Goal: Task Accomplishment & Management: Manage account settings

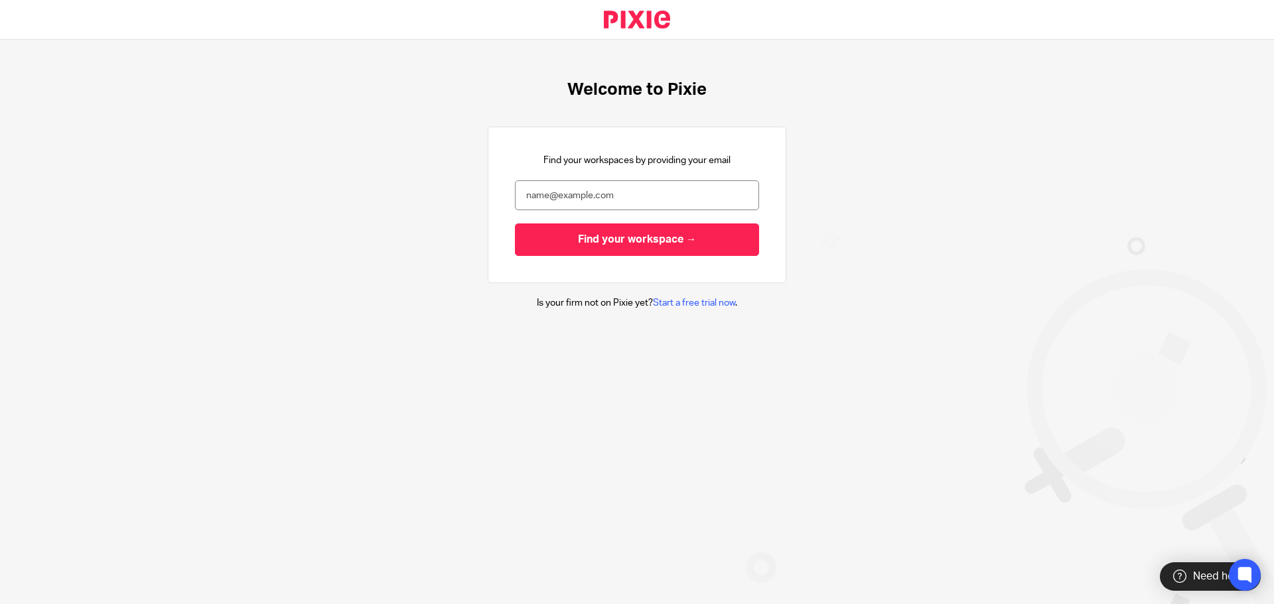
click at [637, 256] on div at bounding box center [637, 256] width 0 height 0
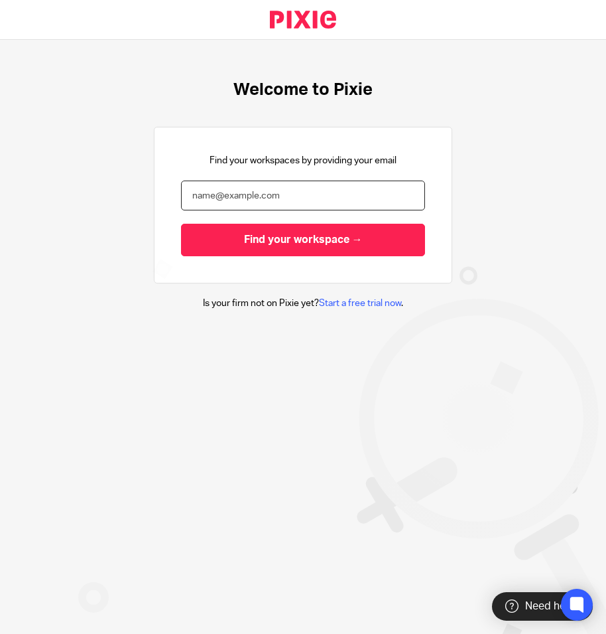
drag, startPoint x: 390, startPoint y: 194, endPoint x: 375, endPoint y: 202, distance: 16.9
click at [303, 256] on div at bounding box center [303, 256] width 0 height 0
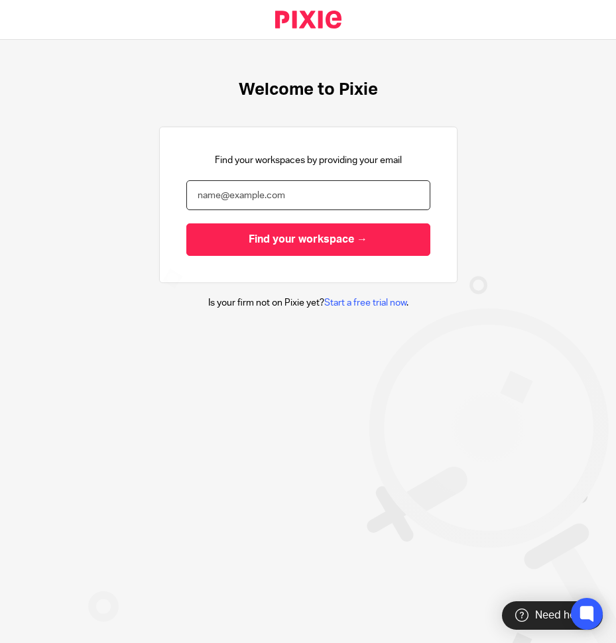
type input "mani@zonkeepers.com.au"
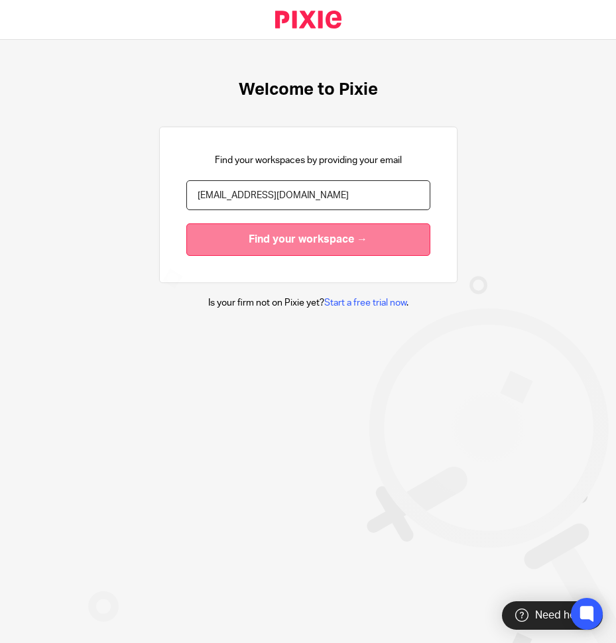
click at [269, 232] on input "Find your workspace →" at bounding box center [308, 240] width 244 height 33
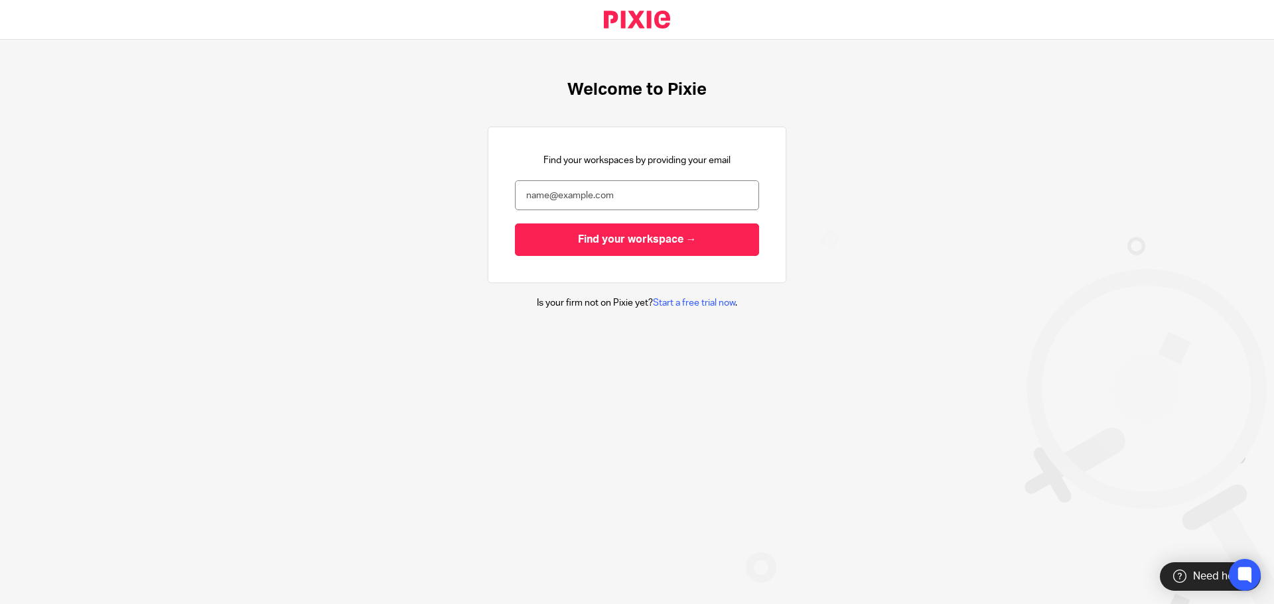
click at [637, 256] on div at bounding box center [637, 256] width 0 height 0
type input "mani@zonkeepers.com.au"
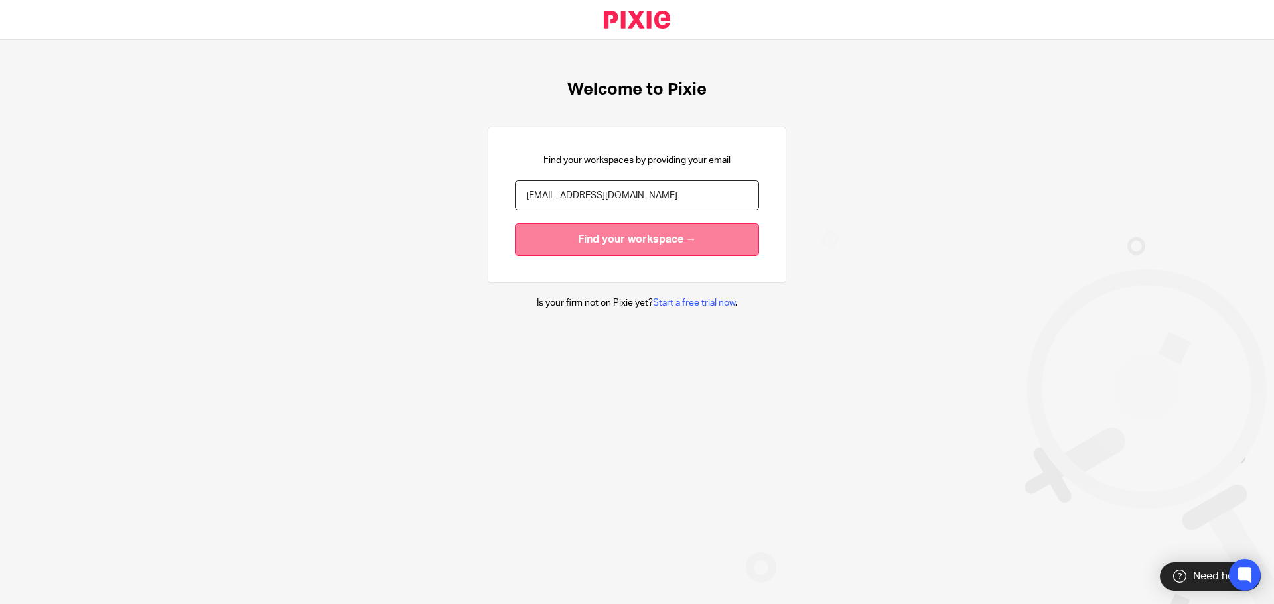
click at [657, 253] on input "Find your workspace →" at bounding box center [637, 240] width 244 height 33
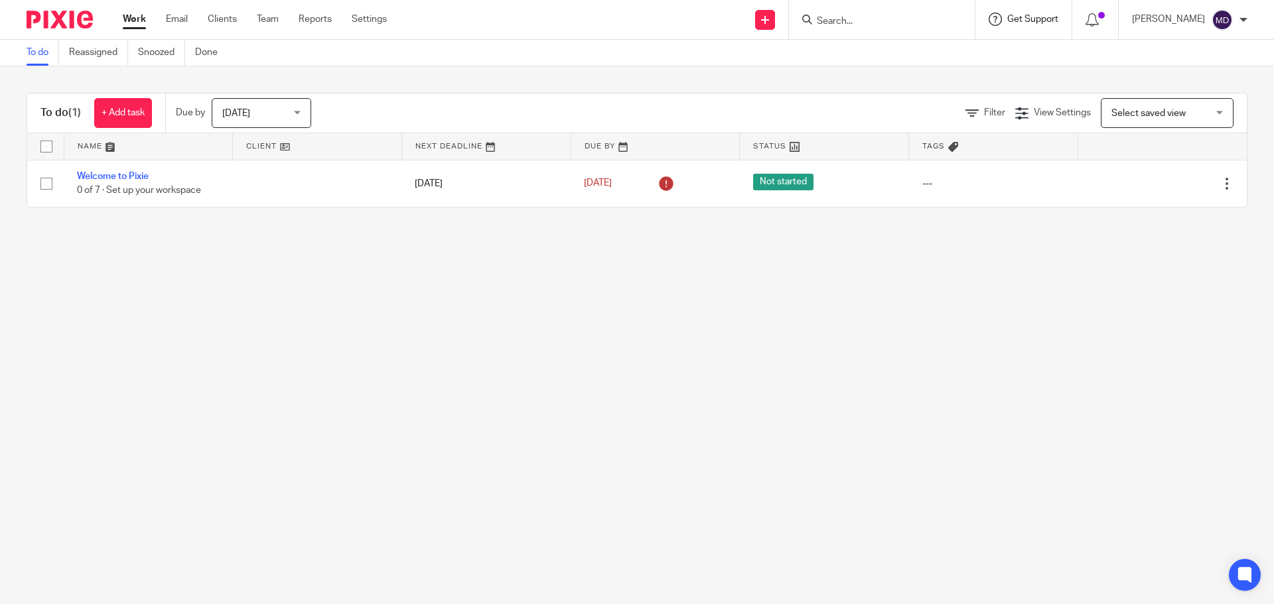
click at [1058, 19] on span "Get Support" at bounding box center [1032, 19] width 51 height 9
click at [992, 100] on span "Access the academy" at bounding box center [1023, 105] width 112 height 14
click at [352, 13] on ul "Work Email Clients Team Reports Settings" at bounding box center [265, 19] width 284 height 13
click at [362, 17] on link "Settings" at bounding box center [369, 19] width 35 height 13
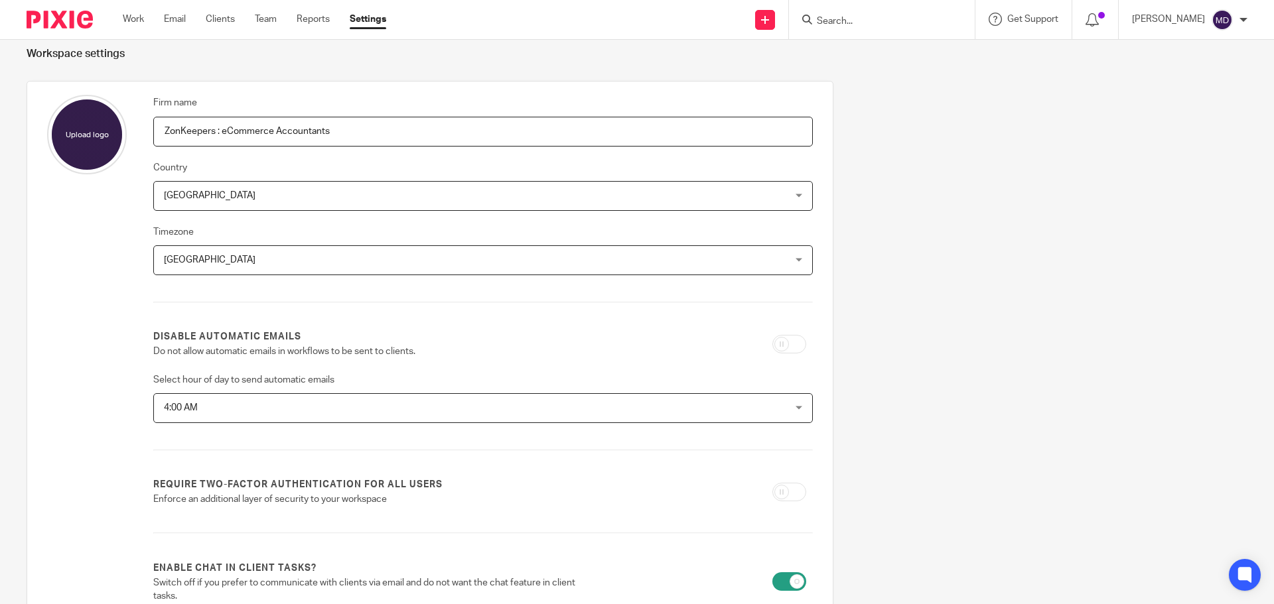
scroll to position [66, 0]
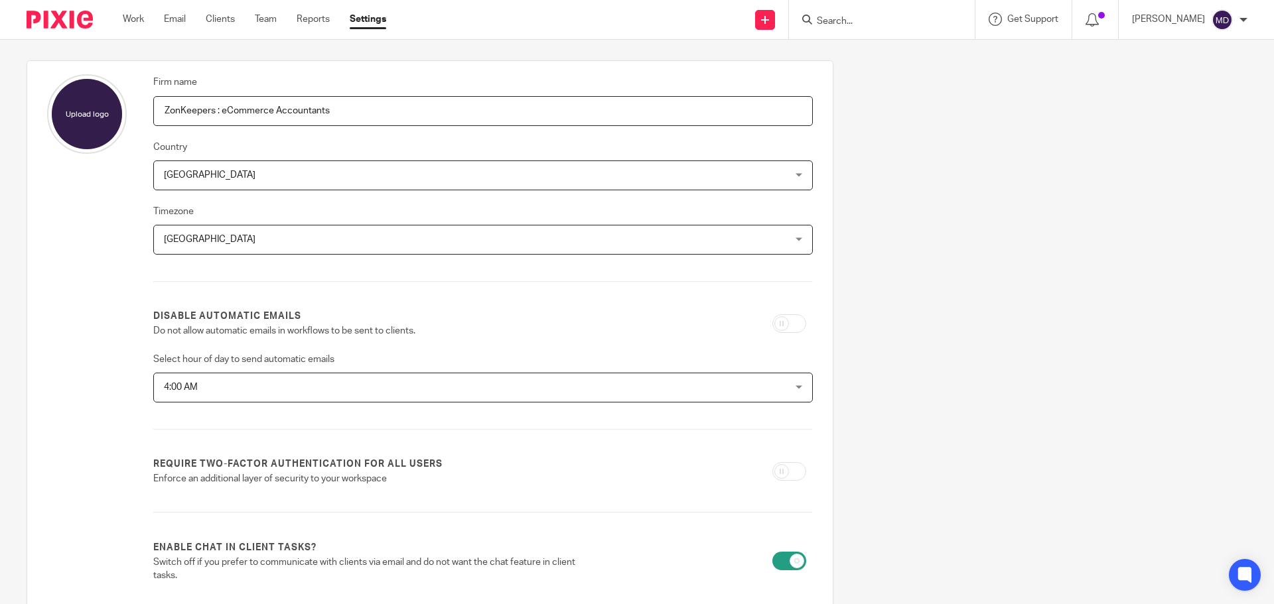
click at [782, 324] on input "checkbox" at bounding box center [789, 323] width 34 height 19
checkbox input "true"
drag, startPoint x: 176, startPoint y: 331, endPoint x: 622, endPoint y: 299, distance: 446.9
click at [435, 330] on p "Do not allow automatic emails in workflows to be sent to clients." at bounding box center [369, 330] width 433 height 13
click at [1003, 214] on div "Firm name ZonKeepers : eCommerce Accountants Country Australia Australia Afghan…" at bounding box center [626, 453] width 1241 height 787
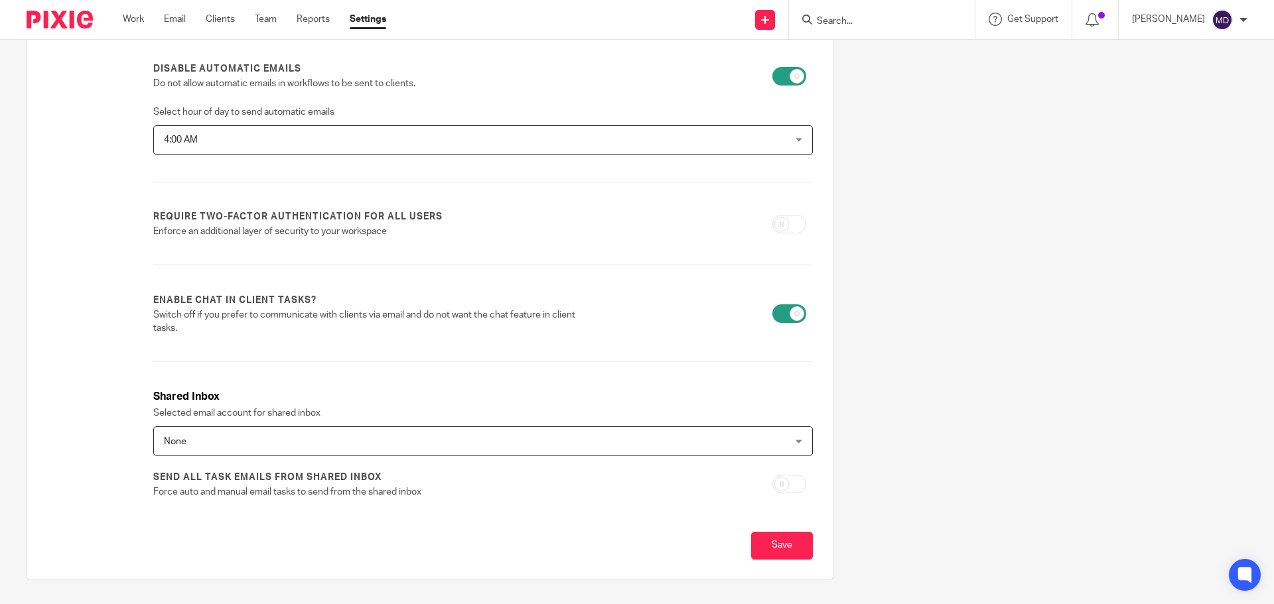
scroll to position [332, 0]
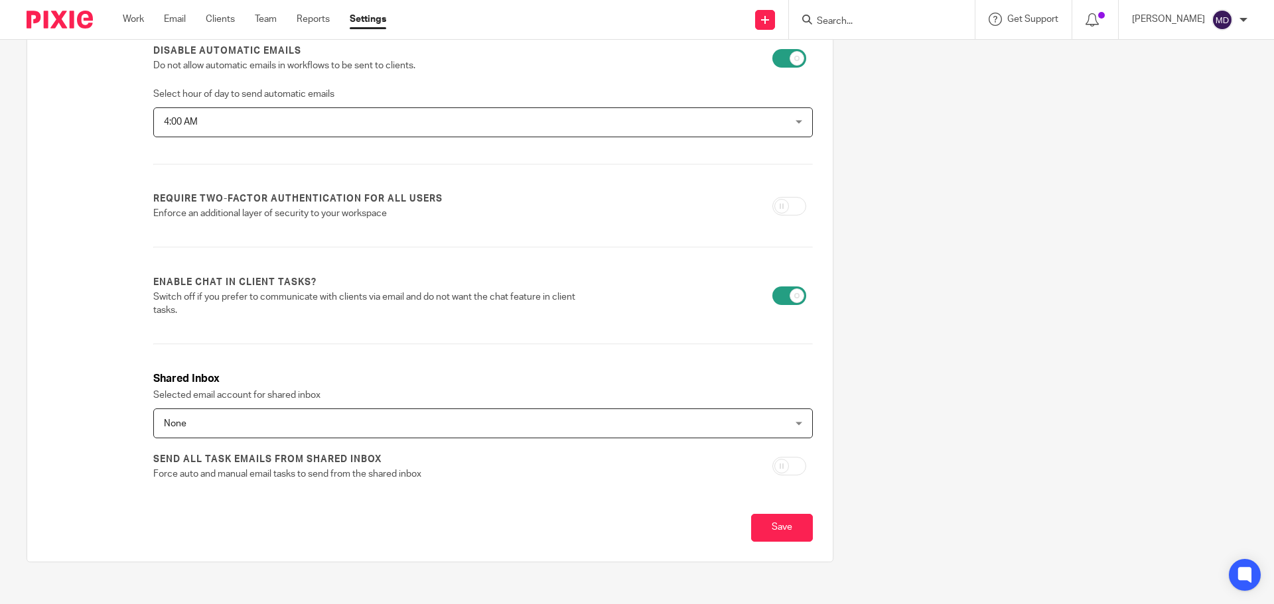
click at [788, 206] on input "checkbox" at bounding box center [789, 206] width 34 height 19
checkbox input "true"
drag, startPoint x: 156, startPoint y: 294, endPoint x: 306, endPoint y: 315, distance: 152.1
click at [306, 315] on p "Switch off if you prefer to communicate with clients via email and do not want …" at bounding box center [369, 304] width 433 height 27
click at [969, 239] on div "Firm name ZonKeepers : eCommerce Accountants Country Australia Australia Afghan…" at bounding box center [626, 188] width 1241 height 787
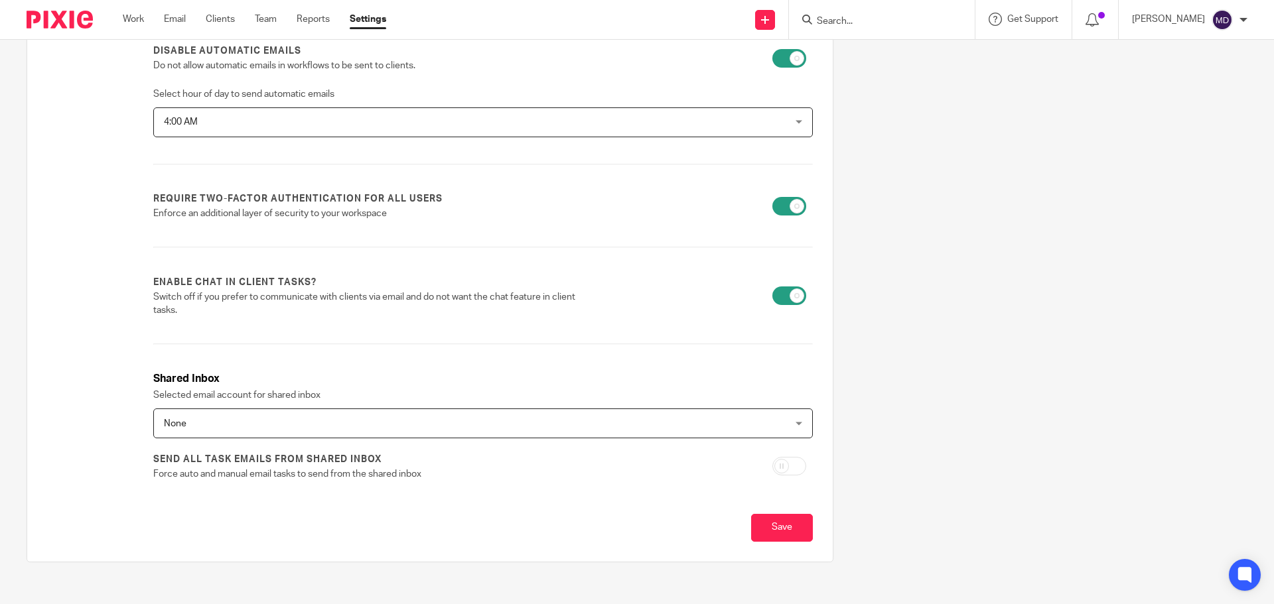
click at [781, 291] on input "checkbox" at bounding box center [789, 296] width 34 height 19
checkbox input "false"
click at [213, 430] on span "None" at bounding box center [423, 423] width 519 height 28
click at [1181, 10] on div "[PERSON_NAME]" at bounding box center [1189, 19] width 115 height 21
click at [1045, 216] on div "Firm name ZonKeepers : eCommerce Accountants Country Australia Australia Afghan…" at bounding box center [626, 188] width 1241 height 787
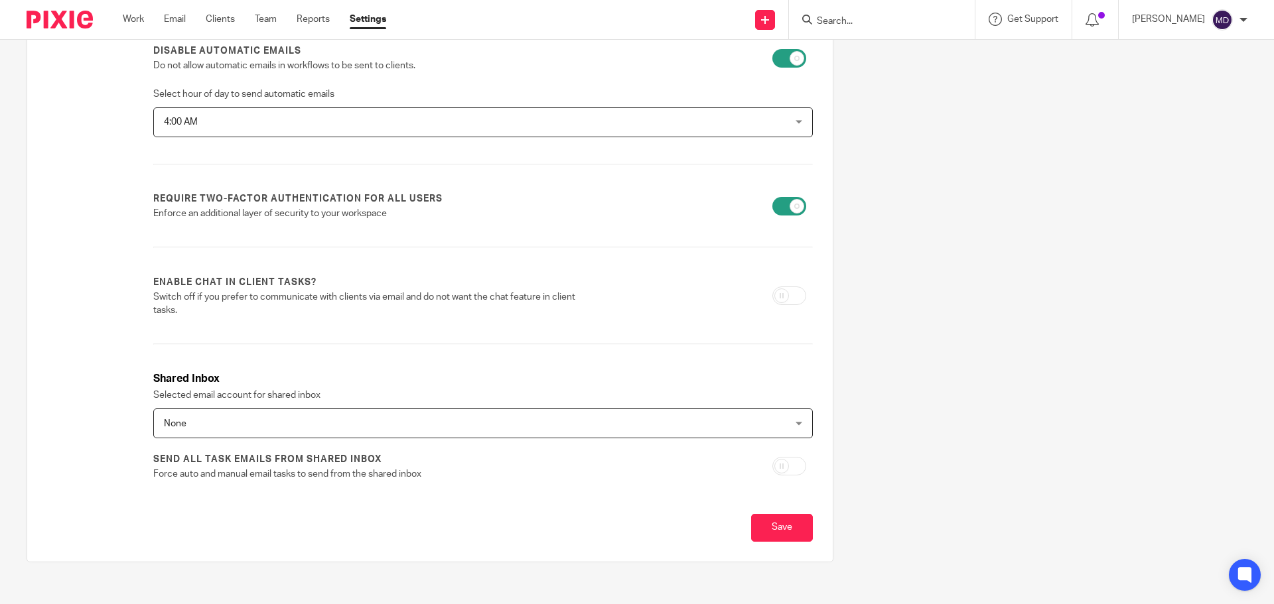
click at [259, 419] on span "None" at bounding box center [423, 423] width 519 height 28
click at [811, 415] on div "Firm name ZonKeepers : eCommerce Accountants Country Australia Australia Afghan…" at bounding box center [429, 179] width 779 height 740
drag, startPoint x: 434, startPoint y: 409, endPoint x: 431, endPoint y: 415, distance: 6.8
click at [433, 410] on div "None None" at bounding box center [482, 424] width 659 height 30
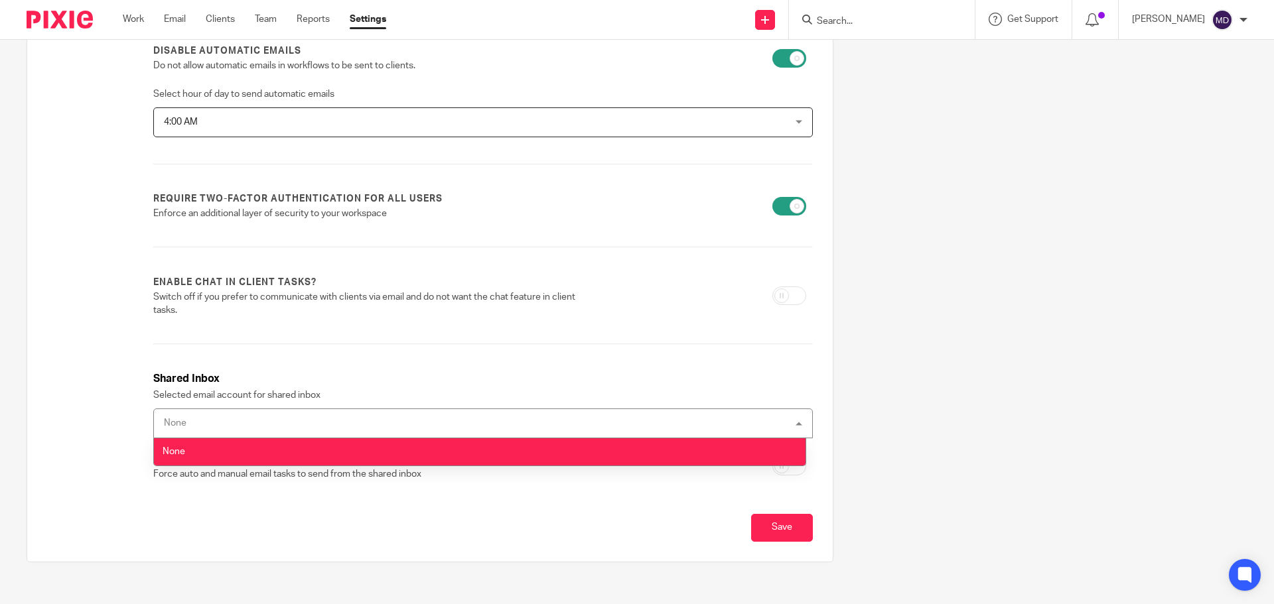
click at [231, 471] on p "Force auto and manual email tasks to send from the shared inbox" at bounding box center [369, 474] width 433 height 13
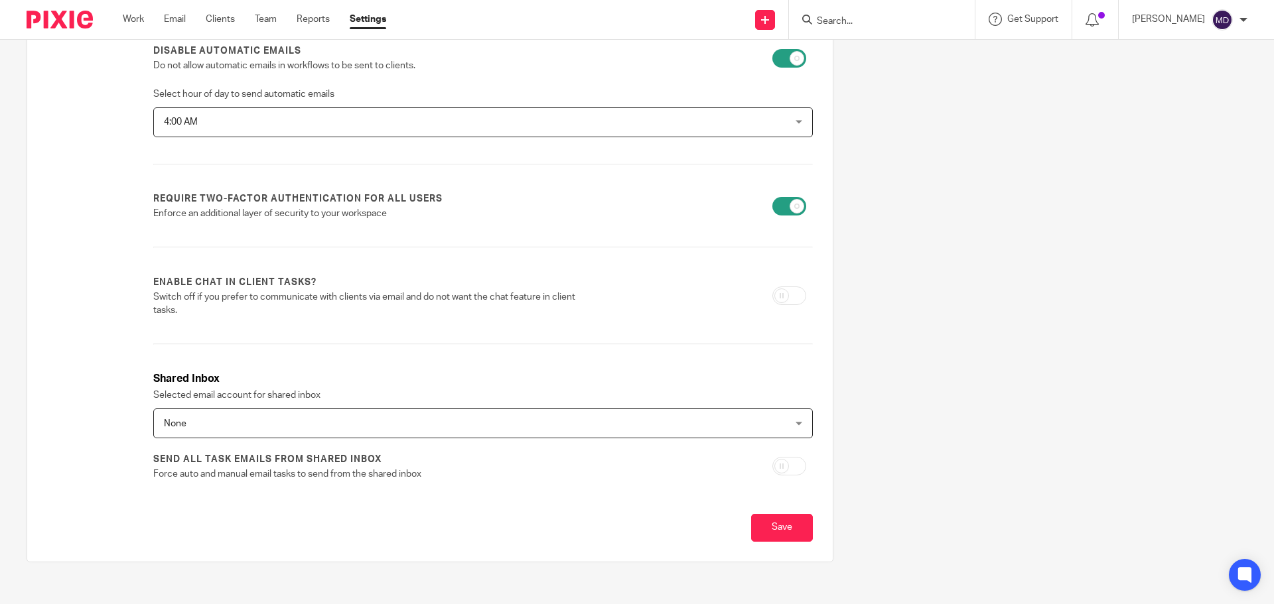
click at [226, 460] on label "Send all task emails from shared inbox" at bounding box center [267, 459] width 228 height 13
drag, startPoint x: 783, startPoint y: 520, endPoint x: 750, endPoint y: 460, distance: 69.2
click at [784, 520] on input "Save" at bounding box center [782, 528] width 62 height 29
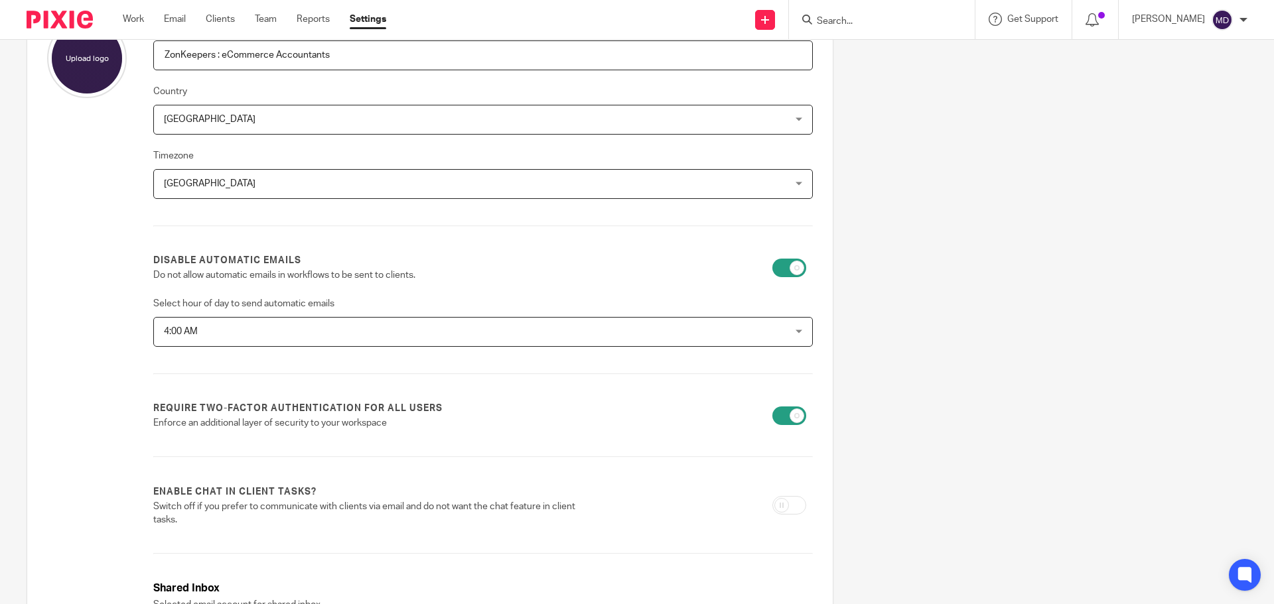
scroll to position [66, 0]
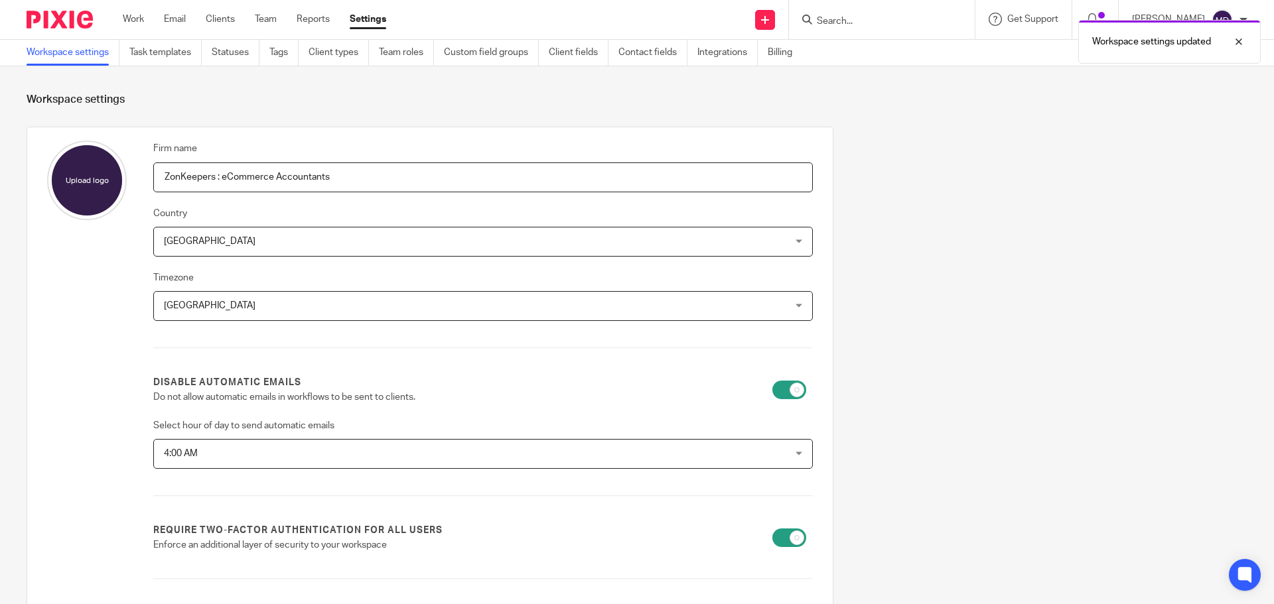
click at [1018, 117] on form "Workspace settings Firm name ZonKeepers : eCommerce Accountants Country [GEOGRA…" at bounding box center [637, 503] width 1221 height 821
drag, startPoint x: 1241, startPoint y: 39, endPoint x: 1237, endPoint y: 31, distance: 9.2
click at [1241, 39] on div at bounding box center [1229, 42] width 36 height 16
click at [1229, 17] on div "Workspace settings updated" at bounding box center [949, 38] width 624 height 50
click at [1217, 23] on img at bounding box center [1221, 19] width 21 height 21
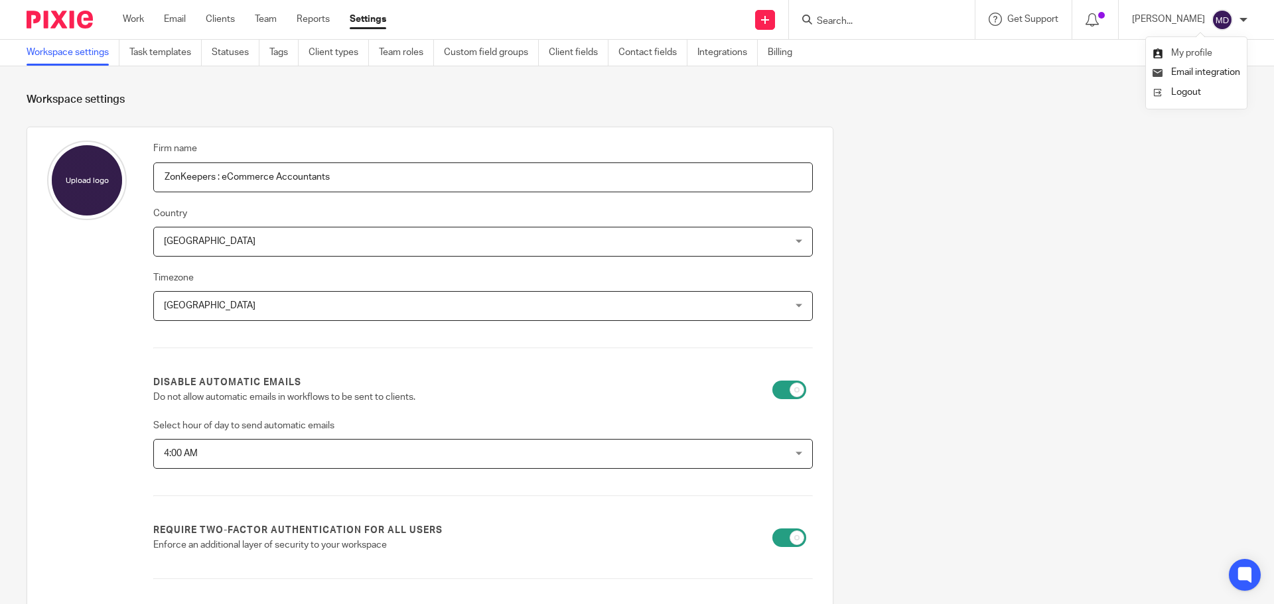
click at [1178, 50] on span "My profile" at bounding box center [1191, 52] width 41 height 9
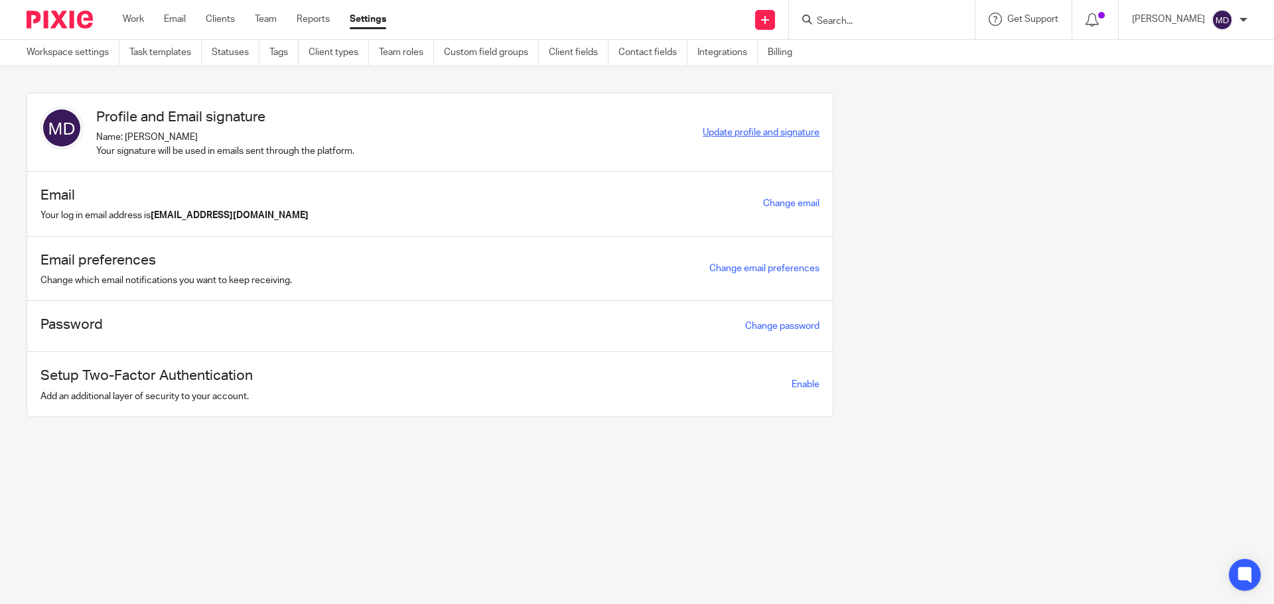
click at [754, 129] on span "Update profile and signature" at bounding box center [761, 132] width 117 height 9
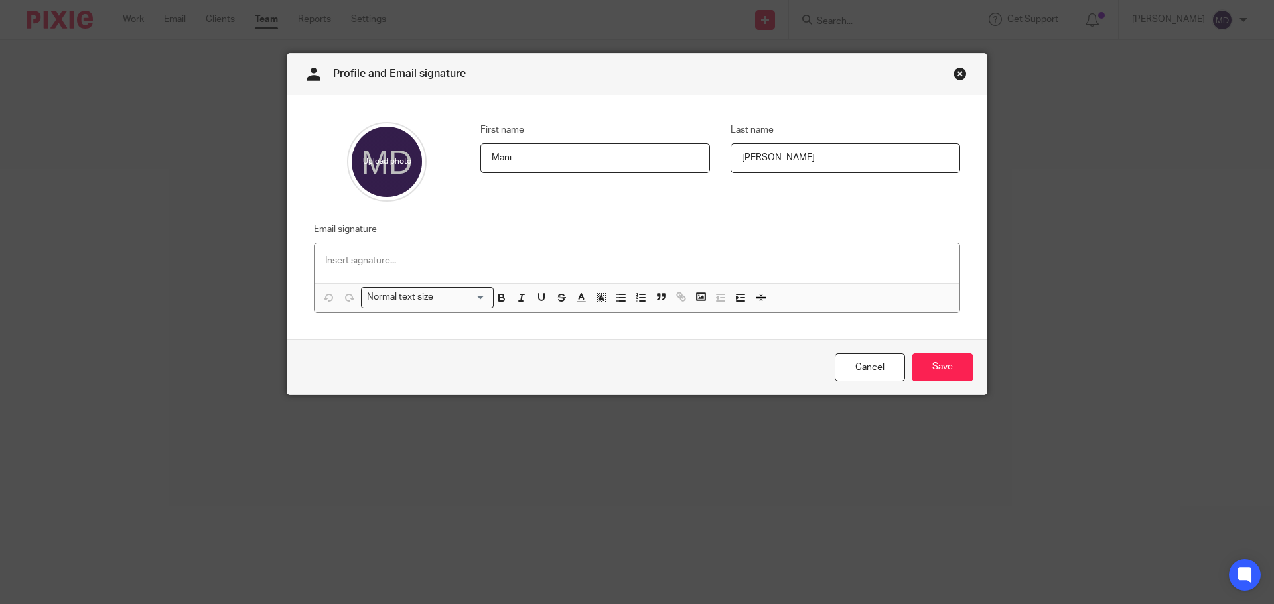
click at [392, 163] on input "file" at bounding box center [387, 162] width 80 height 80
type input "C:\fakepath\Mani-pic.jpg"
click at [415, 265] on p at bounding box center [637, 260] width 624 height 13
click at [326, 255] on p at bounding box center [637, 260] width 624 height 13
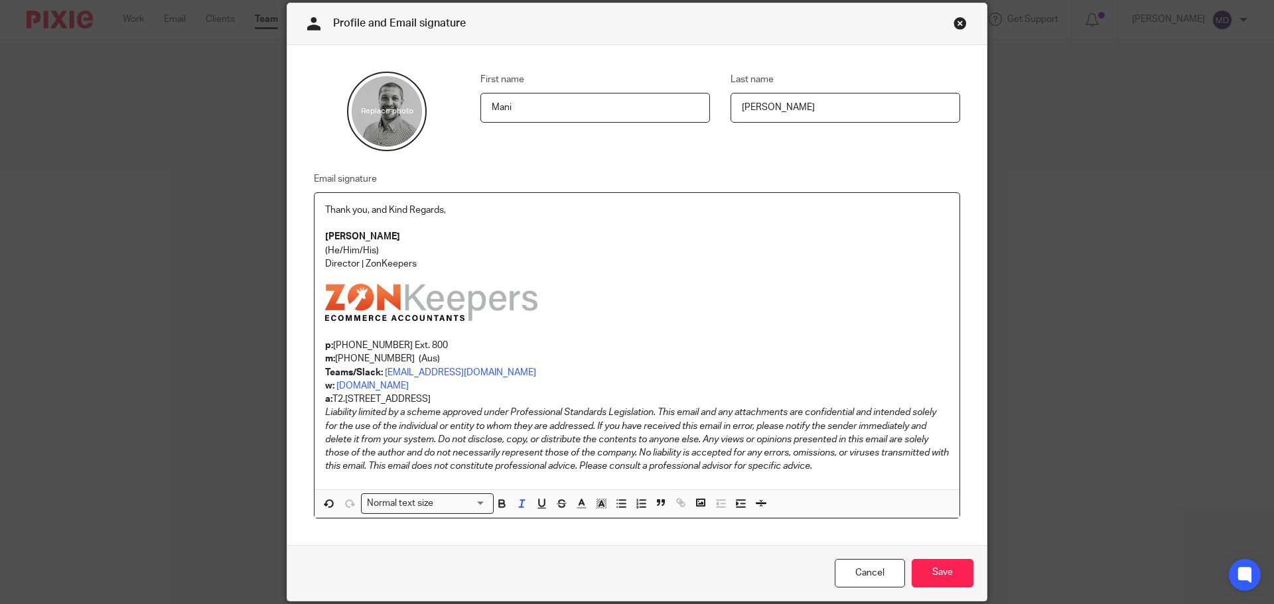
scroll to position [101, 0]
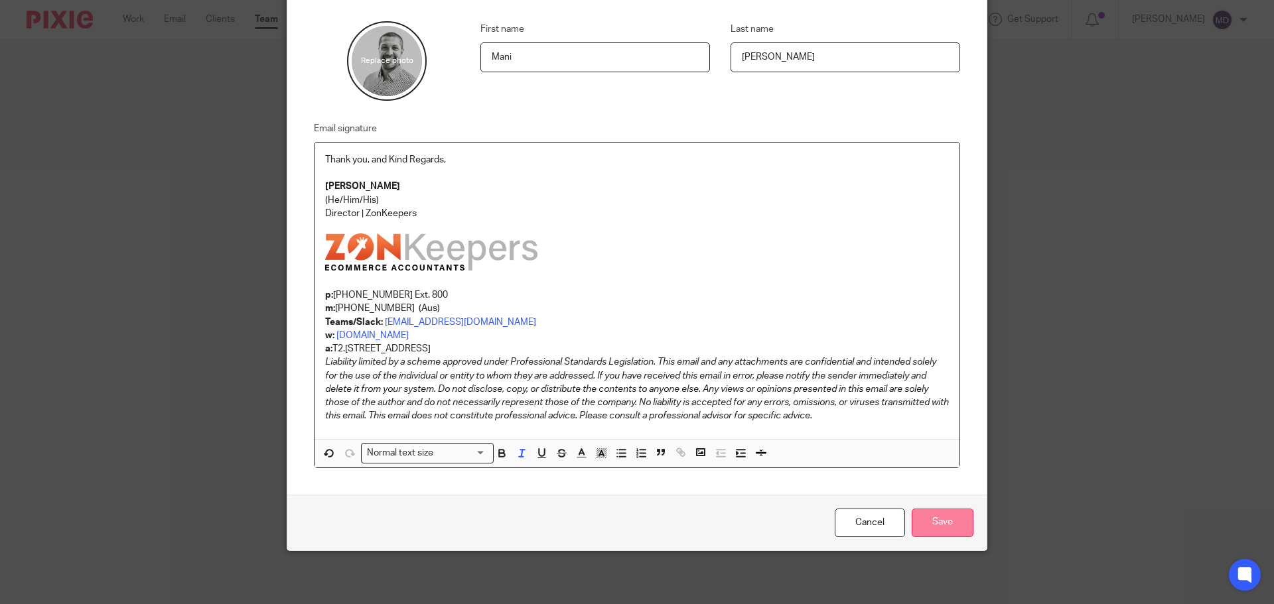
click at [939, 523] on input "Save" at bounding box center [942, 523] width 62 height 29
click at [943, 505] on div "Cancel Save" at bounding box center [636, 523] width 699 height 56
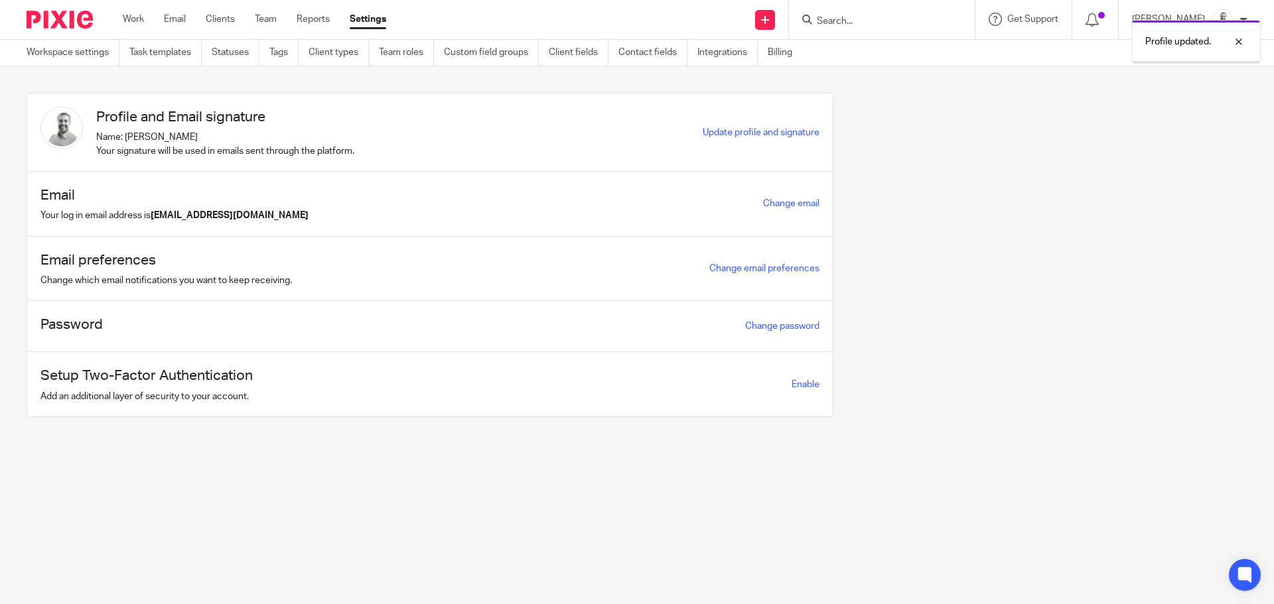
click at [765, 198] on div "Change email" at bounding box center [791, 203] width 56 height 15
click at [1180, 18] on p "[PERSON_NAME]" at bounding box center [1168, 19] width 73 height 13
click at [1004, 98] on div "Profile and Email signature Name: [PERSON_NAME] Your signature will be used in …" at bounding box center [626, 265] width 1241 height 344
click at [791, 53] on link "Billing" at bounding box center [785, 53] width 34 height 26
click at [786, 46] on link "Billing" at bounding box center [785, 53] width 34 height 26
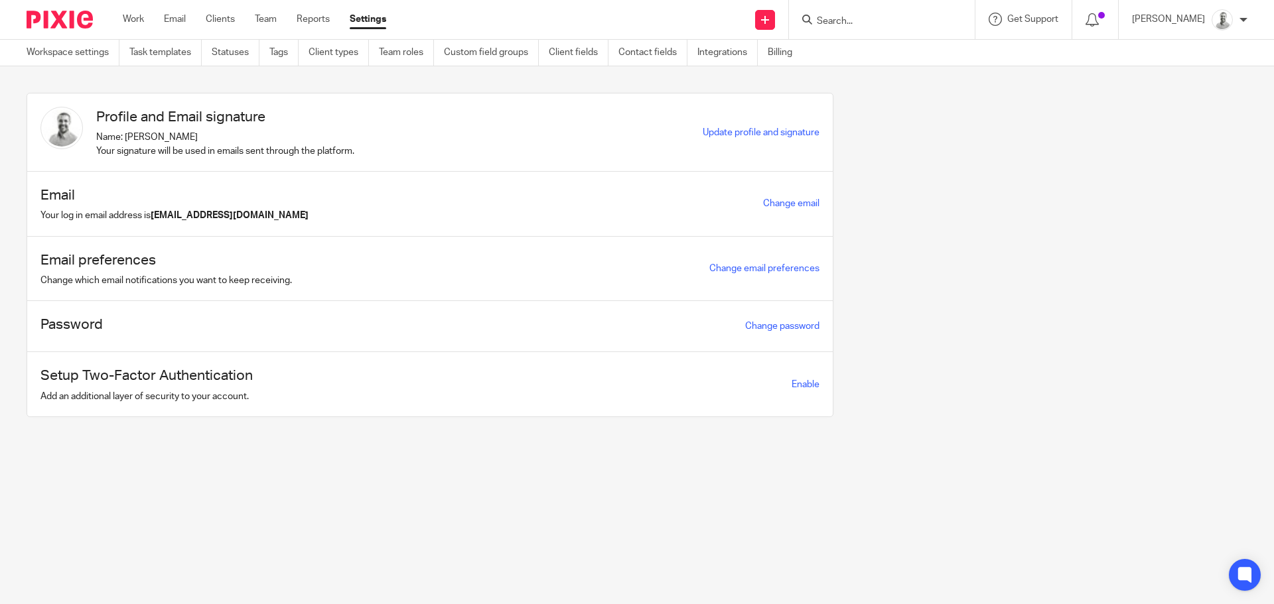
click at [1210, 21] on div "[PERSON_NAME]" at bounding box center [1189, 19] width 115 height 21
drag, startPoint x: 1056, startPoint y: 119, endPoint x: 1120, endPoint y: 60, distance: 87.3
click at [1056, 118] on div "Profile and Email signature Name: [PERSON_NAME] Your signature will be used in …" at bounding box center [626, 265] width 1241 height 344
click at [1099, 15] on icon at bounding box center [1091, 19] width 13 height 13
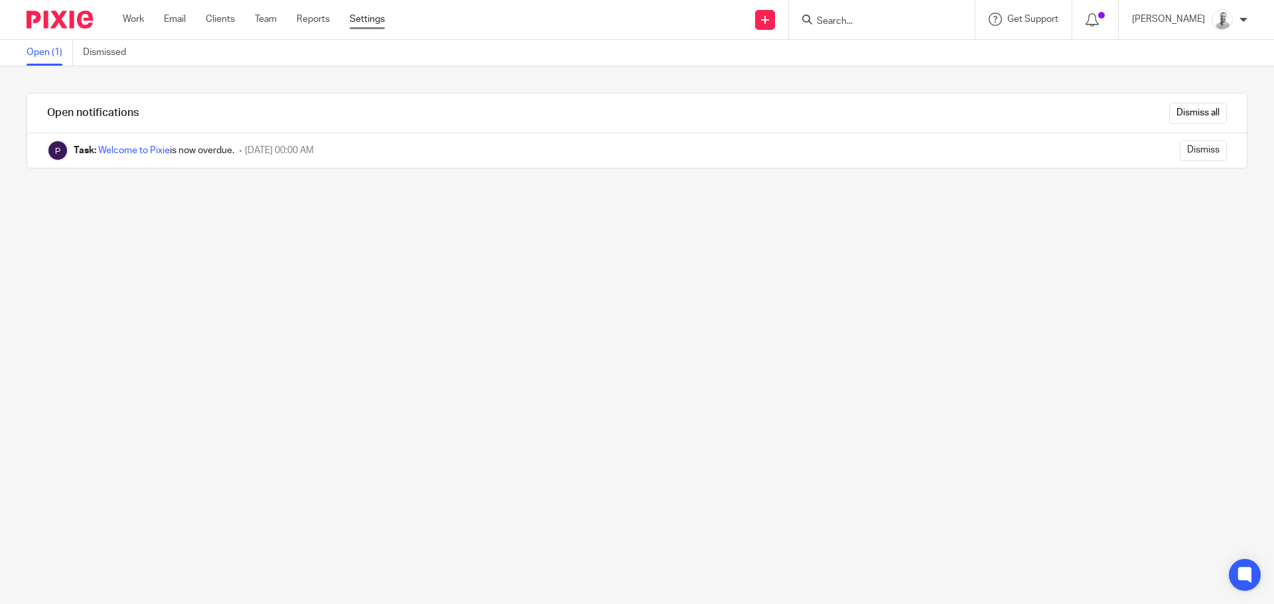
click at [381, 20] on link "Settings" at bounding box center [367, 19] width 35 height 13
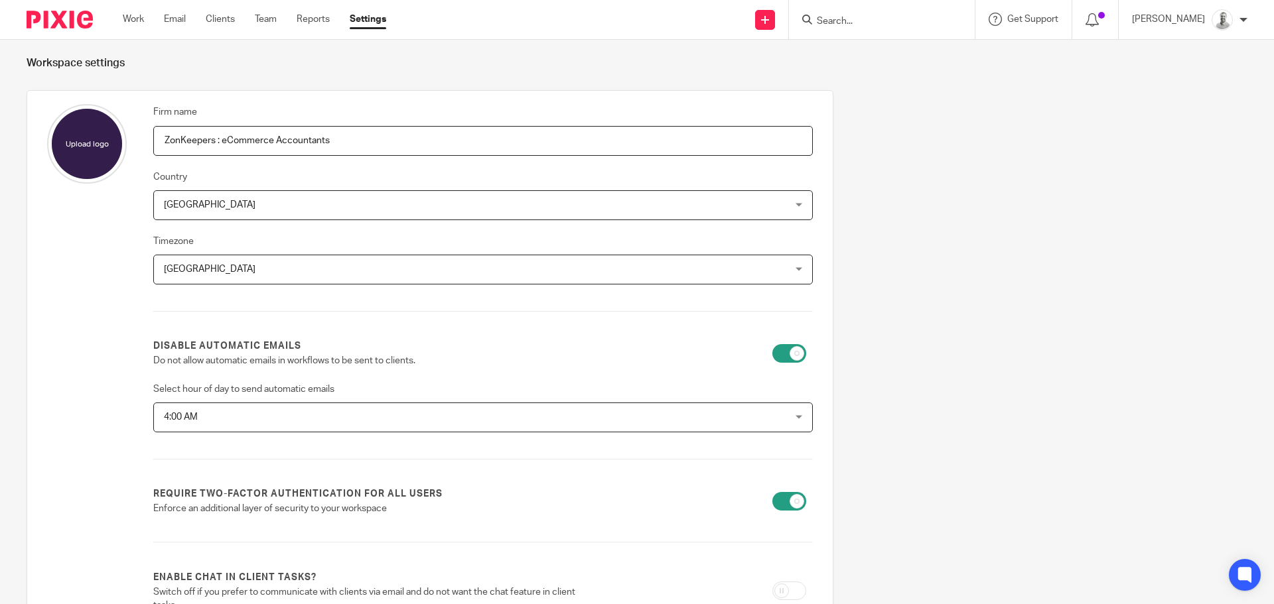
scroll to position [66, 0]
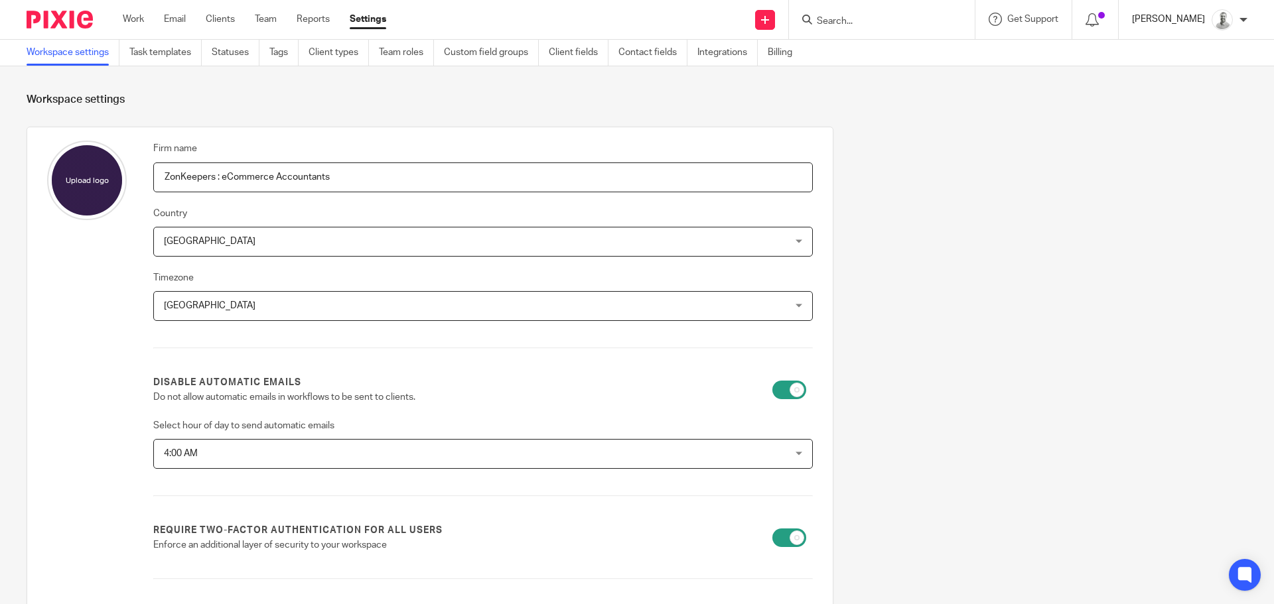
click at [1201, 26] on p "[PERSON_NAME]" at bounding box center [1168, 19] width 73 height 13
click at [1220, 54] on li "My profile" at bounding box center [1196, 53] width 88 height 19
click at [109, 183] on input "file" at bounding box center [87, 181] width 80 height 80
click at [1231, 23] on img at bounding box center [1221, 19] width 21 height 21
click at [1184, 56] on span "My profile" at bounding box center [1191, 52] width 41 height 9
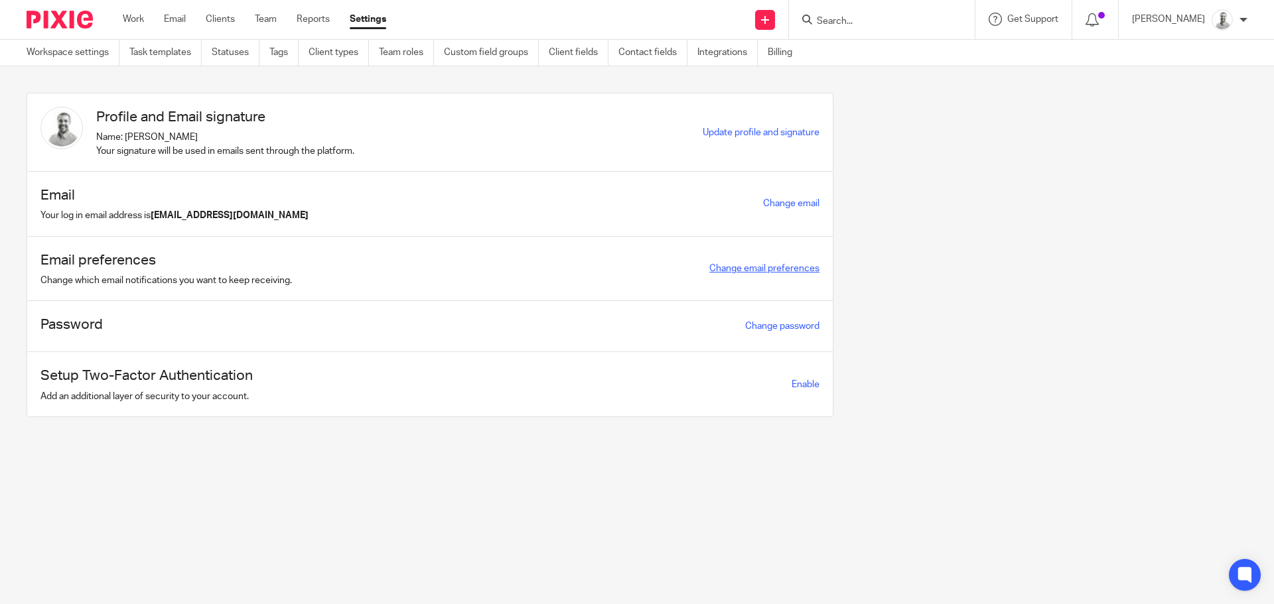
click at [775, 272] on link "Change email preferences" at bounding box center [764, 268] width 110 height 9
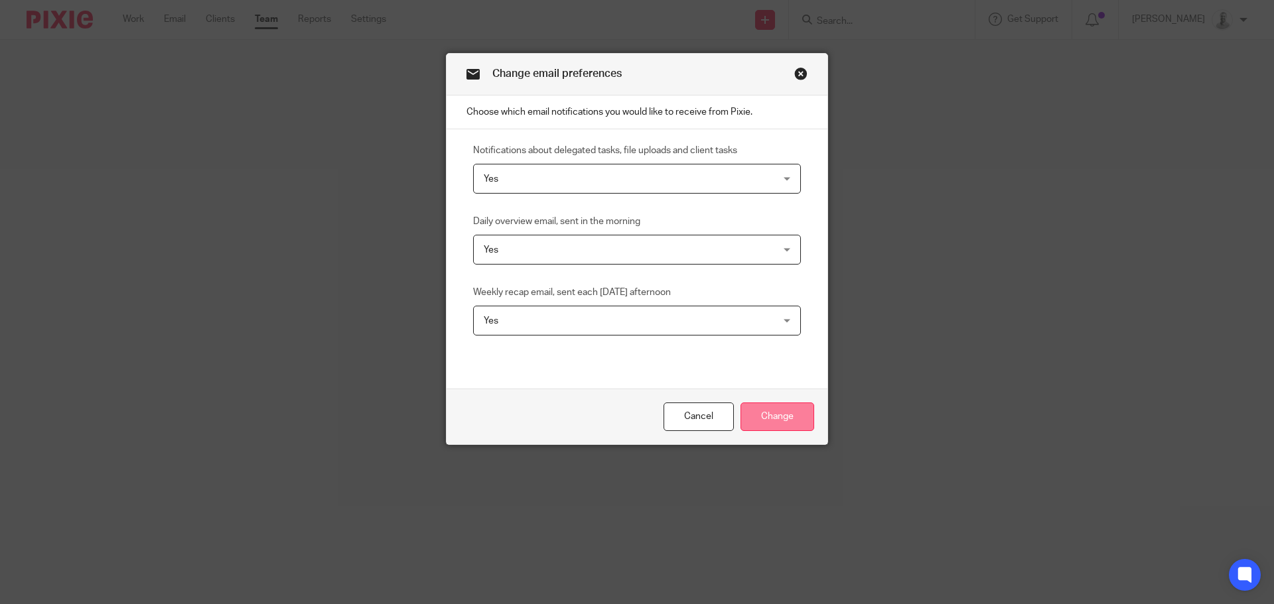
click at [766, 413] on input "Change" at bounding box center [777, 417] width 74 height 29
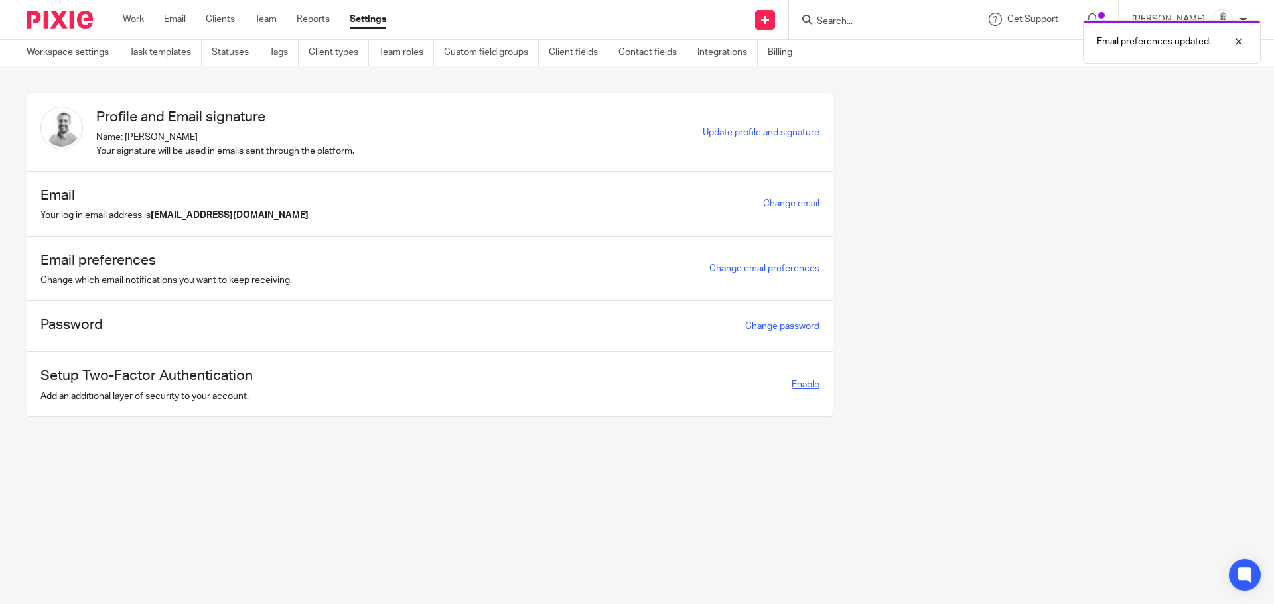
click at [801, 384] on span "Enable" at bounding box center [805, 384] width 28 height 9
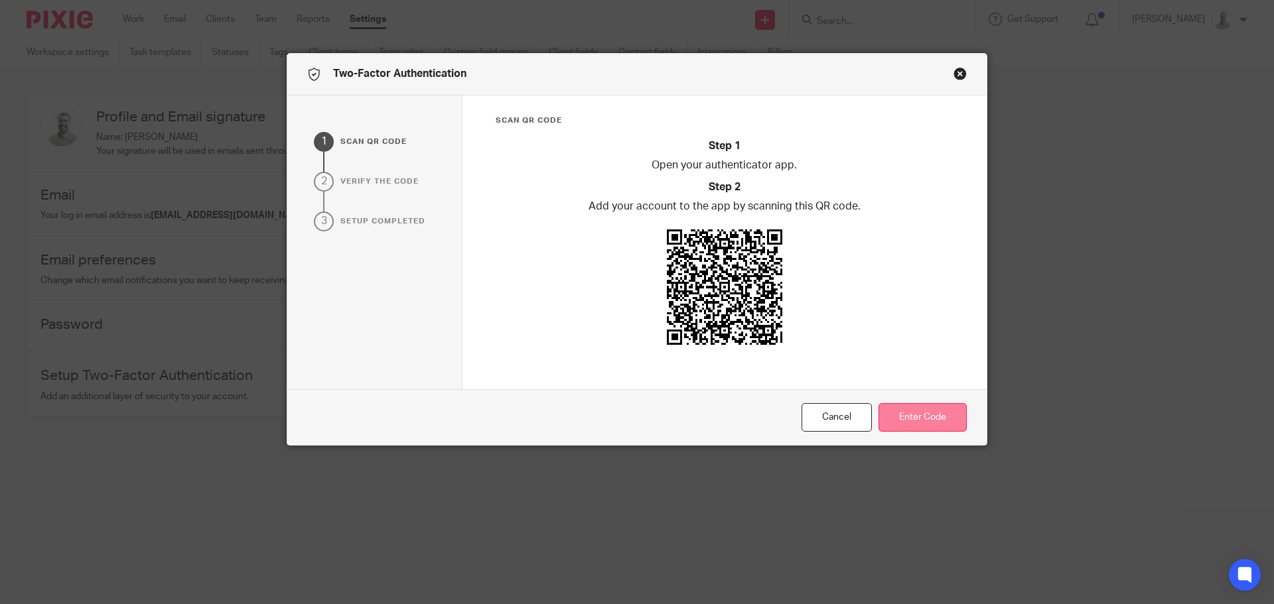
click at [940, 411] on button "Enter Code" at bounding box center [922, 417] width 88 height 29
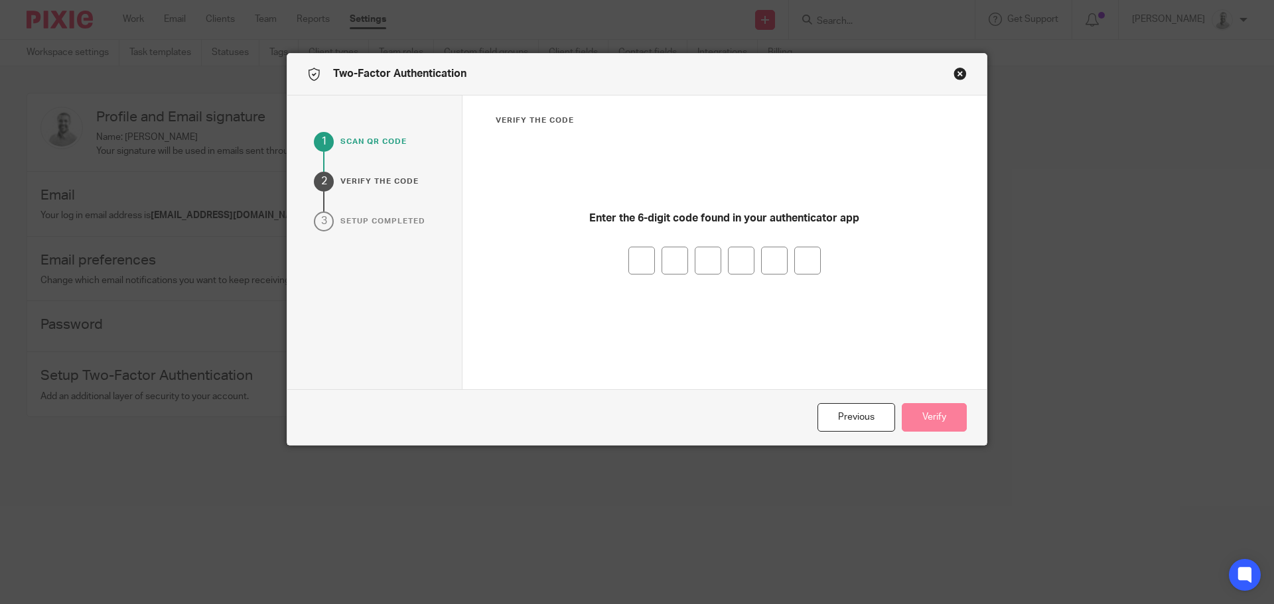
click at [643, 261] on input "number" at bounding box center [641, 261] width 27 height 28
type input "5"
type input "9"
type input "5"
type input "1"
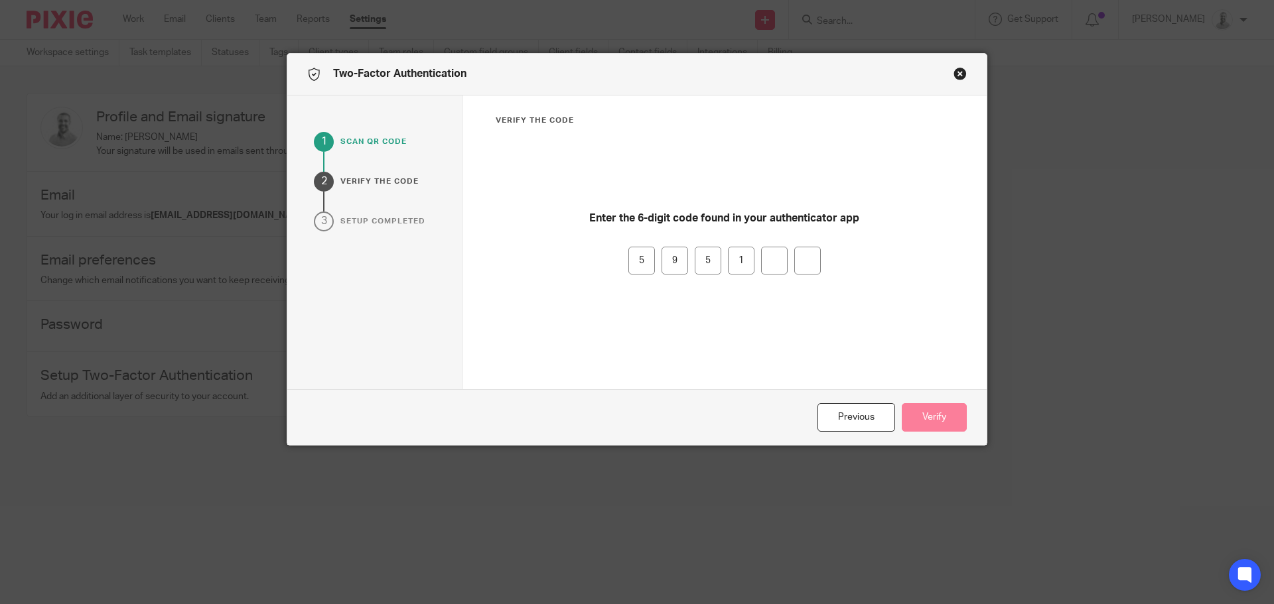
type input "5"
type input "1"
click at [670, 259] on input "9" at bounding box center [674, 261] width 27 height 28
click at [804, 259] on input "1" at bounding box center [807, 261] width 27 height 28
type input "5"
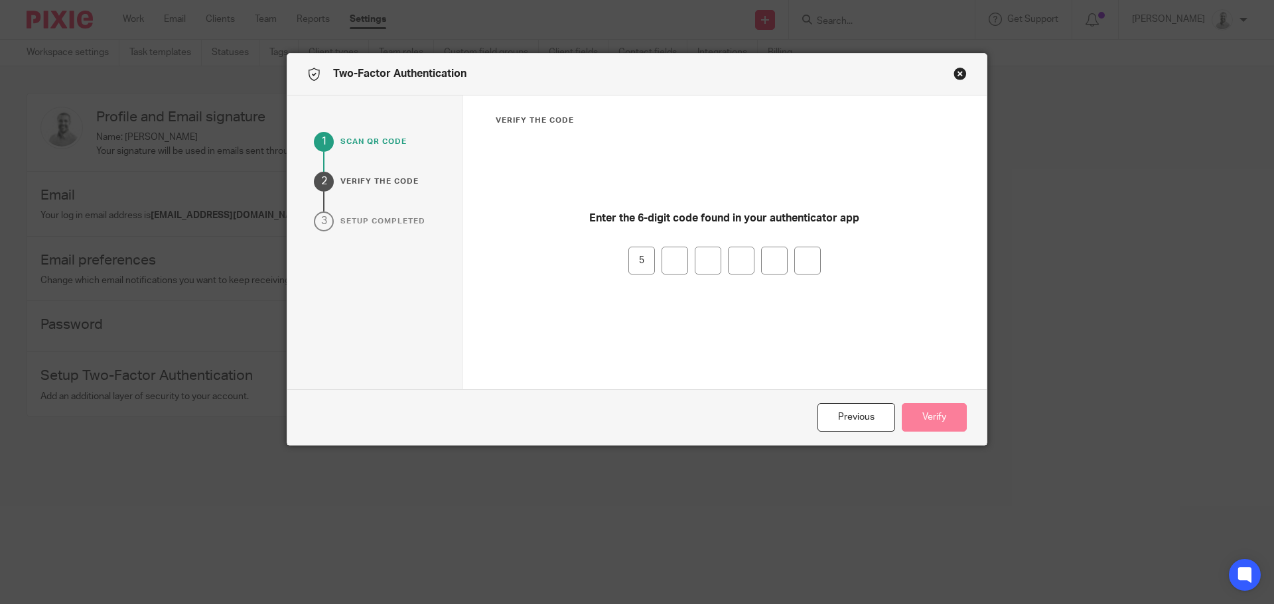
type input "9"
type input "5"
drag, startPoint x: 709, startPoint y: 277, endPoint x: 705, endPoint y: 267, distance: 11.3
click at [705, 267] on div "Enter the 6-digit code found in your authenticator app 5 9 5" at bounding box center [725, 263] width 458 height 254
drag, startPoint x: 705, startPoint y: 265, endPoint x: 653, endPoint y: 260, distance: 52.6
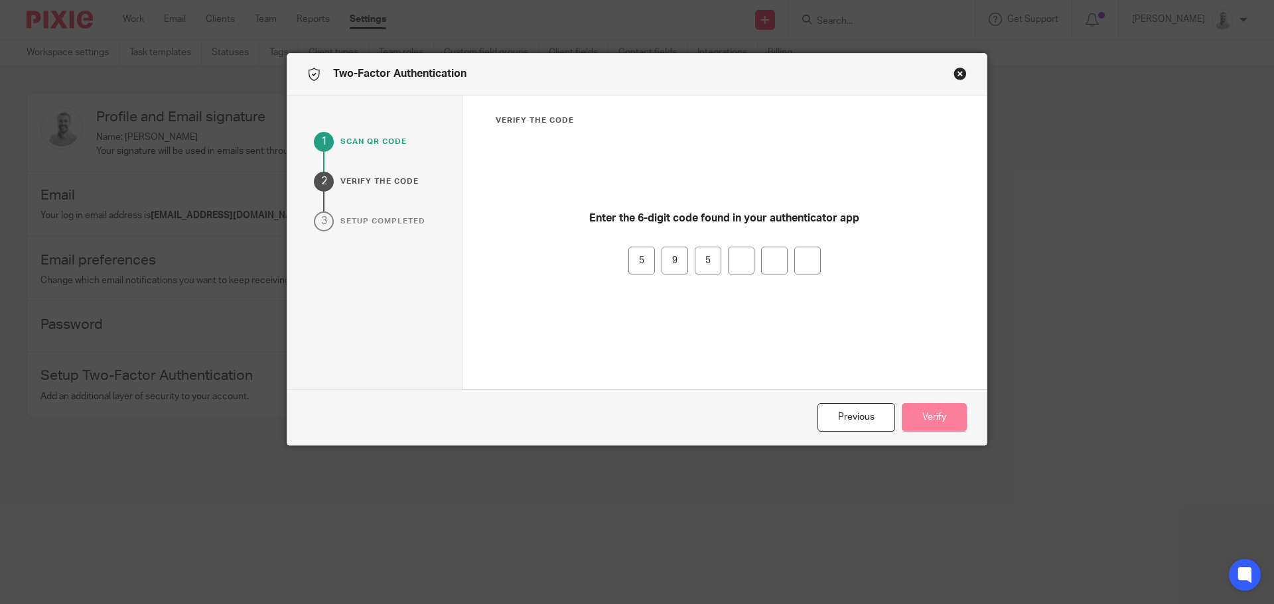
click at [653, 263] on div "5 9 5" at bounding box center [725, 261] width 458 height 28
drag, startPoint x: 672, startPoint y: 255, endPoint x: 653, endPoint y: 257, distance: 19.3
click at [649, 257] on div "5 9" at bounding box center [725, 261] width 458 height 28
drag, startPoint x: 641, startPoint y: 263, endPoint x: 584, endPoint y: 262, distance: 56.4
click at [584, 262] on div "5" at bounding box center [725, 261] width 458 height 28
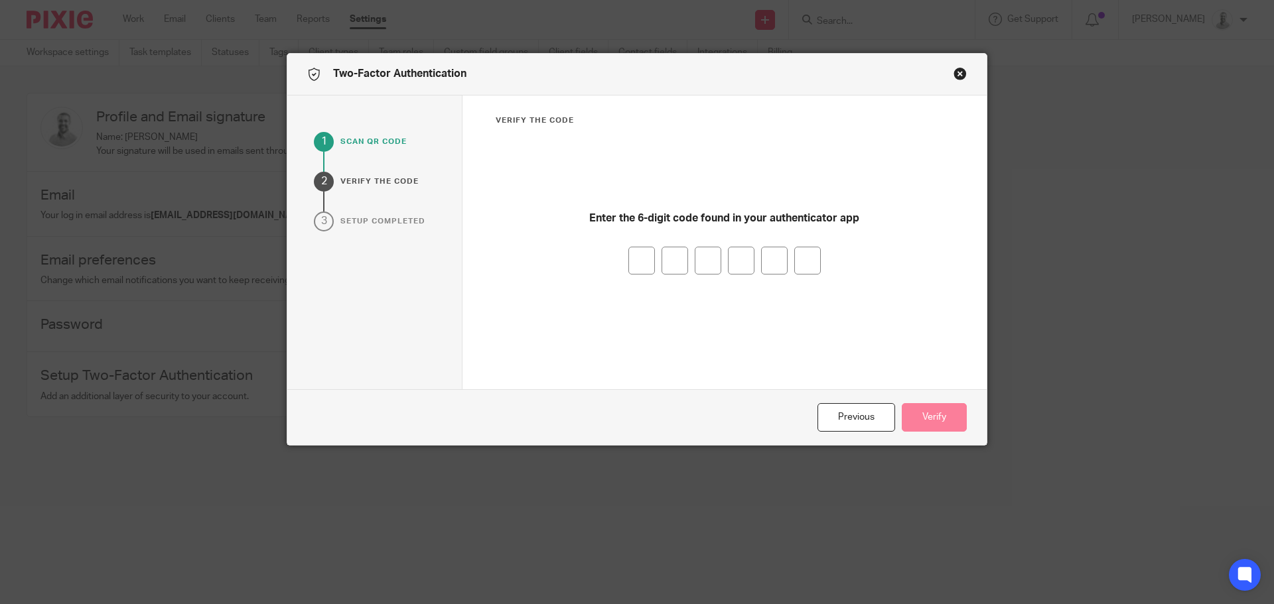
click at [640, 265] on input "number" at bounding box center [641, 261] width 27 height 28
type input "2"
type input "9"
type input "6"
type input "1"
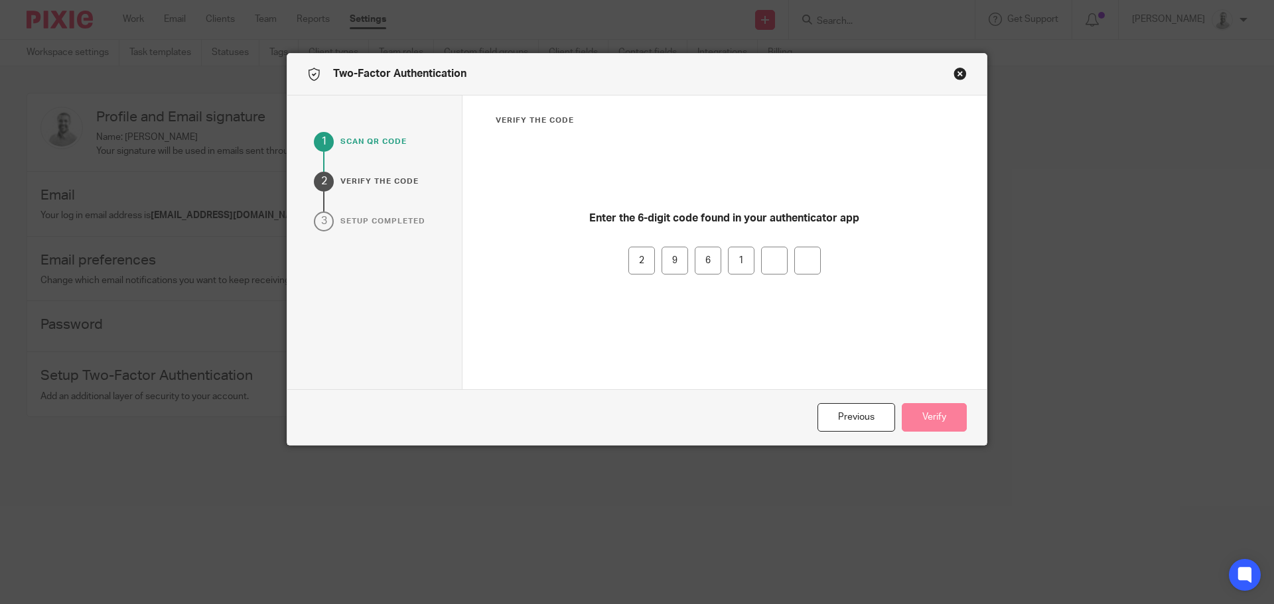
type input "6"
type input "7"
click at [935, 409] on button "Verify" at bounding box center [934, 417] width 65 height 29
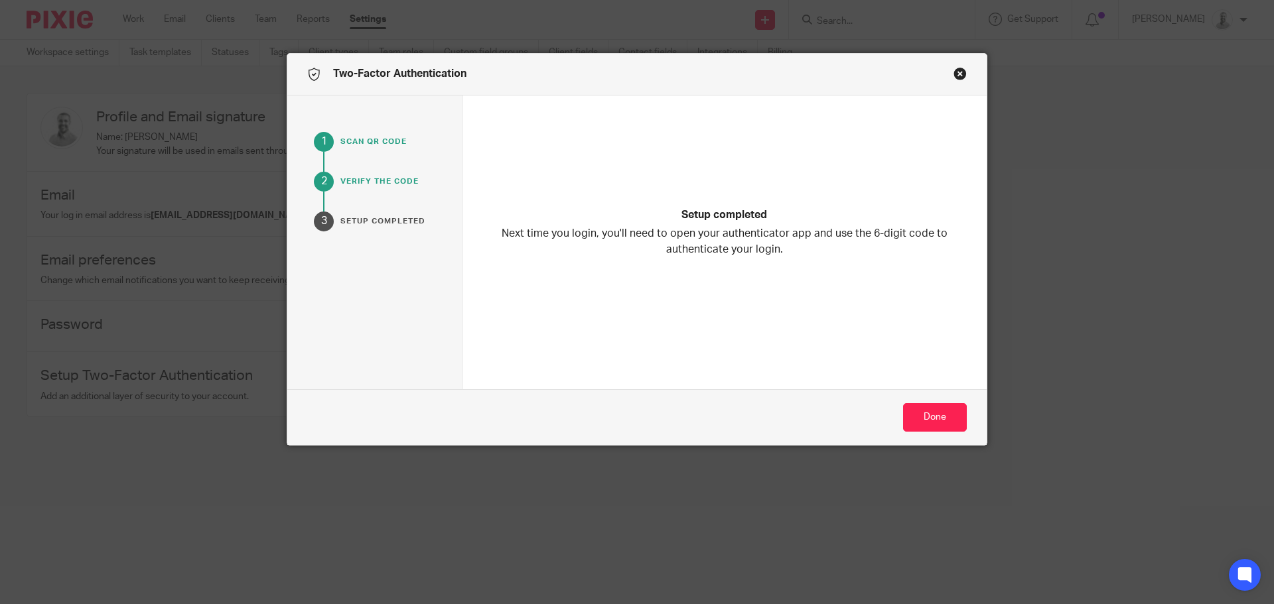
drag, startPoint x: 634, startPoint y: 62, endPoint x: 579, endPoint y: 154, distance: 106.8
click at [579, 154] on div "Two-Factor Authentication 1 Scan qr code 2 verify the code 3 Setup completed Se…" at bounding box center [636, 249] width 699 height 391
click at [949, 425] on button "Done" at bounding box center [935, 417] width 64 height 29
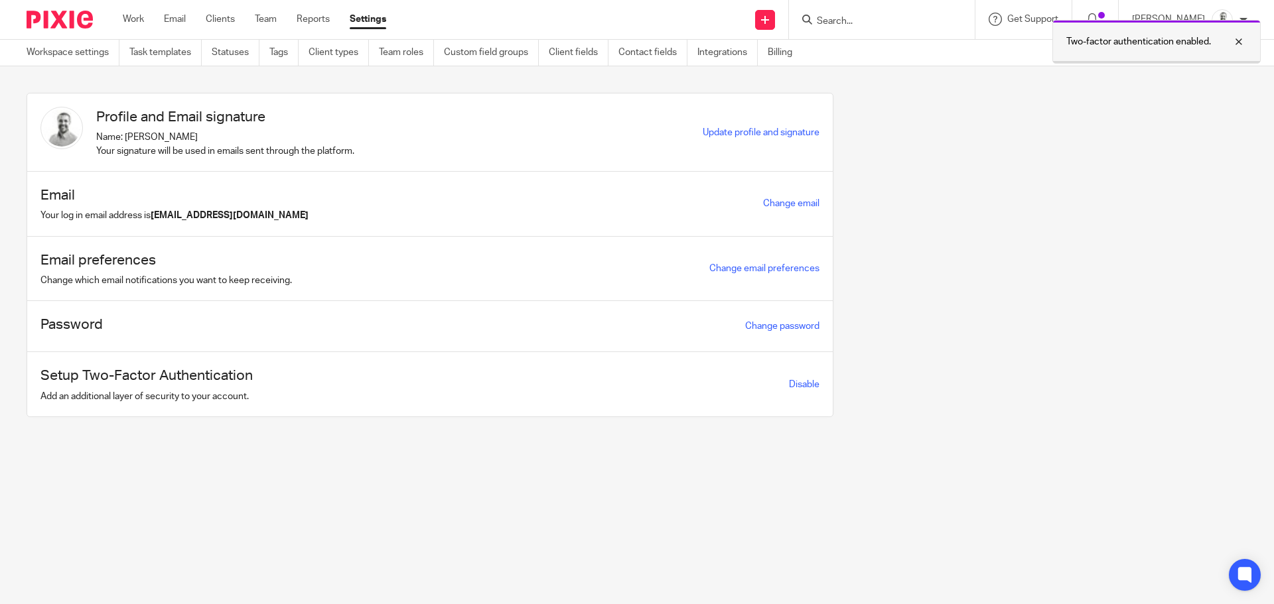
click at [1246, 42] on div at bounding box center [1229, 42] width 36 height 16
click at [62, 52] on link "Workspace settings" at bounding box center [73, 53] width 93 height 26
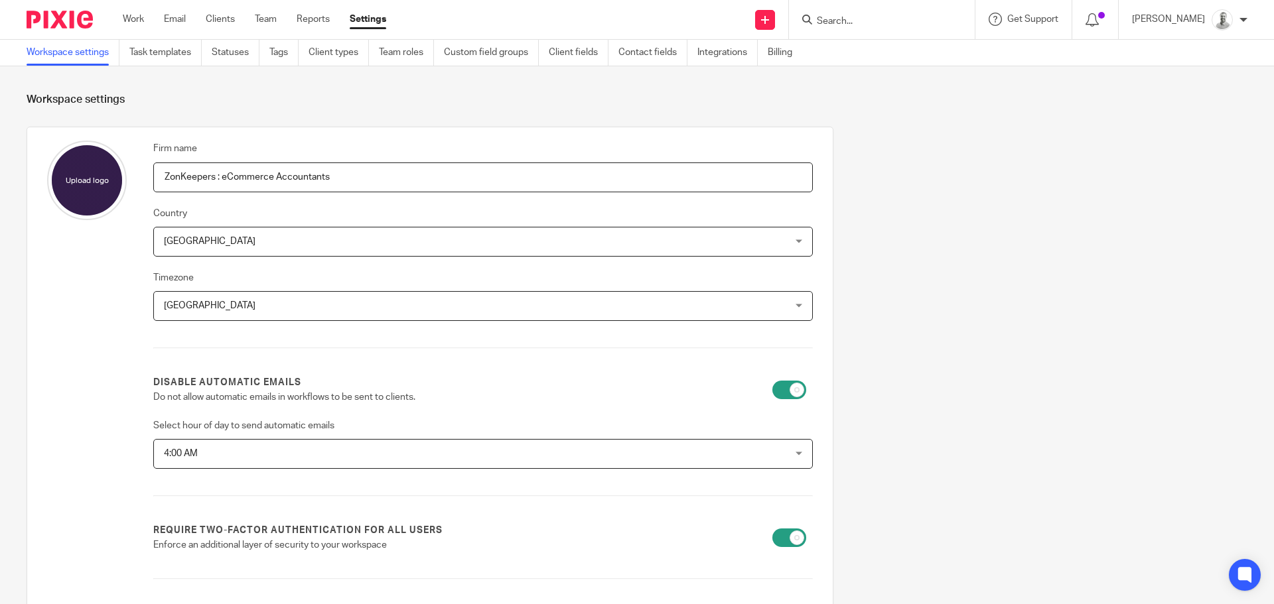
click at [98, 182] on input "file" at bounding box center [87, 181] width 80 height 80
type input "C:\fakepath\Mini_logo.jpg"
click at [81, 182] on input "file" at bounding box center [87, 181] width 80 height 80
type input "C:\fakepath\ZonKeepers-logo-RGB.png"
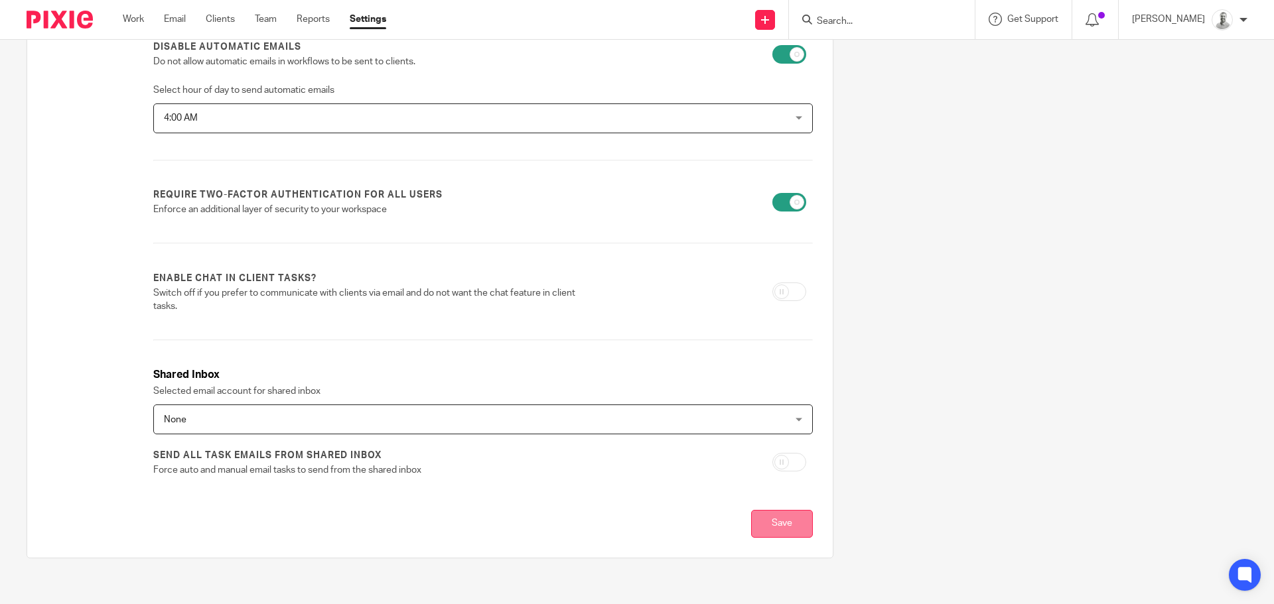
scroll to position [336, 0]
click at [774, 521] on input "Save" at bounding box center [782, 523] width 62 height 29
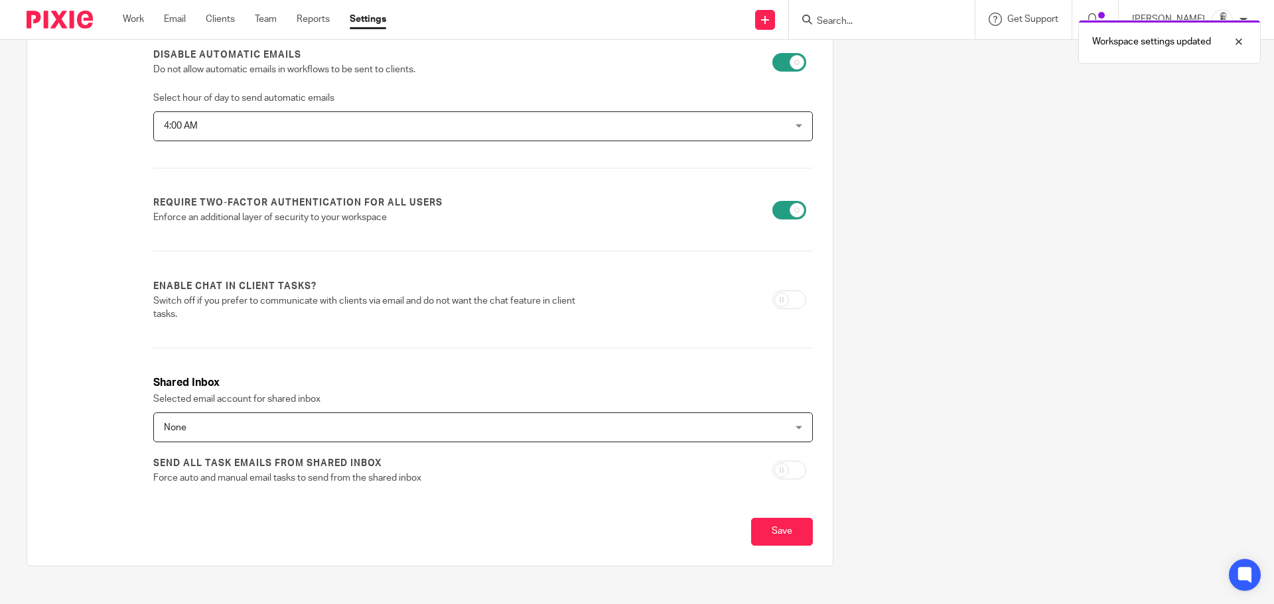
scroll to position [332, 0]
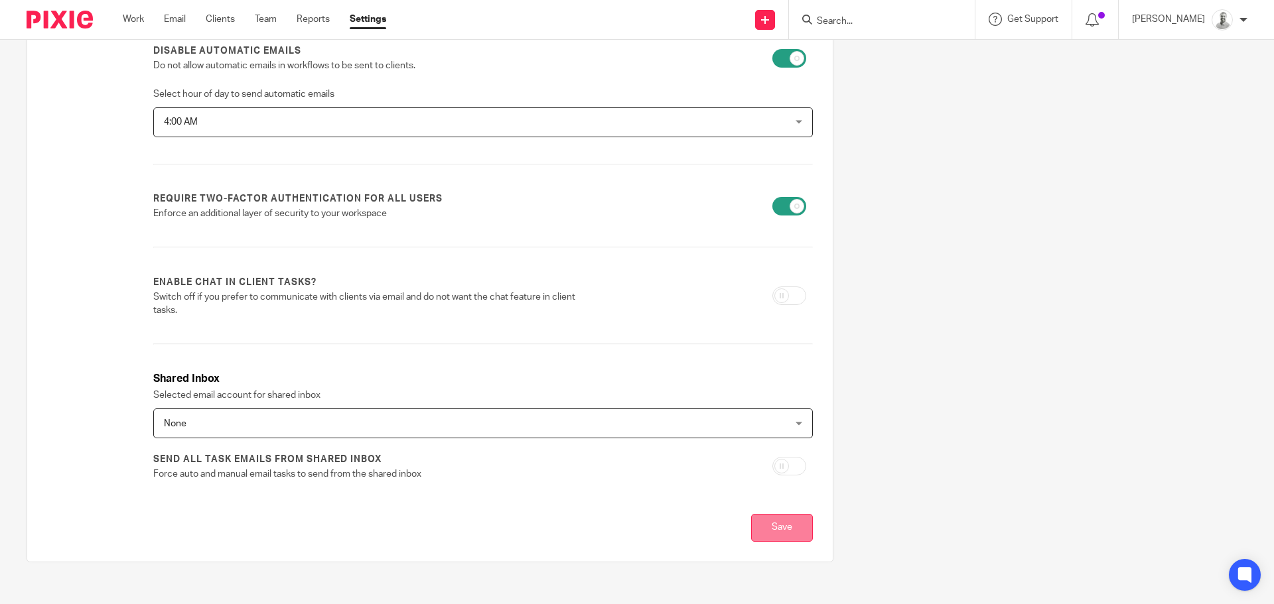
drag, startPoint x: 783, startPoint y: 536, endPoint x: 804, endPoint y: 536, distance: 21.2
click at [783, 536] on input "Save" at bounding box center [782, 528] width 62 height 29
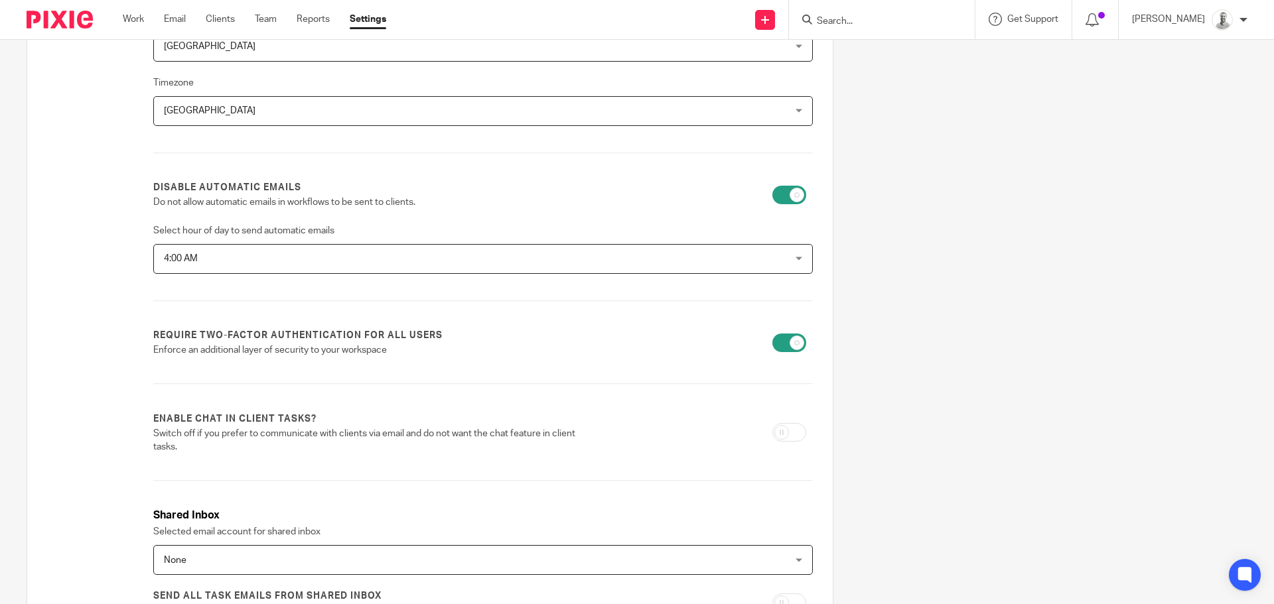
scroll to position [66, 0]
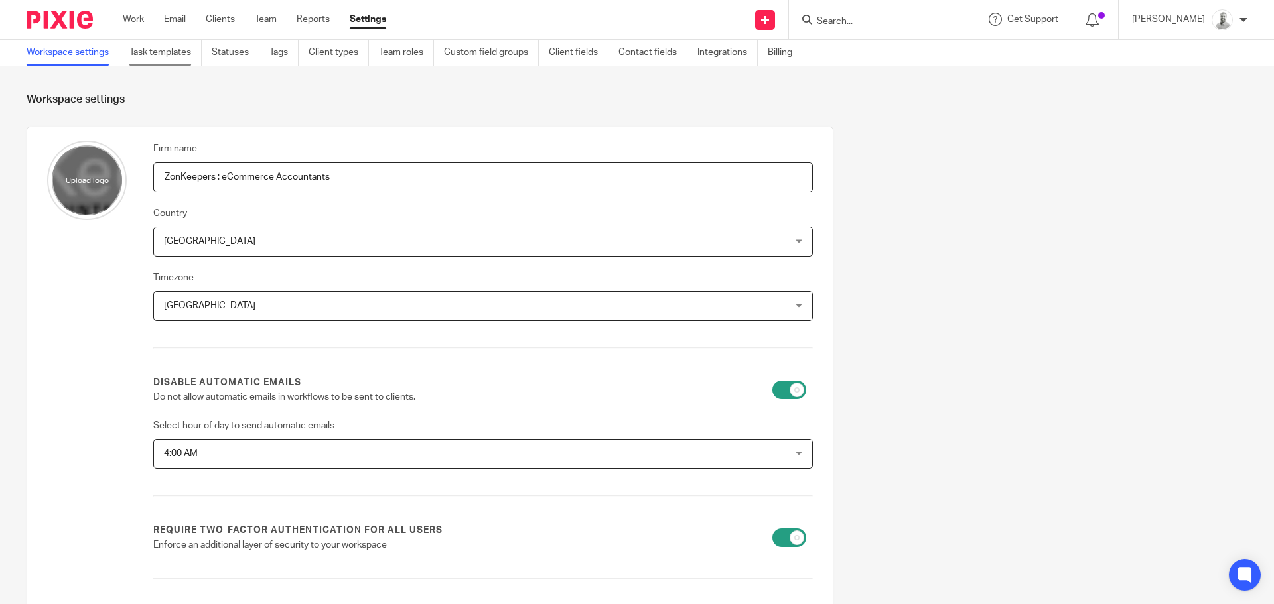
click at [151, 50] on link "Task templates" at bounding box center [165, 53] width 72 height 26
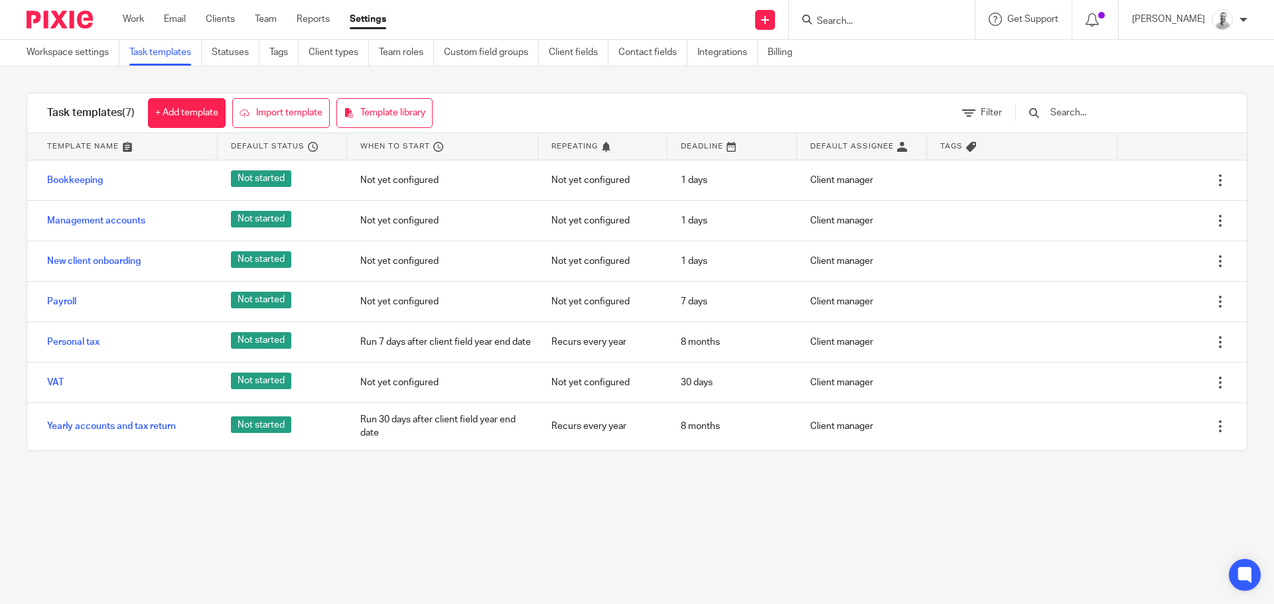
click at [45, 17] on img at bounding box center [60, 20] width 66 height 18
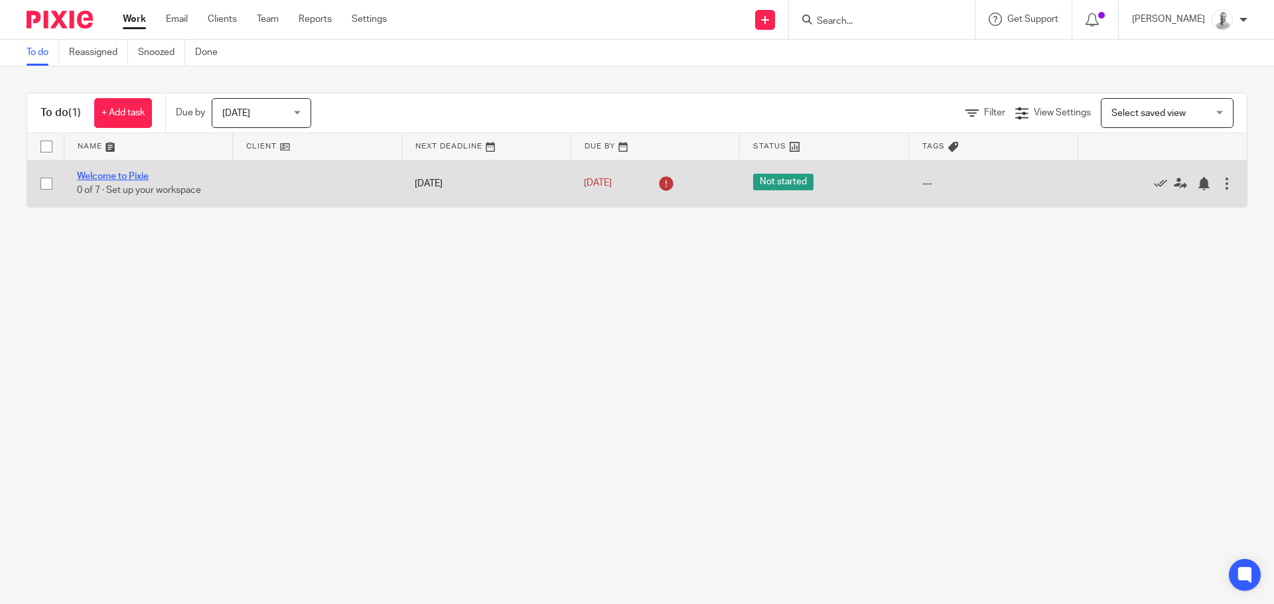
click at [121, 174] on link "Welcome to Pixie" at bounding box center [113, 176] width 72 height 9
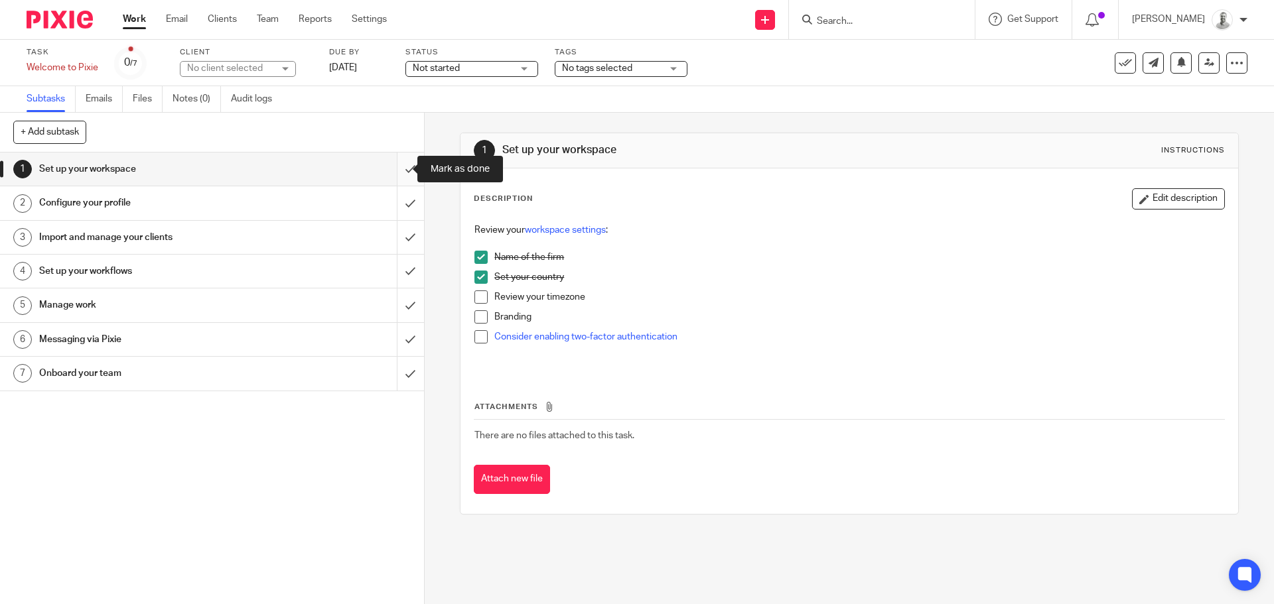
click at [393, 168] on input "submit" at bounding box center [212, 169] width 424 height 33
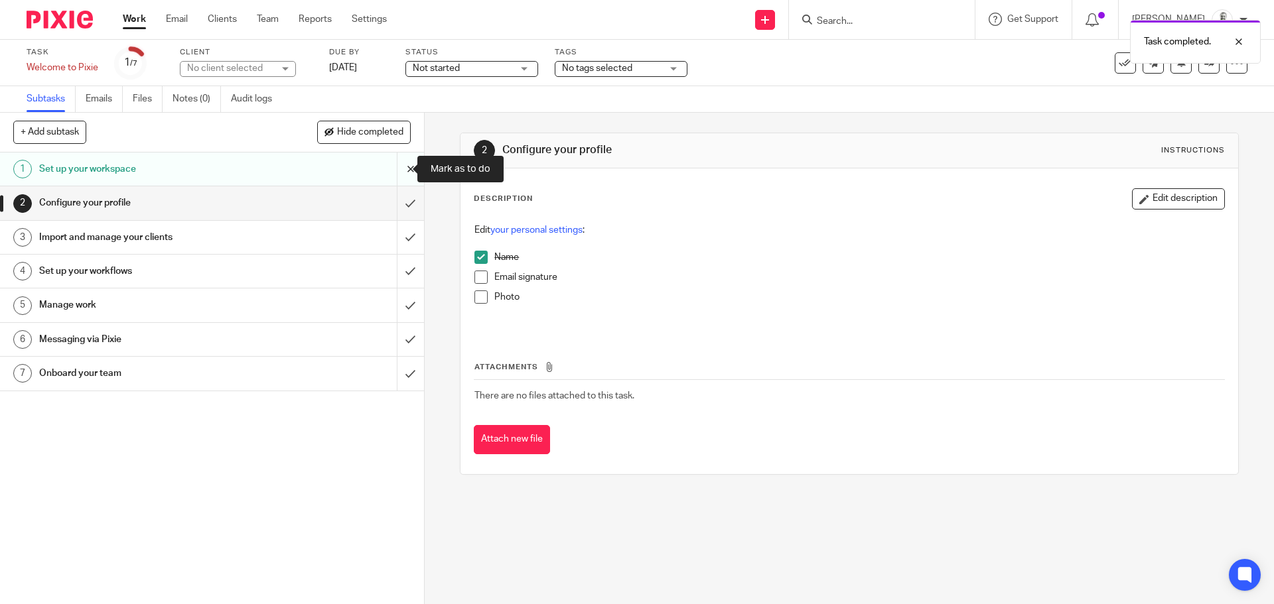
click at [403, 172] on input "submit" at bounding box center [212, 169] width 424 height 33
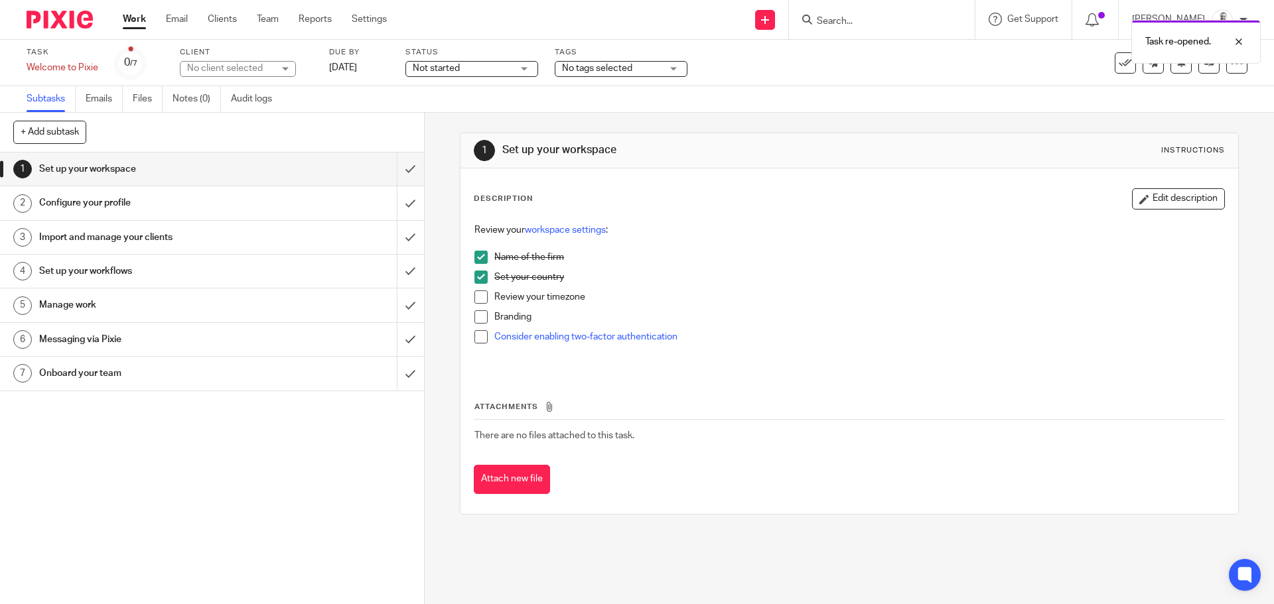
click at [33, 206] on link "2 Configure your profile" at bounding box center [198, 202] width 397 height 33
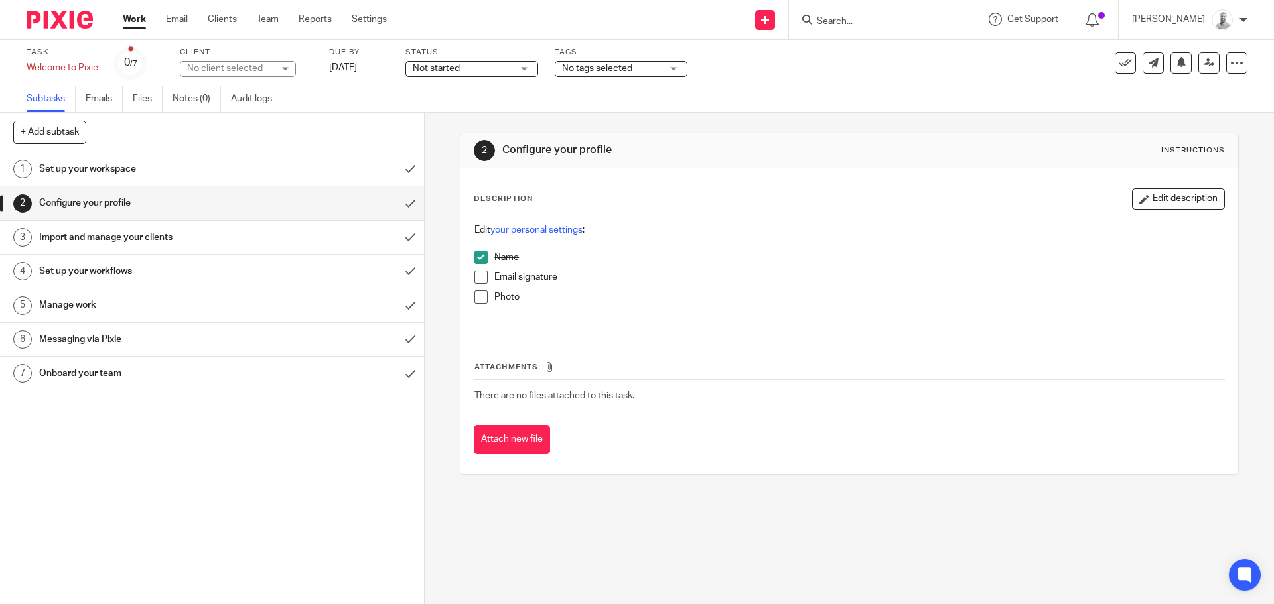
click at [391, 23] on ul "Work Email Clients Team Reports Settings" at bounding box center [265, 19] width 284 height 13
click at [360, 21] on link "Settings" at bounding box center [369, 19] width 35 height 13
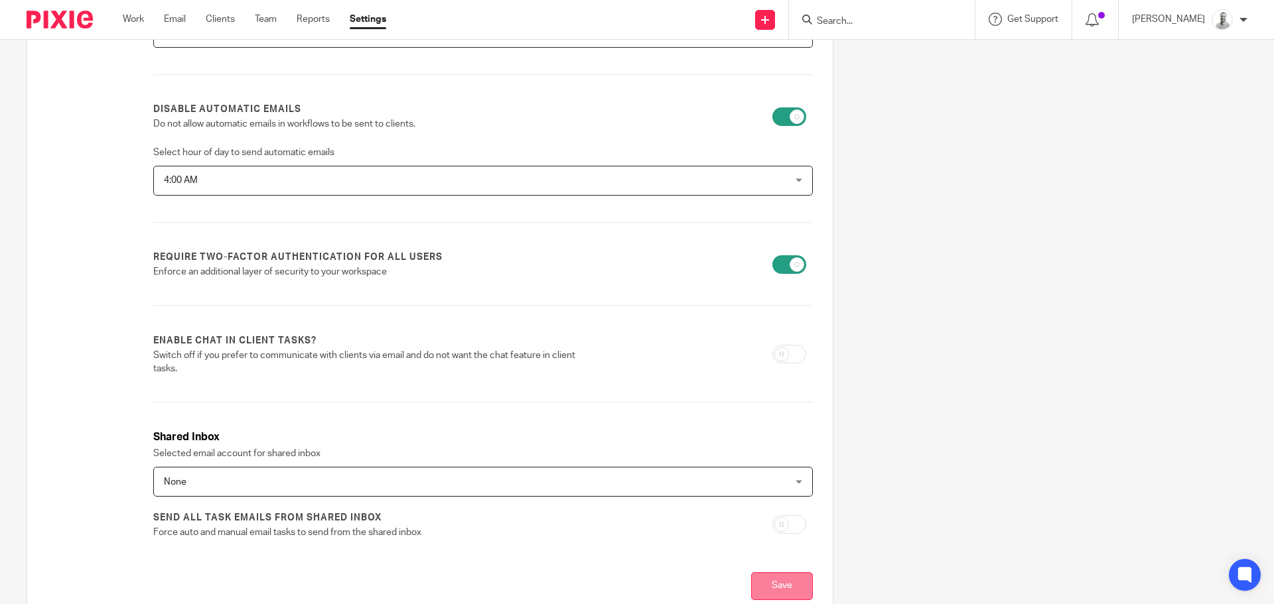
scroll to position [336, 0]
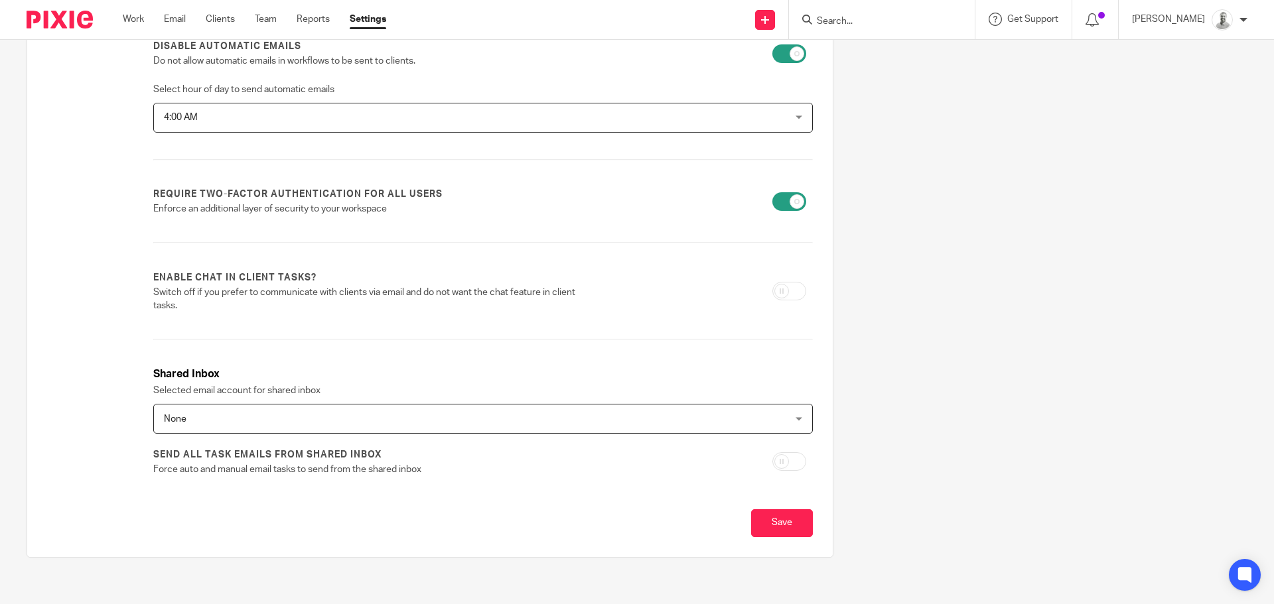
drag, startPoint x: 785, startPoint y: 521, endPoint x: 851, endPoint y: 510, distance: 66.5
click at [785, 521] on input "Save" at bounding box center [782, 523] width 62 height 29
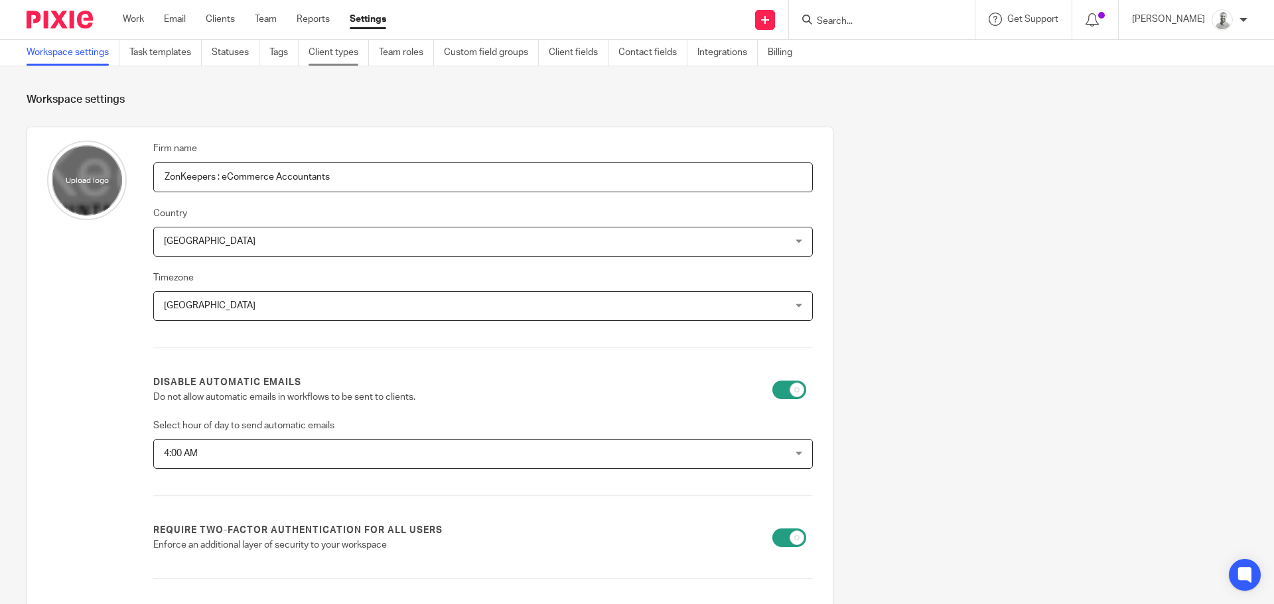
click at [338, 49] on link "Client types" at bounding box center [338, 53] width 60 height 26
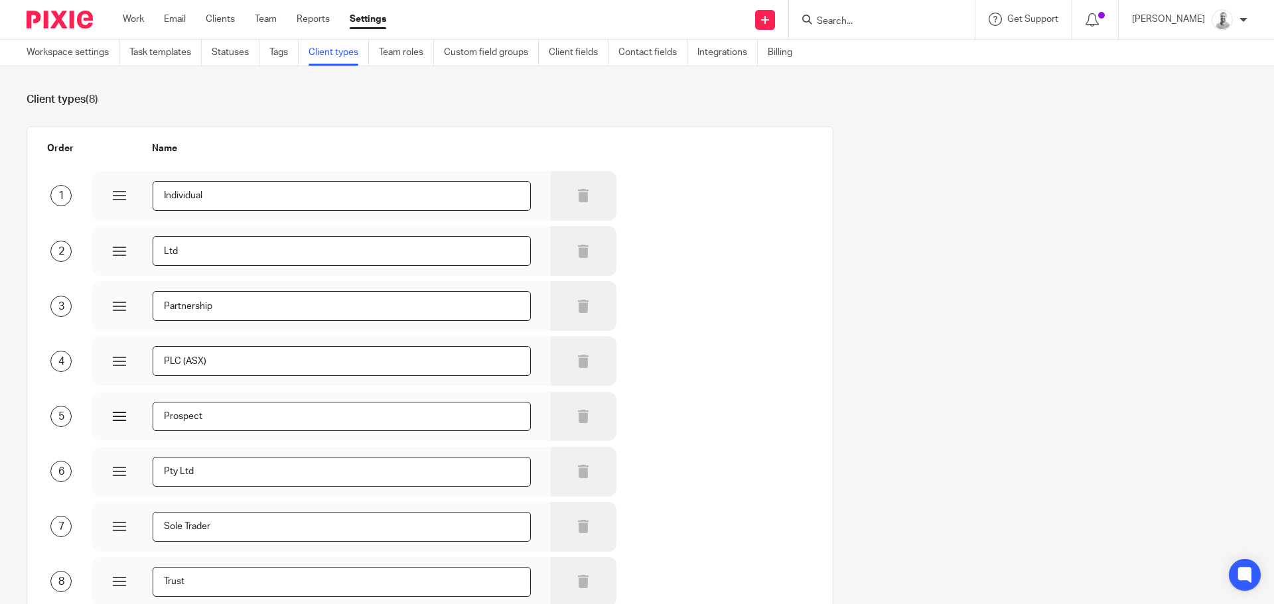
scroll to position [133, 0]
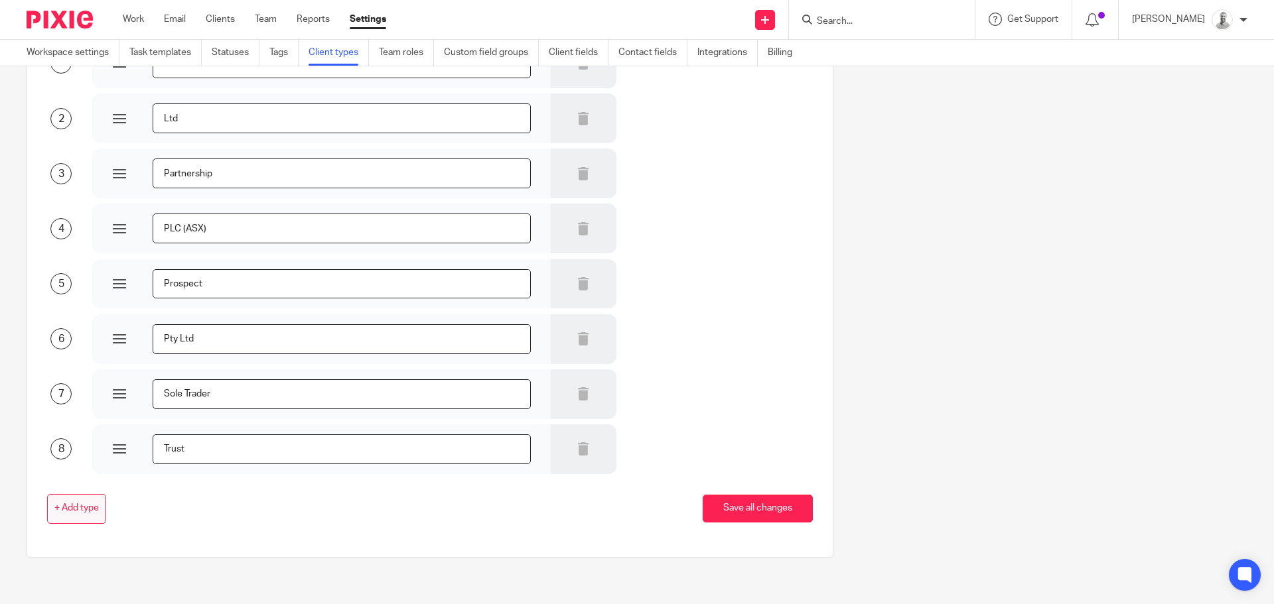
click at [57, 508] on span "+ Add type" at bounding box center [76, 508] width 44 height 11
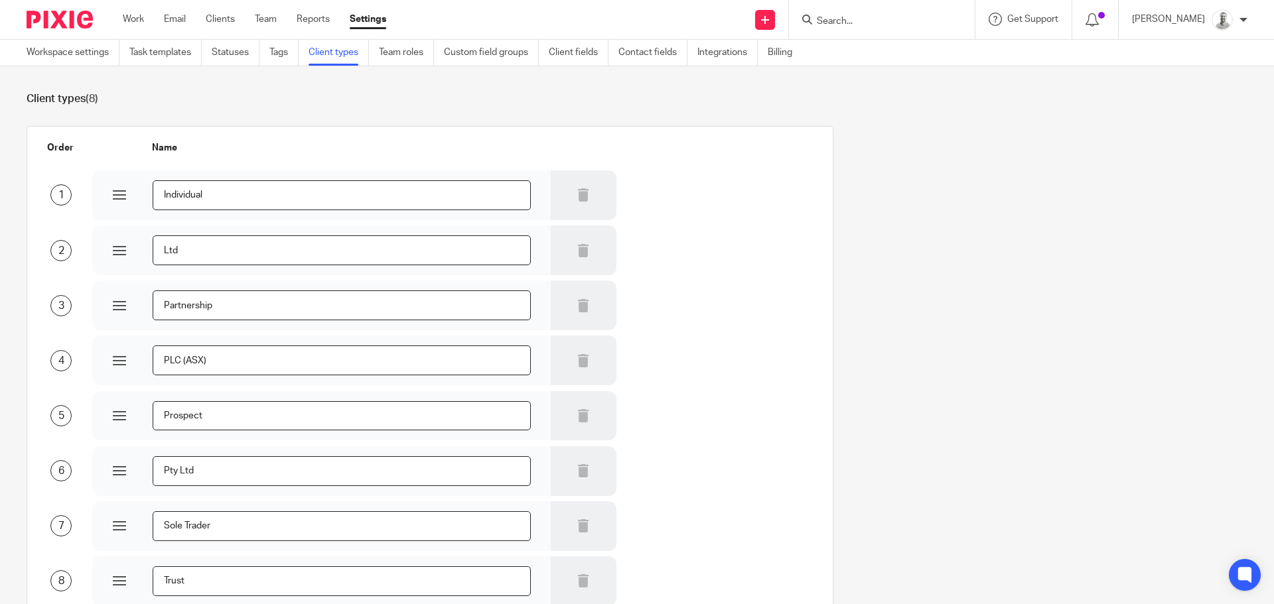
scroll to position [0, 0]
click at [228, 194] on input "Individual" at bounding box center [342, 196] width 378 height 30
type input "S"
type input "I"
type input "s"
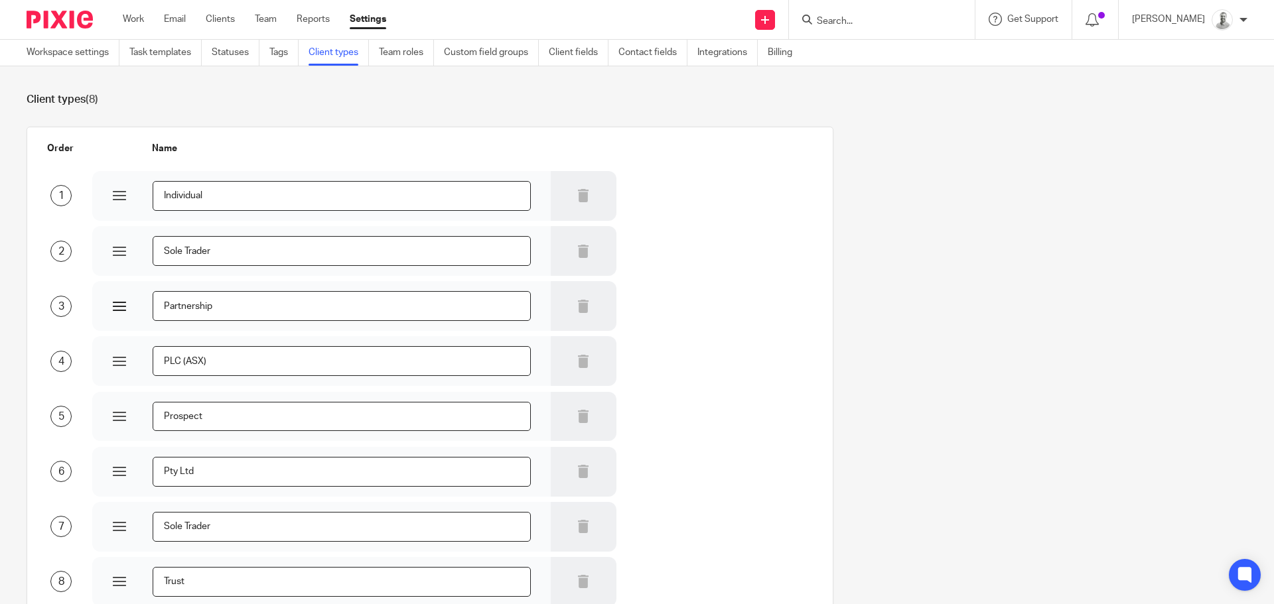
type input "Sole Trader"
click at [263, 306] on input "Partnership" at bounding box center [342, 306] width 378 height 30
click at [580, 362] on icon at bounding box center [582, 361] width 13 height 13
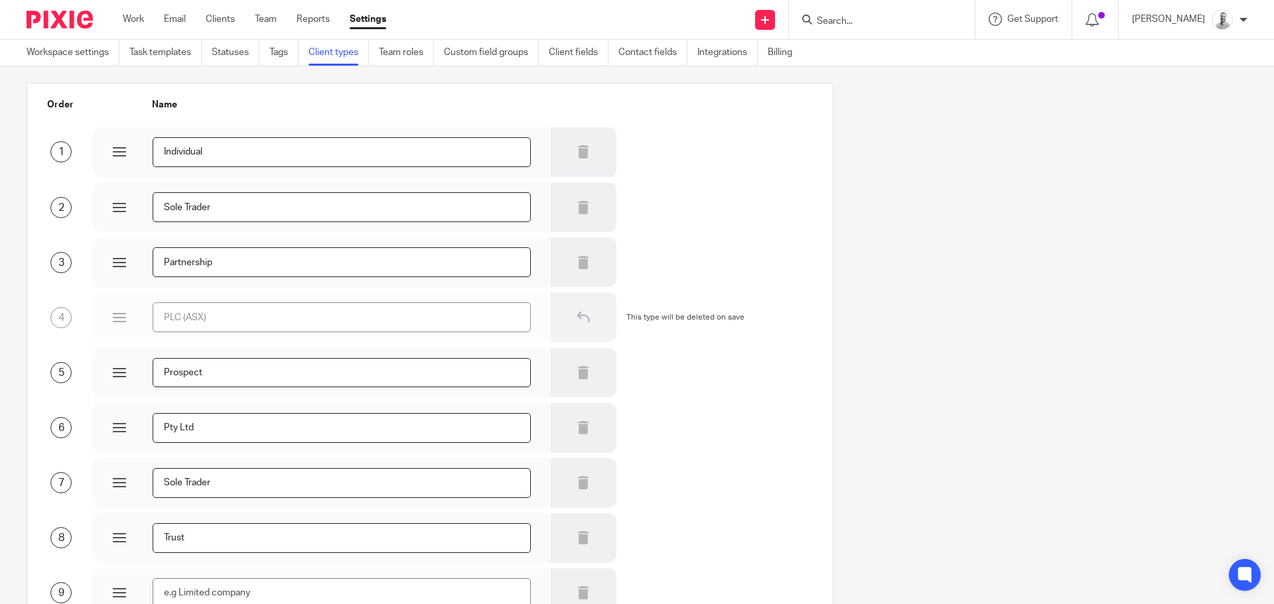
scroll to position [66, 0]
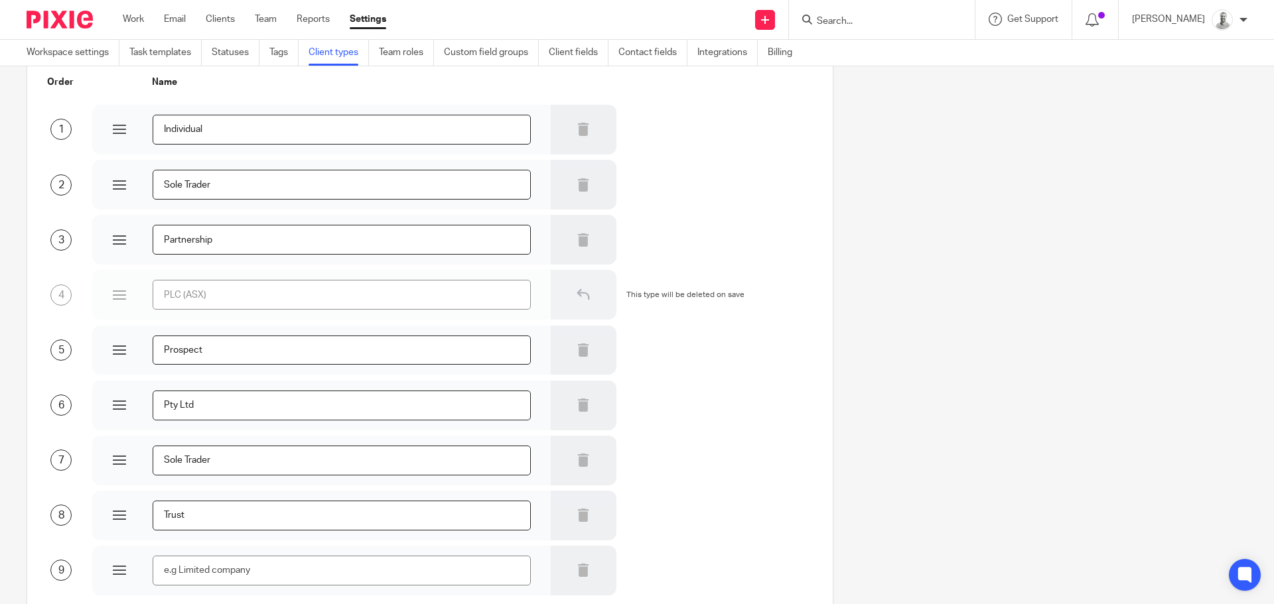
drag, startPoint x: 272, startPoint y: 411, endPoint x: 29, endPoint y: 411, distance: 242.8
click at [31, 411] on div "6 Pty Ltd" at bounding box center [420, 404] width 786 height 52
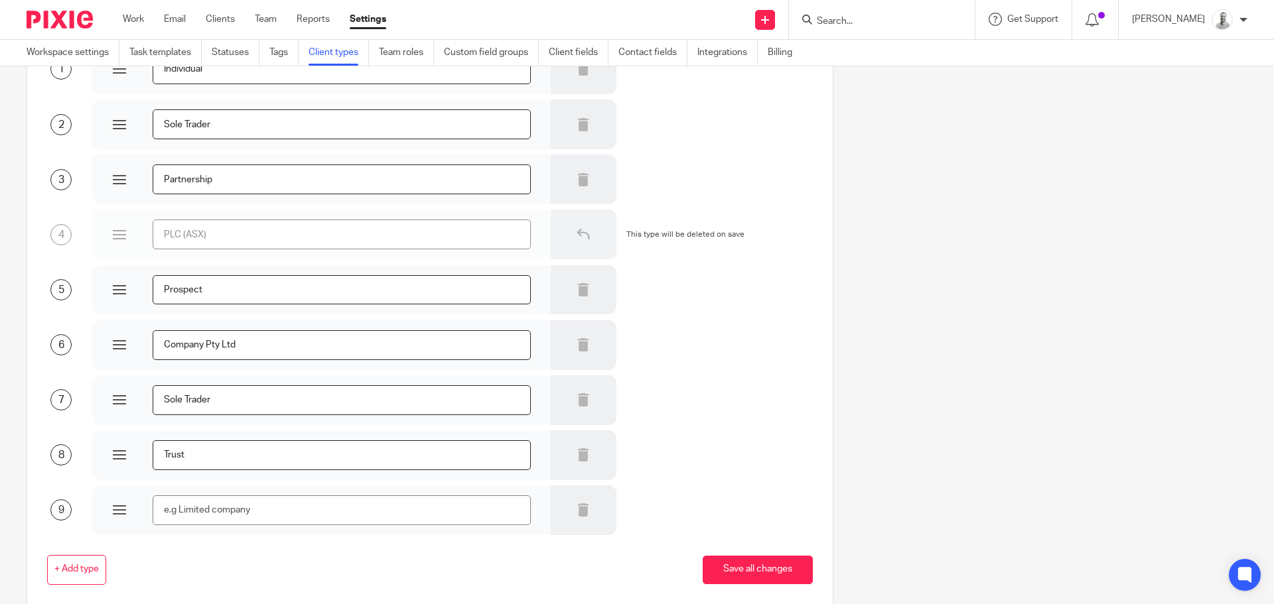
scroll to position [188, 0]
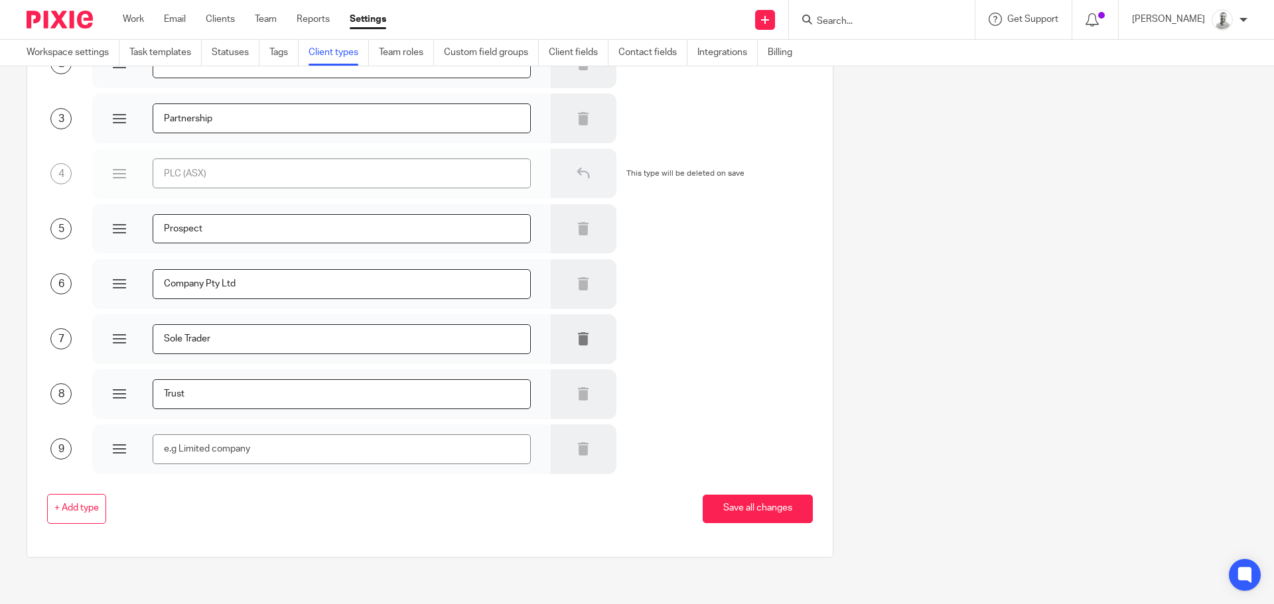
type input "Company Pty Ltd"
click at [580, 331] on div at bounding box center [584, 339] width 66 height 50
click at [576, 342] on icon at bounding box center [582, 338] width 13 height 13
click at [277, 448] on input "text" at bounding box center [342, 450] width 378 height 30
type input "UK LTD Entity"
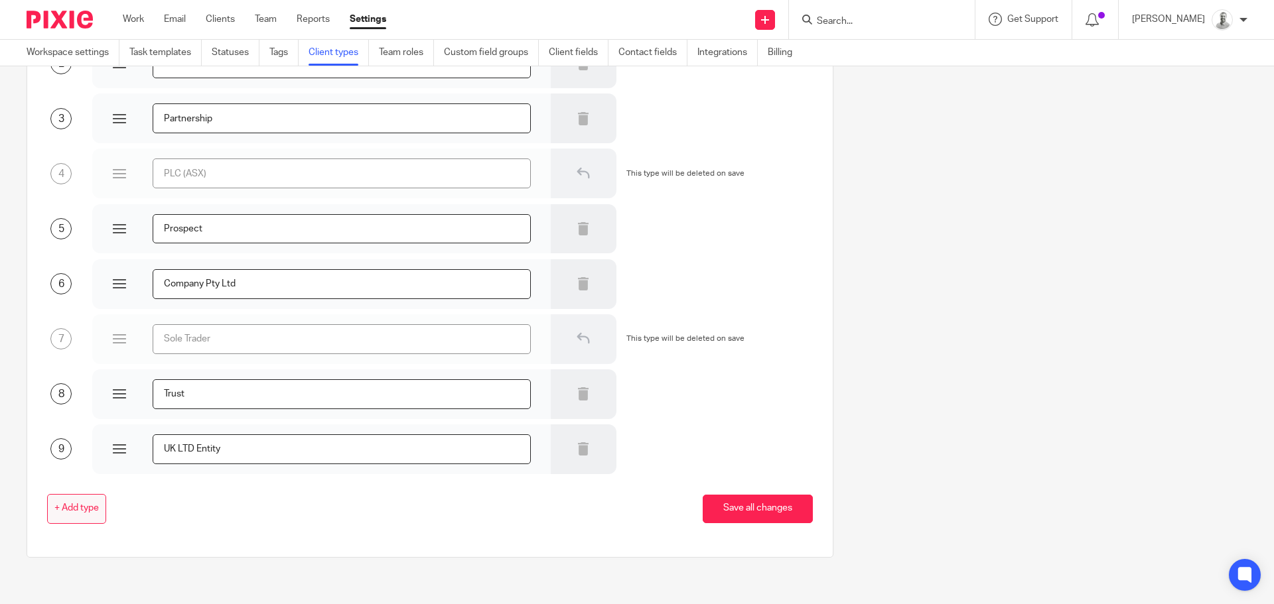
click at [65, 498] on button "+ Add type" at bounding box center [76, 509] width 59 height 30
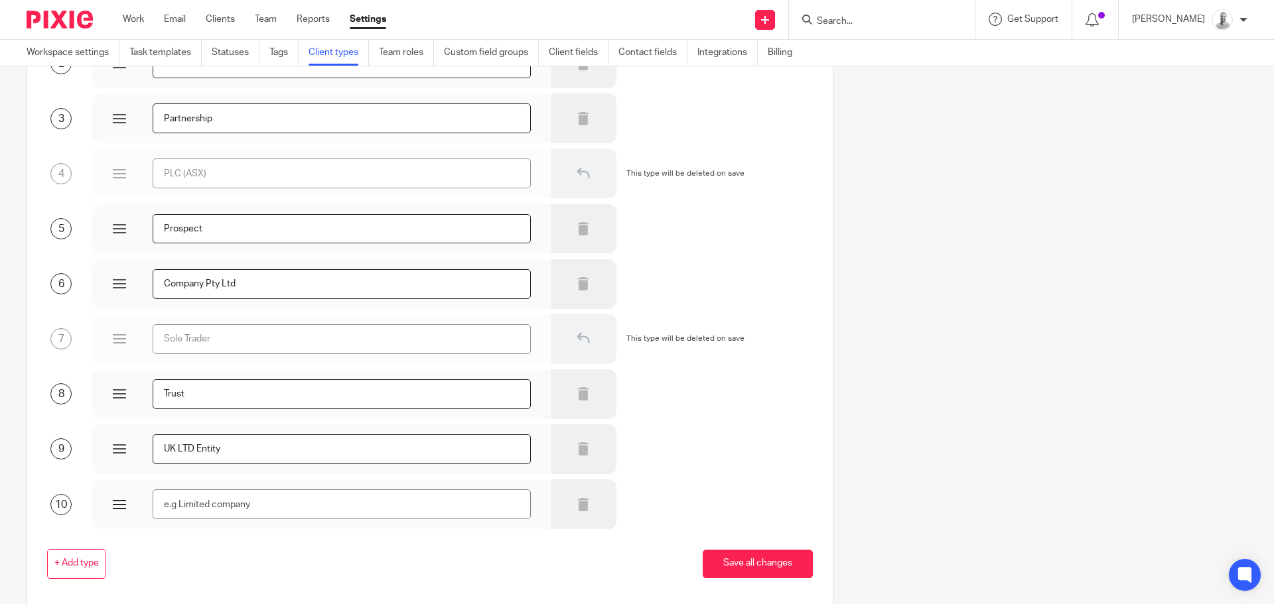
click at [222, 503] on input "text" at bounding box center [342, 505] width 378 height 30
type input "US LLC (Single Member)"
click at [59, 572] on button "+ Add type" at bounding box center [76, 564] width 59 height 30
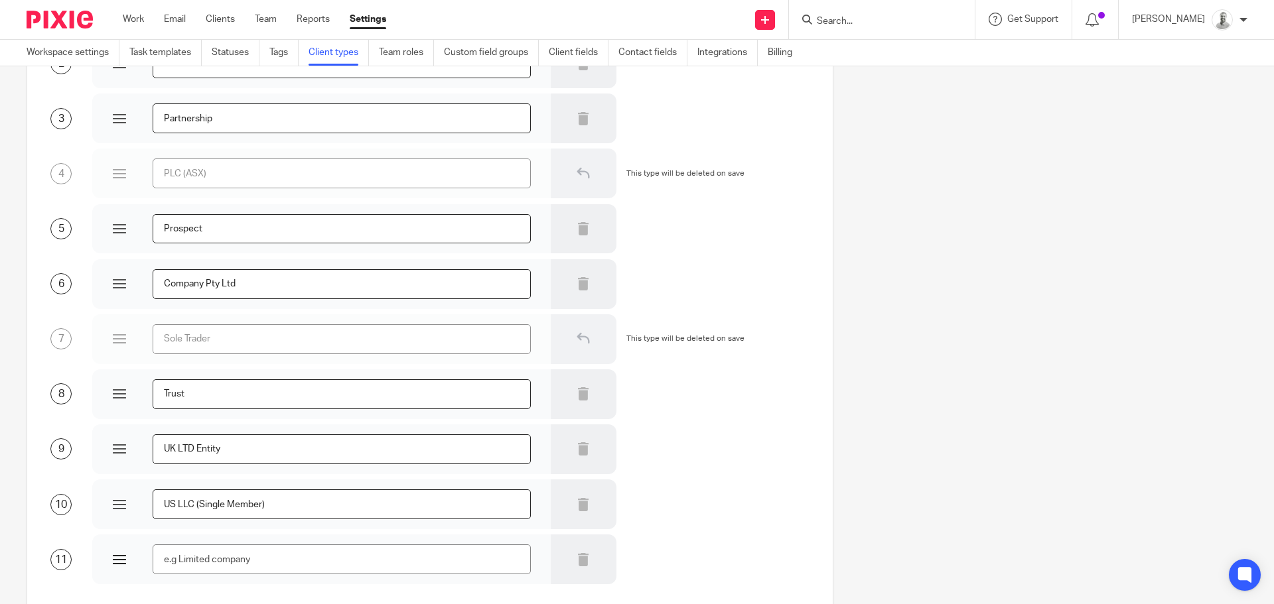
click at [220, 547] on input "text" at bounding box center [342, 560] width 378 height 30
click at [226, 559] on input "text" at bounding box center [342, 560] width 378 height 30
type input "US Corporation"
click at [307, 508] on input "US LLC (Single Member)" at bounding box center [342, 505] width 378 height 30
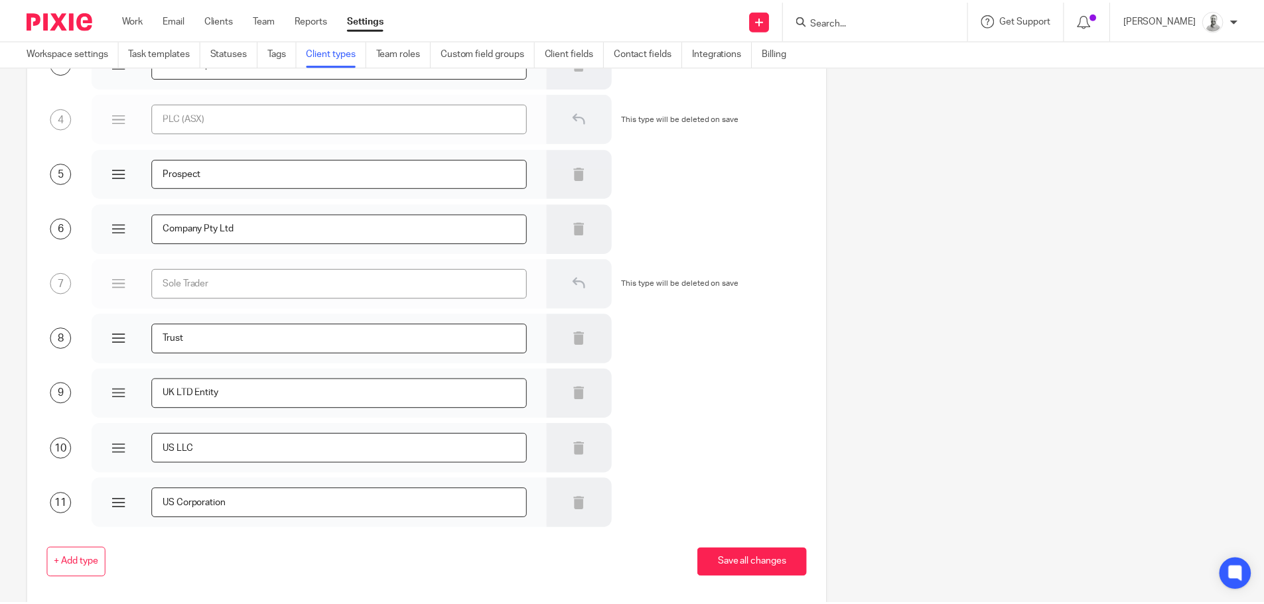
scroll to position [298, 0]
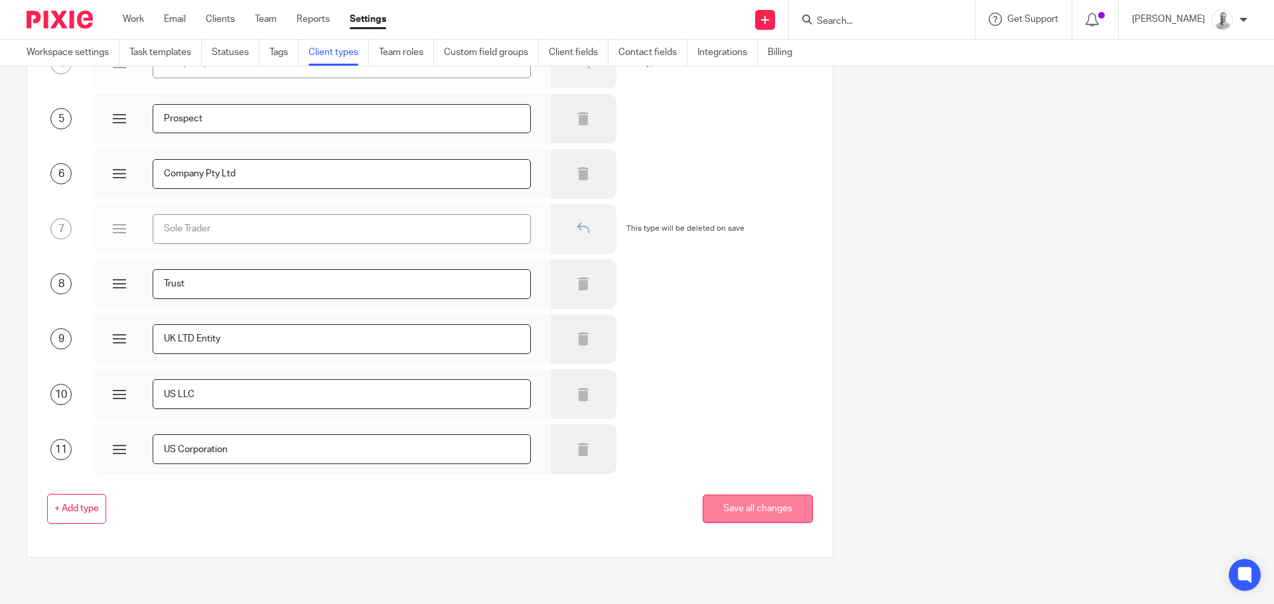
type input "US LLC"
click at [724, 503] on button "Save all changes" at bounding box center [758, 509] width 110 height 29
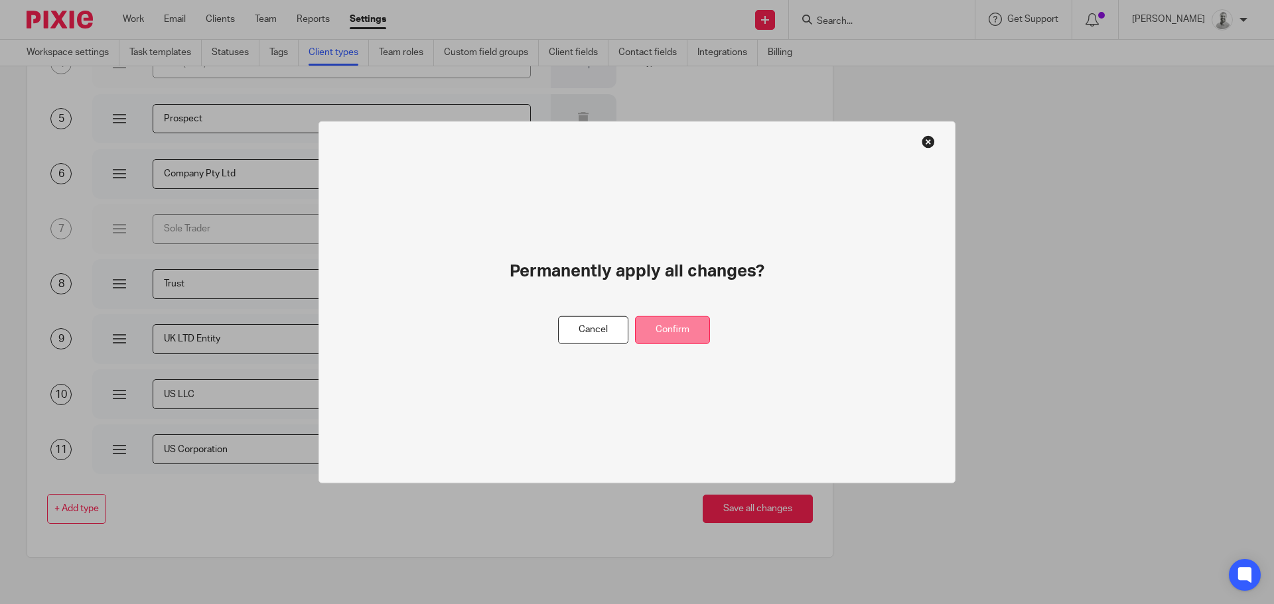
click at [690, 329] on button "Confirm" at bounding box center [672, 330] width 75 height 29
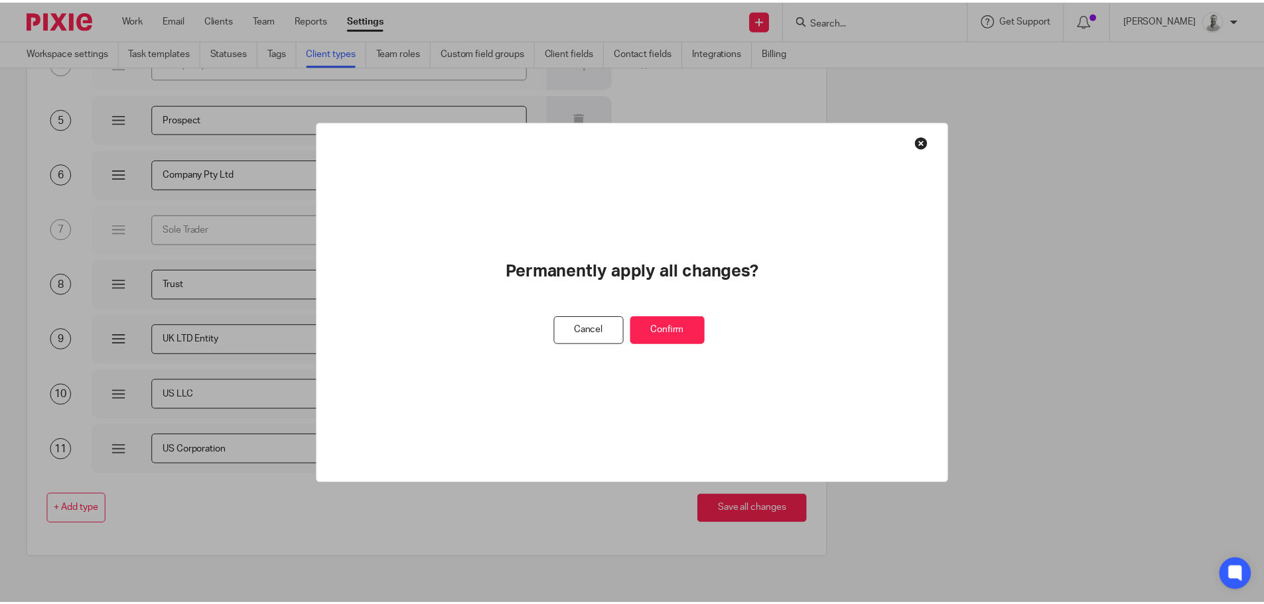
scroll to position [0, 0]
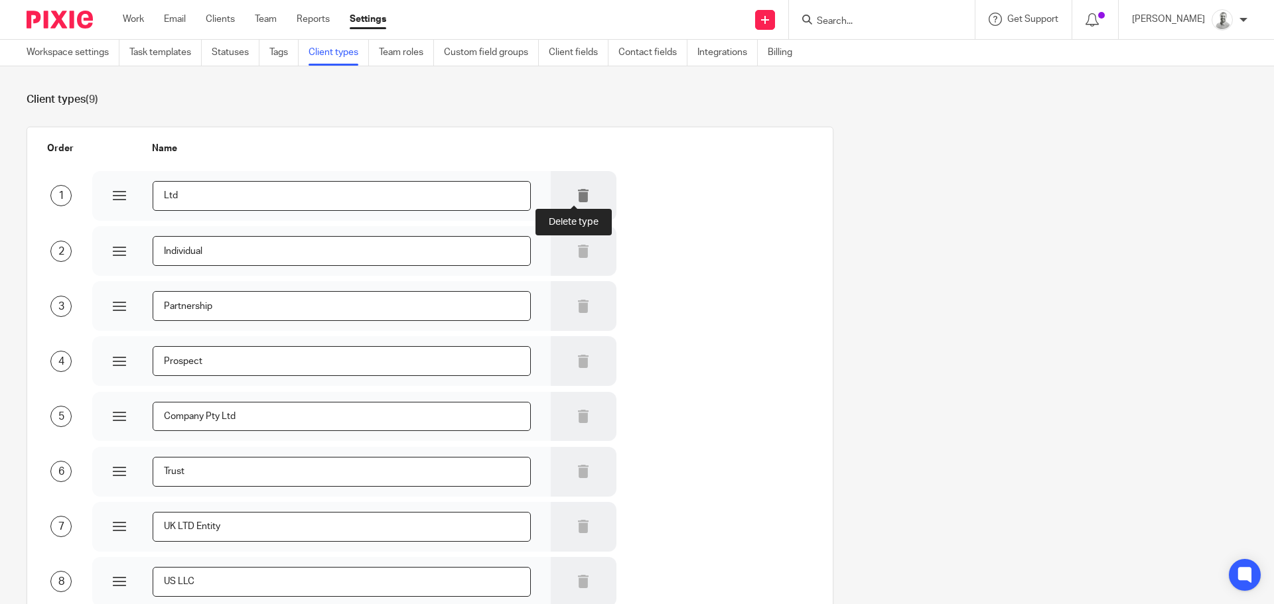
click at [578, 193] on icon at bounding box center [582, 195] width 13 height 13
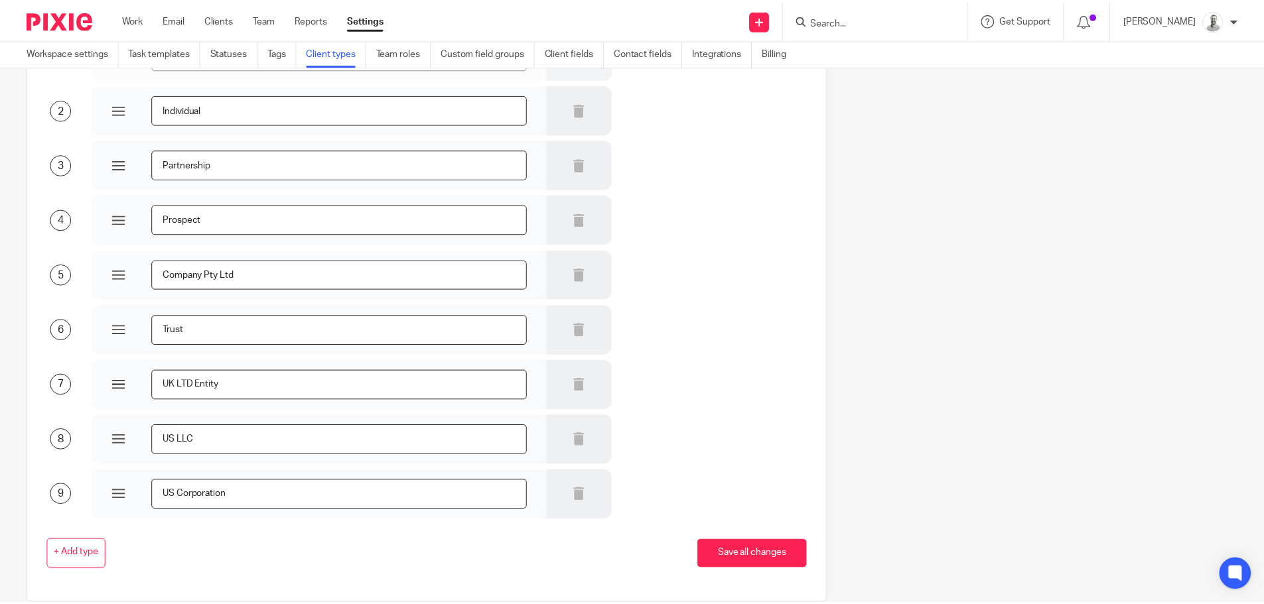
scroll to position [188, 0]
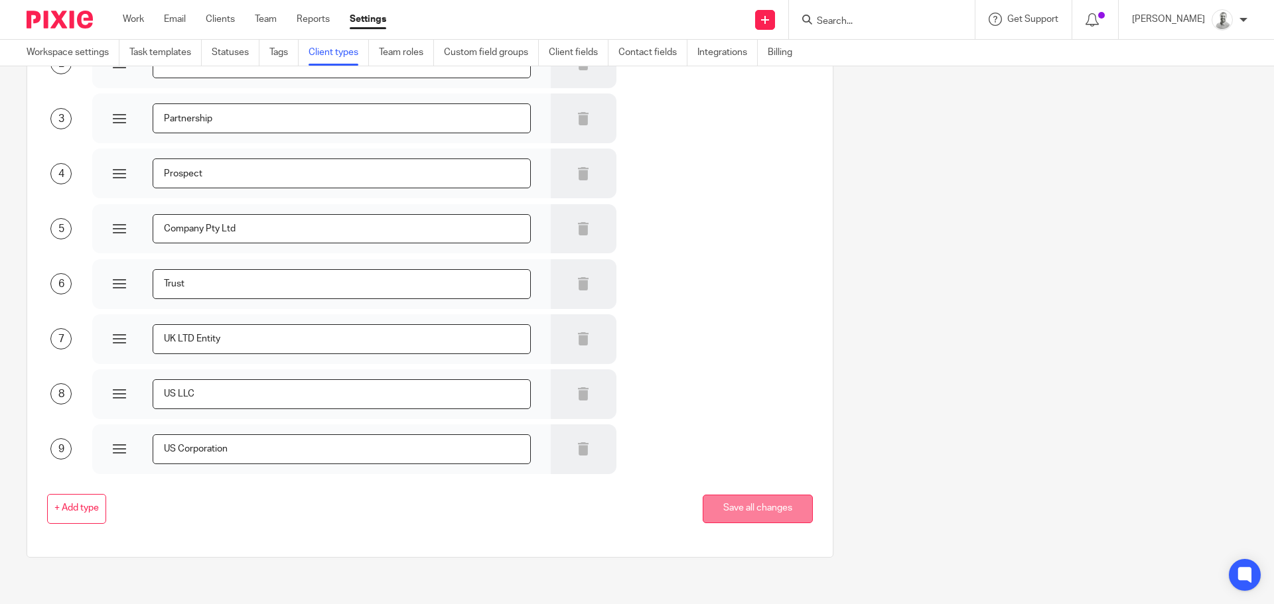
click at [714, 509] on button "Save all changes" at bounding box center [758, 509] width 110 height 29
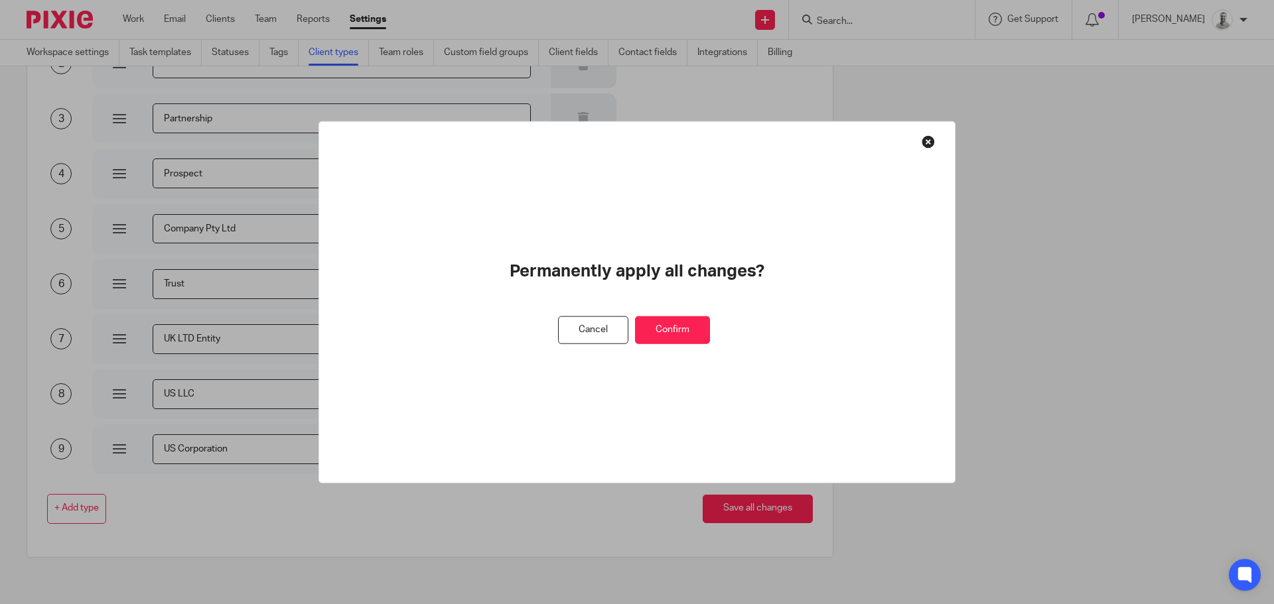
click at [669, 328] on button "Confirm" at bounding box center [672, 330] width 75 height 29
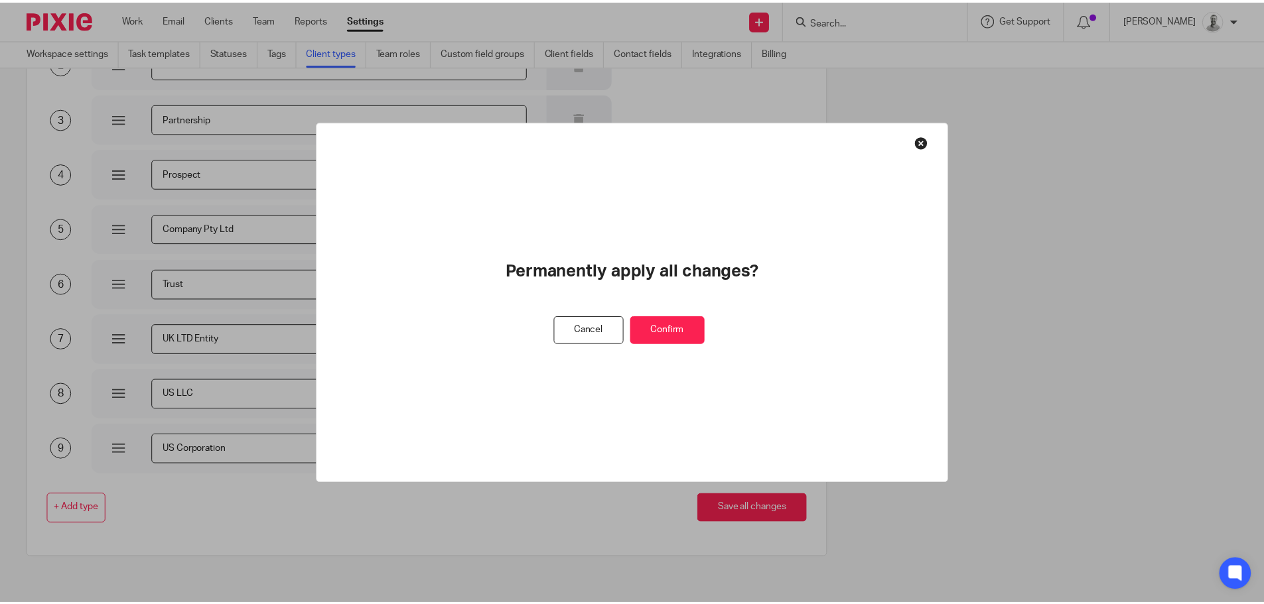
scroll to position [0, 0]
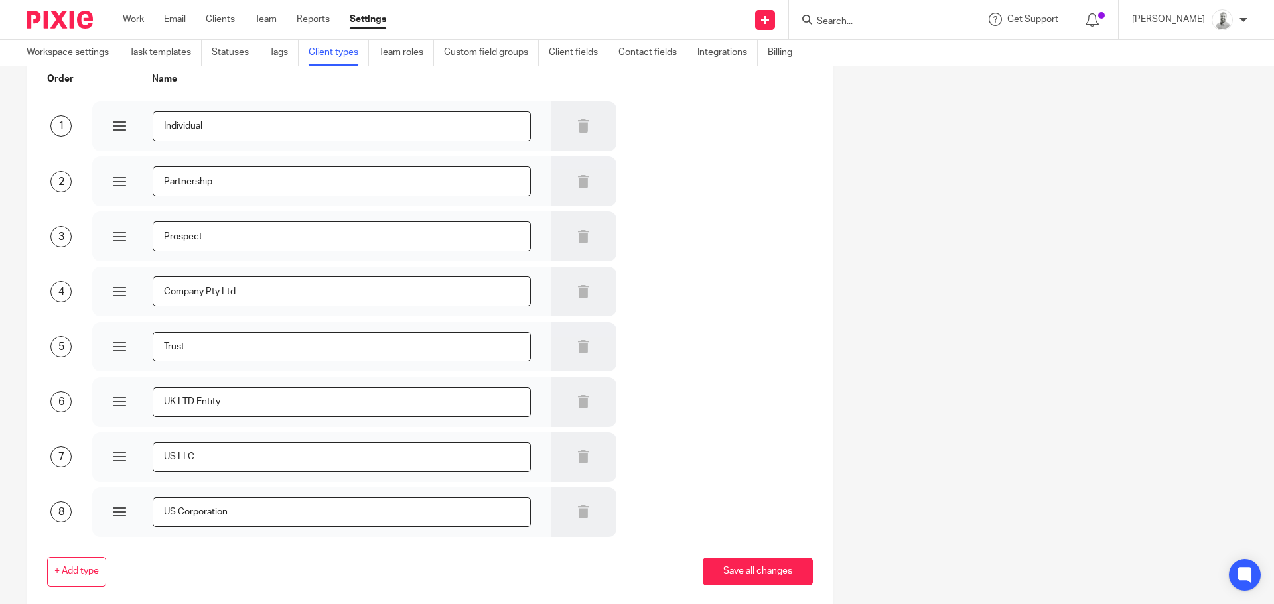
scroll to position [133, 0]
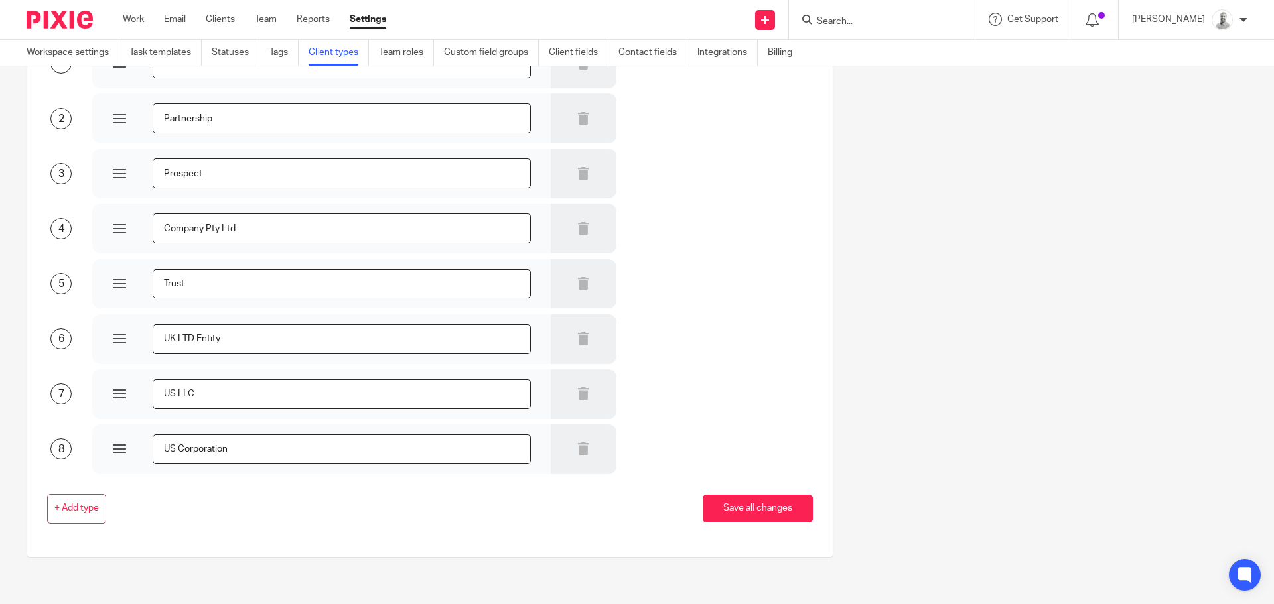
click at [80, 525] on div "+ Add type Save all changes" at bounding box center [420, 509] width 786 height 70
click at [73, 507] on span "+ Add type" at bounding box center [76, 508] width 44 height 11
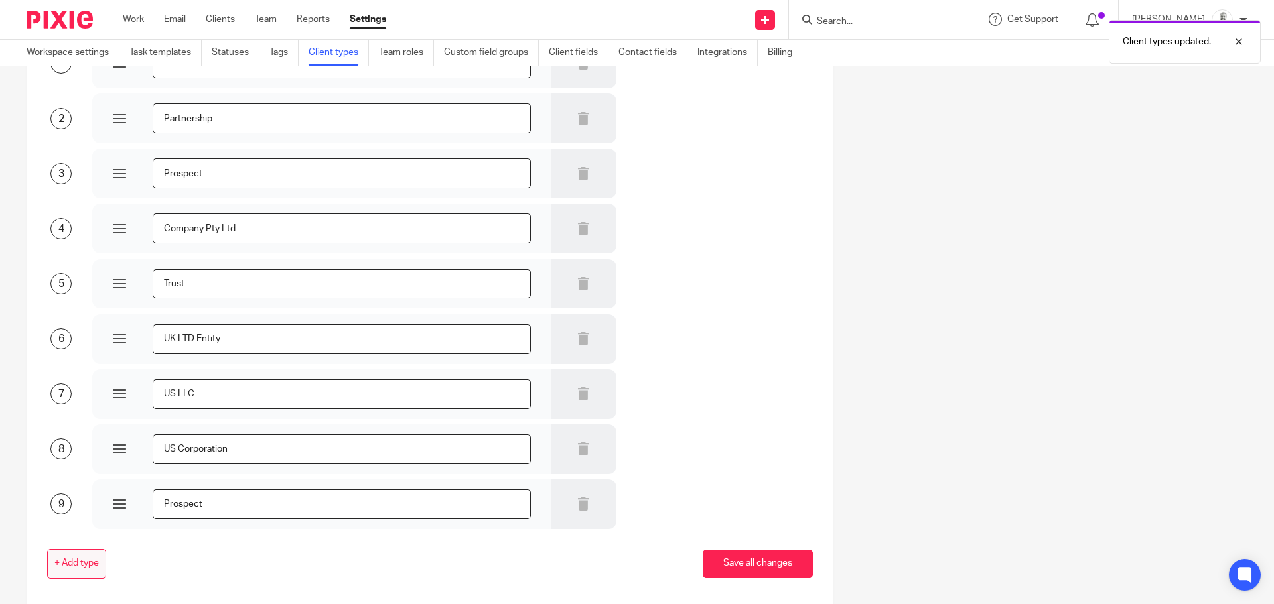
type input "Prospect"
click at [83, 557] on button "+ Add type" at bounding box center [76, 564] width 59 height 30
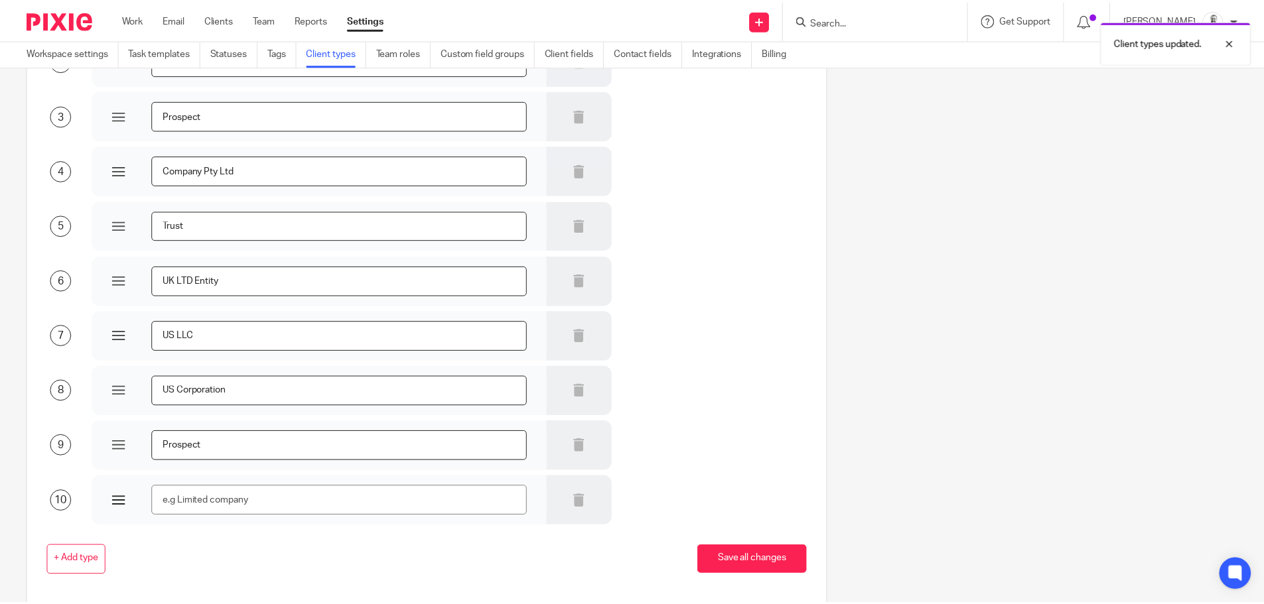
scroll to position [243, 0]
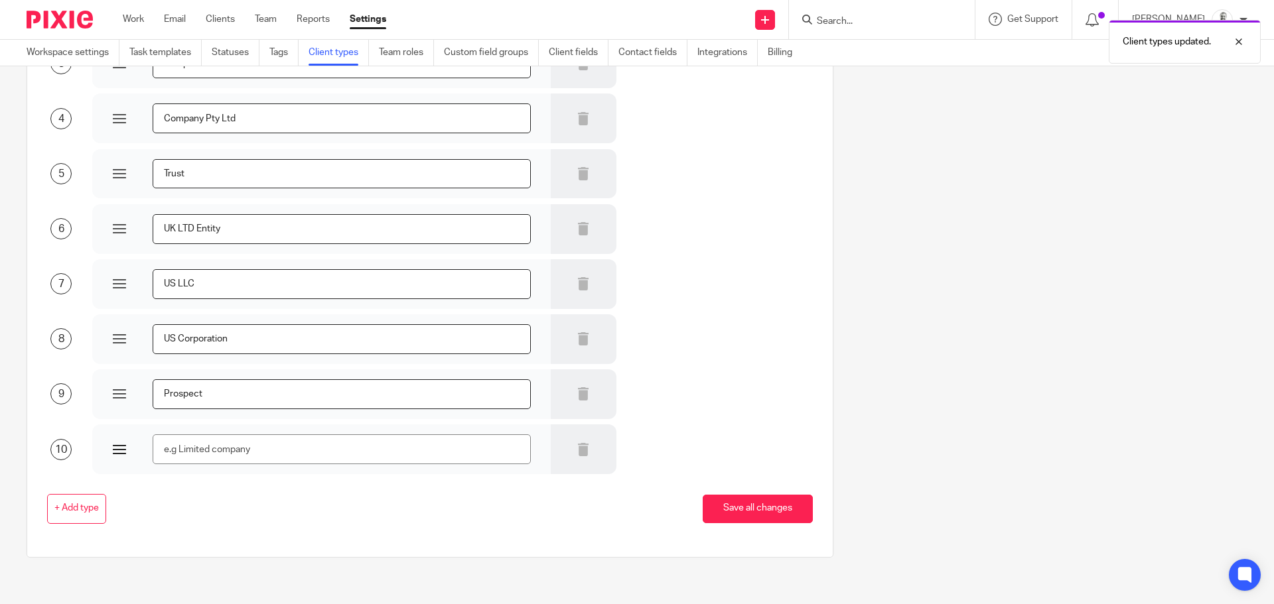
click at [249, 456] on input "text" at bounding box center [342, 450] width 378 height 30
type input "S"
click at [748, 513] on button "Save all changes" at bounding box center [758, 509] width 110 height 29
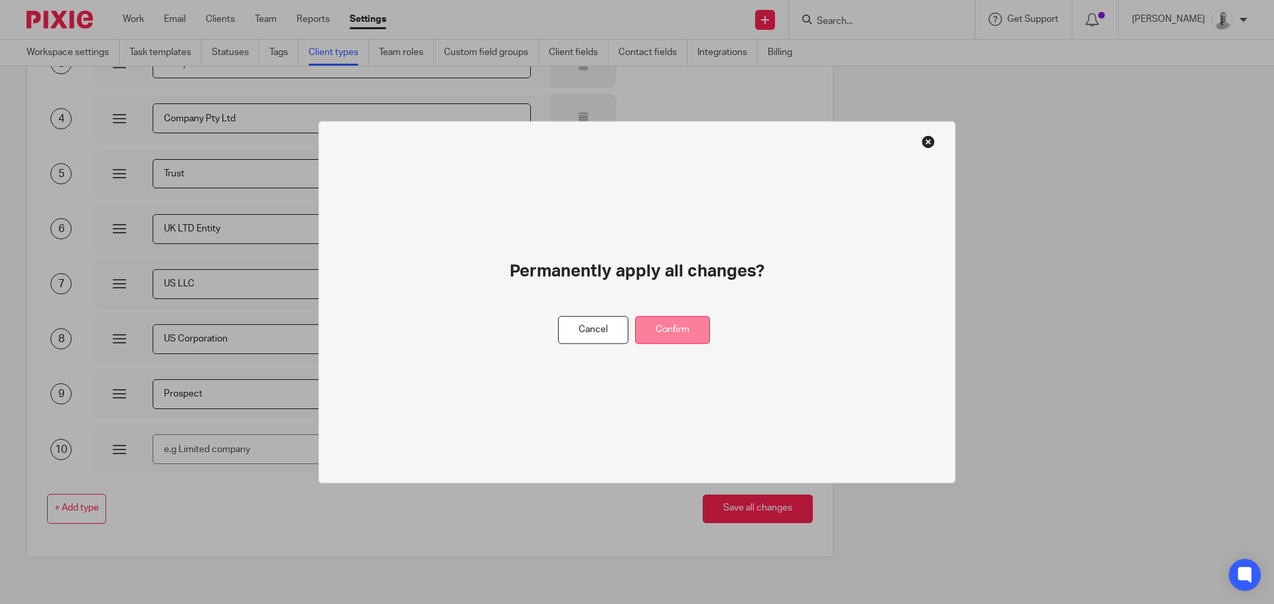
click at [679, 321] on button "Confirm" at bounding box center [672, 330] width 75 height 29
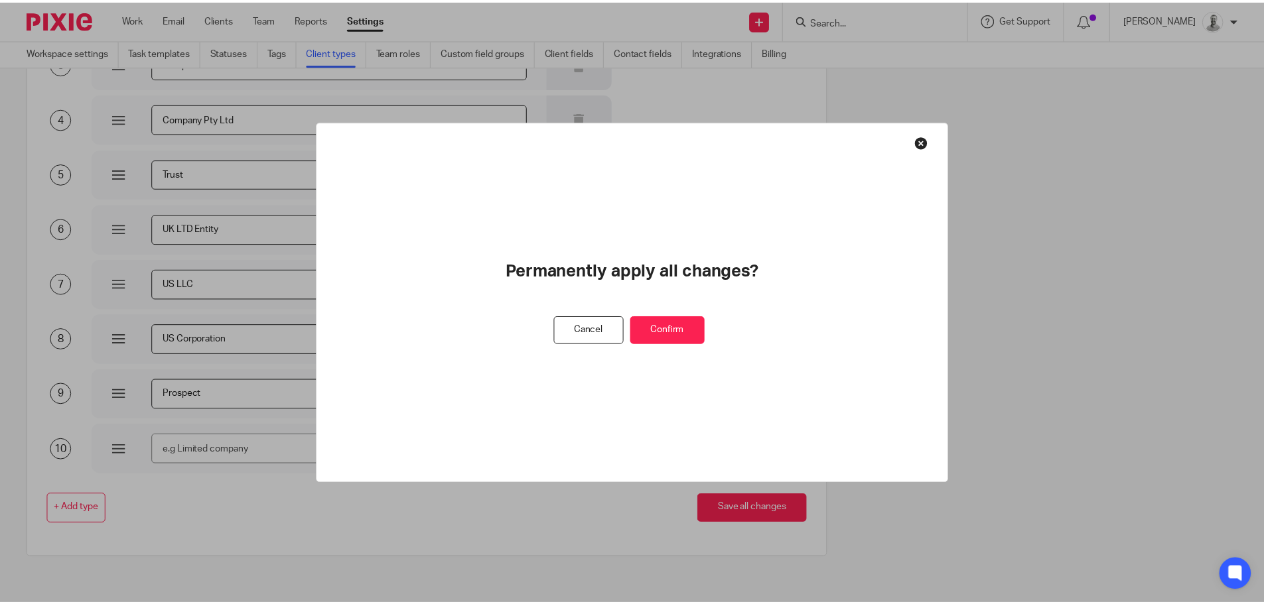
scroll to position [0, 0]
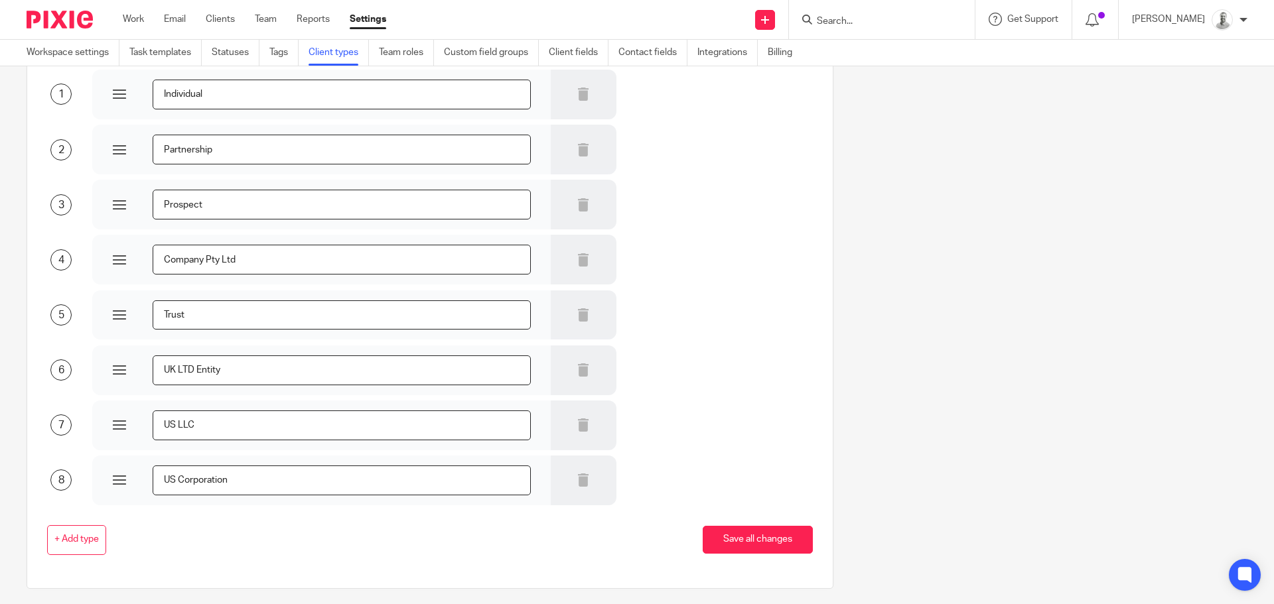
scroll to position [133, 0]
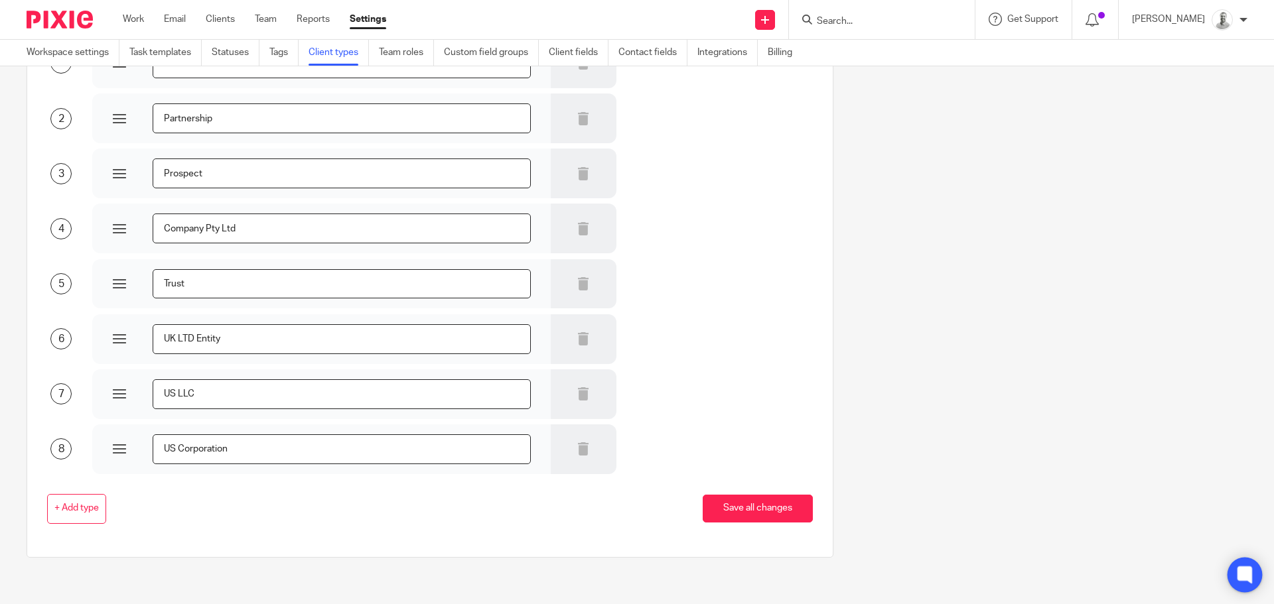
click at [1242, 569] on icon at bounding box center [1244, 575] width 15 height 17
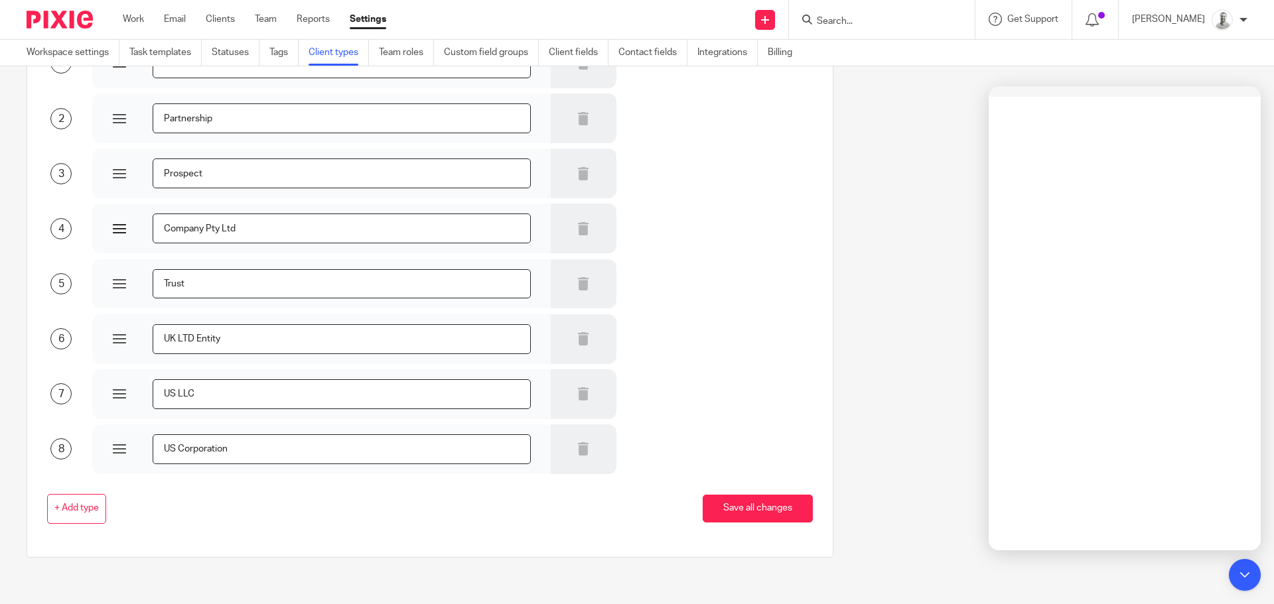
scroll to position [0, 0]
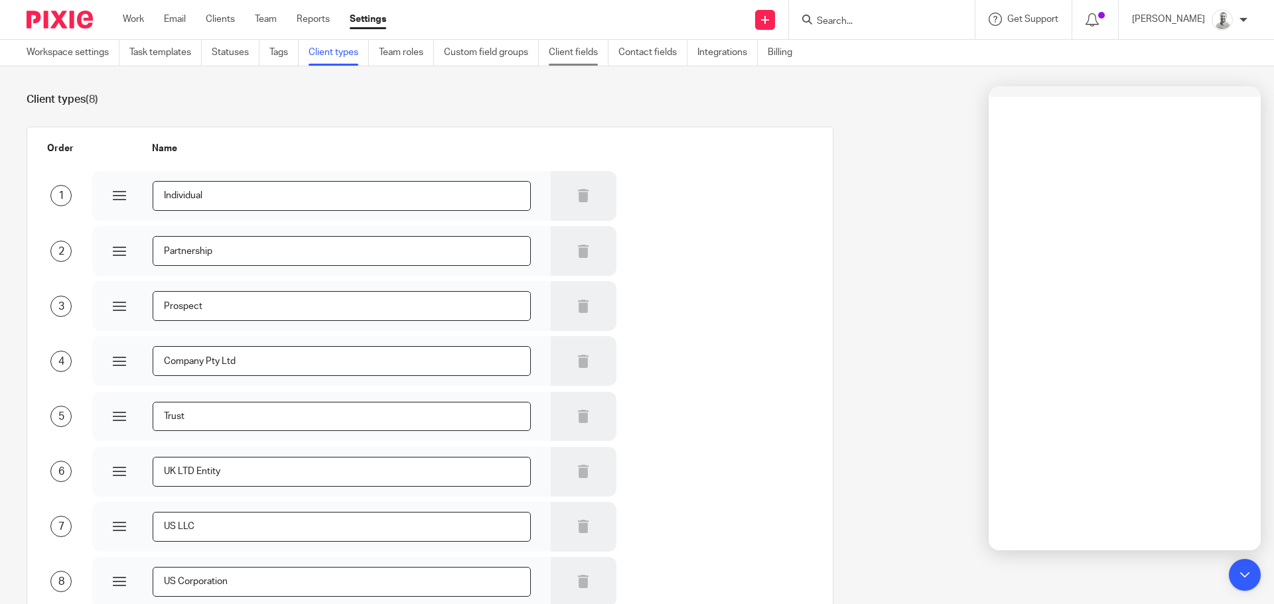
click at [600, 46] on link "Client fields" at bounding box center [579, 53] width 60 height 26
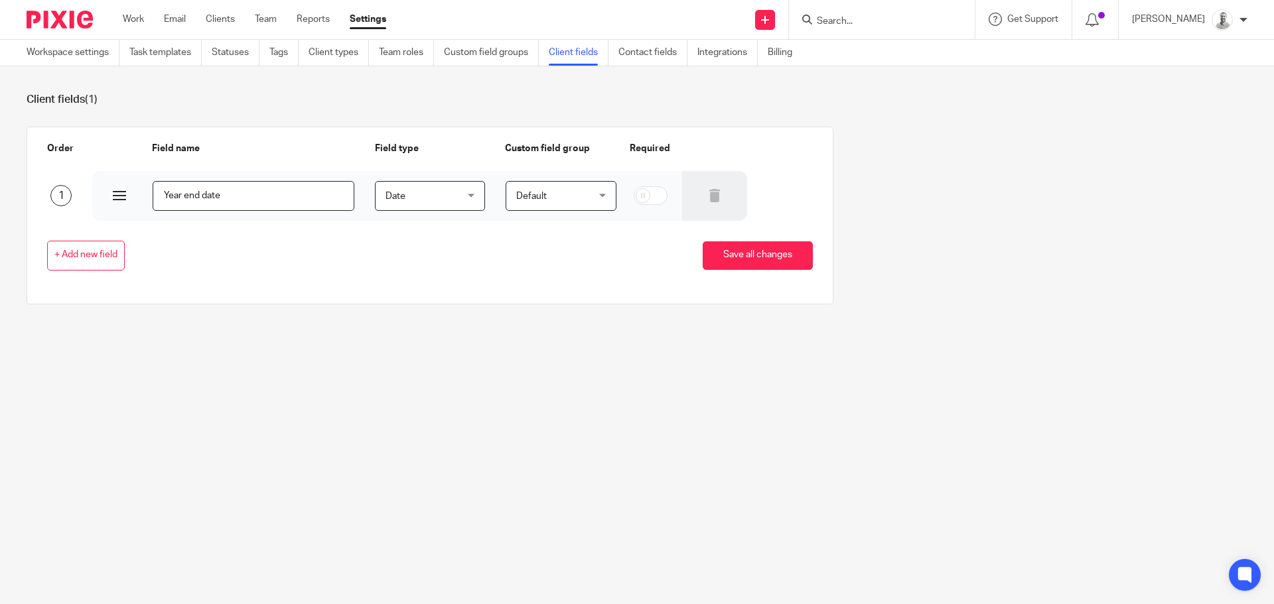
click at [165, 195] on input "Year end date" at bounding box center [254, 196] width 202 height 30
click at [412, 202] on span "Date" at bounding box center [424, 196] width 79 height 28
click at [412, 202] on div "Date Date" at bounding box center [430, 196] width 110 height 30
click at [260, 197] on input "Year end date" at bounding box center [254, 196] width 202 height 30
click at [84, 258] on span "+ Add new field" at bounding box center [85, 255] width 63 height 11
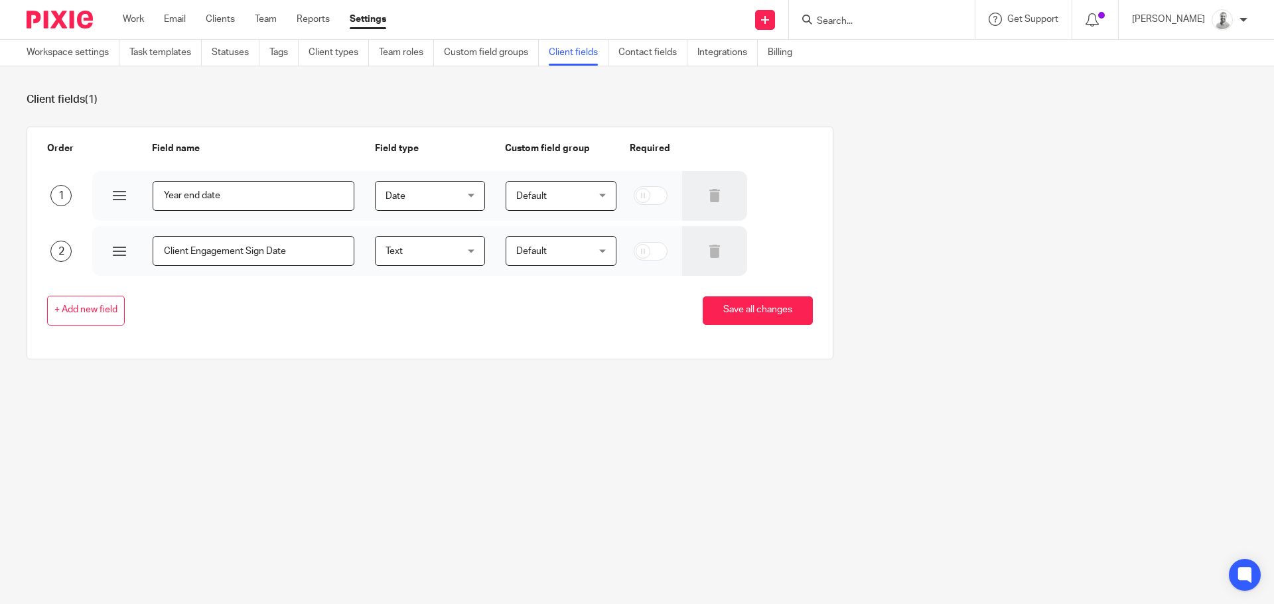
type input "Client Engagement Sign Date"
click at [259, 251] on input "Client Engagement Sign Date" at bounding box center [254, 251] width 202 height 30
click at [80, 320] on button "+ Add new field" at bounding box center [86, 311] width 78 height 30
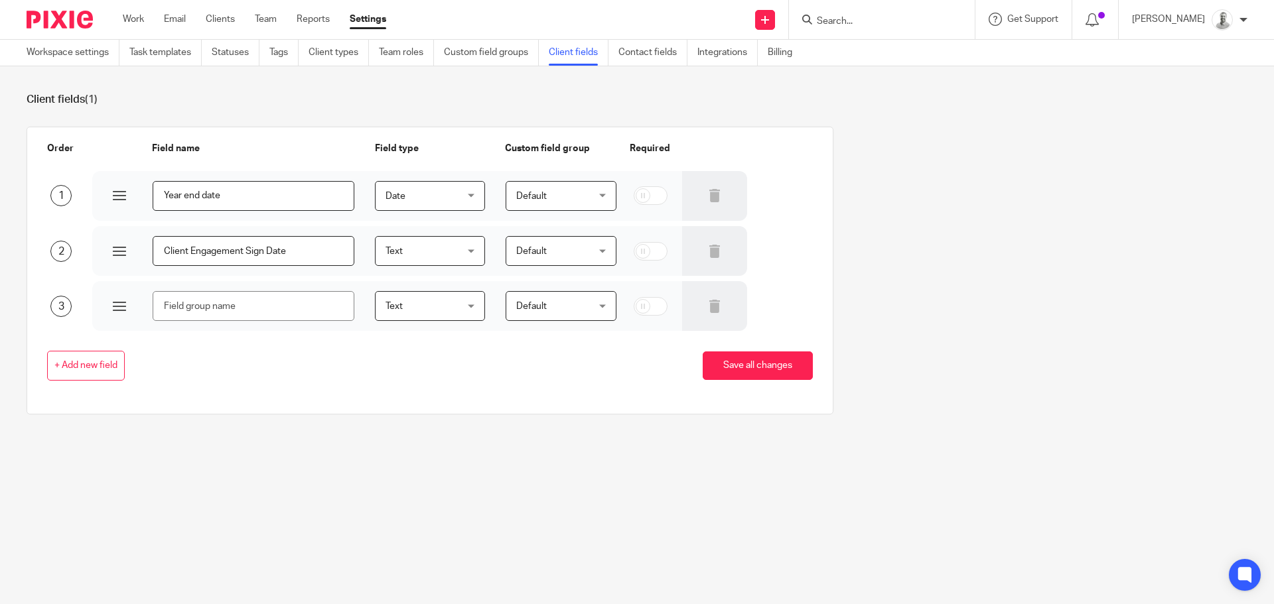
drag, startPoint x: 247, startPoint y: 254, endPoint x: 58, endPoint y: 249, distance: 189.8
click at [55, 249] on div "2 Client Engagement Sign Date Text Text Text Yes/No Number Date text Default De…" at bounding box center [420, 250] width 786 height 52
click at [203, 308] on input "text" at bounding box center [254, 306] width 202 height 30
paste input "Client Engagement Sign Date"
click at [255, 304] on input "Client Engagement Sign Date" at bounding box center [254, 306] width 202 height 30
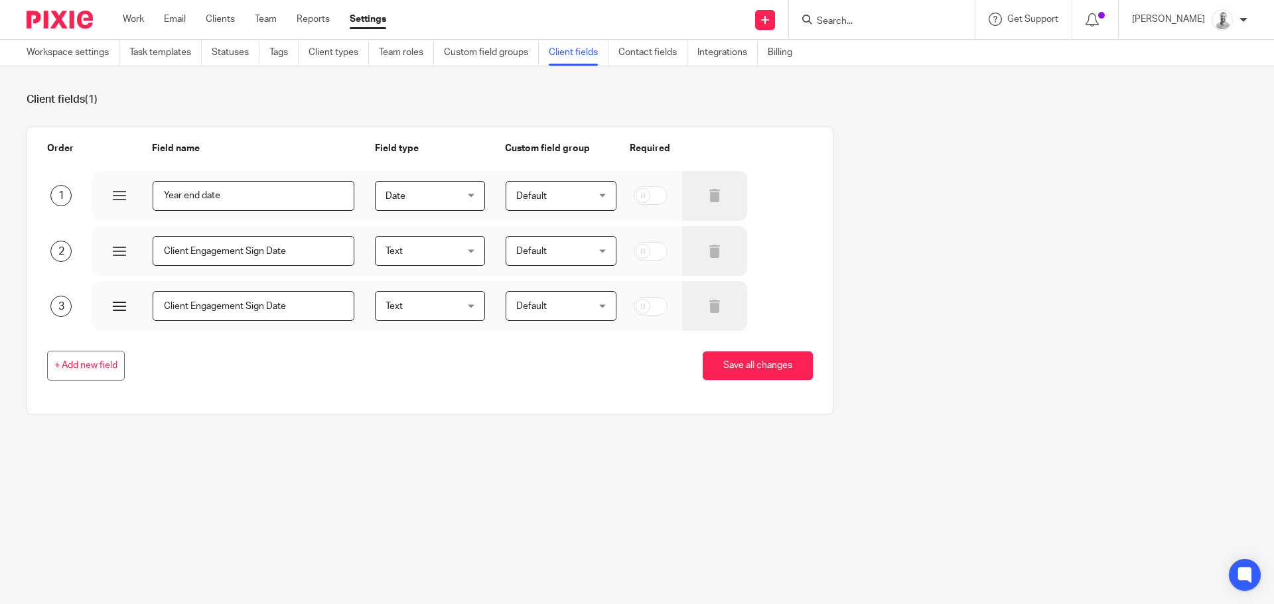
click at [255, 304] on input "Client Engagement Sign Date" at bounding box center [254, 306] width 202 height 30
click at [293, 308] on input "Client Engagement Start Date" at bounding box center [254, 306] width 202 height 30
type input "Client Engagement Start Date (if Backdated)"
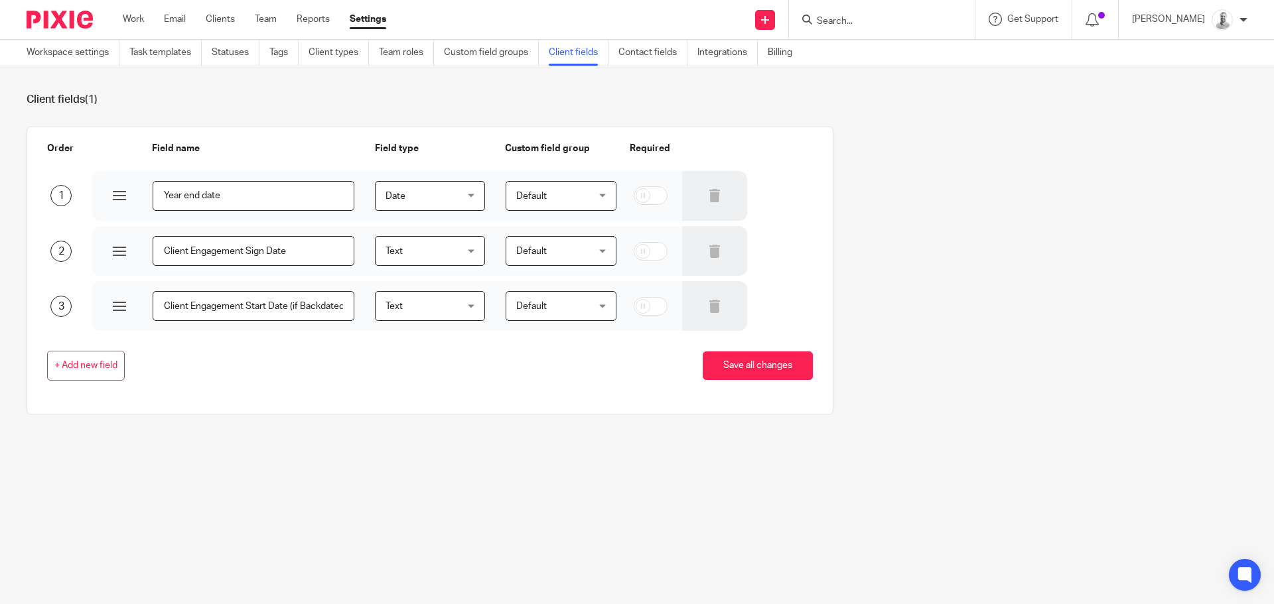
click at [427, 301] on span "Text" at bounding box center [424, 306] width 79 height 28
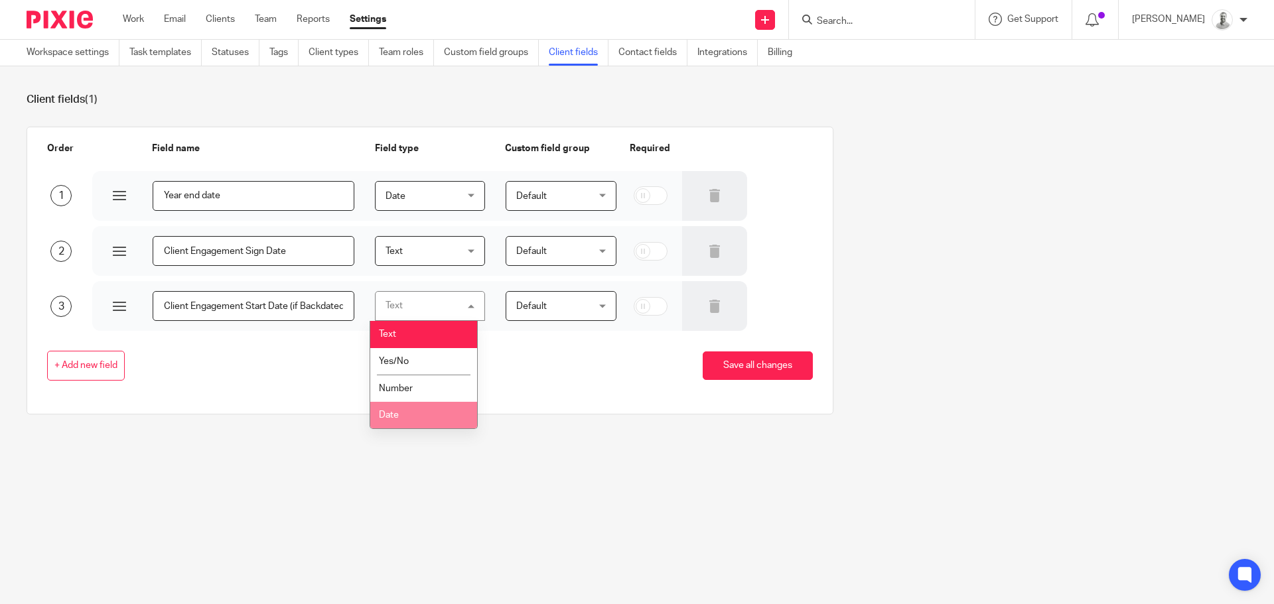
click at [423, 415] on li "Date" at bounding box center [423, 415] width 107 height 27
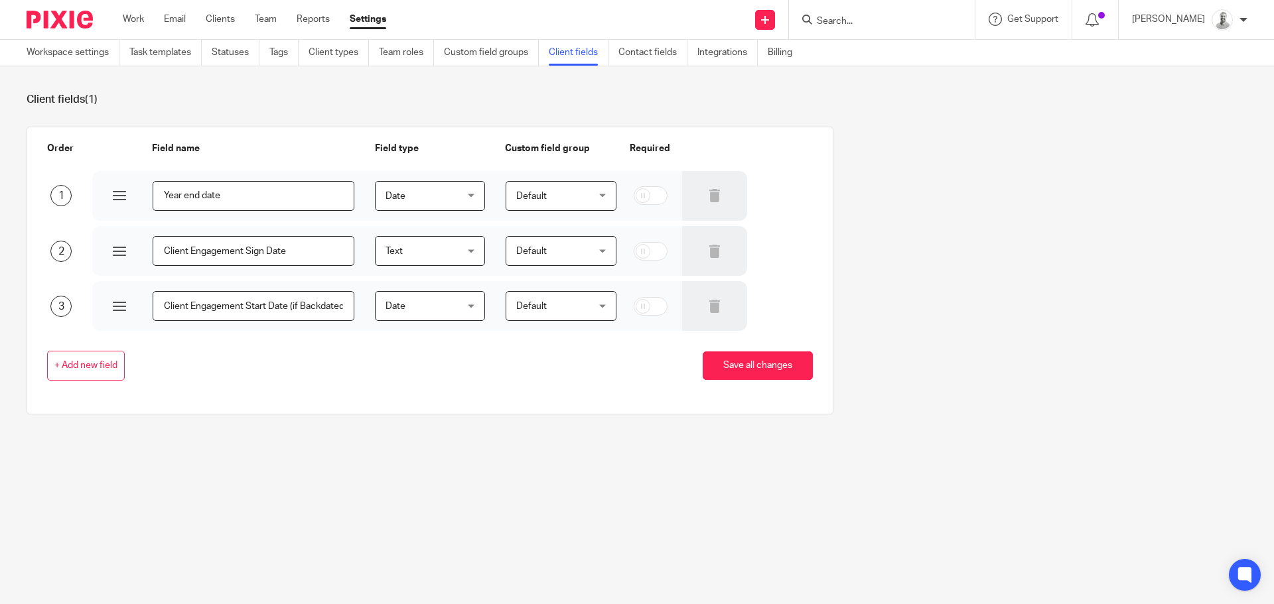
click at [430, 244] on span "Text" at bounding box center [424, 251] width 79 height 28
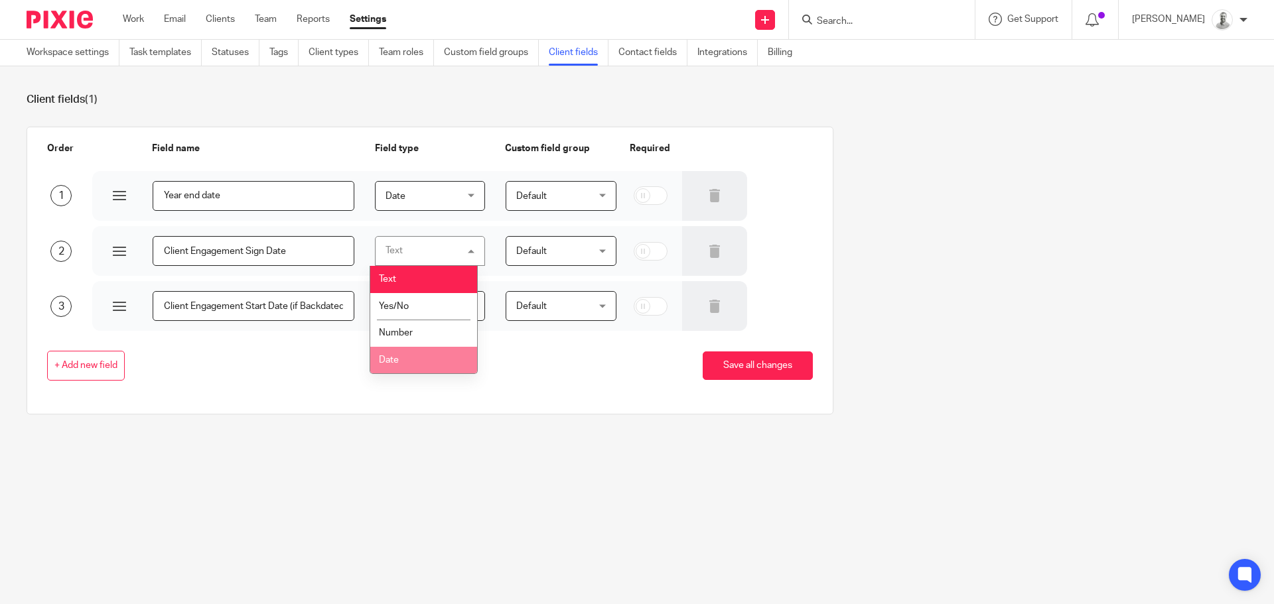
click at [418, 363] on li "Date" at bounding box center [423, 360] width 107 height 27
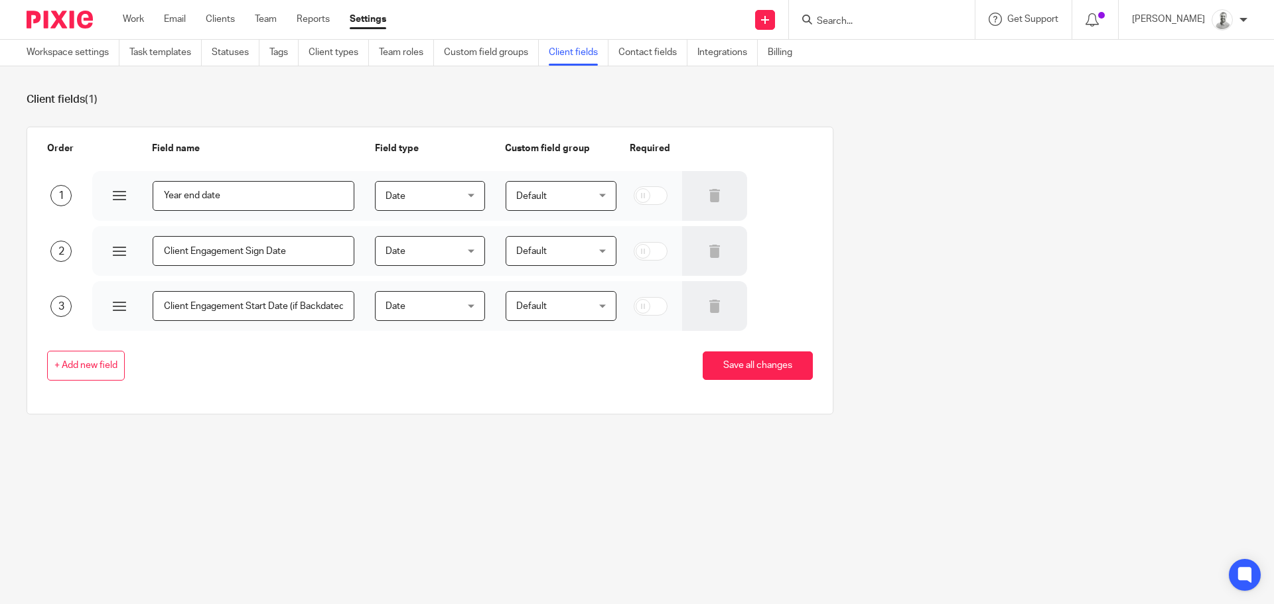
click at [553, 245] on span "Default" at bounding box center [555, 251] width 79 height 28
click at [550, 200] on span "Default" at bounding box center [555, 196] width 79 height 28
click at [603, 519] on main "Workspace settings Task templates Statuses Tags Client types Team roles Custom …" at bounding box center [637, 302] width 1274 height 604
click at [255, 192] on input "Year end date" at bounding box center [254, 196] width 202 height 30
click at [155, 192] on input "Year end date" at bounding box center [254, 196] width 202 height 30
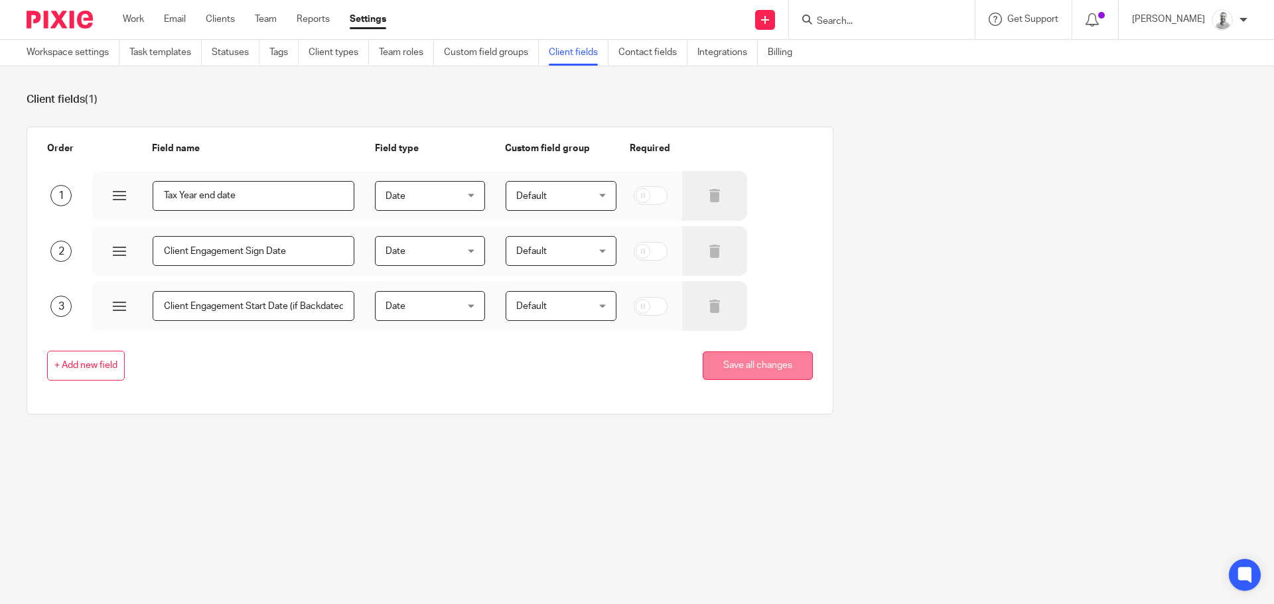
type input "Tax Year end date"
click at [726, 372] on button "Save all changes" at bounding box center [758, 366] width 110 height 29
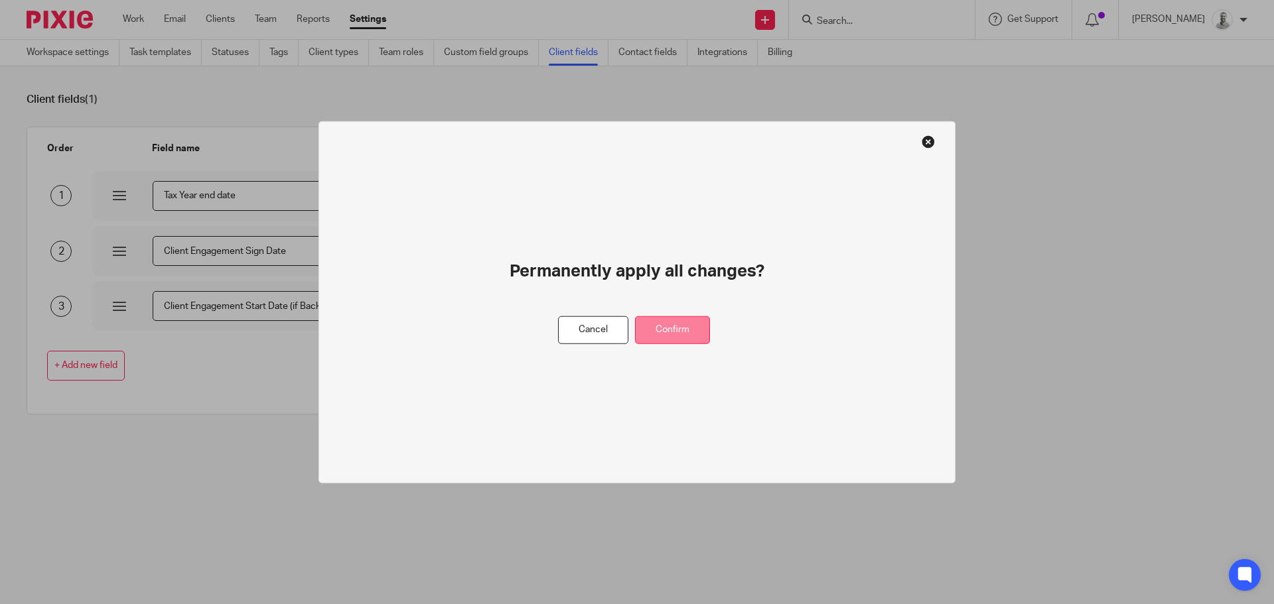
click at [698, 328] on button "Confirm" at bounding box center [672, 330] width 75 height 29
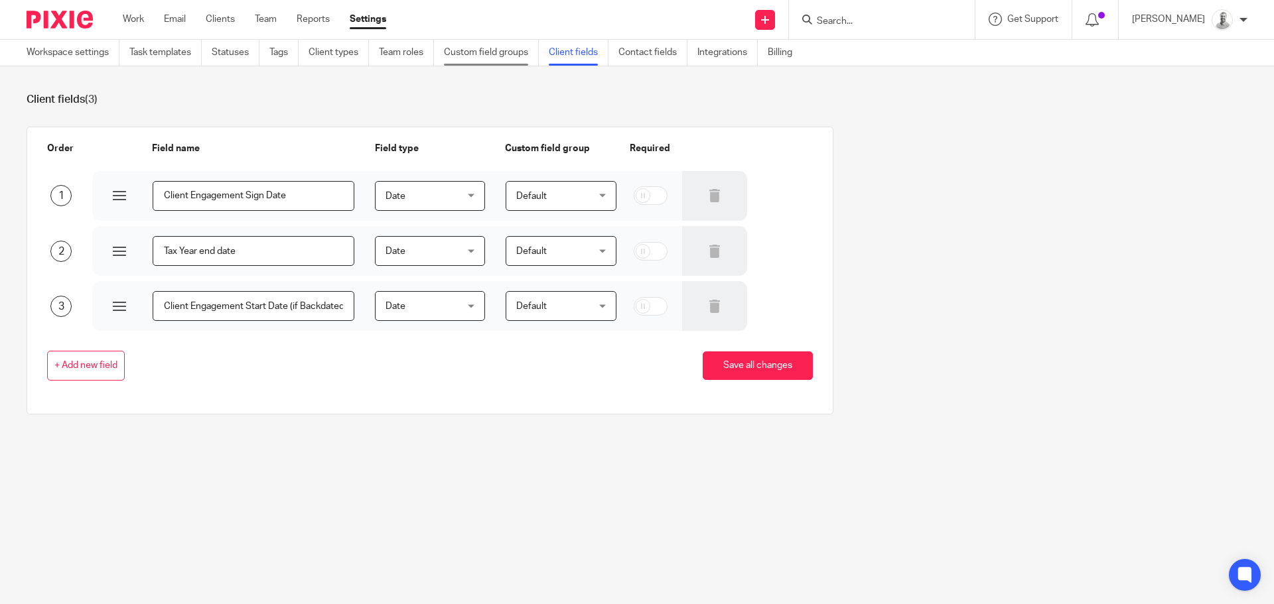
click at [497, 48] on link "Custom field groups" at bounding box center [491, 53] width 95 height 26
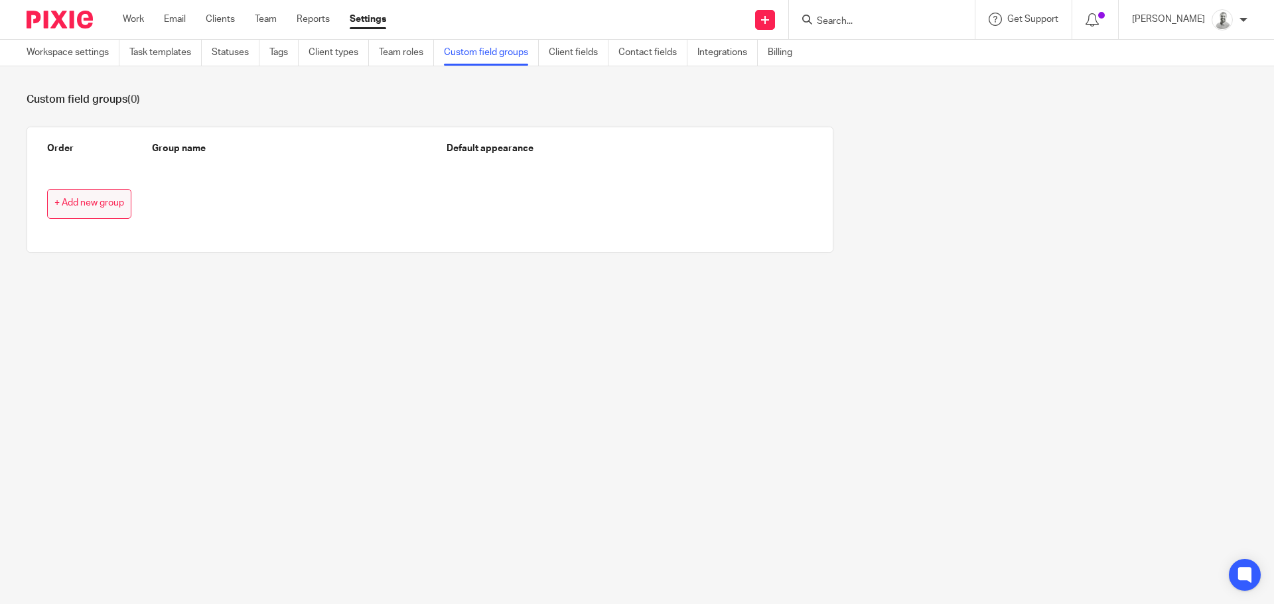
click at [59, 202] on span "+ Add new group" at bounding box center [89, 203] width 70 height 11
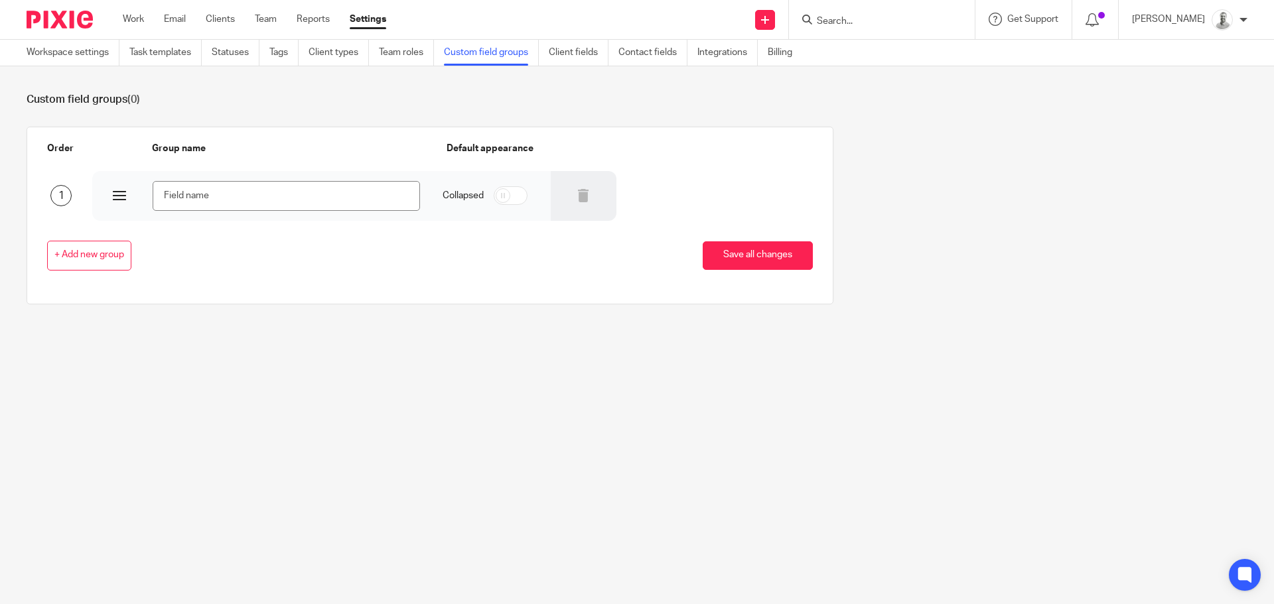
click at [317, 195] on input "text" at bounding box center [286, 196] width 267 height 30
type input "Key Dates"
click at [123, 253] on span "+ Add new group" at bounding box center [89, 255] width 70 height 11
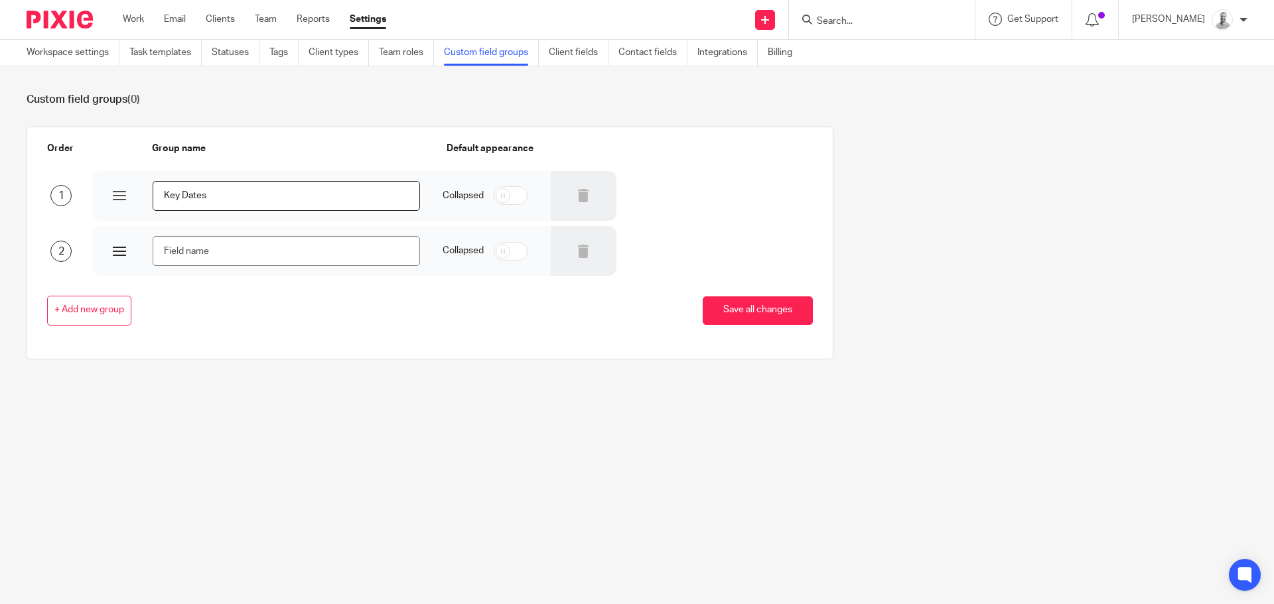
click at [307, 255] on input "text" at bounding box center [286, 251] width 267 height 30
click at [334, 253] on input "text" at bounding box center [286, 251] width 267 height 30
type input "A"
click at [503, 198] on input "checkbox" at bounding box center [511, 195] width 34 height 19
checkbox input "true"
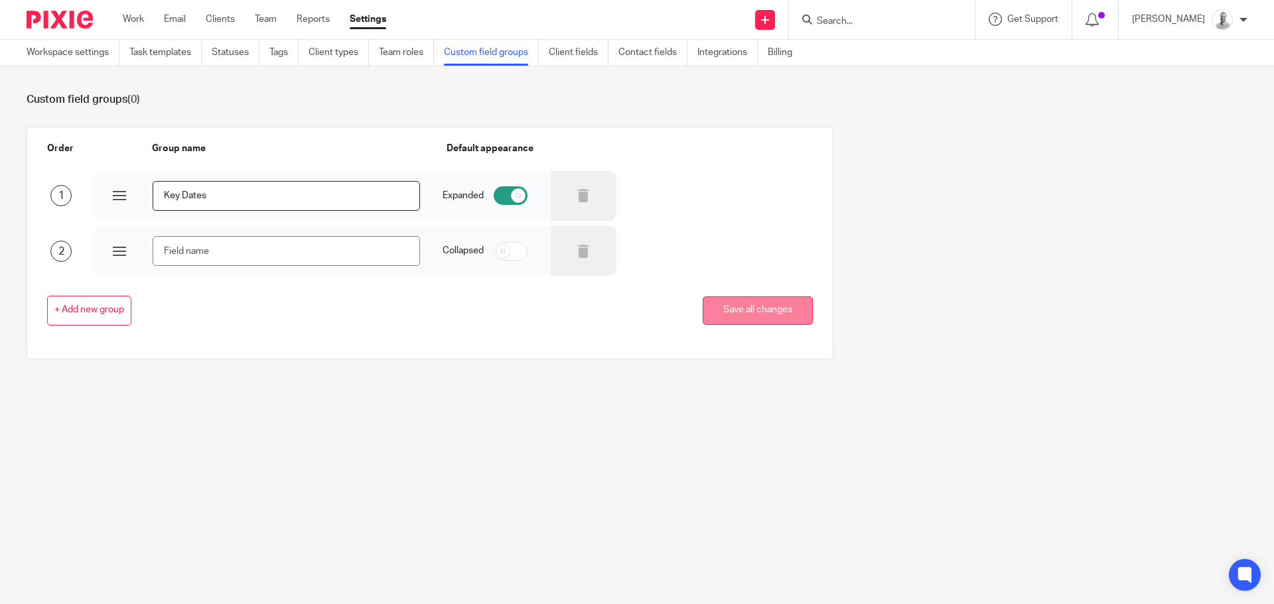
click at [764, 308] on button "Save all changes" at bounding box center [758, 311] width 110 height 29
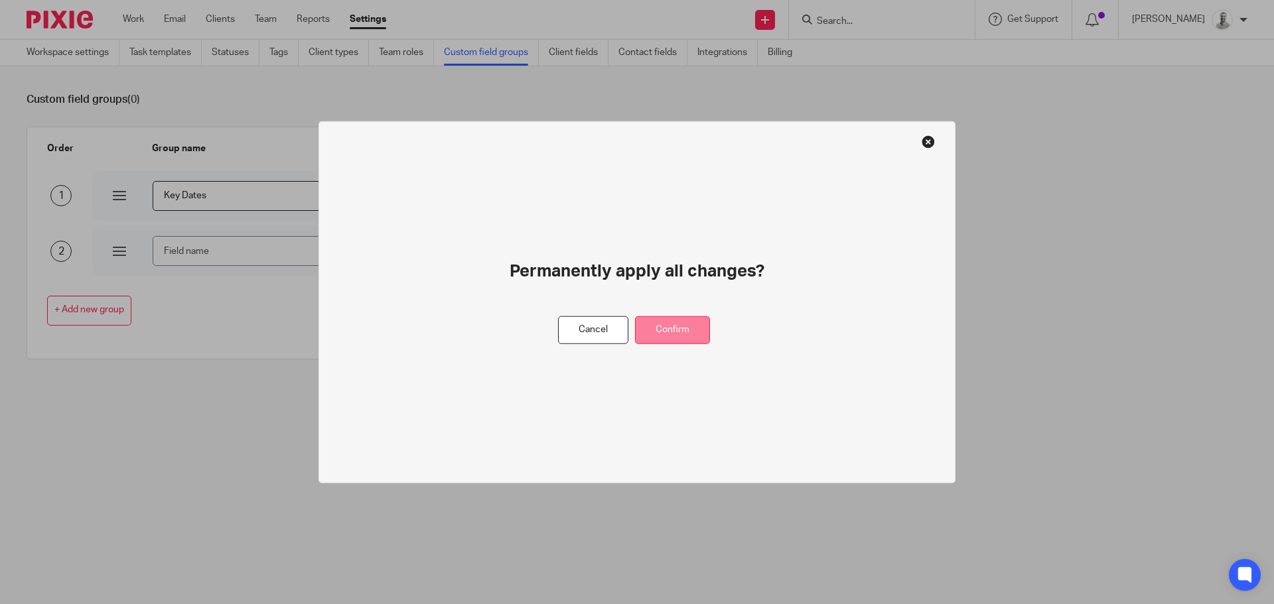
click at [693, 326] on button "Confirm" at bounding box center [672, 330] width 75 height 29
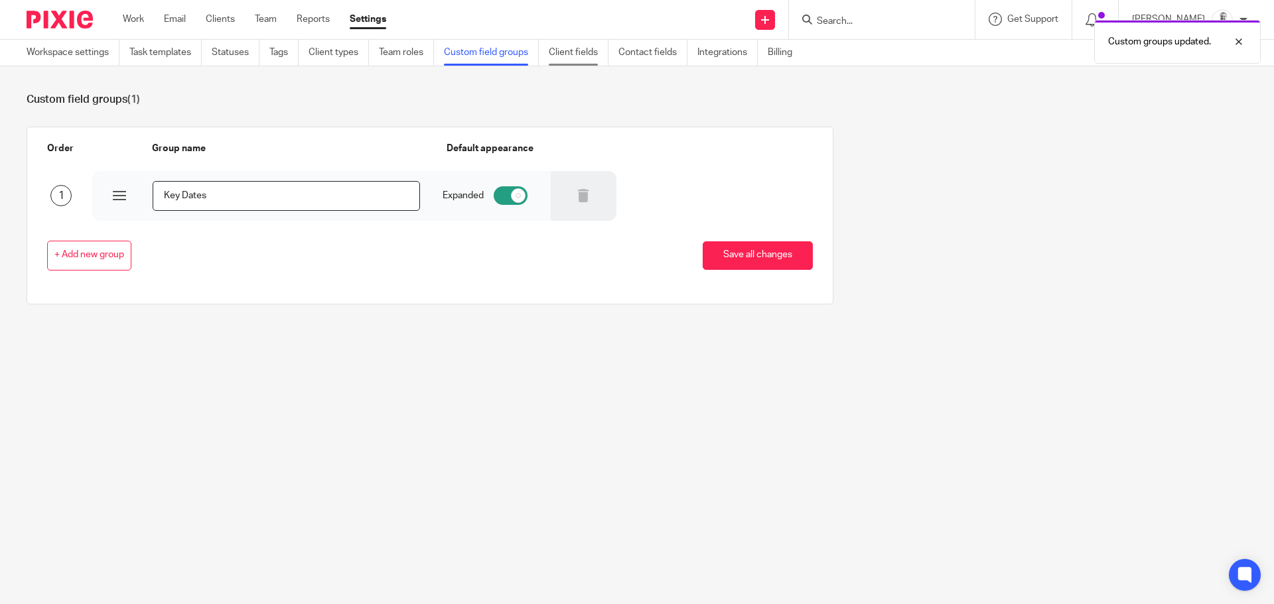
drag, startPoint x: 0, startPoint y: 0, endPoint x: 586, endPoint y: 50, distance: 587.9
click at [586, 50] on link "Client fields" at bounding box center [579, 53] width 60 height 26
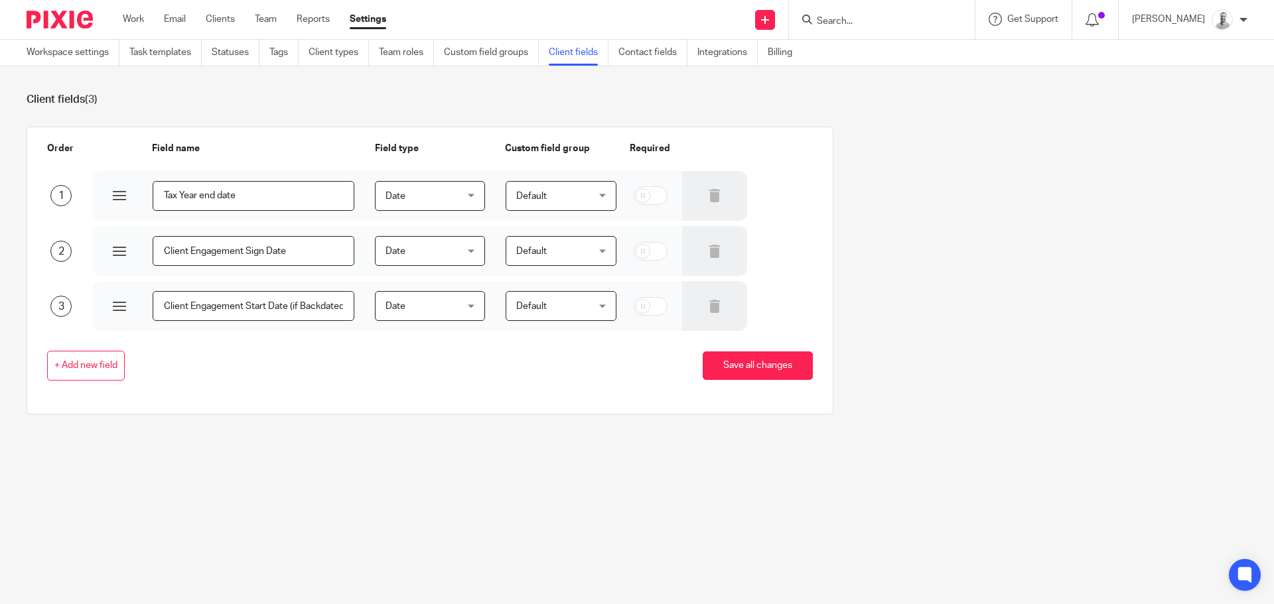
click at [569, 193] on span "Default" at bounding box center [555, 196] width 79 height 28
click at [536, 297] on li "Key Dates" at bounding box center [552, 289] width 107 height 27
click at [582, 251] on span "Default" at bounding box center [555, 251] width 79 height 28
click at [543, 349] on span "Key Dates" at bounding box center [528, 344] width 42 height 9
click at [594, 326] on div "Default Default Default Key Dates" at bounding box center [550, 306] width 131 height 50
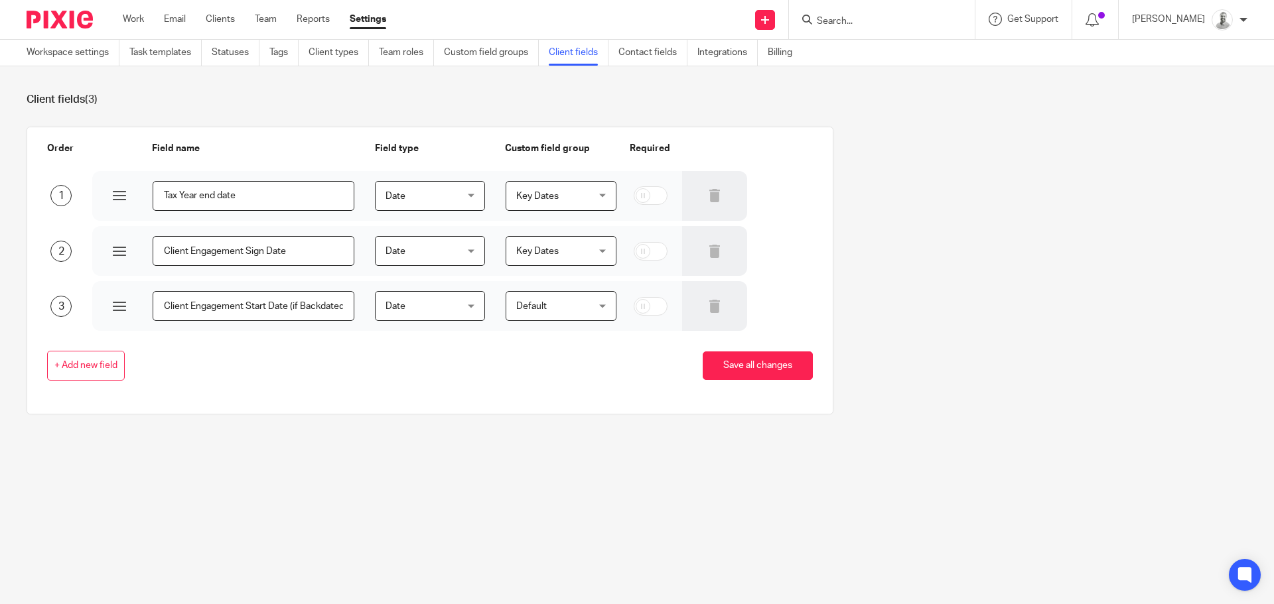
click at [584, 310] on span "Default" at bounding box center [555, 306] width 79 height 28
click at [549, 401] on li "Key Dates" at bounding box center [552, 400] width 107 height 27
click at [634, 200] on input "checkbox" at bounding box center [651, 195] width 34 height 19
checkbox input "true"
click at [637, 308] on input "checkbox" at bounding box center [651, 306] width 34 height 19
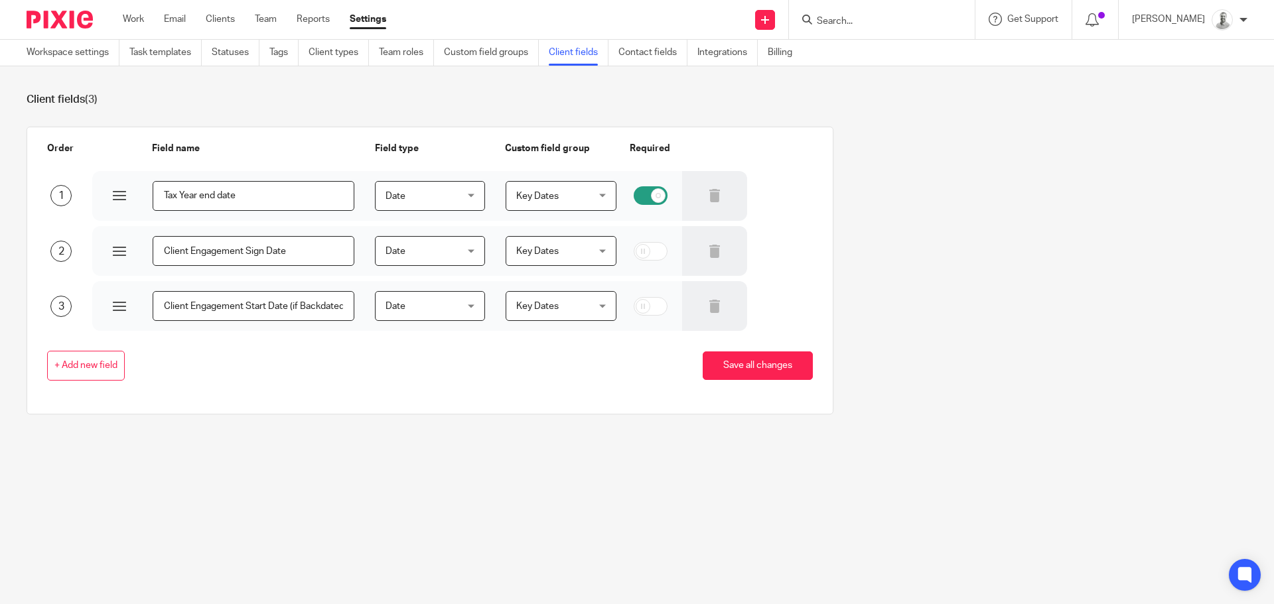
checkbox input "true"
click at [634, 260] on input "checkbox" at bounding box center [651, 251] width 34 height 19
checkbox input "true"
click at [712, 374] on button "Save all changes" at bounding box center [758, 366] width 110 height 29
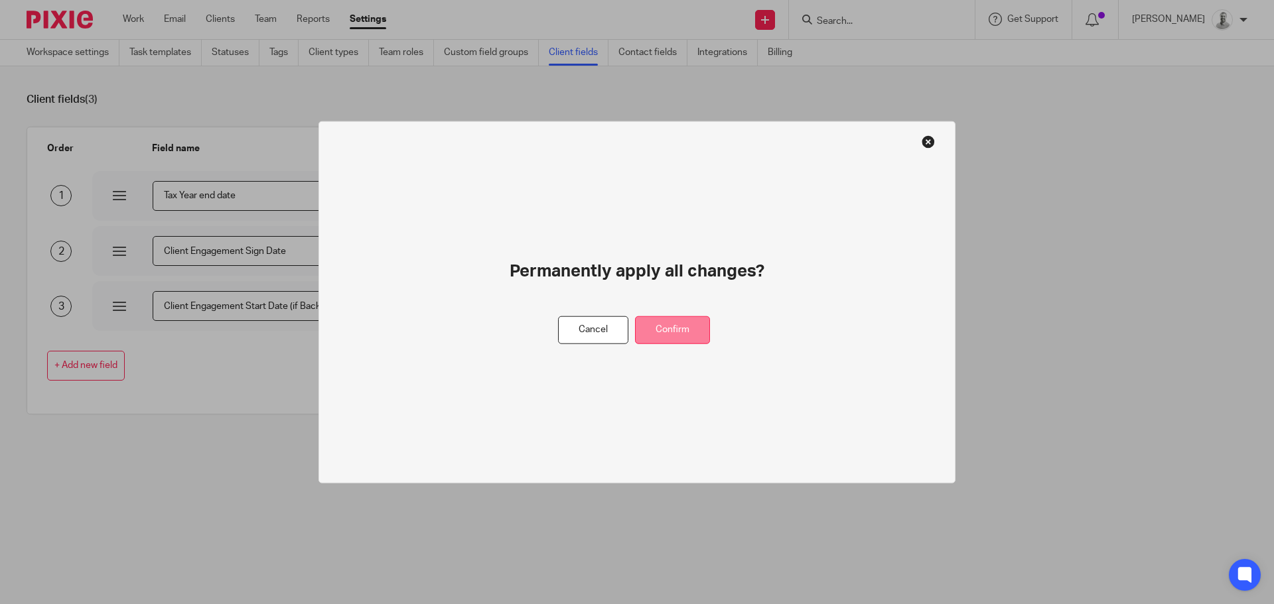
click at [679, 329] on button "Confirm" at bounding box center [672, 330] width 75 height 29
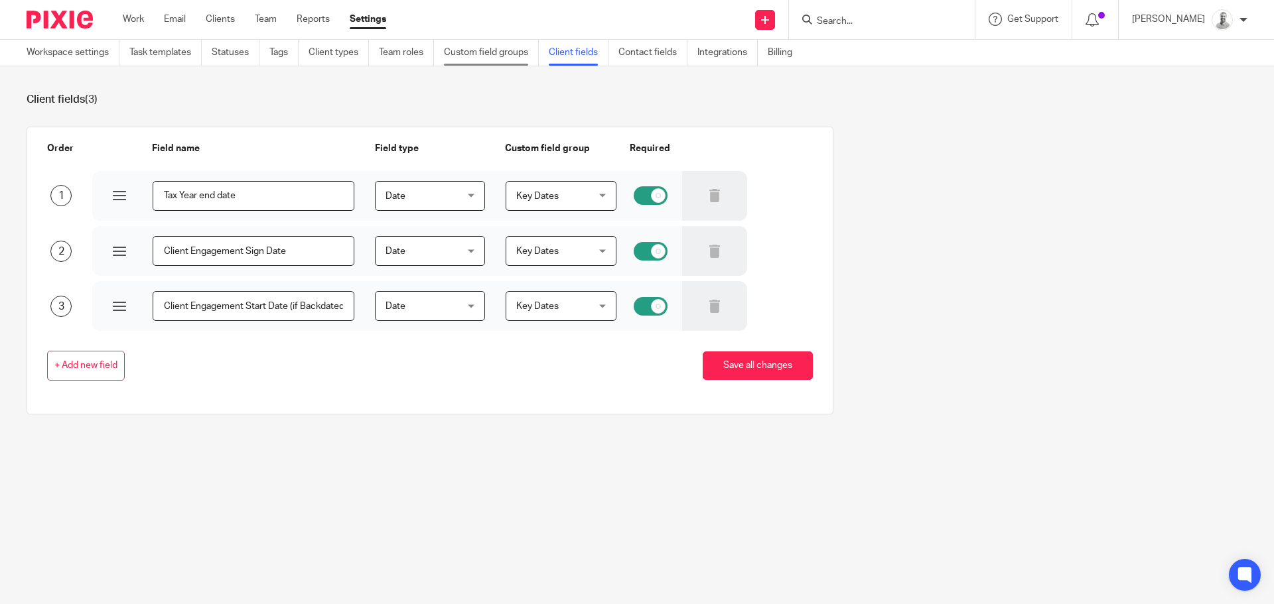
click at [459, 58] on link "Custom field groups" at bounding box center [491, 53] width 95 height 26
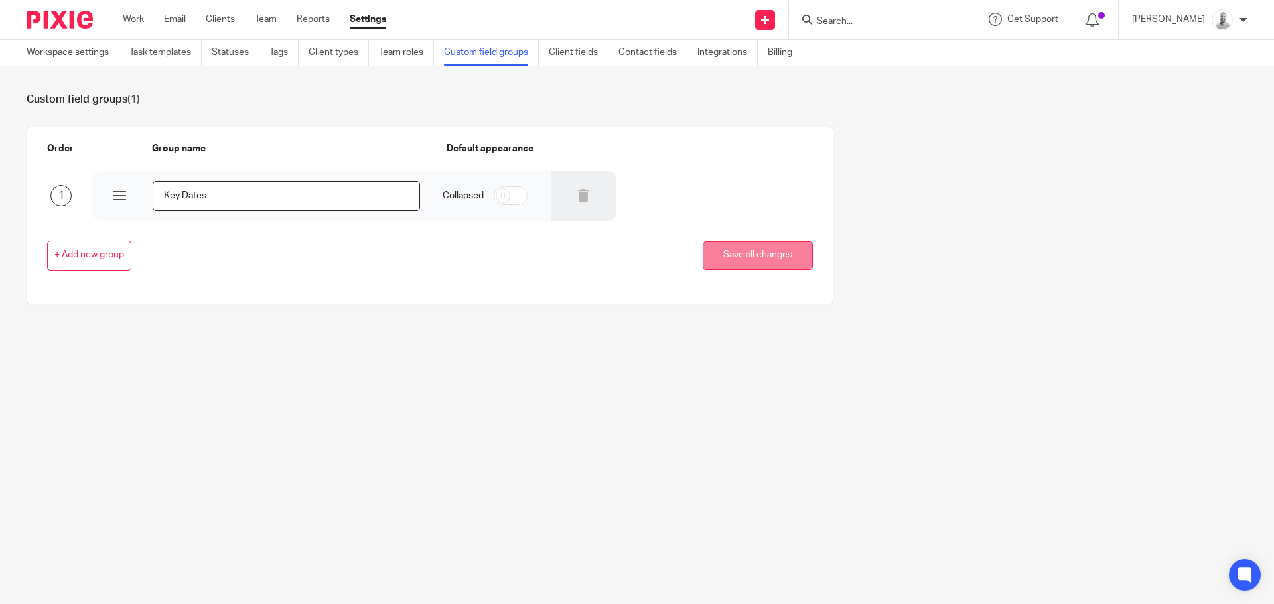
click at [752, 265] on button "Save all changes" at bounding box center [758, 255] width 110 height 29
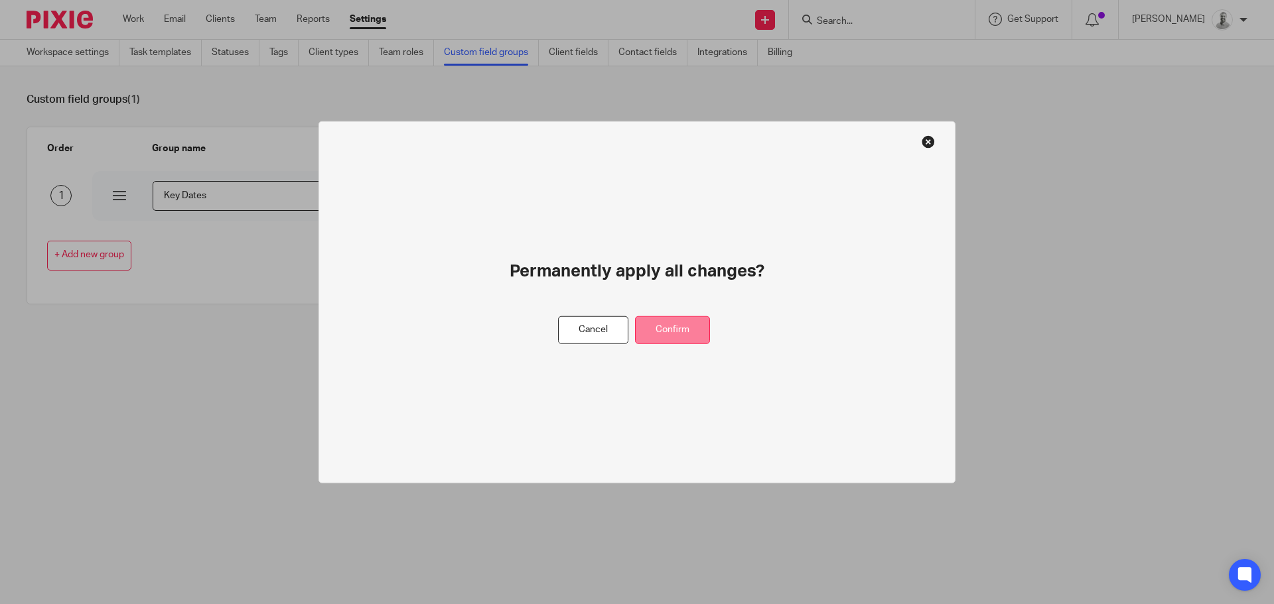
click at [686, 327] on button "Confirm" at bounding box center [672, 330] width 75 height 29
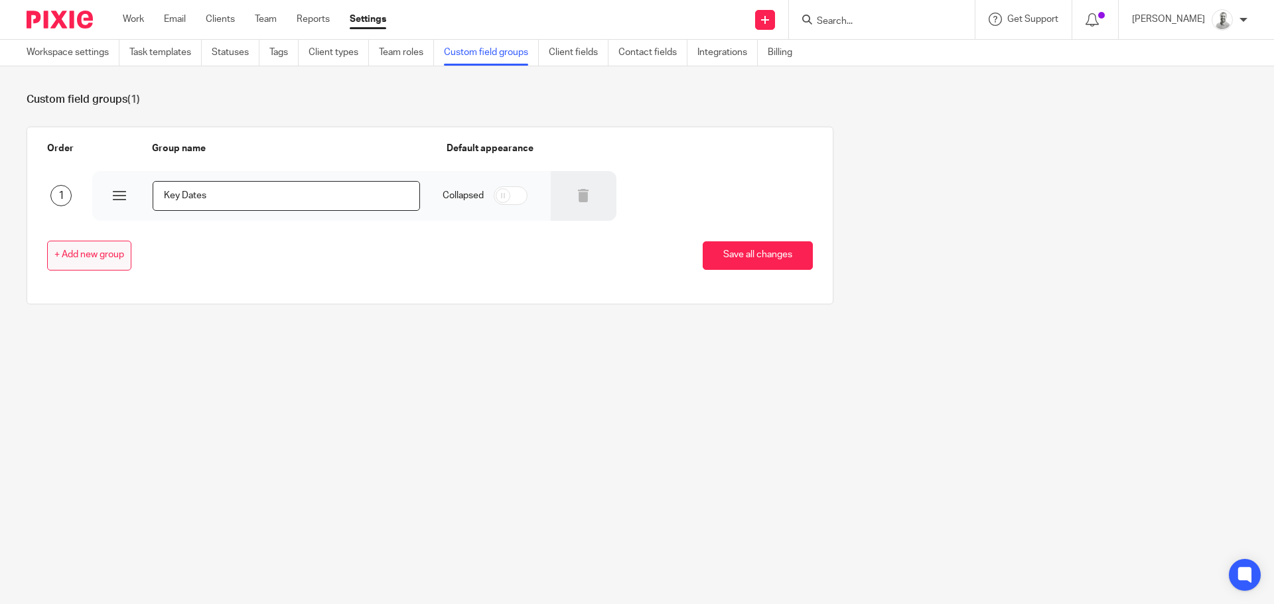
click at [126, 258] on button "+ Add new group" at bounding box center [89, 256] width 84 height 30
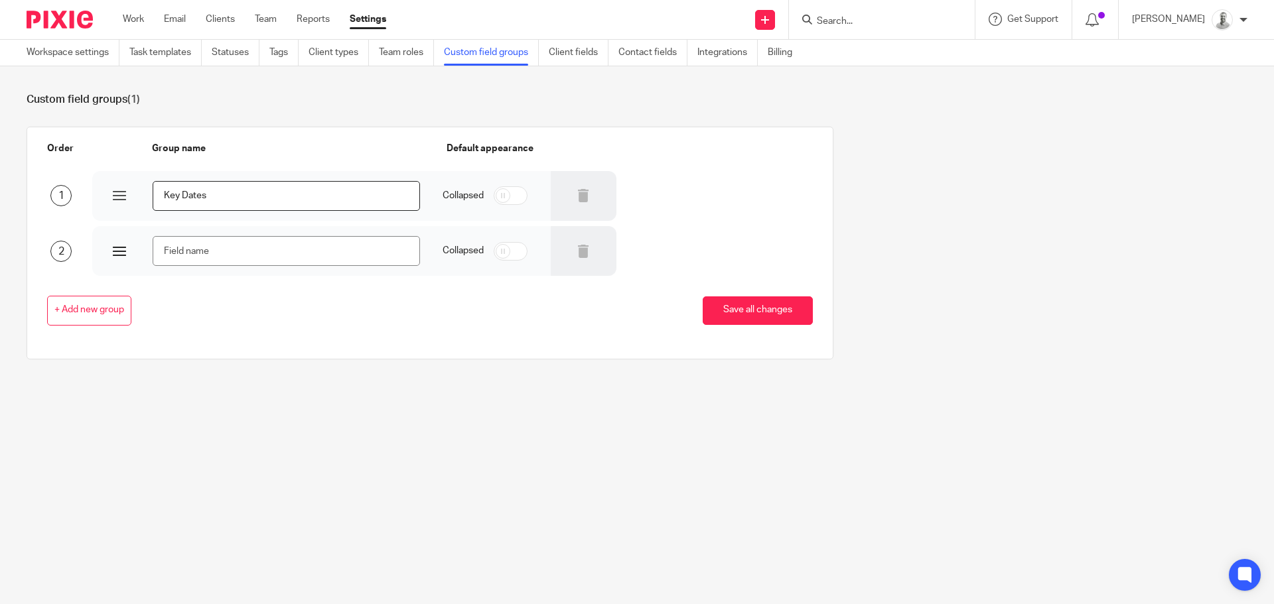
click at [247, 247] on input "text" at bounding box center [286, 251] width 267 height 30
type input "Family Tree"
click at [755, 302] on button "Save all changes" at bounding box center [758, 311] width 110 height 29
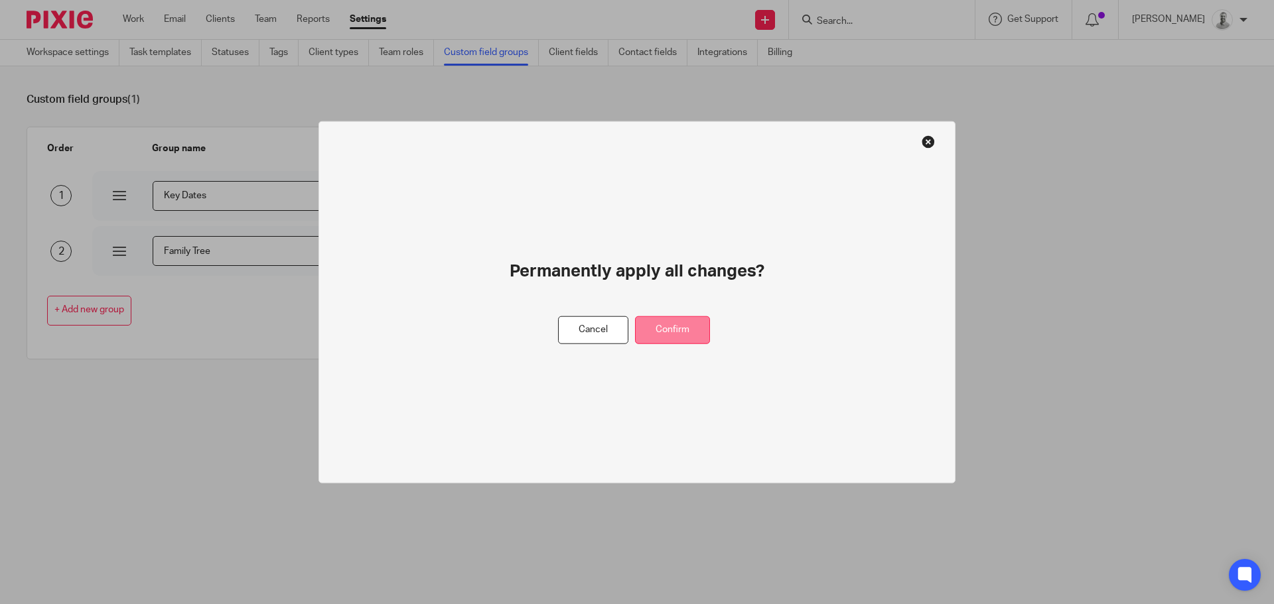
drag, startPoint x: 679, startPoint y: 316, endPoint x: 664, endPoint y: 312, distance: 15.6
click at [673, 314] on div "Permanently apply all changes? Cancel Confirm" at bounding box center [636, 302] width 637 height 363
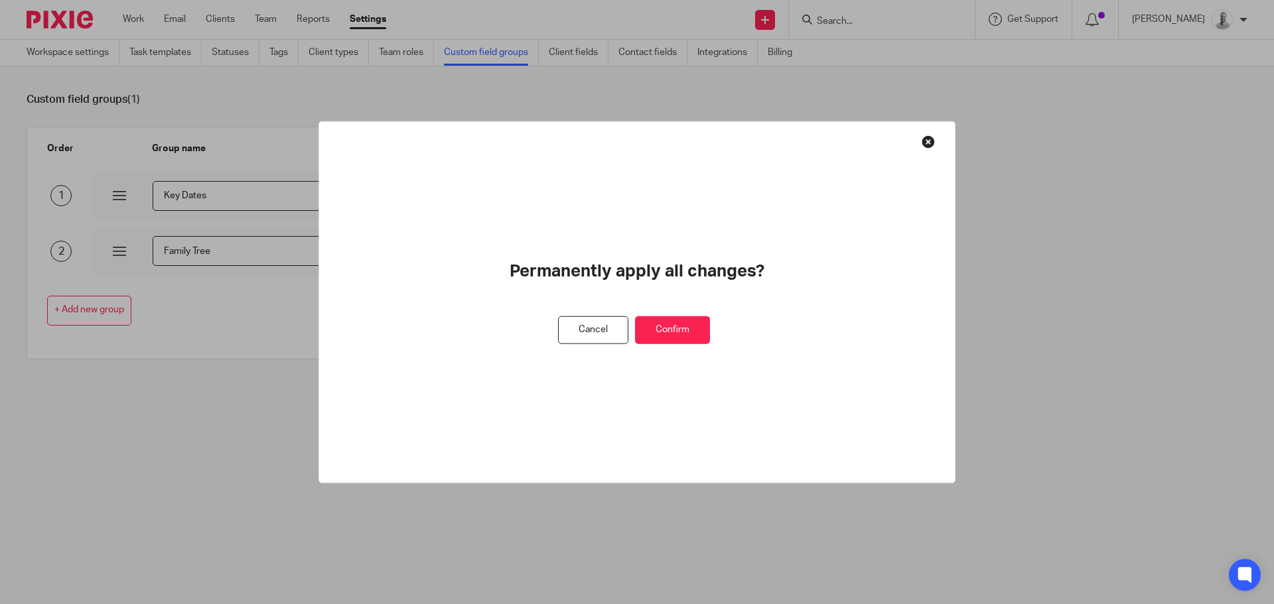
click at [586, 54] on div at bounding box center [637, 302] width 1274 height 604
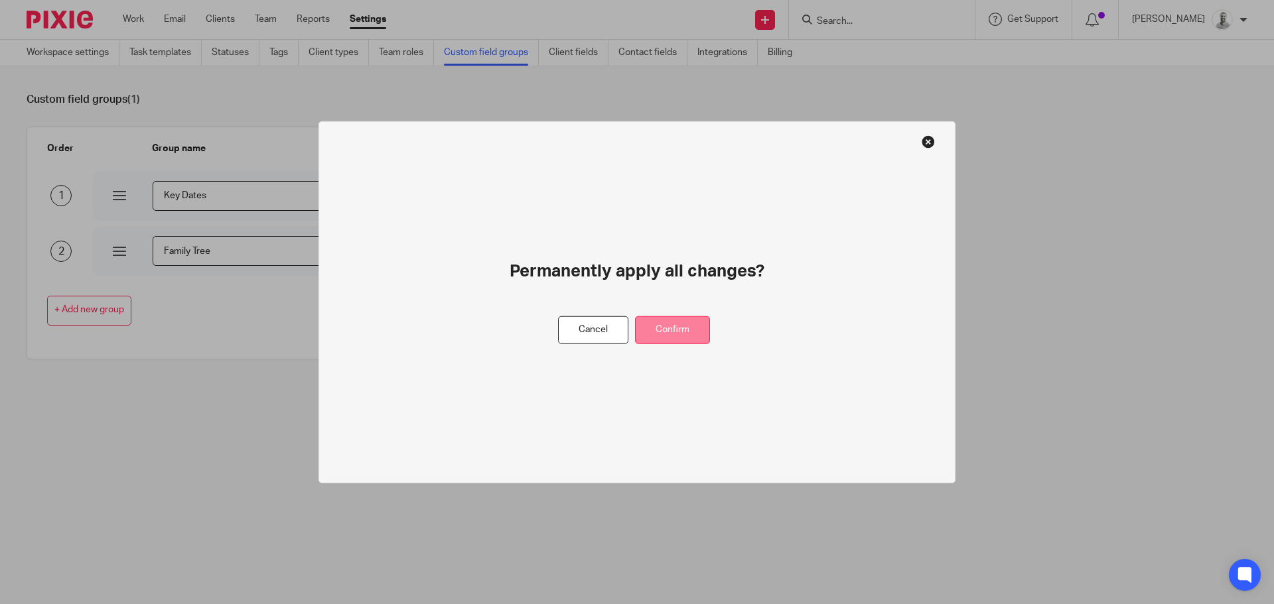
click at [702, 334] on button "Confirm" at bounding box center [672, 330] width 75 height 29
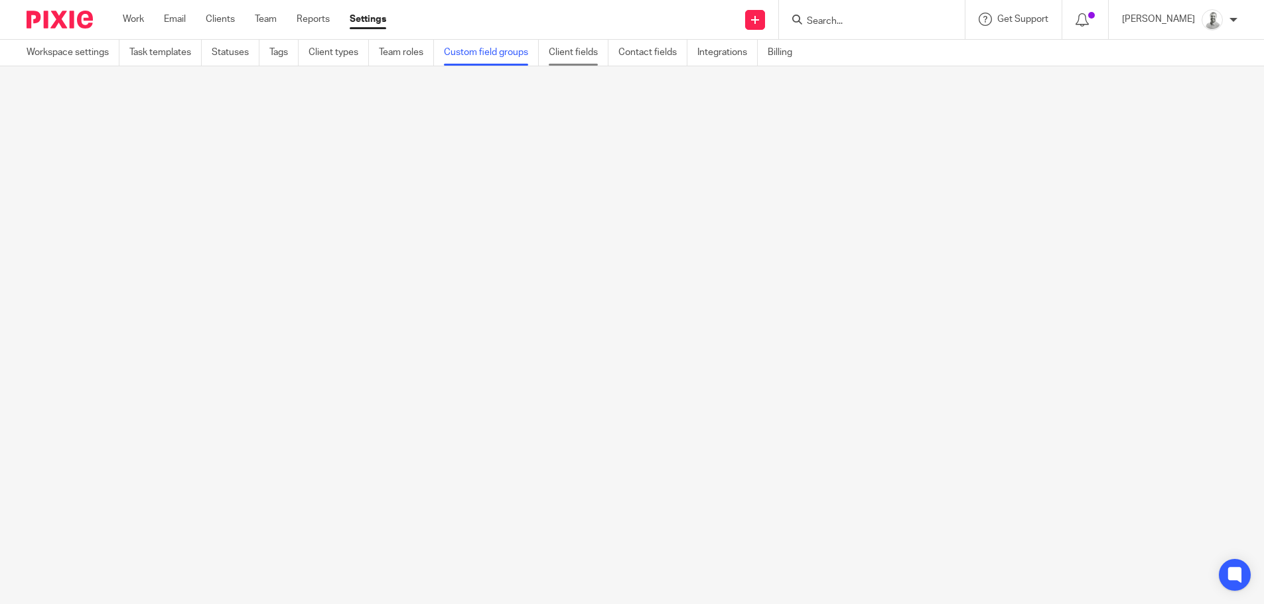
click at [572, 49] on link "Client fields" at bounding box center [579, 53] width 60 height 26
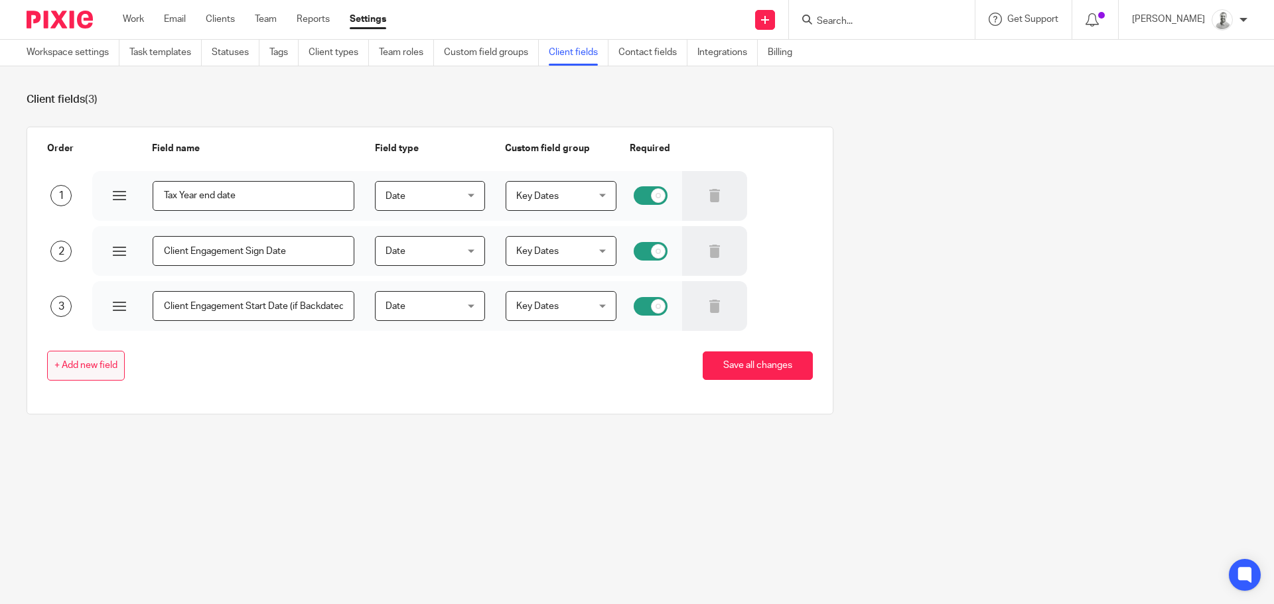
click at [70, 352] on button "+ Add new field" at bounding box center [86, 366] width 78 height 30
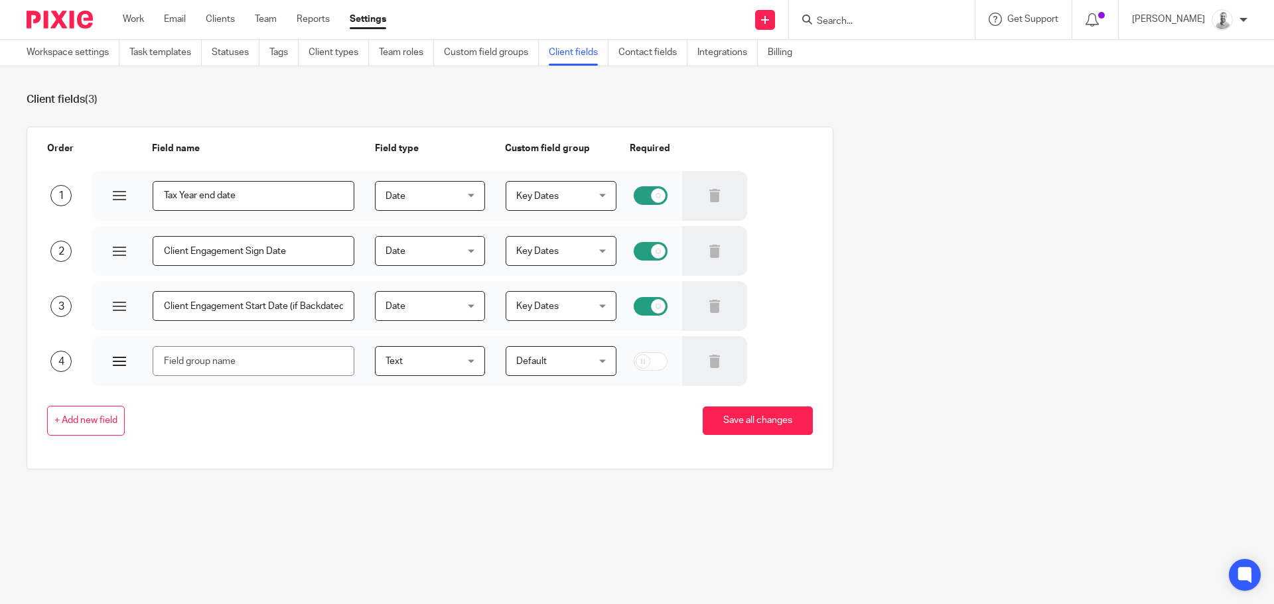
click at [247, 348] on input "text" at bounding box center [254, 361] width 202 height 30
click at [545, 367] on span "Default" at bounding box center [555, 361] width 79 height 28
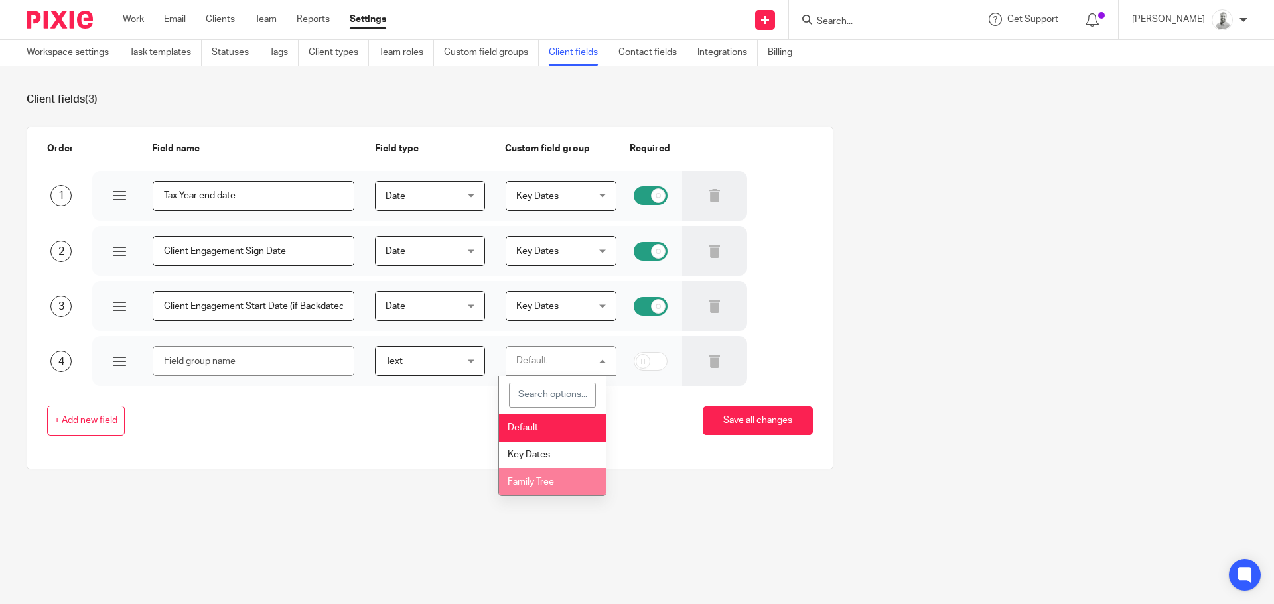
click at [550, 479] on span "Family Tree" at bounding box center [530, 482] width 46 height 9
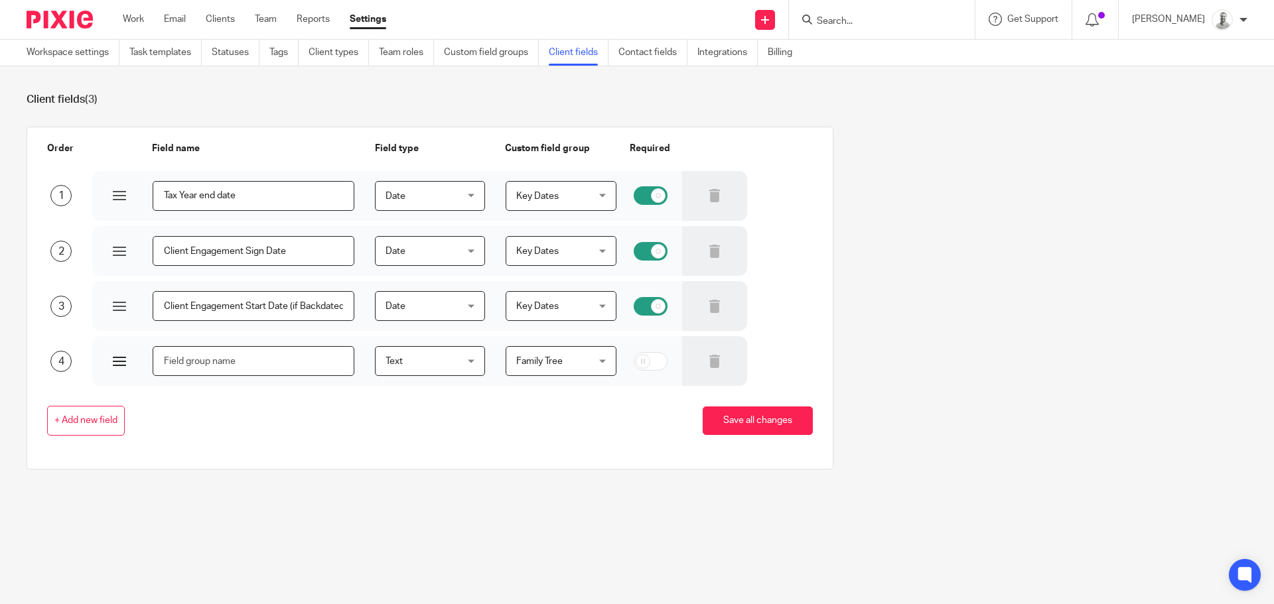
click at [218, 369] on input "text" at bounding box center [254, 361] width 202 height 30
type input "{"
type input "Has Partner"
click at [387, 357] on span "Text" at bounding box center [393, 361] width 17 height 9
click at [387, 419] on span "Yes/No" at bounding box center [394, 416] width 30 height 9
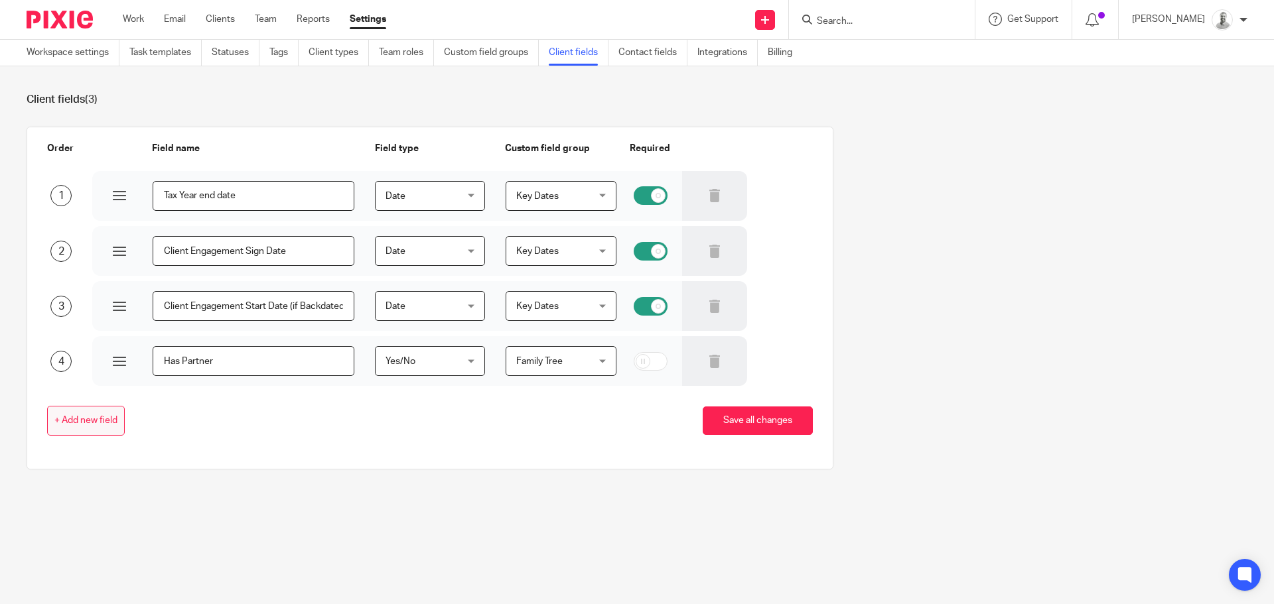
click at [74, 407] on button "+ Add new field" at bounding box center [86, 421] width 78 height 30
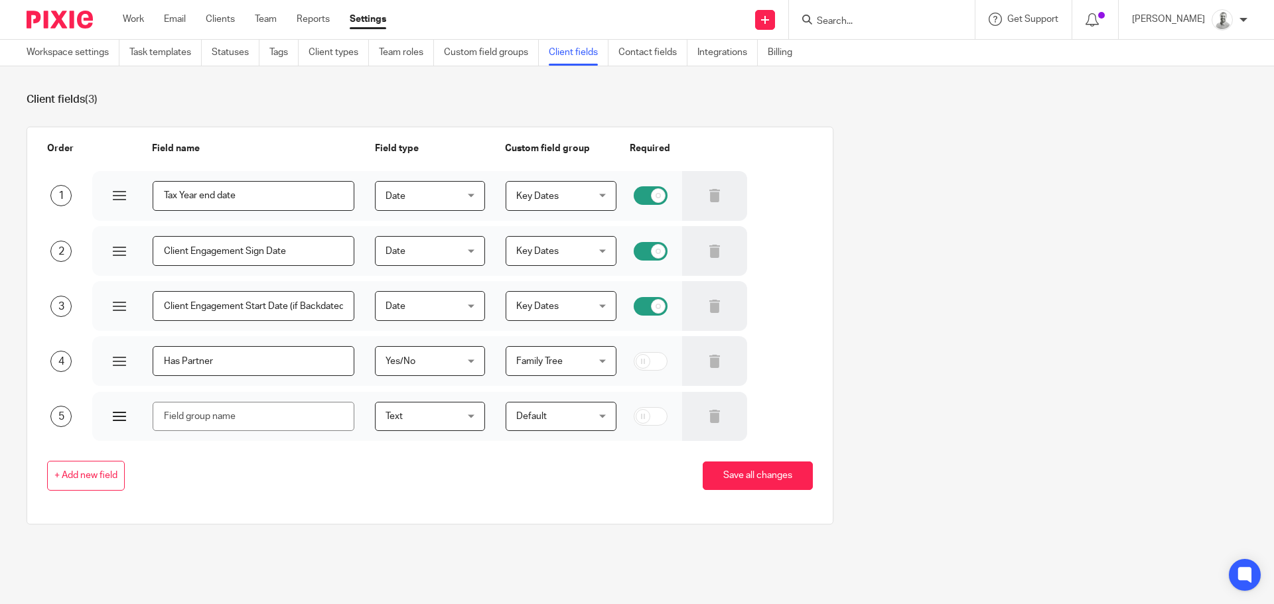
click at [222, 410] on input "text" at bounding box center [254, 417] width 202 height 30
type input "H"
type input "K"
type input "N"
type input "Kids"
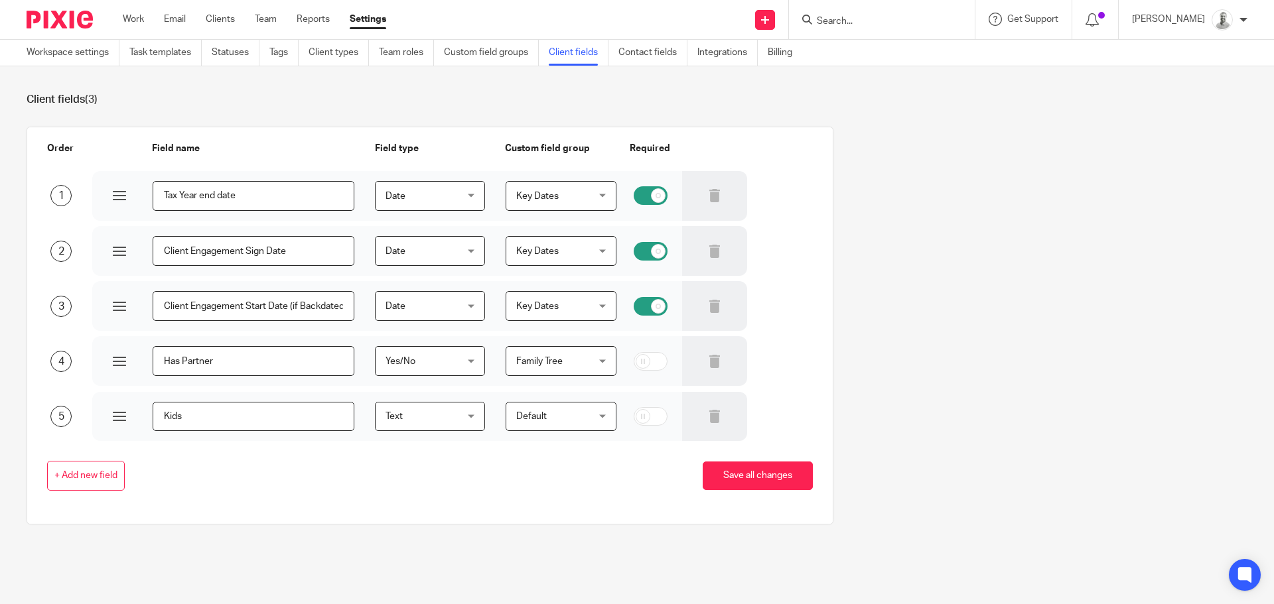
click at [558, 421] on span "Default" at bounding box center [555, 417] width 79 height 28
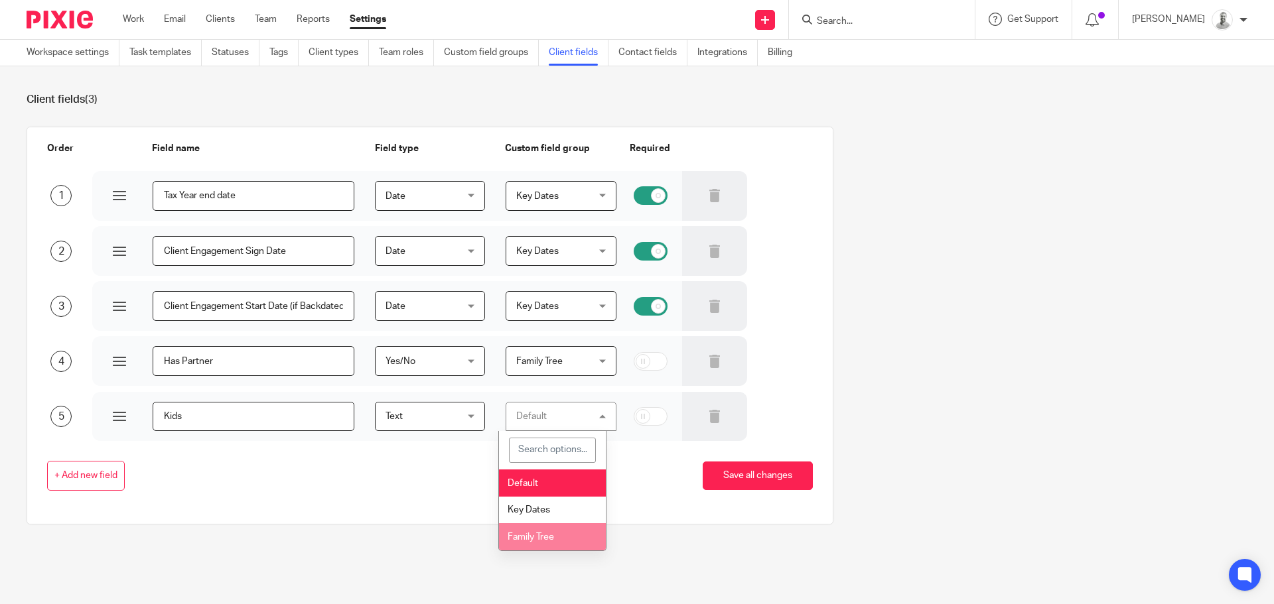
click at [524, 549] on li "Family Tree" at bounding box center [552, 536] width 107 height 27
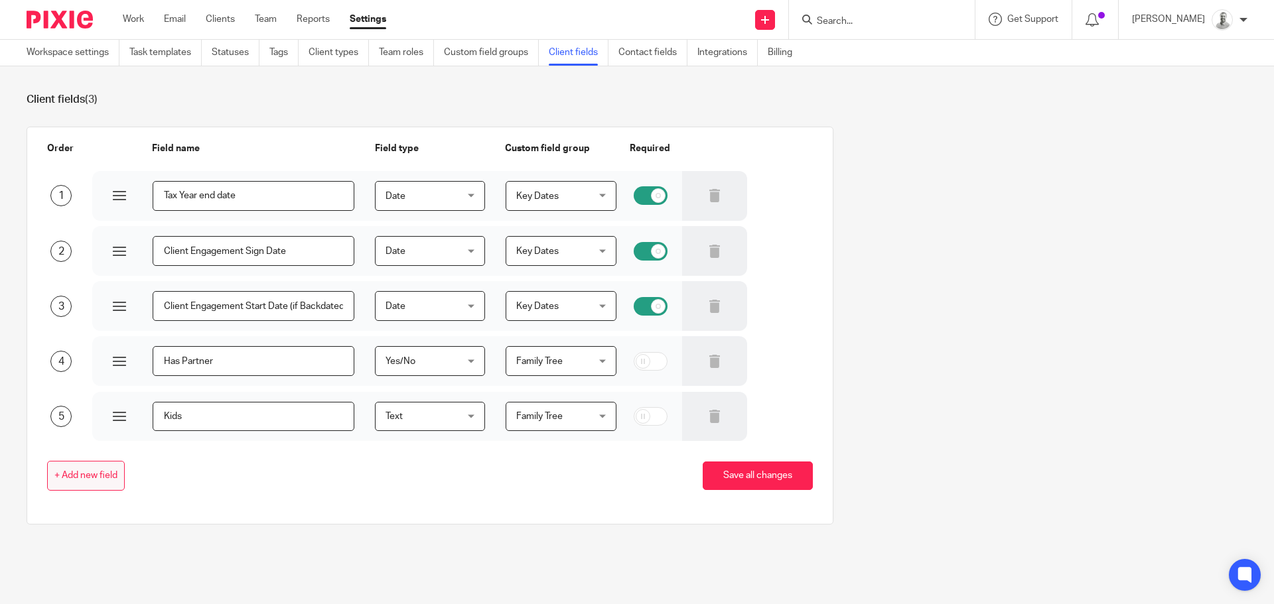
click at [78, 469] on button "+ Add new field" at bounding box center [86, 476] width 78 height 30
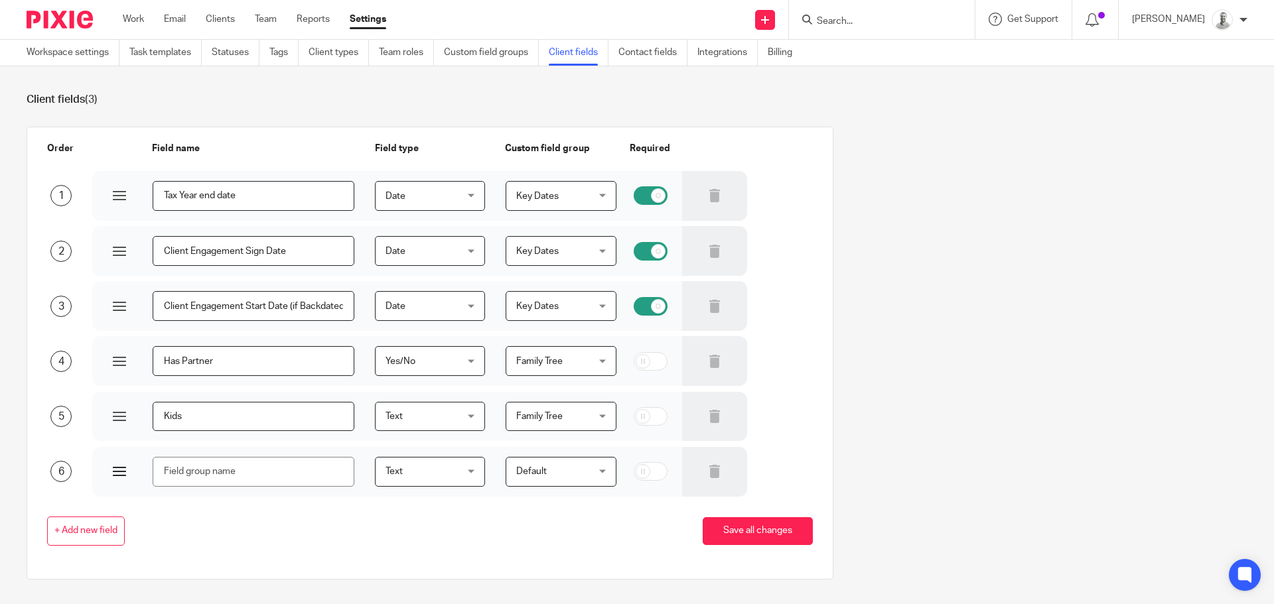
click at [222, 461] on input "text" at bounding box center [254, 472] width 202 height 30
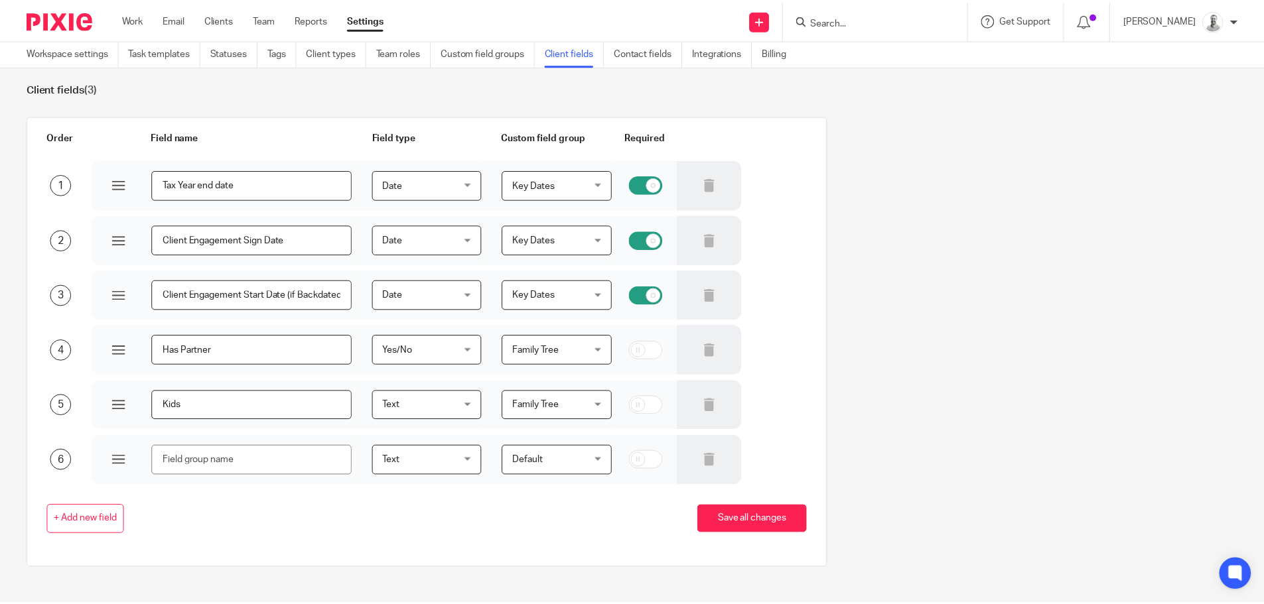
scroll to position [22, 0]
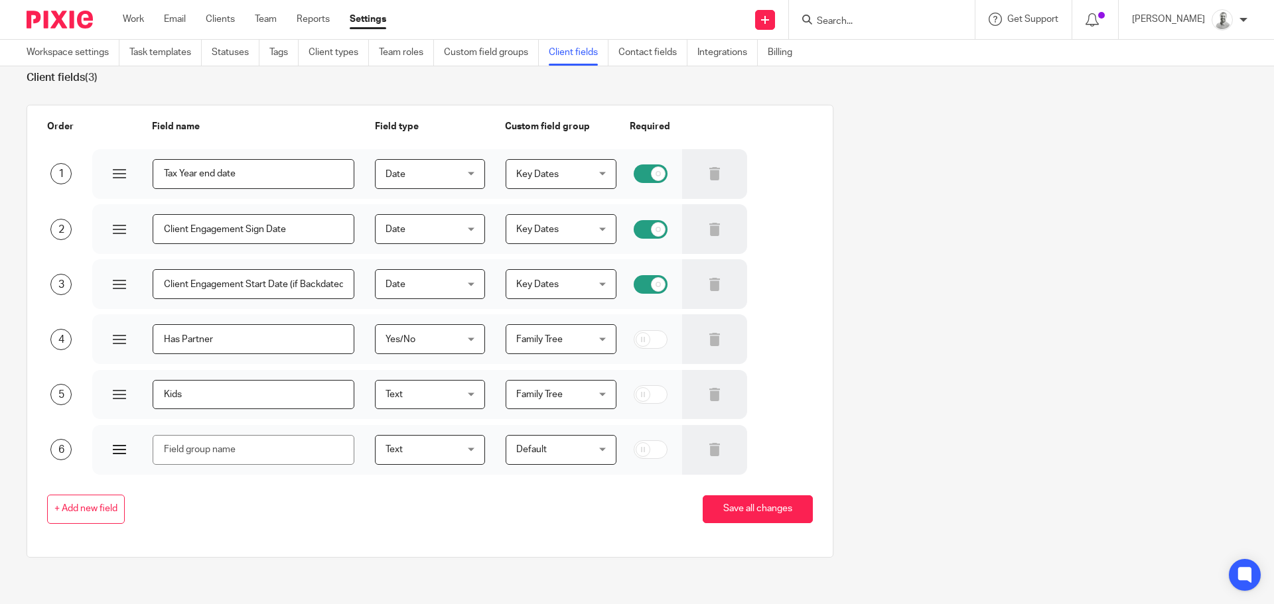
click at [196, 456] on input "text" at bounding box center [254, 450] width 202 height 30
type input "Birthday"
click at [444, 435] on div "Text Text Text Yes/No Number Date text" at bounding box center [419, 450] width 131 height 50
click at [441, 456] on span "Text" at bounding box center [424, 450] width 79 height 28
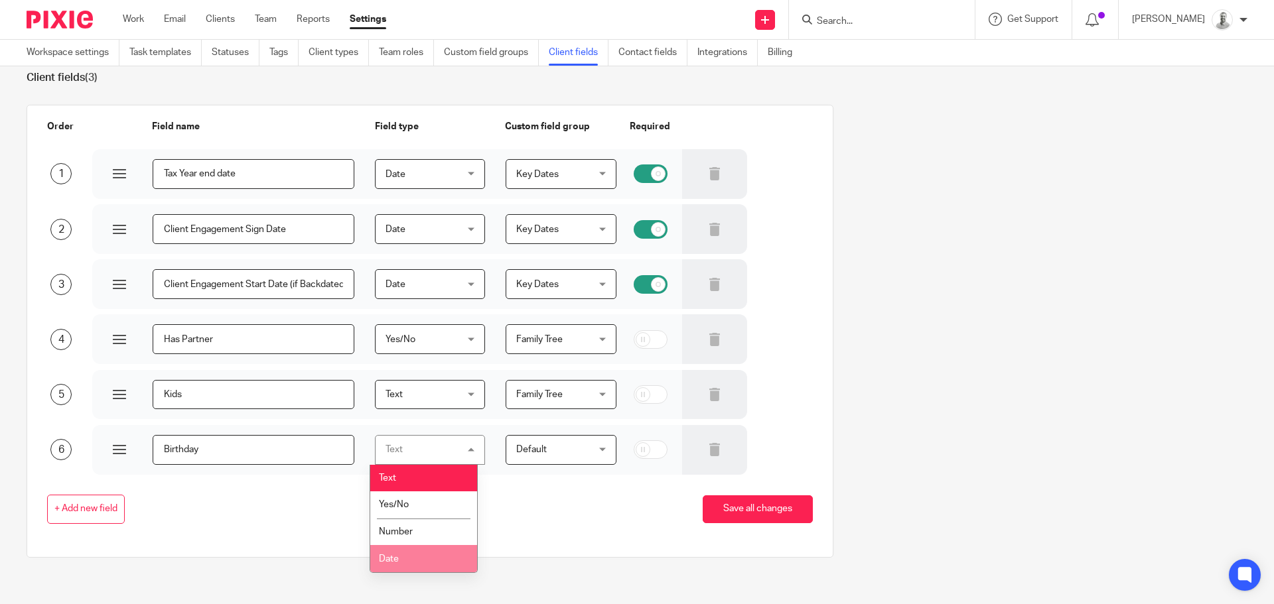
click at [389, 567] on li "Date" at bounding box center [423, 558] width 107 height 27
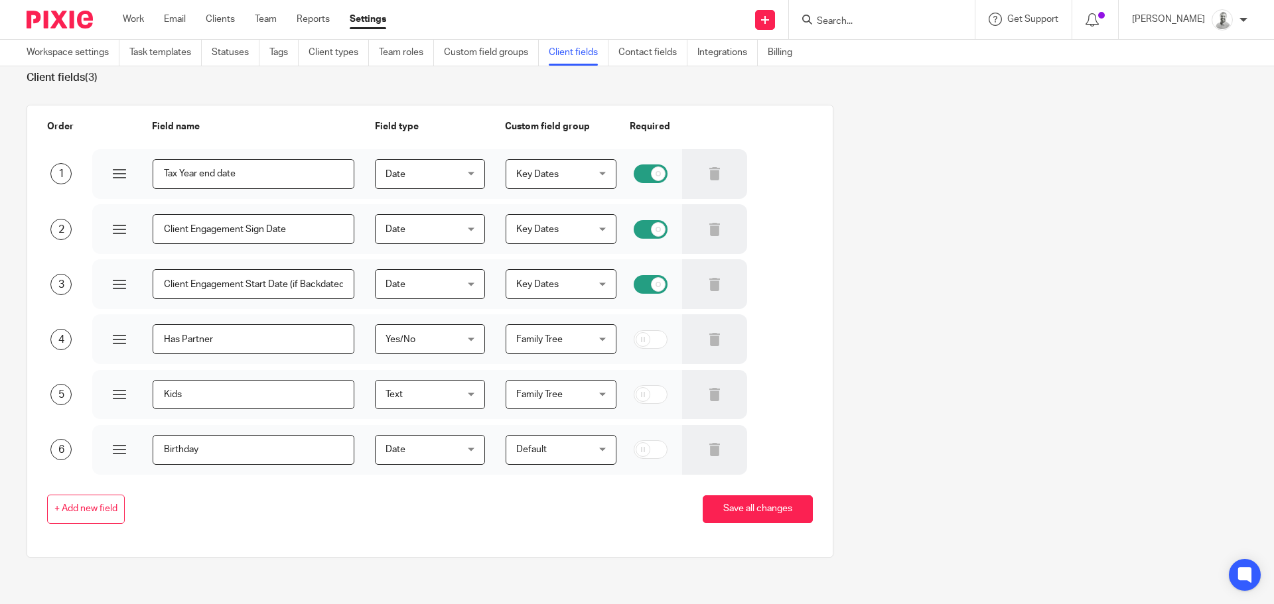
click at [551, 458] on span "Default" at bounding box center [555, 450] width 79 height 28
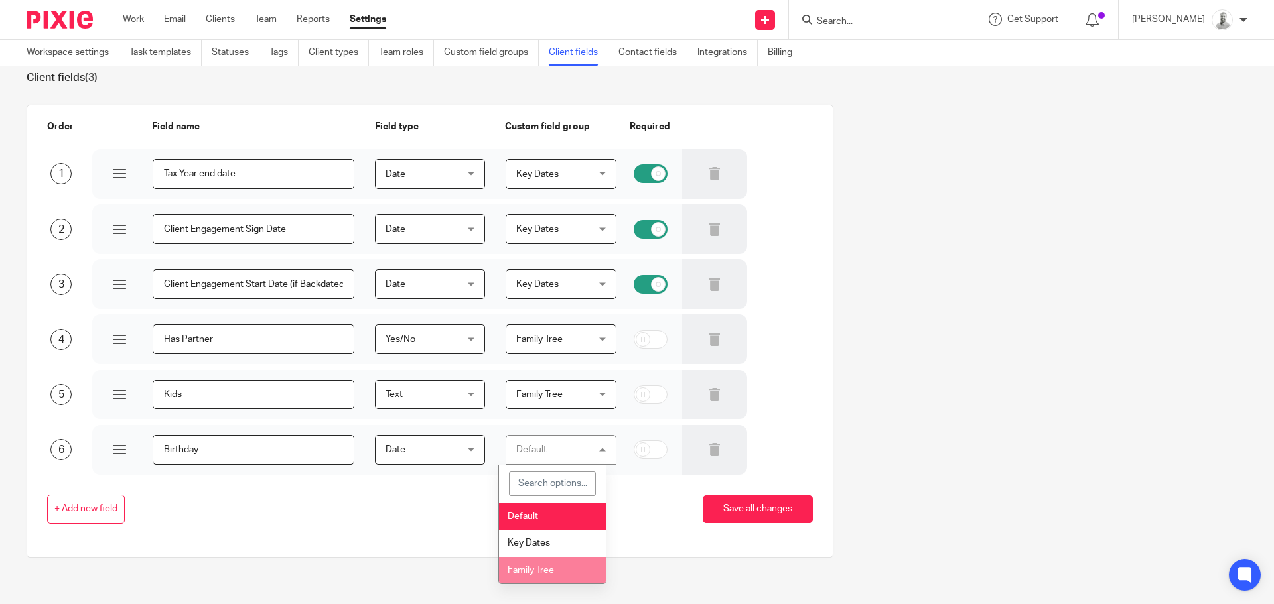
drag, startPoint x: 525, startPoint y: 569, endPoint x: 737, endPoint y: 548, distance: 213.3
click at [525, 569] on span "Family Tree" at bounding box center [530, 570] width 46 height 9
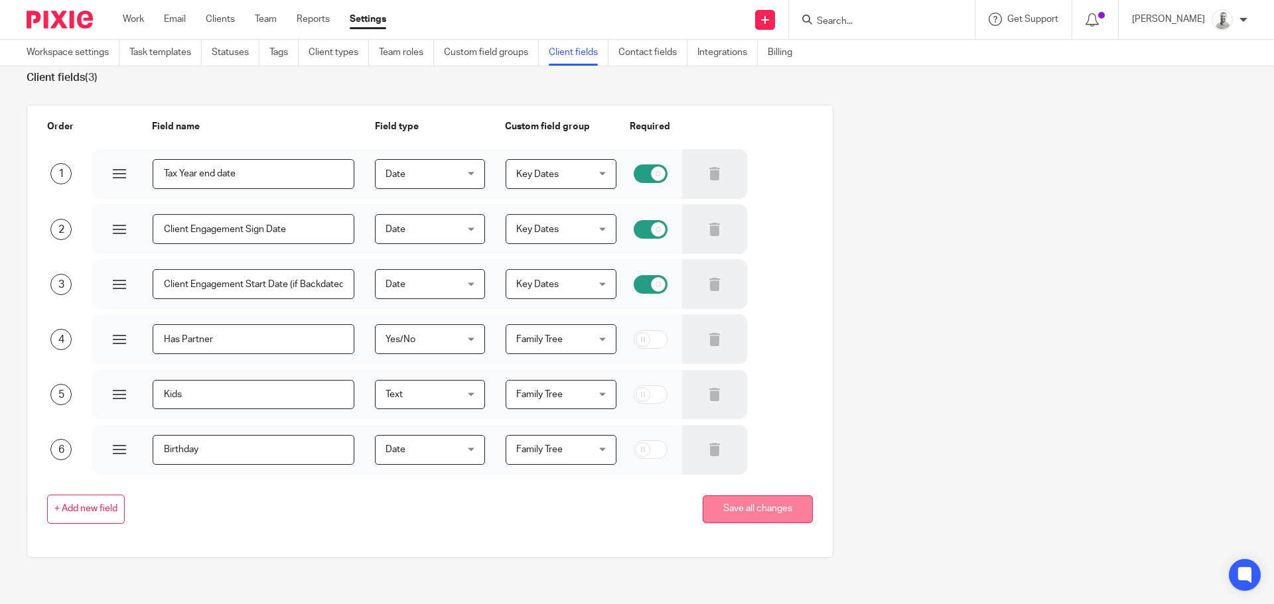
click at [735, 512] on button "Save all changes" at bounding box center [758, 510] width 110 height 29
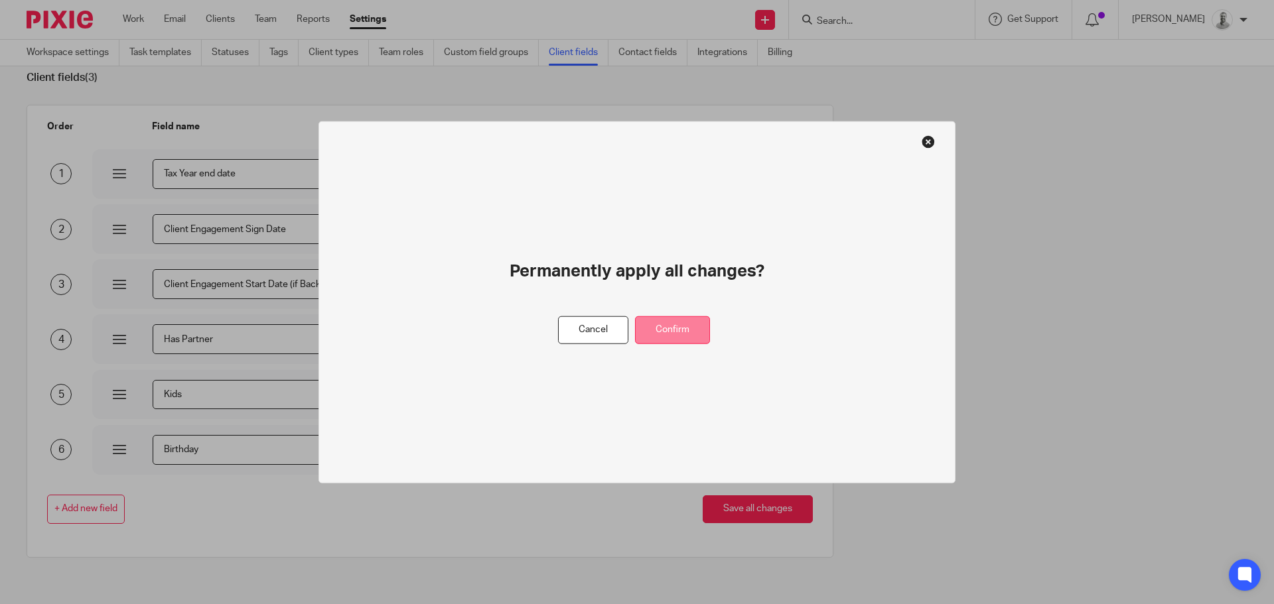
click at [687, 341] on button "Confirm" at bounding box center [672, 330] width 75 height 29
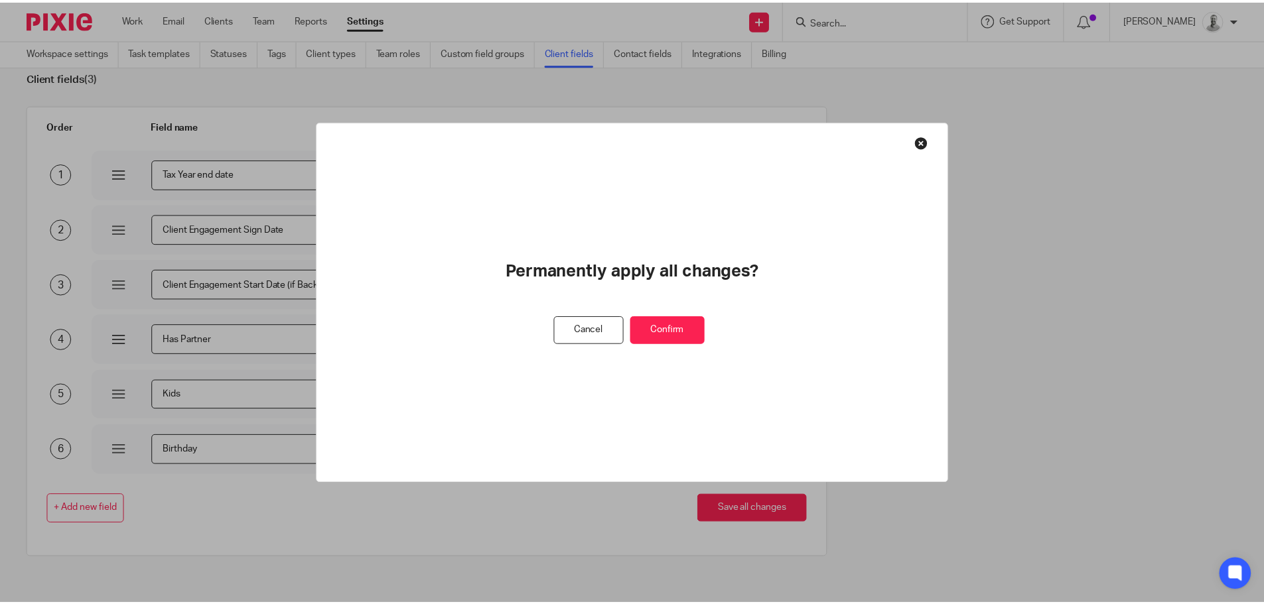
scroll to position [0, 0]
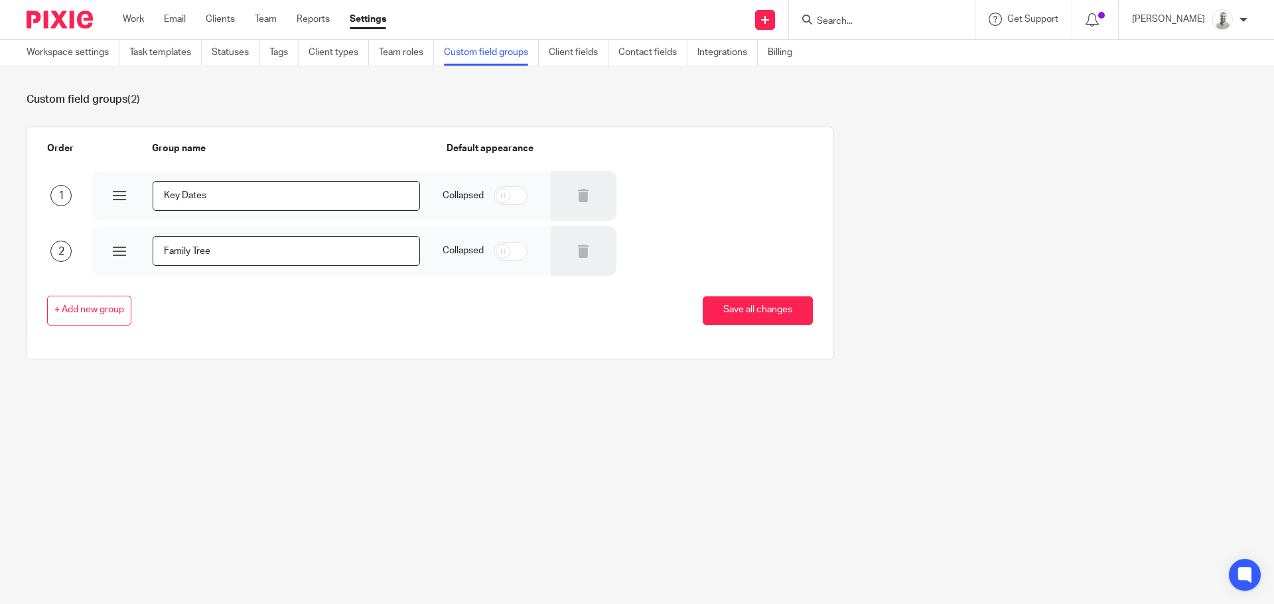
drag, startPoint x: 168, startPoint y: 247, endPoint x: 36, endPoint y: 244, distance: 132.1
click at [78, 245] on div "2 Family Tree Collapsed" at bounding box center [420, 250] width 786 height 52
type input "e"
type input "More Personal Info"
click at [764, 310] on button "Save all changes" at bounding box center [758, 311] width 110 height 29
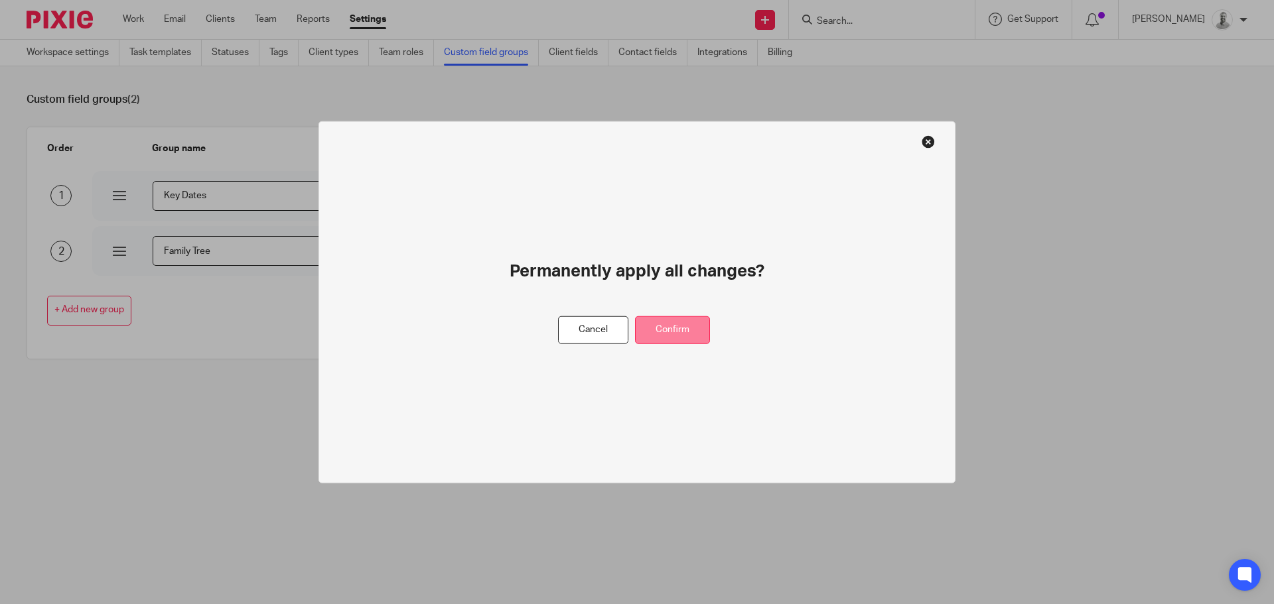
click at [683, 322] on button "Confirm" at bounding box center [672, 330] width 75 height 29
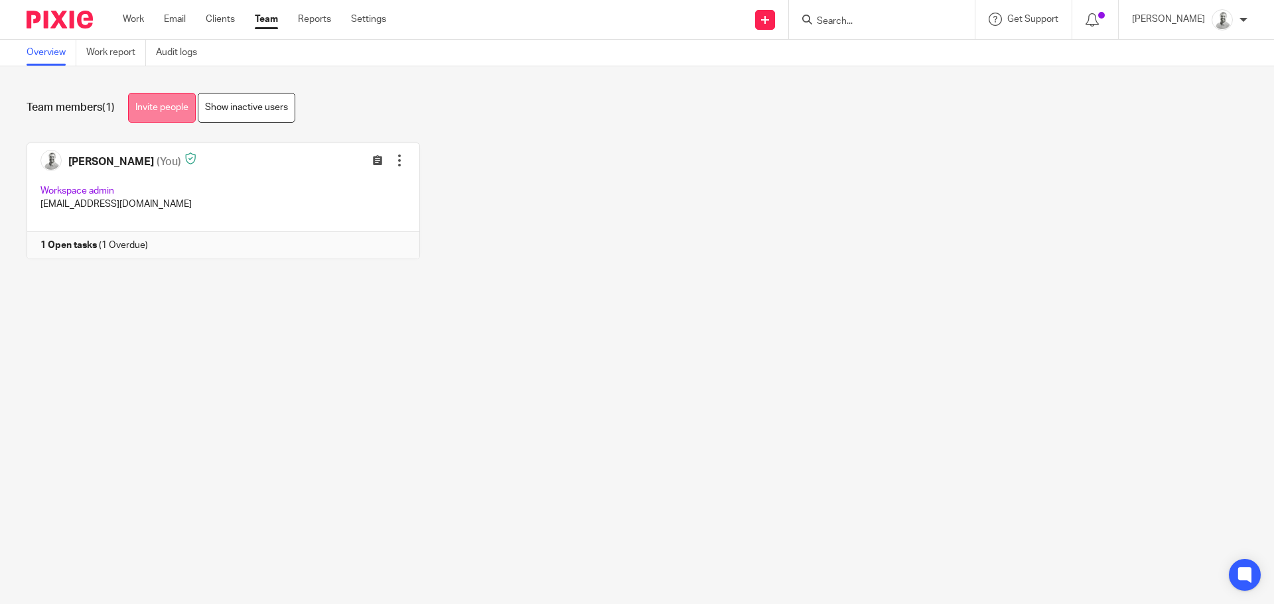
click at [165, 108] on link "Invite people" at bounding box center [162, 108] width 68 height 30
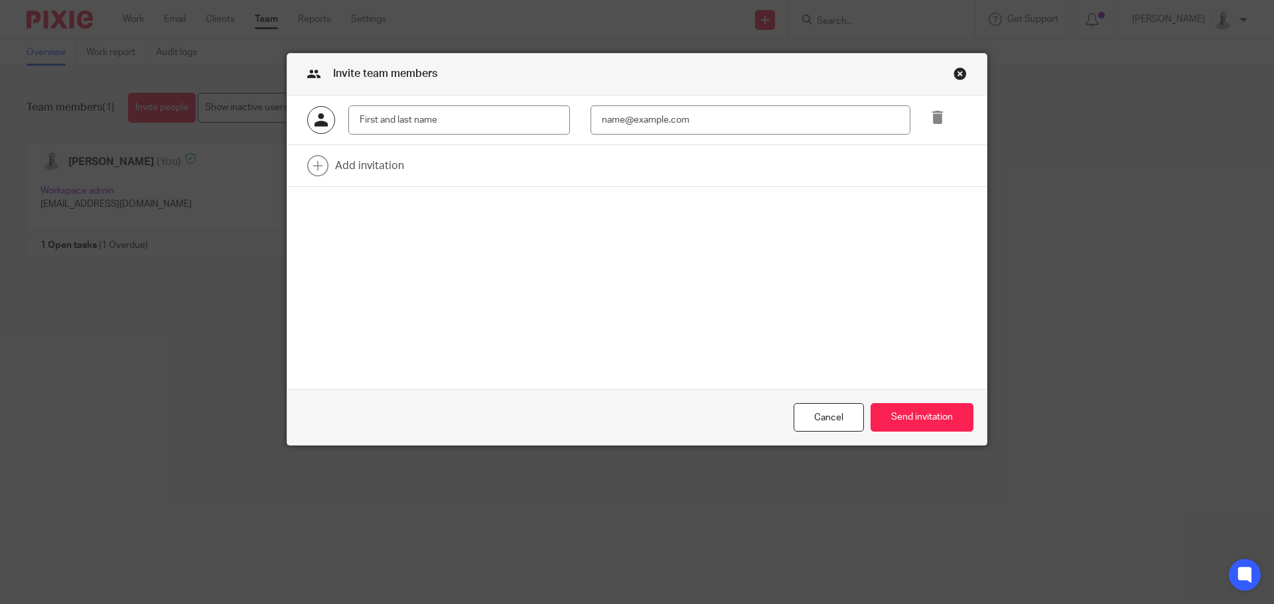
click at [448, 107] on input "text" at bounding box center [459, 120] width 222 height 30
click at [446, 114] on input "text" at bounding box center [459, 120] width 222 height 30
type input "M"
type input "Test Use"
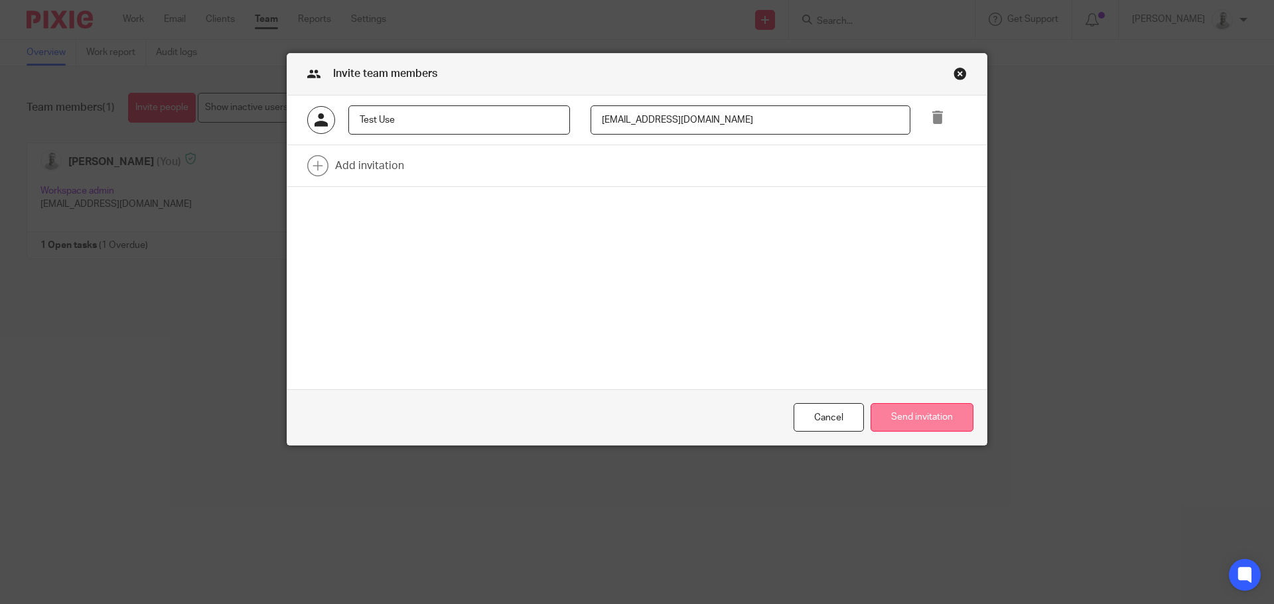
type input "[EMAIL_ADDRESS][DOMAIN_NAME]"
drag, startPoint x: 898, startPoint y: 407, endPoint x: 904, endPoint y: 405, distance: 6.9
click at [898, 407] on button "Send invitation" at bounding box center [921, 417] width 103 height 29
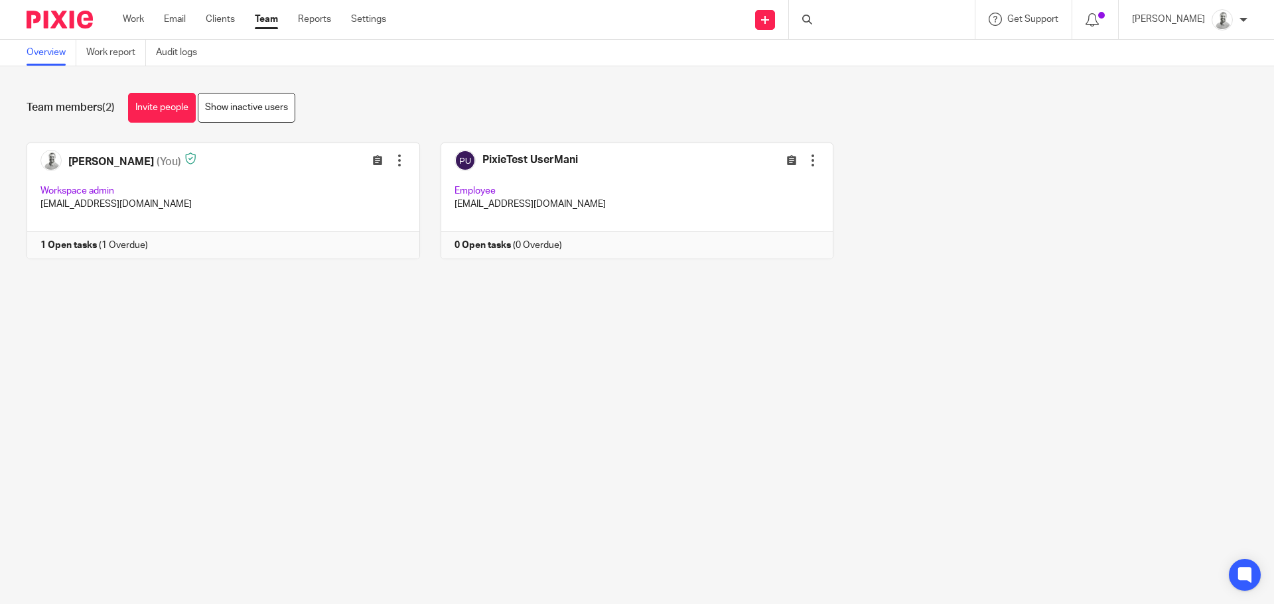
click at [799, 150] on link at bounding box center [627, 201] width 414 height 117
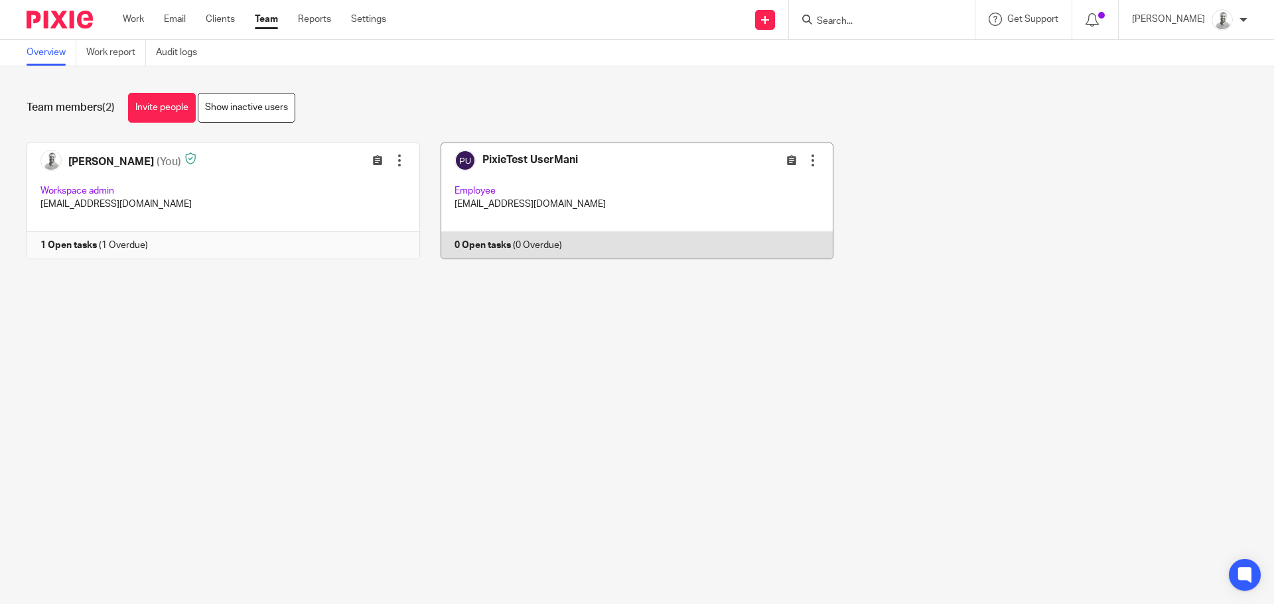
click at [480, 189] on link at bounding box center [627, 201] width 414 height 117
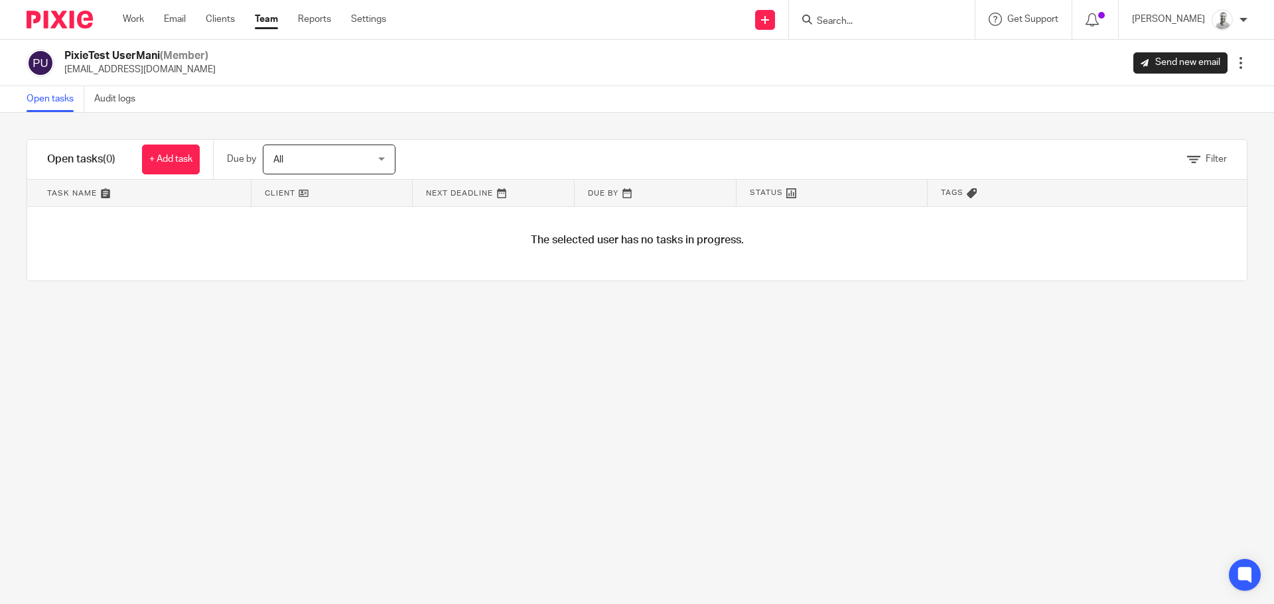
click at [390, 25] on ul "Work Email Clients Team Reports Settings" at bounding box center [264, 19] width 283 height 13
click at [371, 18] on link "Settings" at bounding box center [368, 19] width 35 height 13
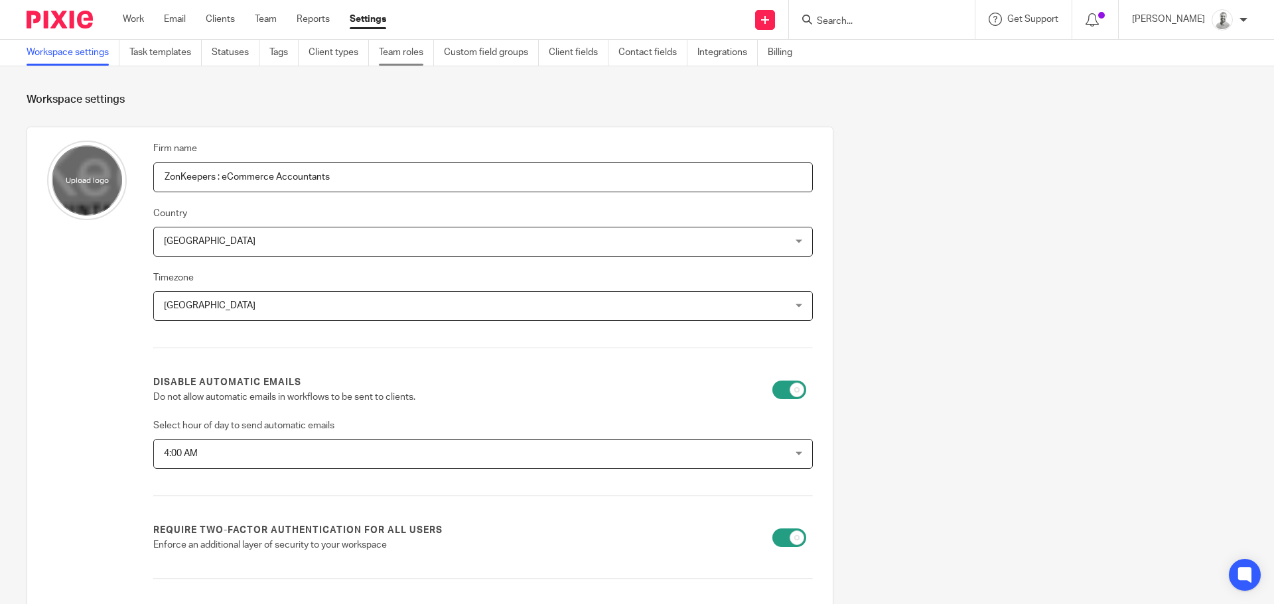
click at [410, 48] on link "Team roles" at bounding box center [406, 53] width 55 height 26
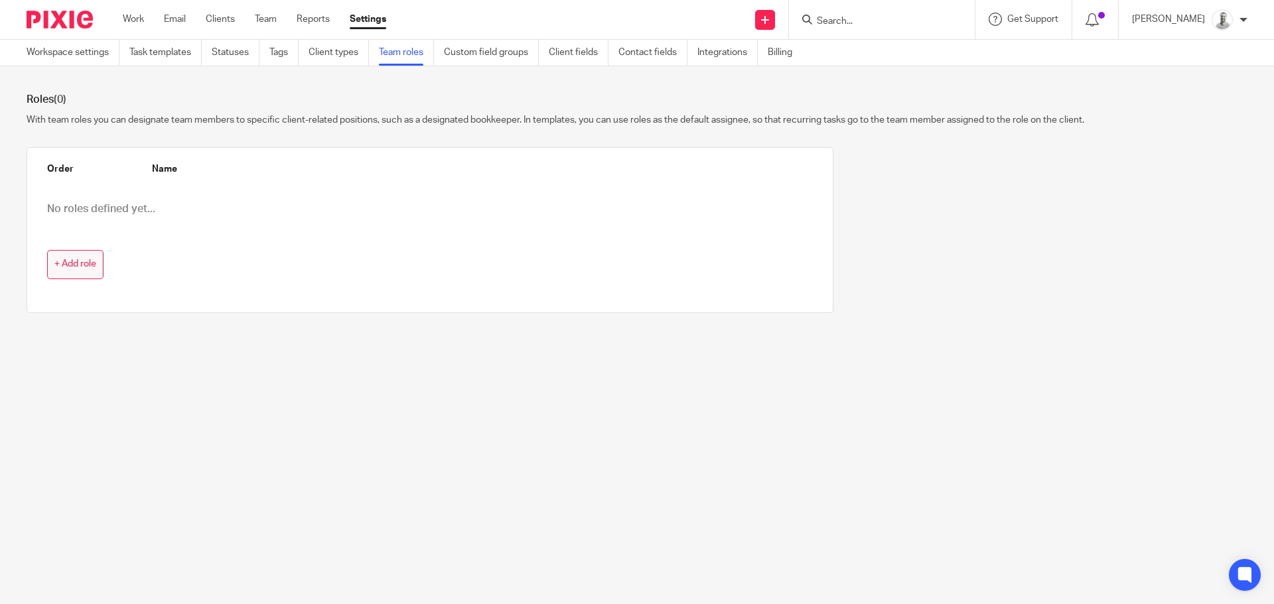
click at [80, 273] on button "+ Add role" at bounding box center [75, 265] width 56 height 30
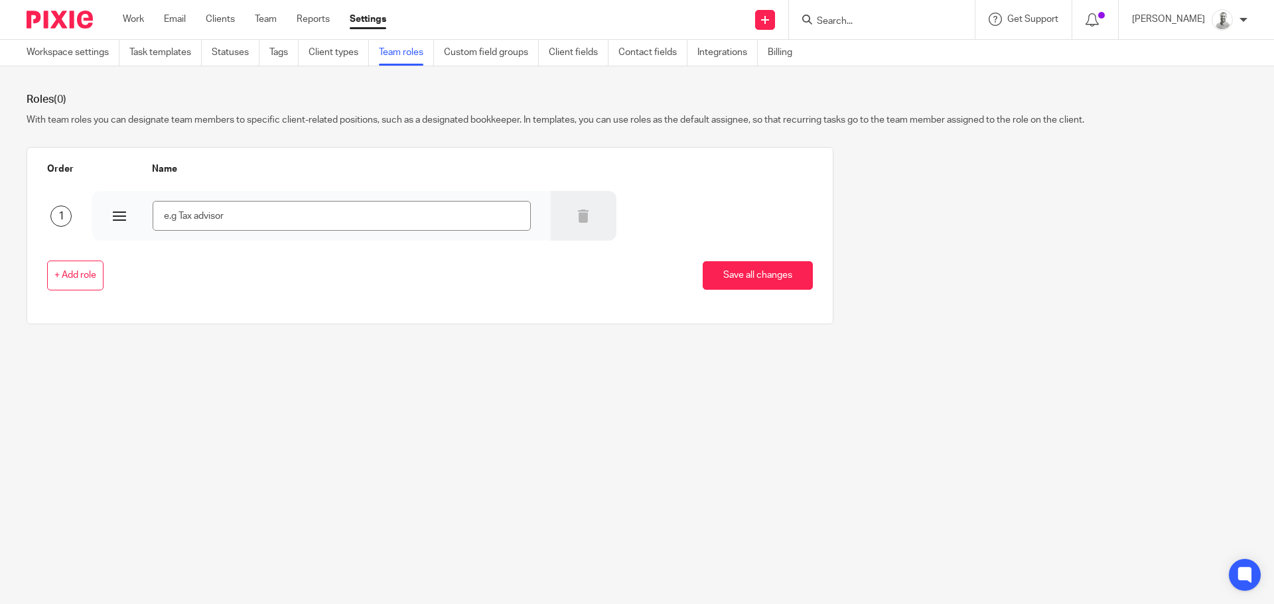
click at [345, 220] on input "text" at bounding box center [342, 216] width 378 height 30
type input "Bookkeeper"
click at [754, 279] on button "Save all changes" at bounding box center [758, 275] width 110 height 29
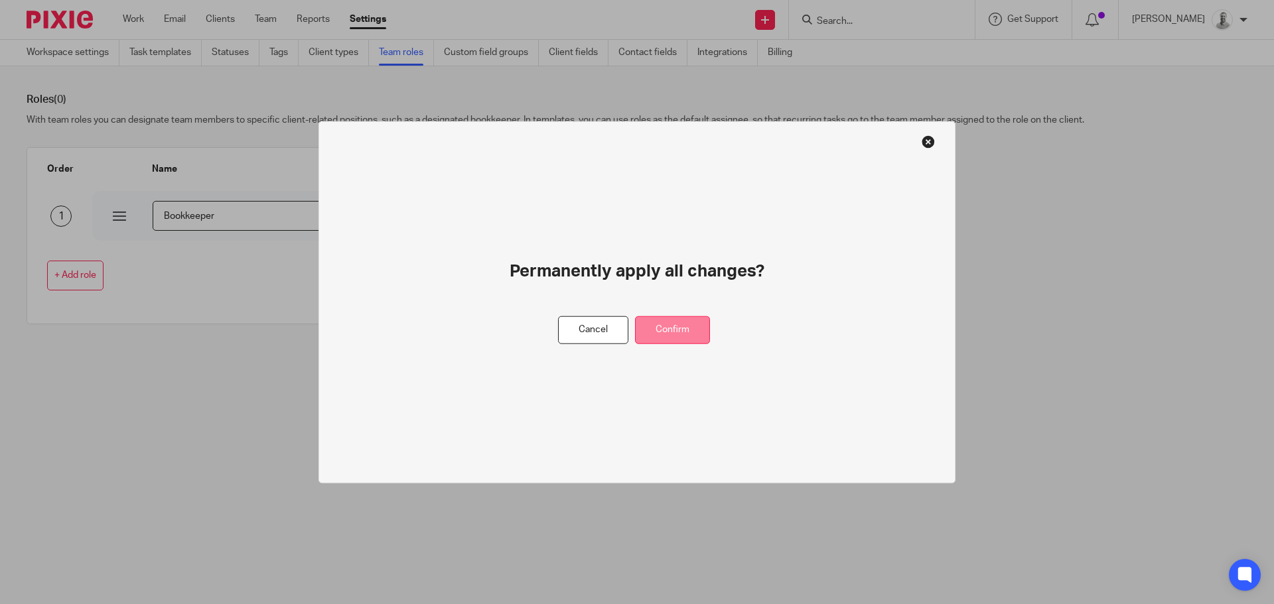
click at [687, 335] on button "Confirm" at bounding box center [672, 330] width 75 height 29
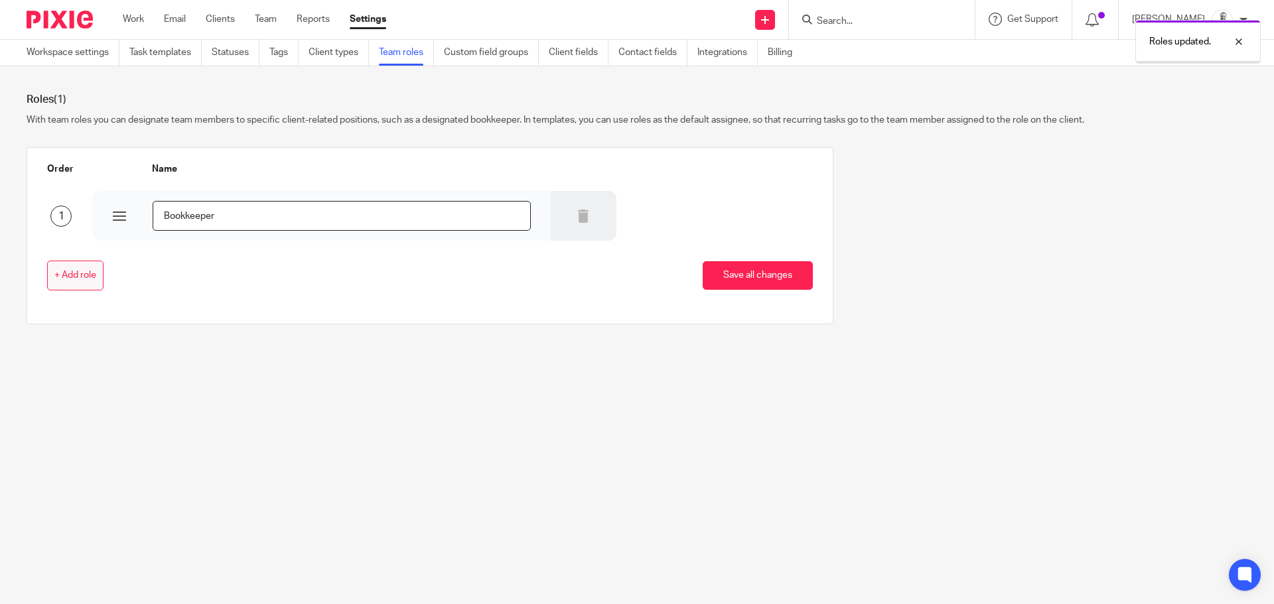
click at [76, 280] on span "+ Add role" at bounding box center [75, 276] width 42 height 11
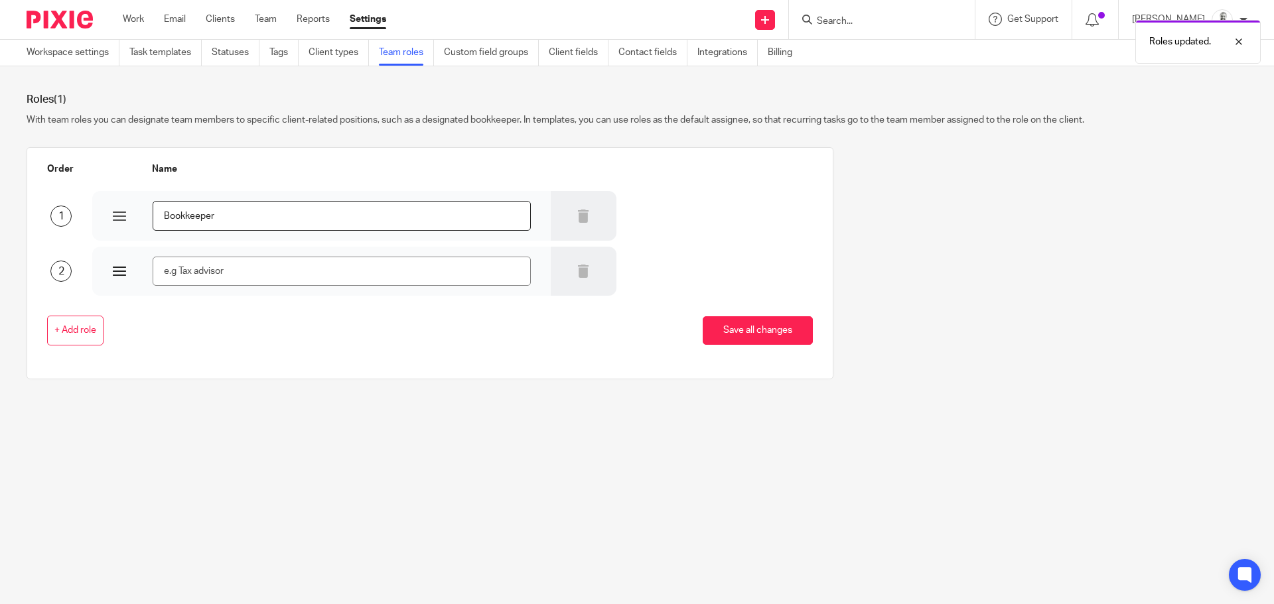
click at [222, 272] on input "text" at bounding box center [342, 272] width 378 height 30
type input "Tax Accountant"
click at [744, 328] on button "Save all changes" at bounding box center [758, 330] width 110 height 29
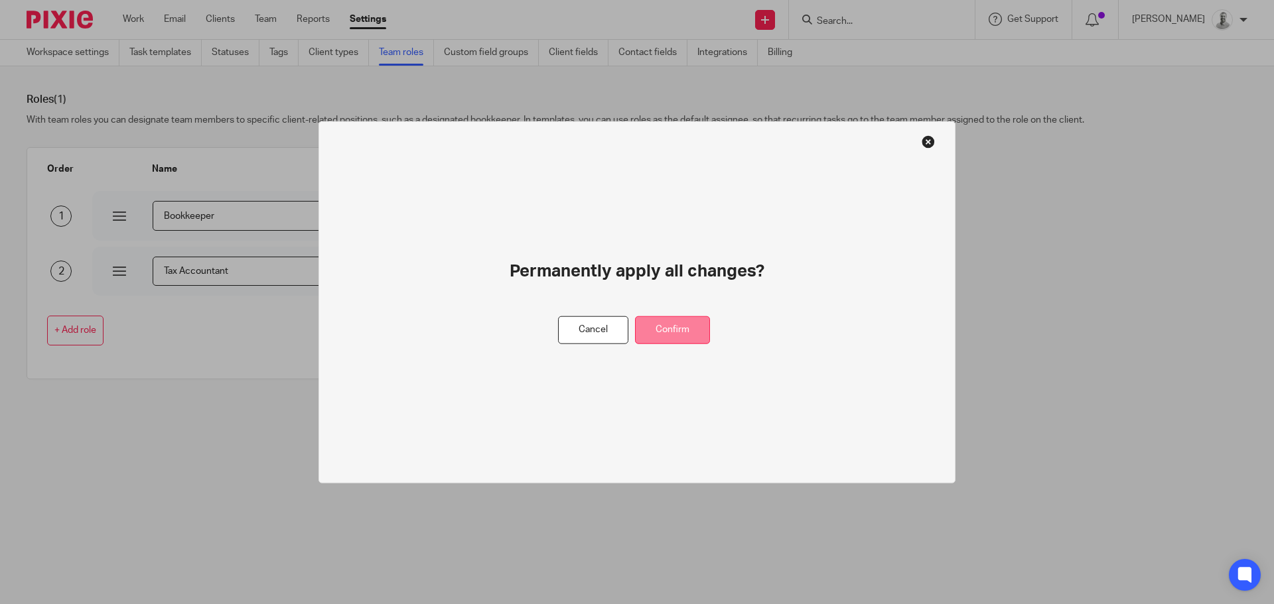
click at [659, 338] on button "Confirm" at bounding box center [672, 330] width 75 height 29
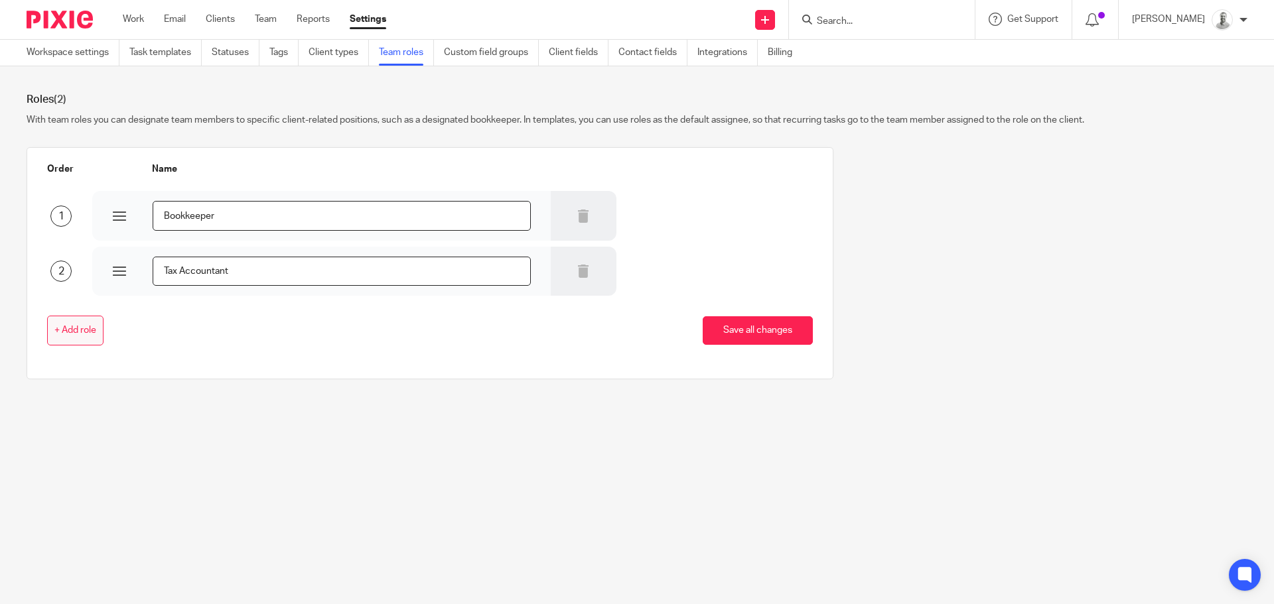
click at [56, 316] on button "+ Add role" at bounding box center [75, 331] width 56 height 30
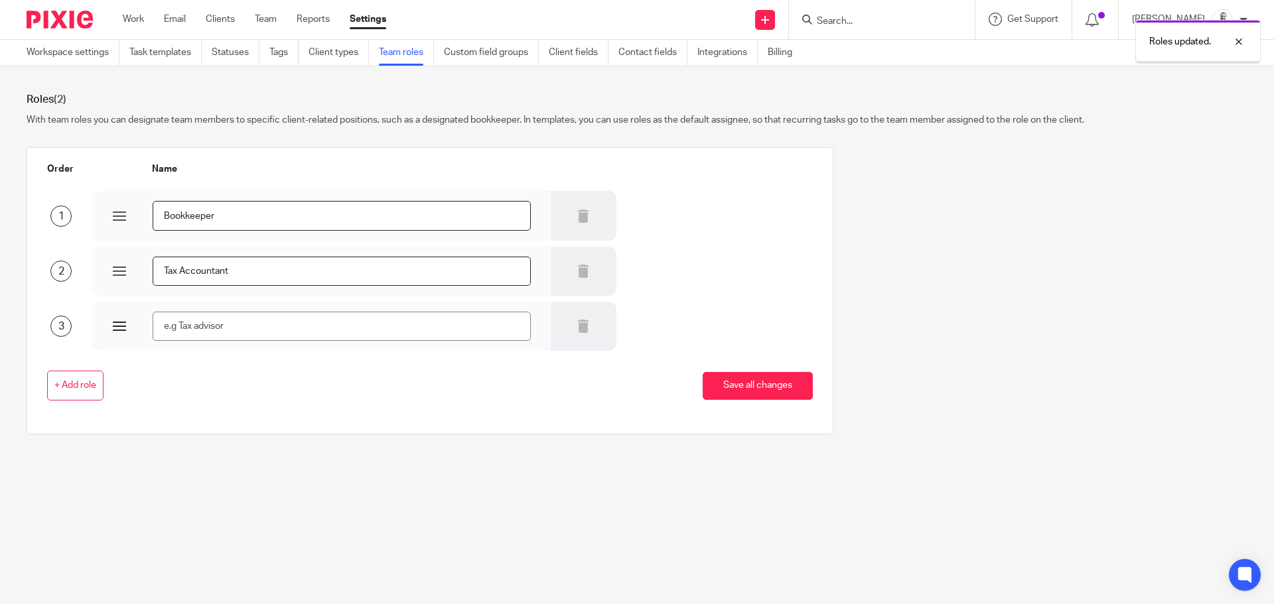
click at [242, 320] on input "text" at bounding box center [342, 327] width 378 height 30
type input "Operations Manager"
click at [734, 397] on button "Save all changes" at bounding box center [758, 386] width 110 height 29
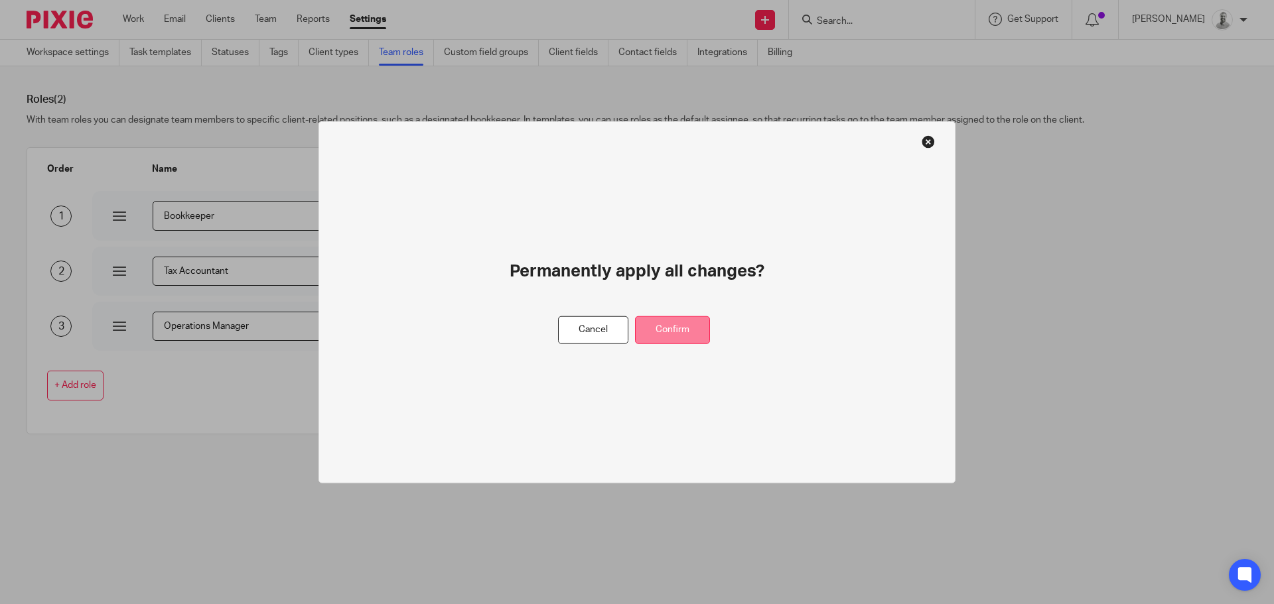
click at [704, 323] on button "Confirm" at bounding box center [672, 330] width 75 height 29
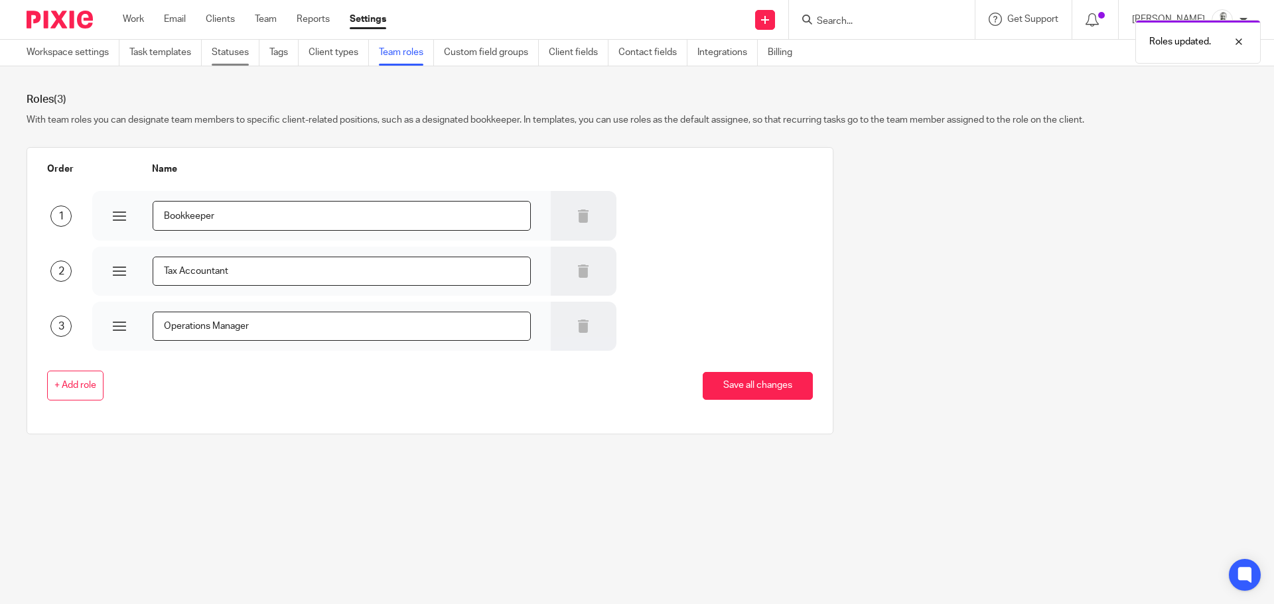
click at [234, 48] on link "Statuses" at bounding box center [236, 53] width 48 height 26
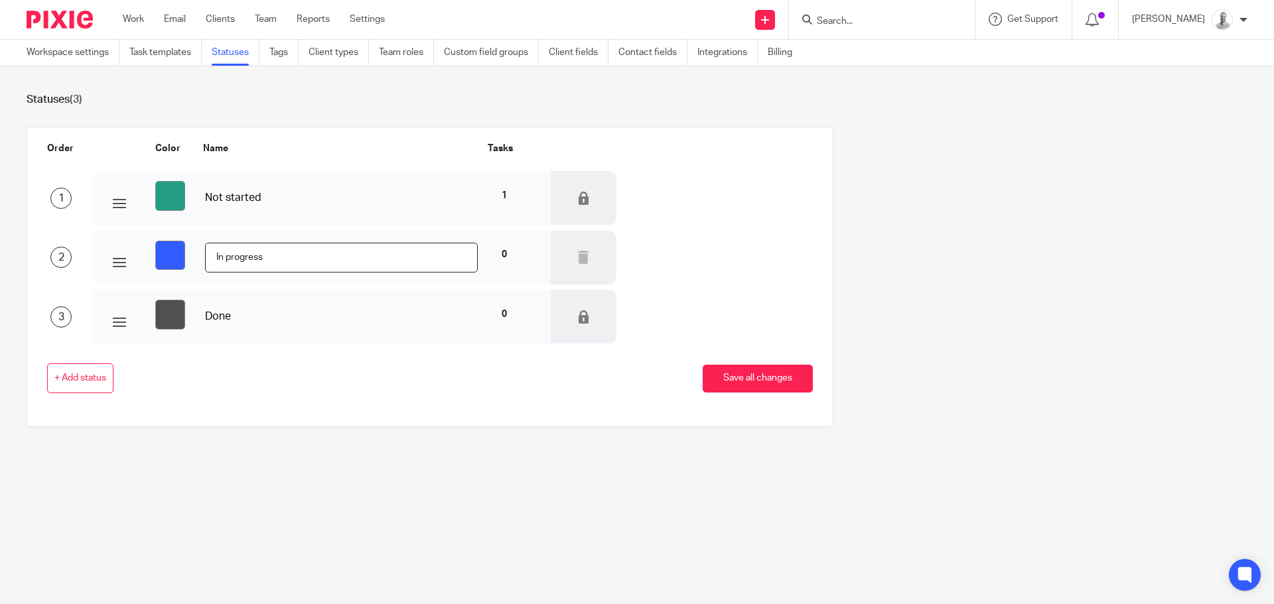
click at [248, 188] on div "#249e82 Not started 1" at bounding box center [322, 198] width 418 height 34
click at [253, 196] on div "Not started" at bounding box center [341, 197] width 273 height 15
click at [122, 212] on div "#249e82" at bounding box center [159, 198] width 92 height 34
click at [86, 379] on span "+ Add status" at bounding box center [80, 378] width 52 height 11
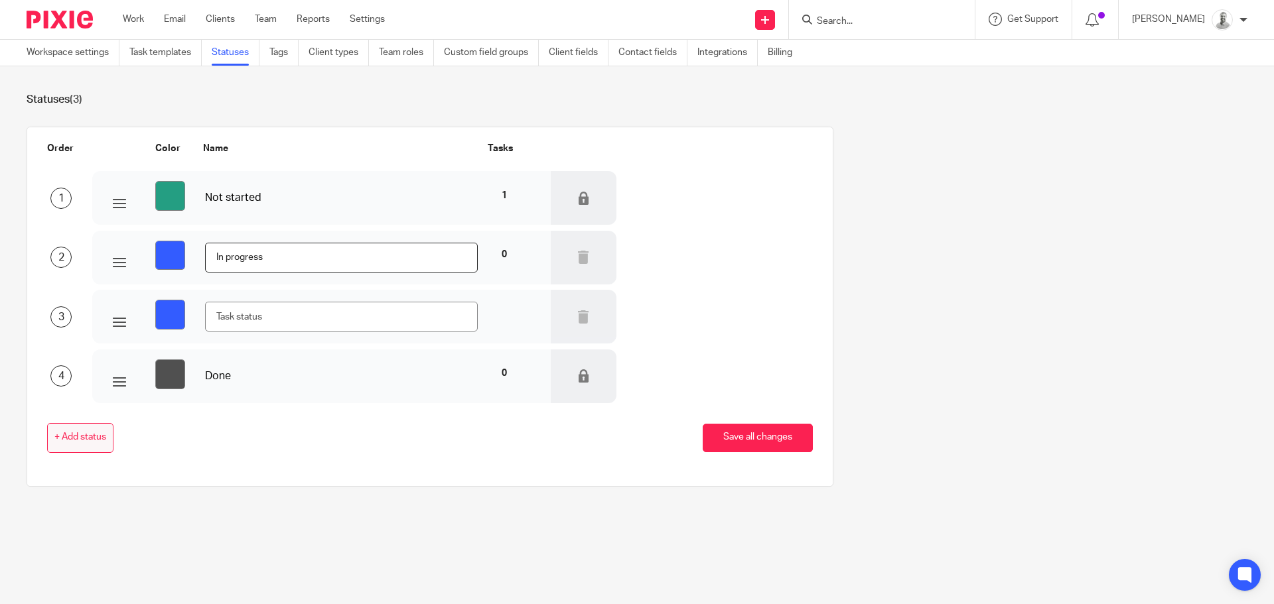
click at [94, 444] on button "+ Add status" at bounding box center [80, 438] width 66 height 30
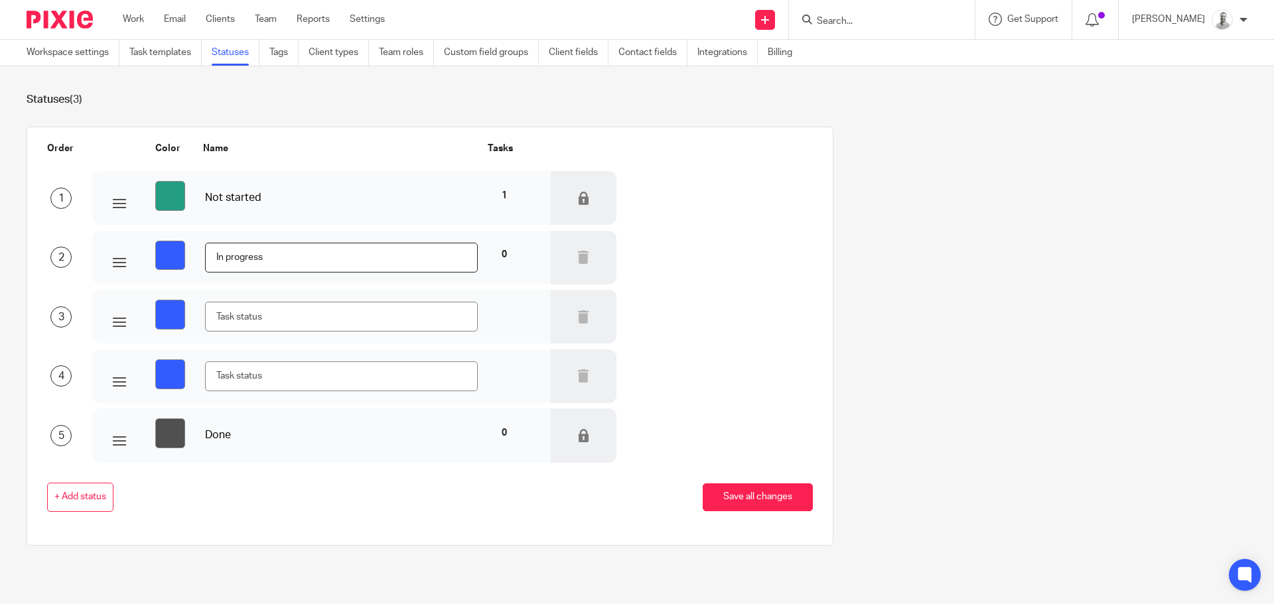
drag, startPoint x: 87, startPoint y: 513, endPoint x: 105, endPoint y: 513, distance: 18.6
click at [88, 513] on div "+ Add status Save all changes" at bounding box center [420, 498] width 786 height 70
click at [160, 50] on link "Task templates" at bounding box center [165, 53] width 72 height 26
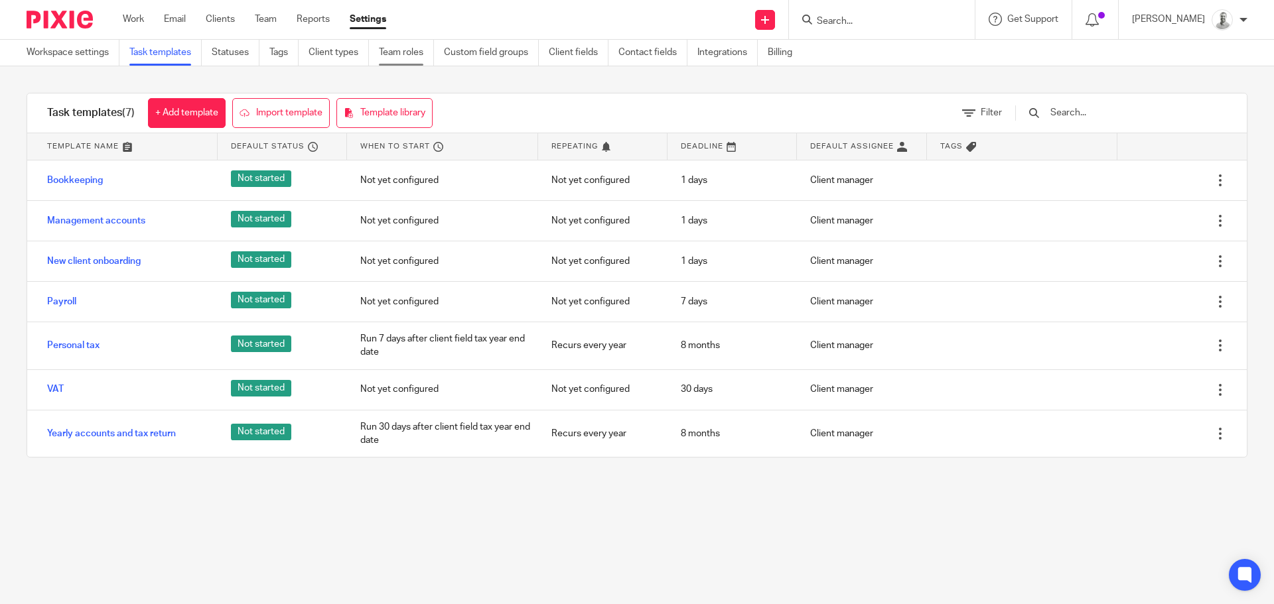
click at [422, 50] on link "Team roles" at bounding box center [406, 53] width 55 height 26
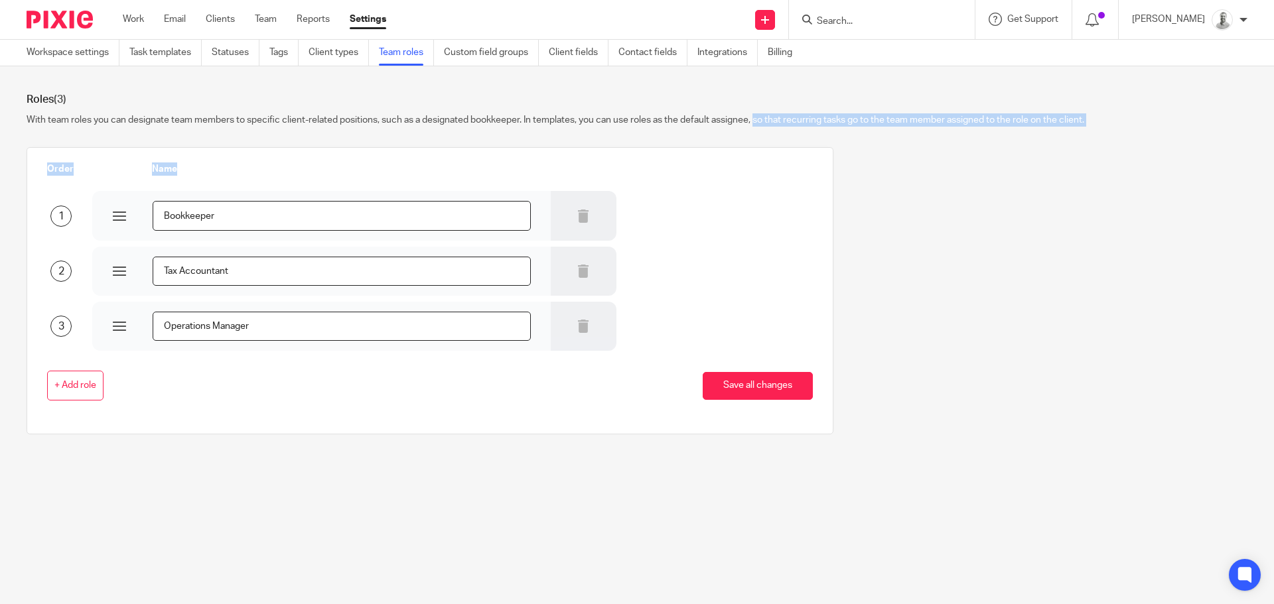
drag, startPoint x: 757, startPoint y: 115, endPoint x: 1106, endPoint y: 130, distance: 349.9
click at [1106, 130] on form "Roles (3) With team roles you can designate team members to specific client-rel…" at bounding box center [637, 274] width 1221 height 362
click at [877, 170] on div "Order Name 1 Bookkeeper 2 Tax Accountant 3 Operations Manager + Add role Save a…" at bounding box center [626, 300] width 1241 height 307
click at [738, 57] on link "Integrations" at bounding box center [727, 53] width 60 height 26
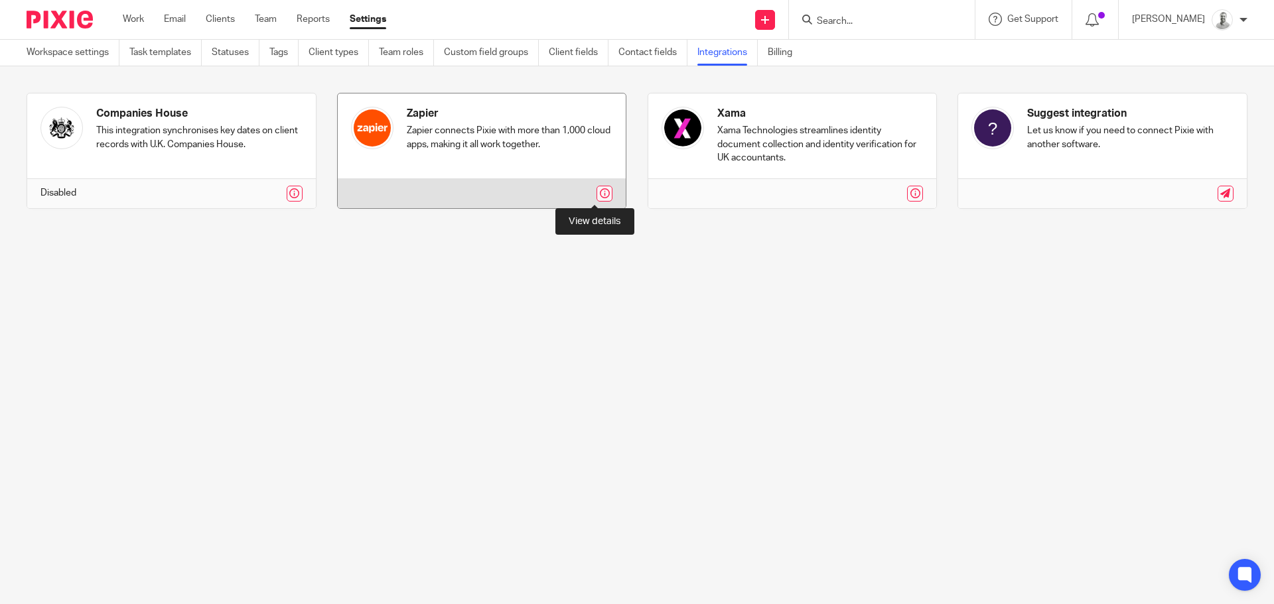
click at [596, 189] on link at bounding box center [604, 194] width 16 height 16
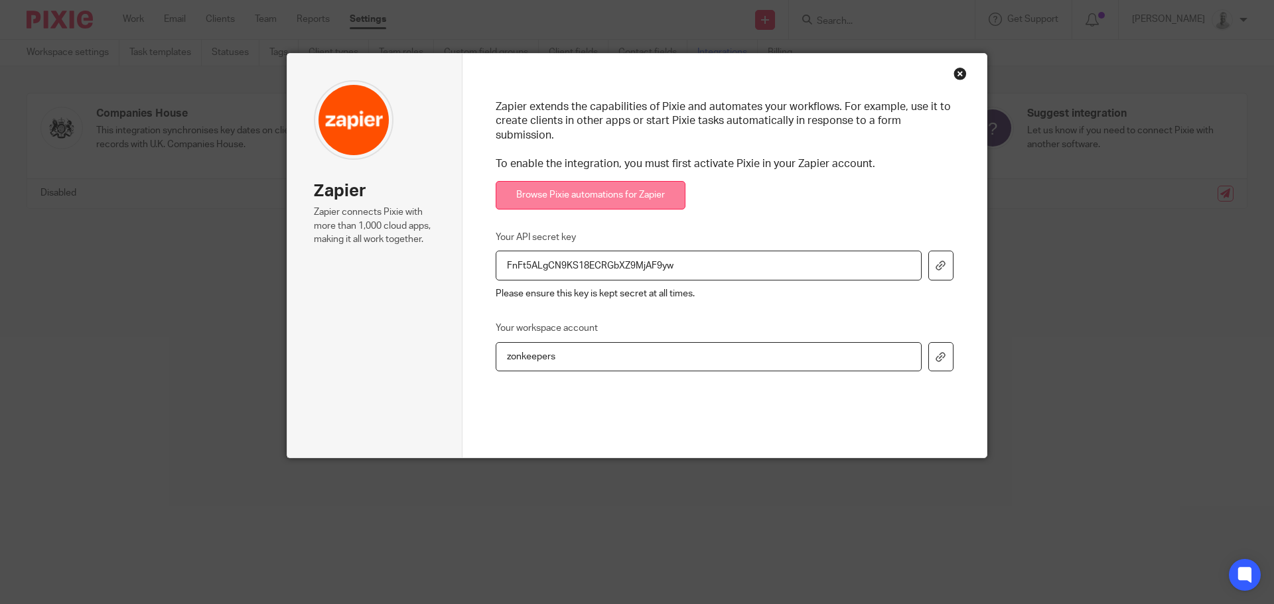
click at [651, 188] on link "Browse Pixie automations for Zapier" at bounding box center [591, 195] width 190 height 29
click at [955, 75] on div "Close this dialog window" at bounding box center [959, 73] width 13 height 13
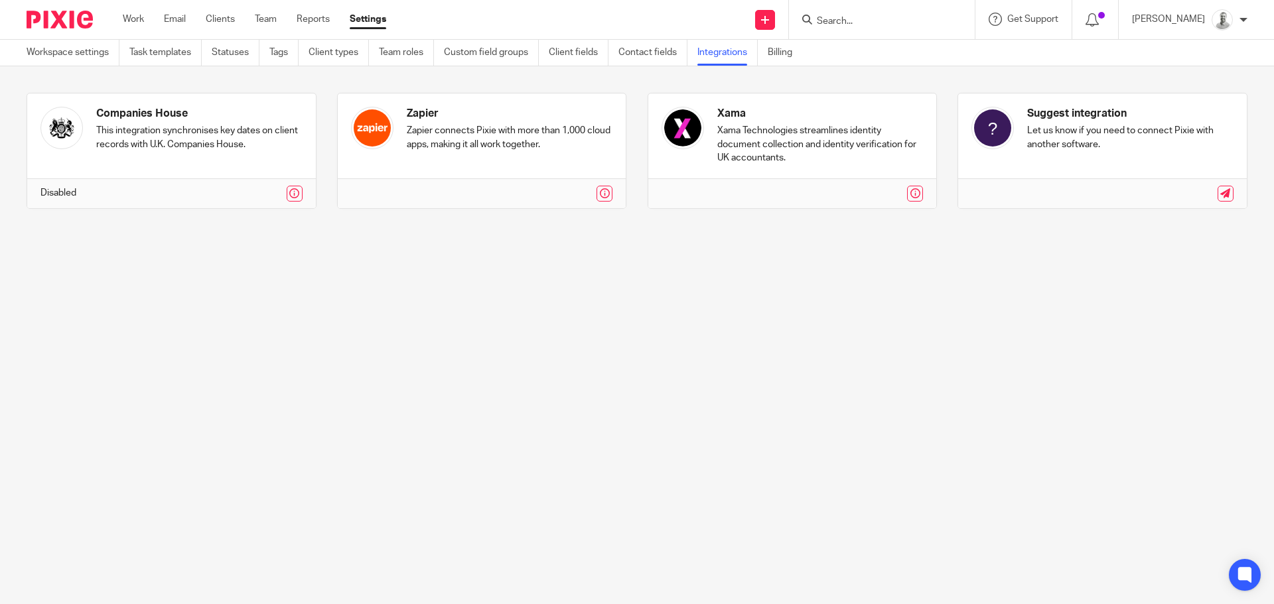
click at [303, 27] on div "Work Email Clients Team Reports Settings Work Email Clients Team Reports Settin…" at bounding box center [257, 19] width 297 height 39
click at [308, 21] on link "Reports" at bounding box center [313, 19] width 33 height 13
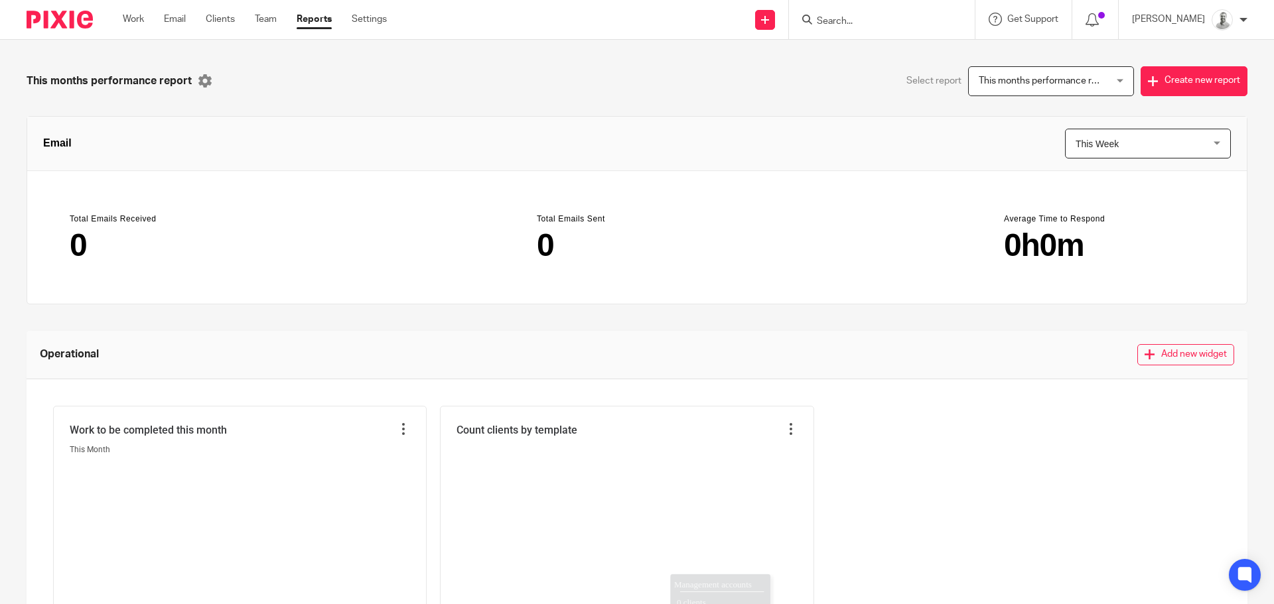
click at [1248, 11] on div "[PERSON_NAME] My profile Email integration Logout" at bounding box center [1189, 19] width 142 height 39
click at [1240, 17] on div at bounding box center [1243, 20] width 8 height 8
click at [1225, 69] on span "Email integration" at bounding box center [1205, 72] width 69 height 9
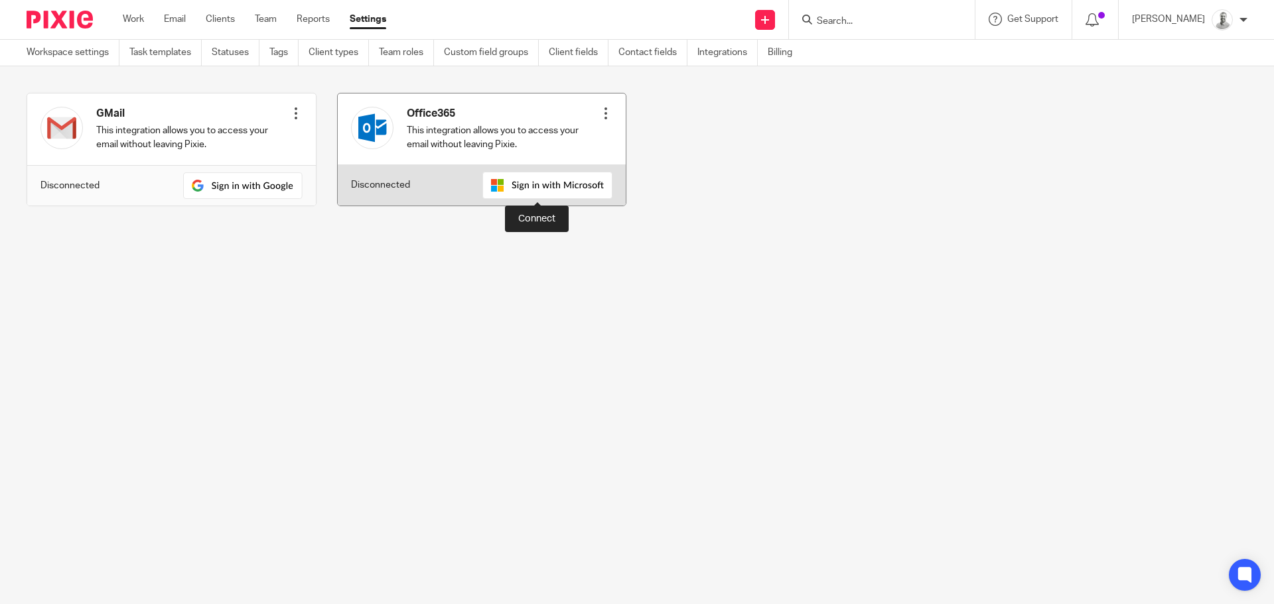
click at [538, 178] on img at bounding box center [547, 185] width 130 height 27
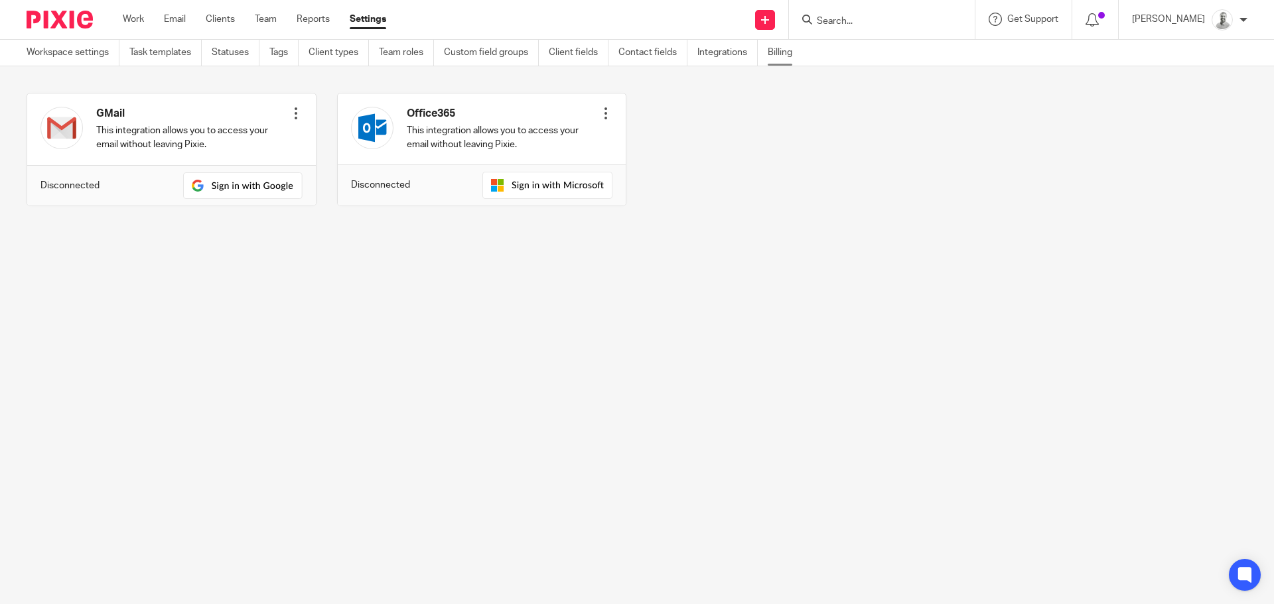
click at [775, 60] on link "Billing" at bounding box center [785, 53] width 34 height 26
click at [220, 18] on link "Clients" at bounding box center [220, 19] width 29 height 13
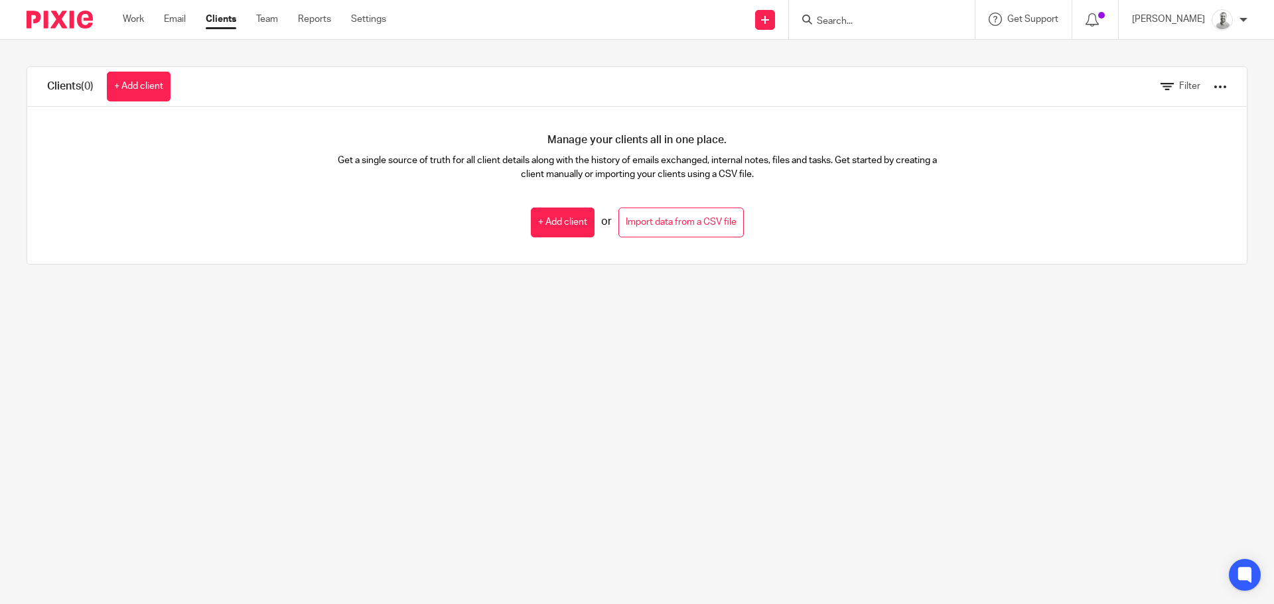
click at [1213, 88] on div at bounding box center [1219, 86] width 13 height 13
click at [1215, 212] on div "Manage your clients all in one place. Get a single source of truth for all clie…" at bounding box center [636, 185] width 1219 height 157
click at [1213, 91] on div at bounding box center [1219, 86] width 13 height 13
click at [1001, 55] on div "Clients (0) + Add client Filter Manage your clients all in one place. Get a sin…" at bounding box center [637, 165] width 1274 height 251
click at [362, 21] on link "Settings" at bounding box center [368, 19] width 35 height 13
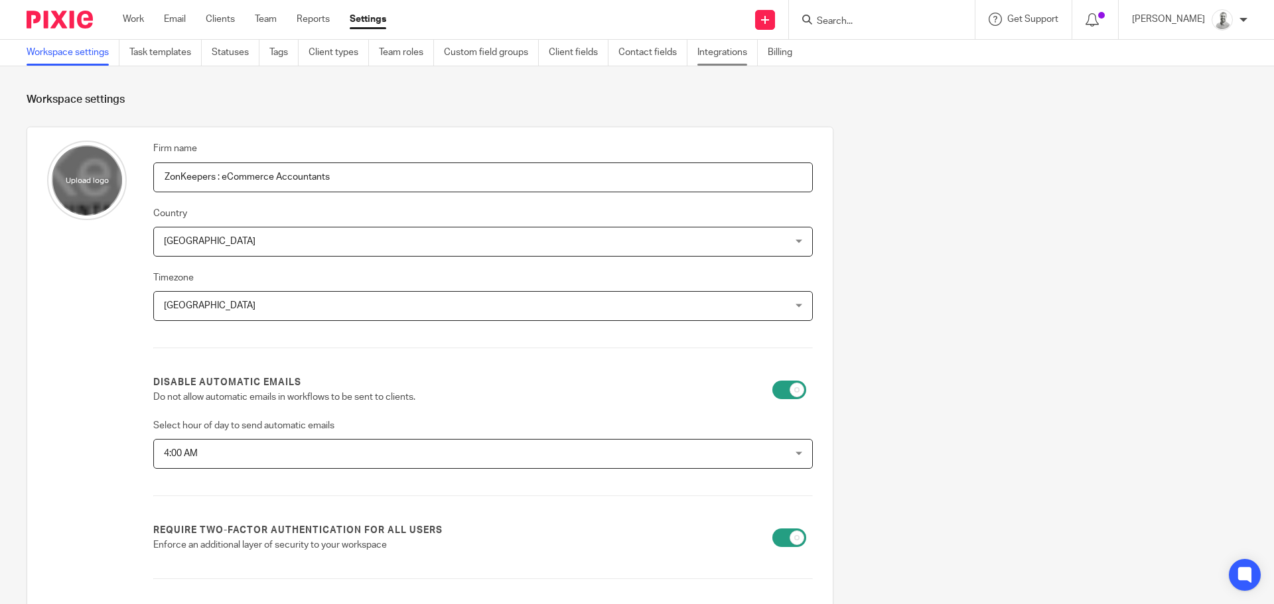
click at [732, 56] on link "Integrations" at bounding box center [727, 53] width 60 height 26
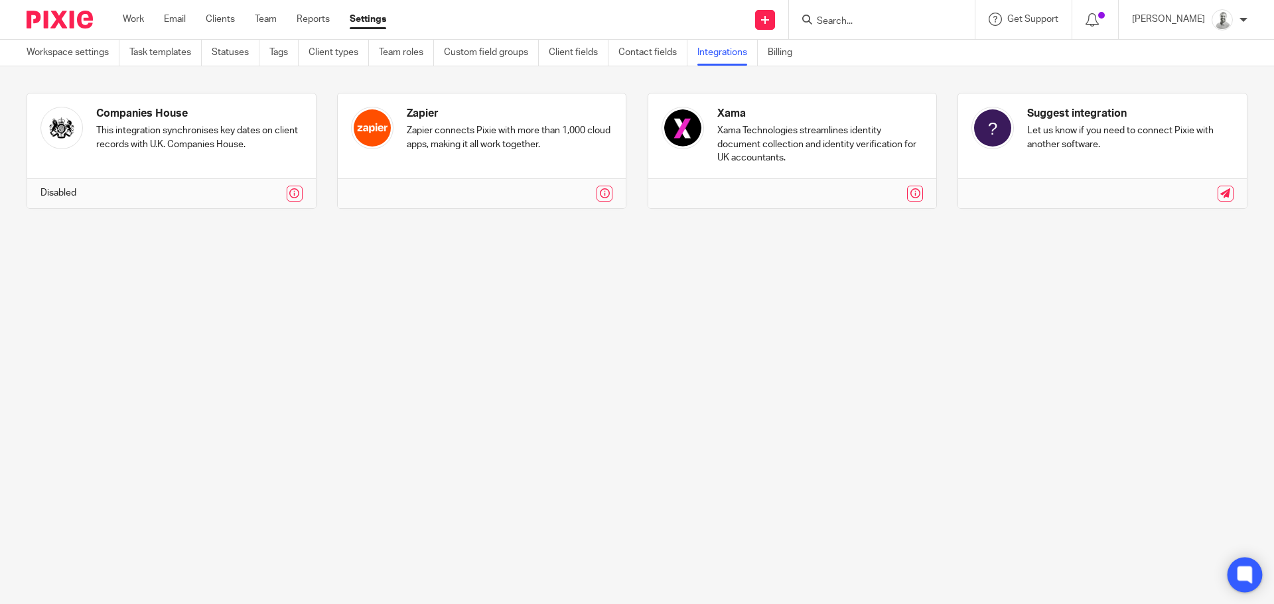
click at [1238, 575] on icon at bounding box center [1244, 575] width 15 height 17
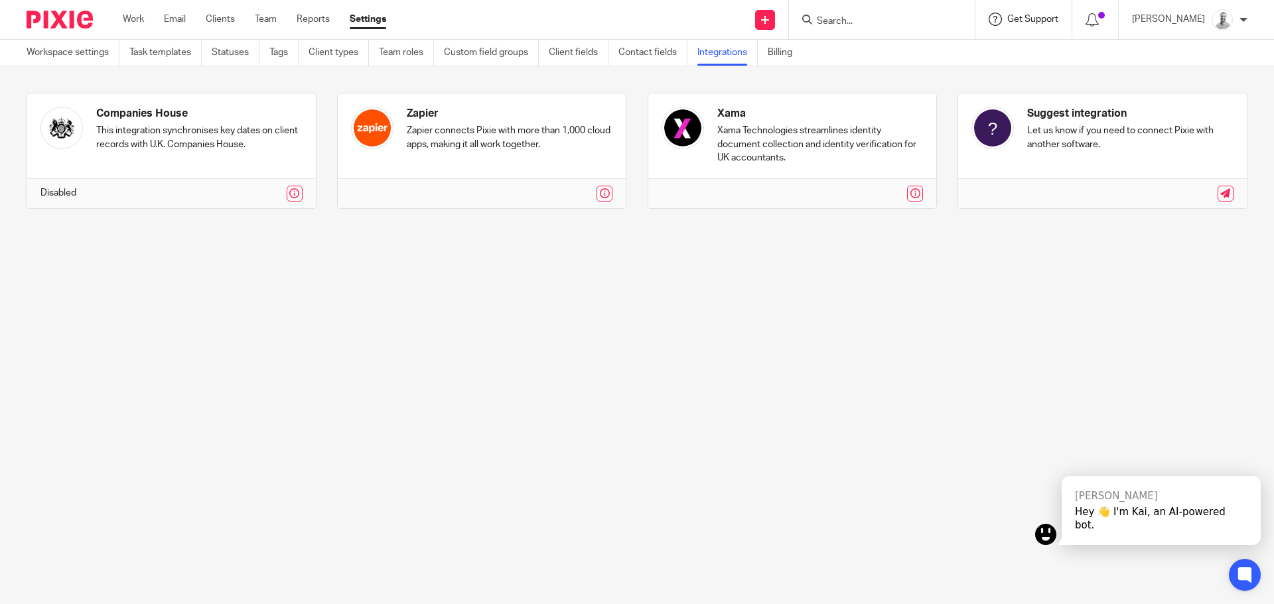
click at [1033, 15] on span "Get Support" at bounding box center [1032, 19] width 51 height 9
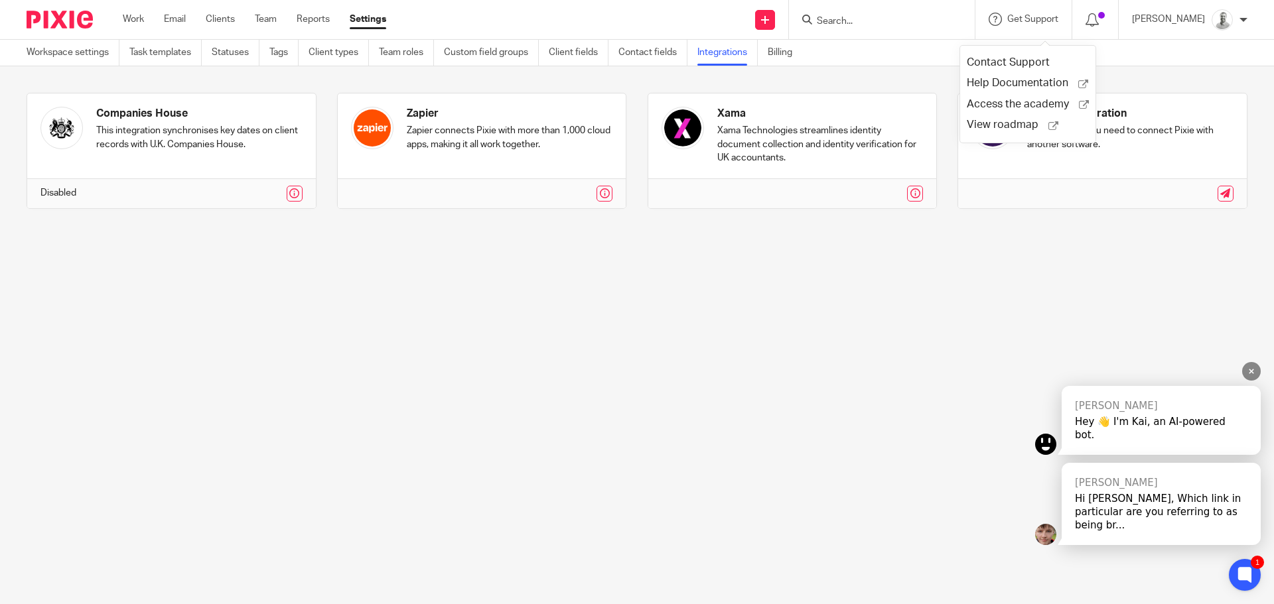
click at [1172, 523] on div "Hi [PERSON_NAME], Which link in particular are you referring to as being br..." at bounding box center [1161, 512] width 172 height 40
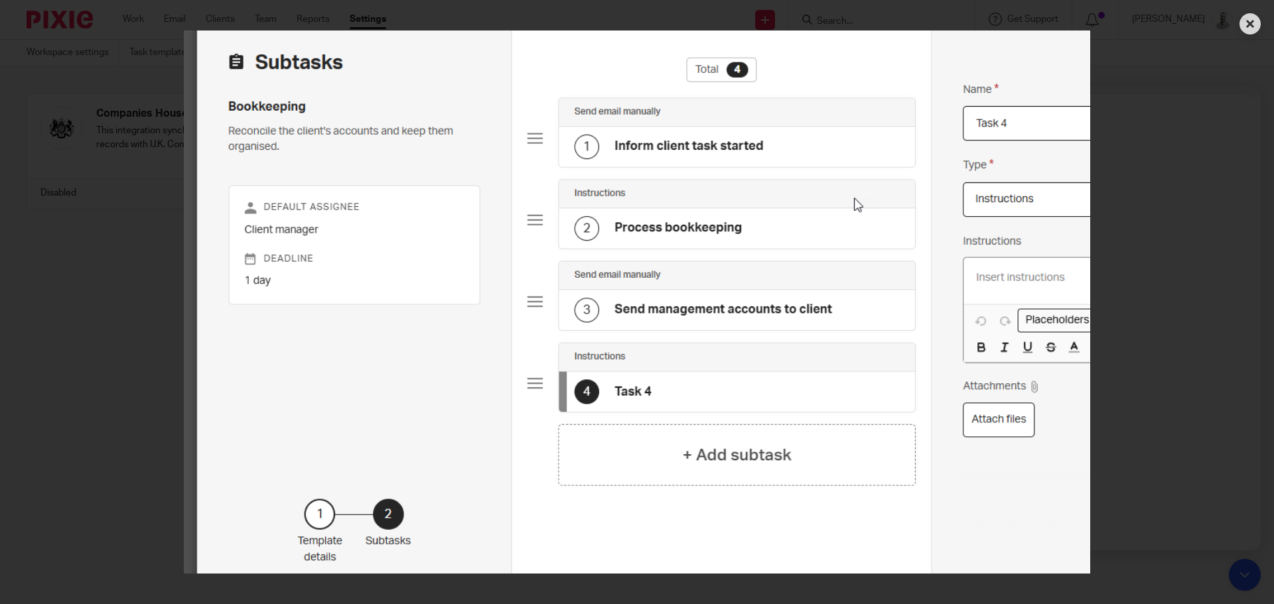
click at [1142, 513] on img at bounding box center [637, 303] width 1146 height 544
click at [1173, 47] on img at bounding box center [637, 303] width 1146 height 544
click at [1250, 22] on icon at bounding box center [1249, 23] width 21 height 21
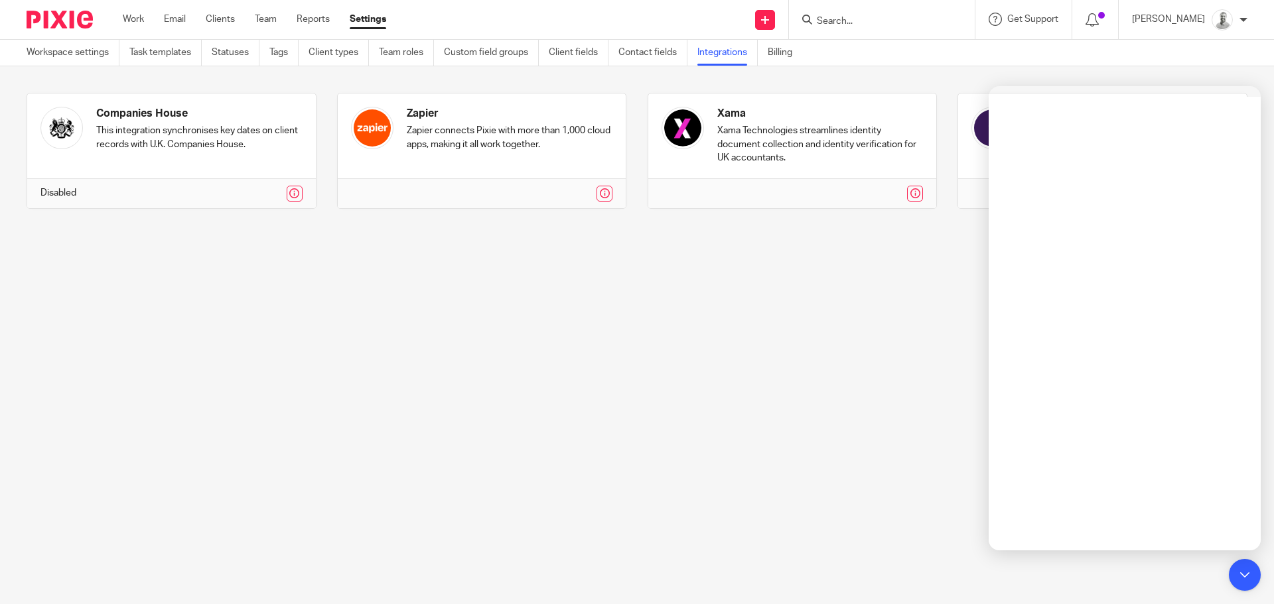
click at [293, 19] on ul "Work Email Clients Team Reports Settings" at bounding box center [264, 19] width 283 height 13
click at [313, 13] on link "Reports" at bounding box center [313, 19] width 33 height 13
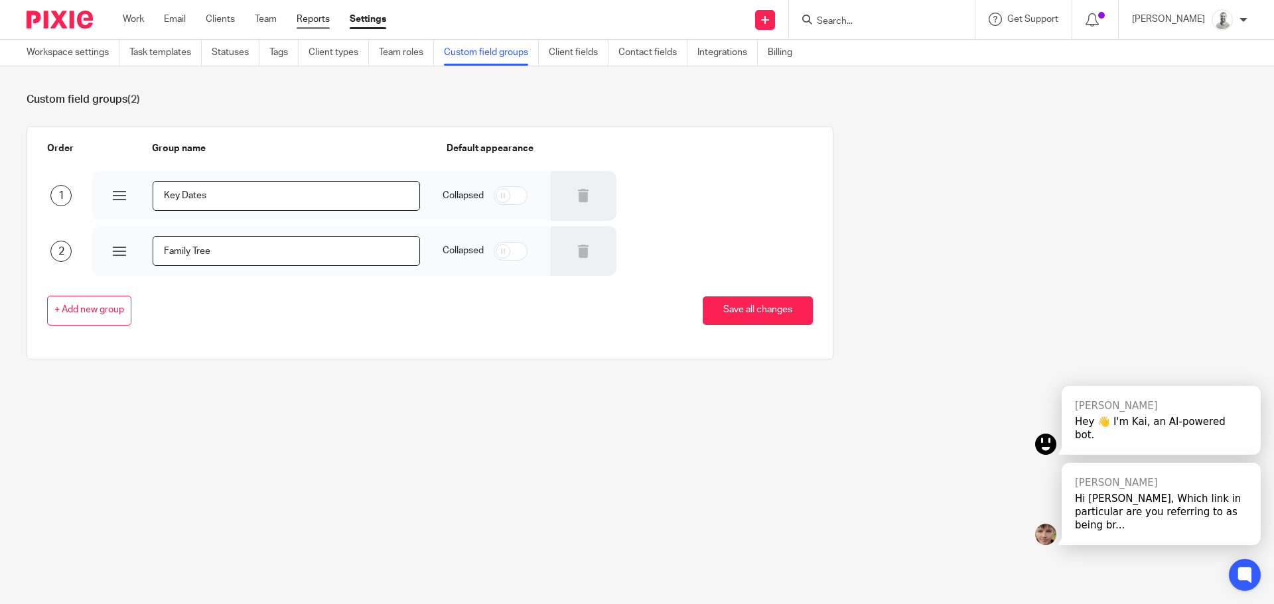
click at [304, 17] on link "Reports" at bounding box center [313, 19] width 33 height 13
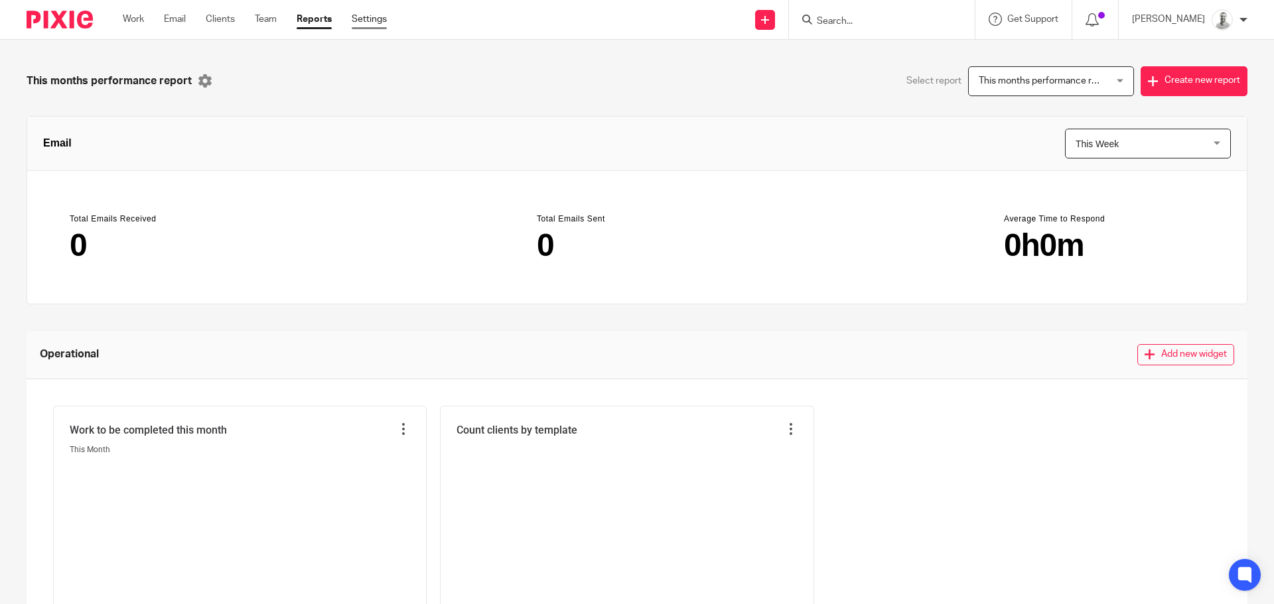
click at [373, 19] on link "Settings" at bounding box center [369, 19] width 35 height 13
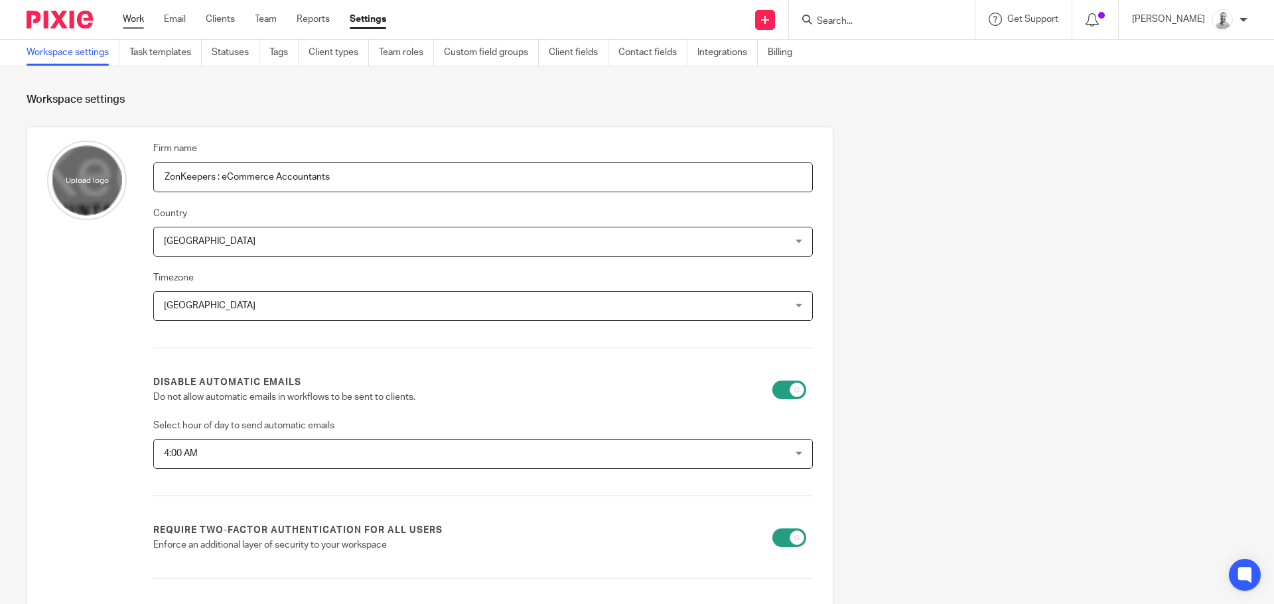
click at [137, 15] on link "Work" at bounding box center [133, 19] width 21 height 13
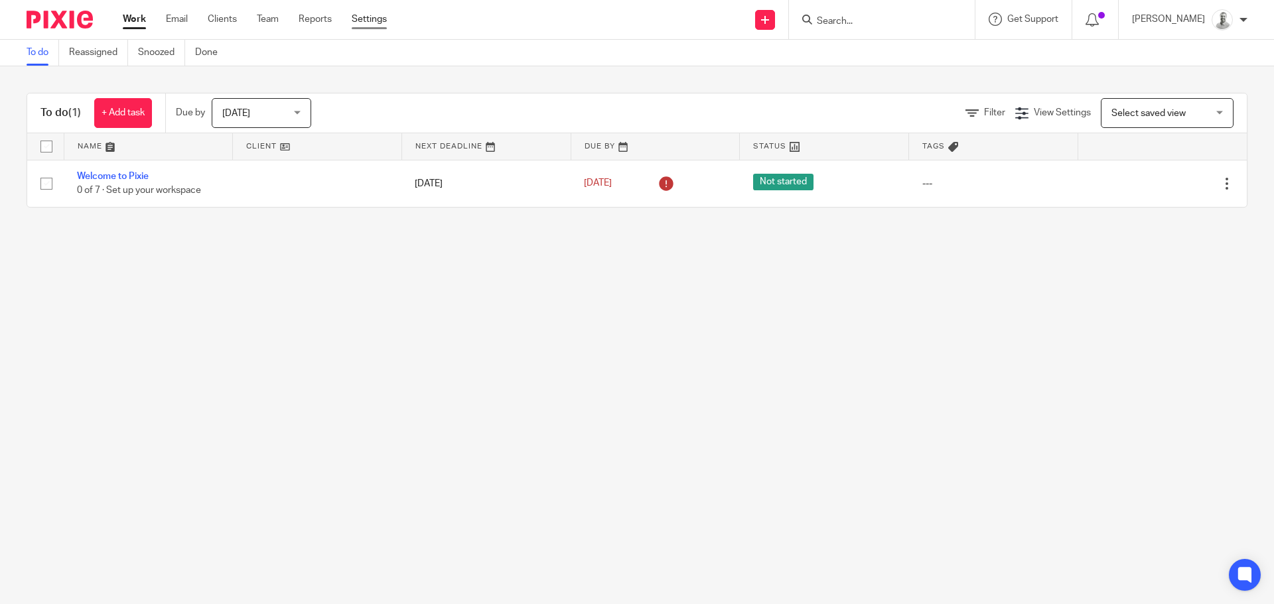
click at [369, 19] on link "Settings" at bounding box center [369, 19] width 35 height 13
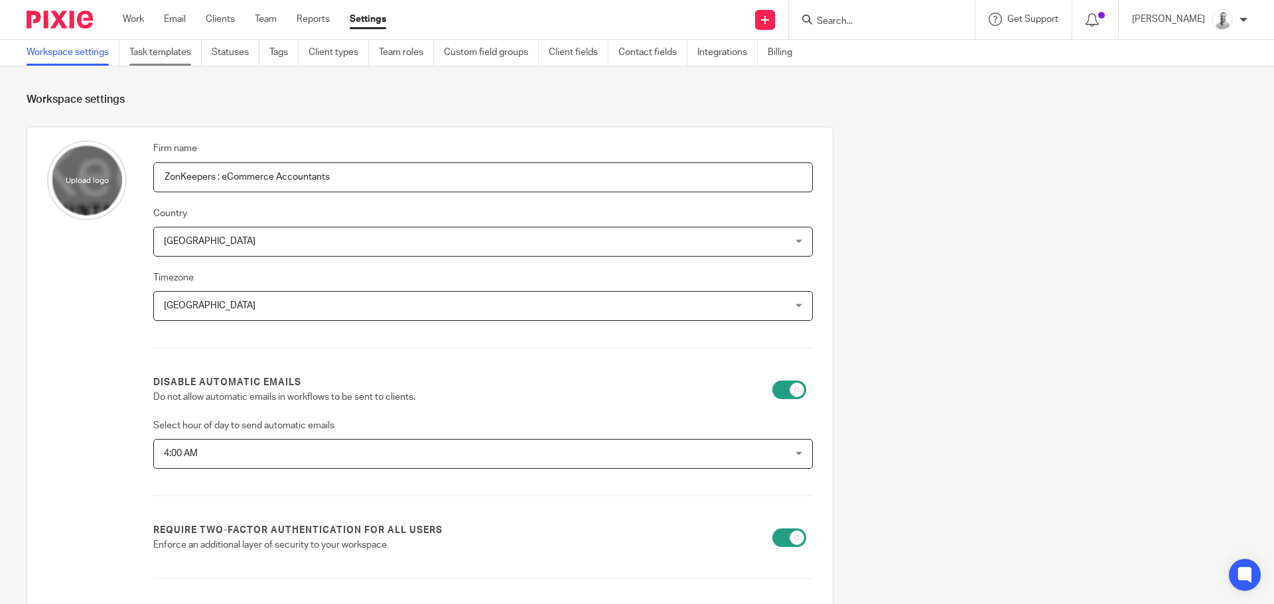
click at [180, 57] on link "Task templates" at bounding box center [165, 53] width 72 height 26
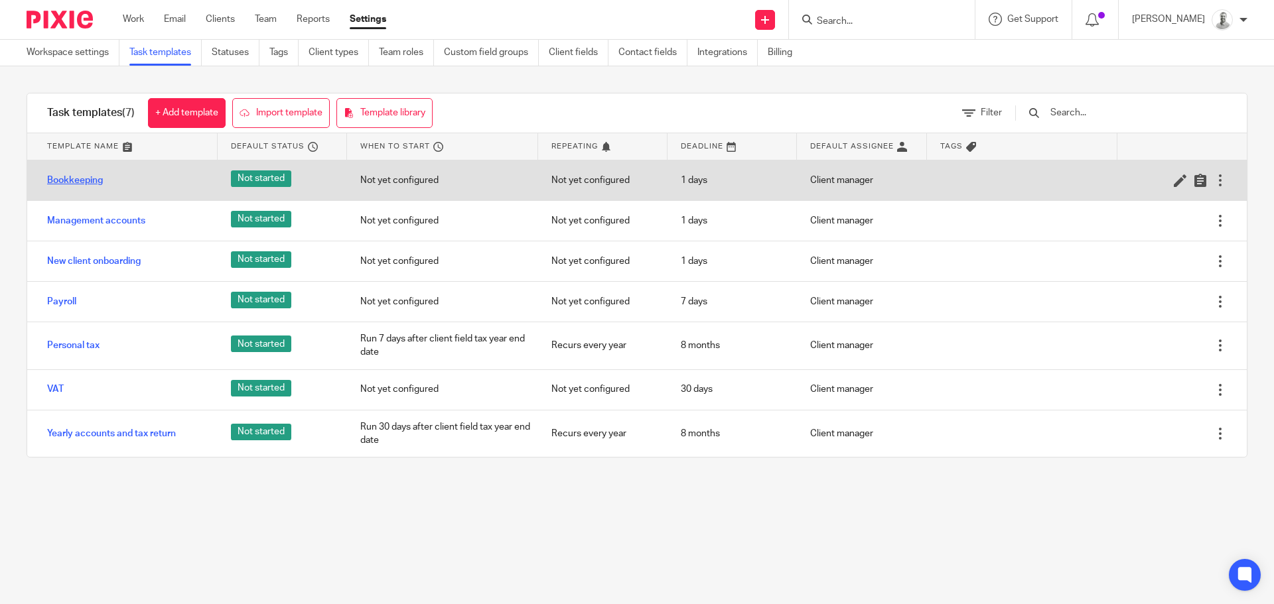
click at [70, 177] on link "Bookkeeping" at bounding box center [75, 180] width 56 height 13
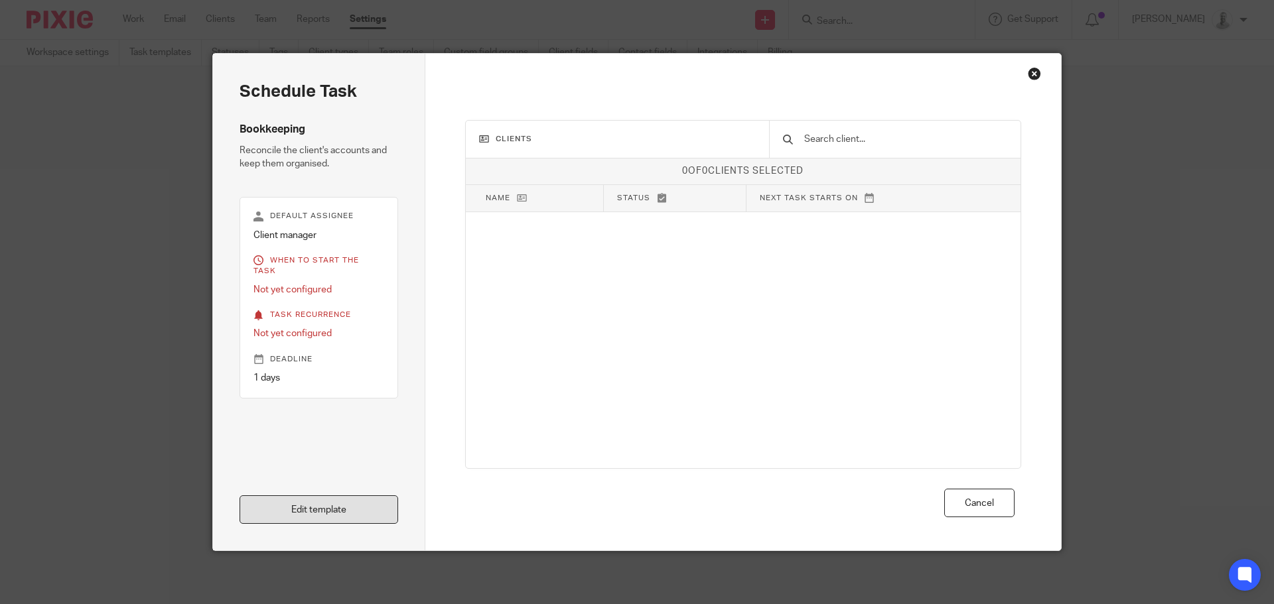
click at [299, 517] on link "Edit template" at bounding box center [318, 510] width 159 height 29
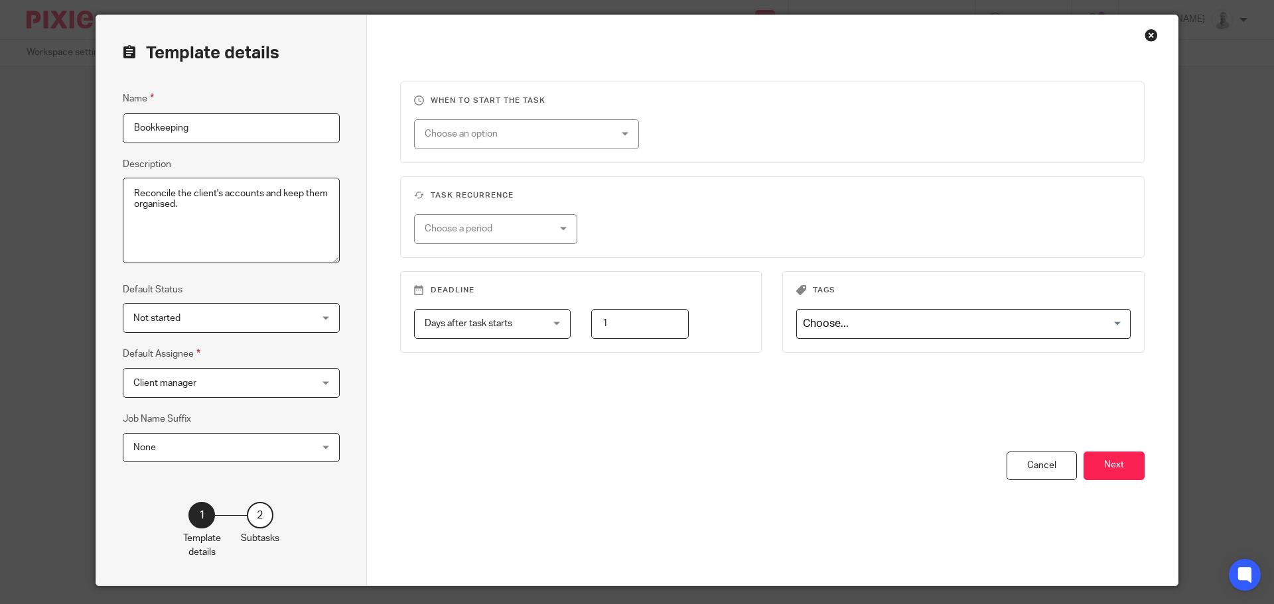
scroll to position [74, 0]
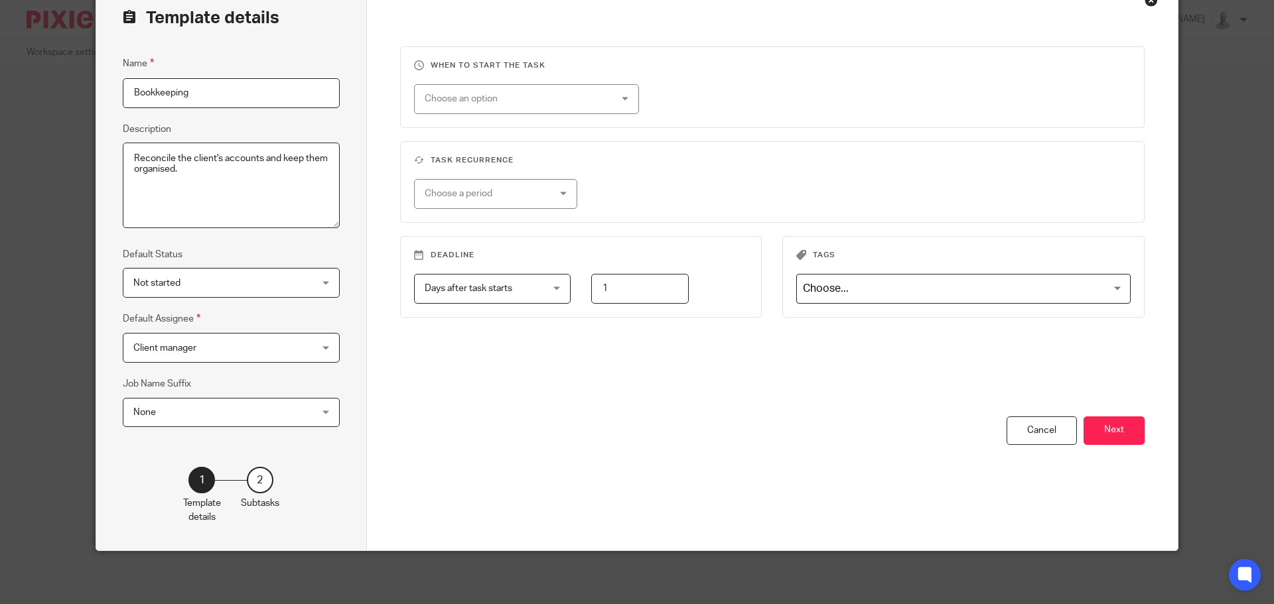
click at [255, 482] on div "2" at bounding box center [260, 480] width 27 height 27
click at [224, 421] on span "None" at bounding box center [215, 413] width 165 height 28
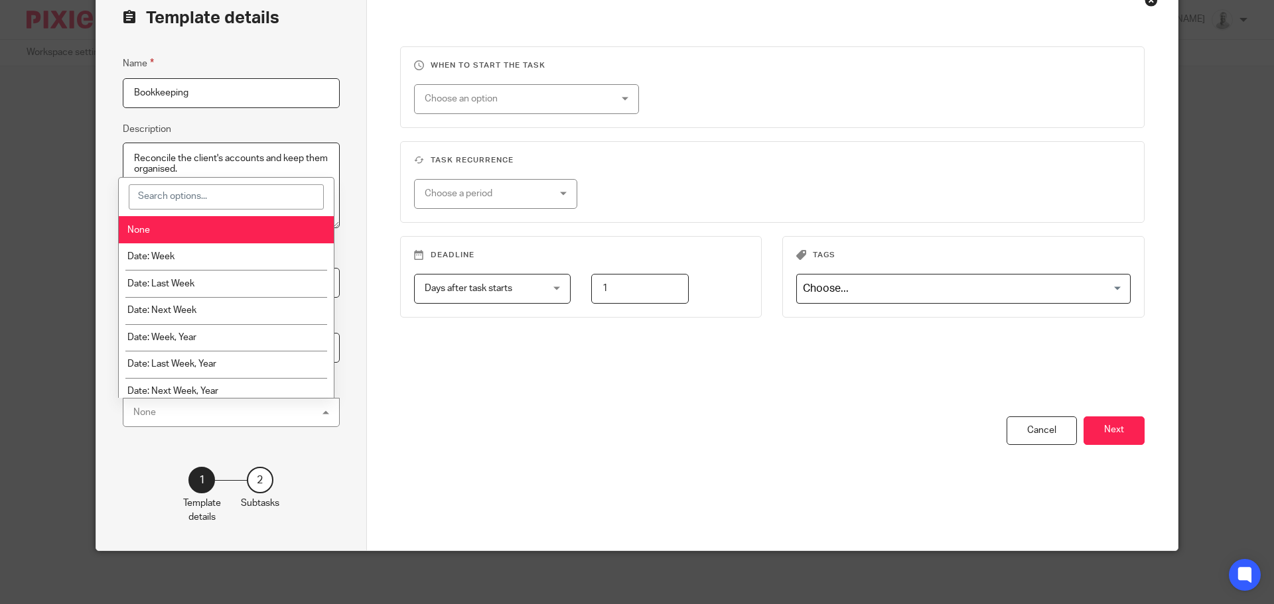
click at [521, 444] on div "You have unsaved changes Cancel Next" at bounding box center [772, 484] width 745 height 134
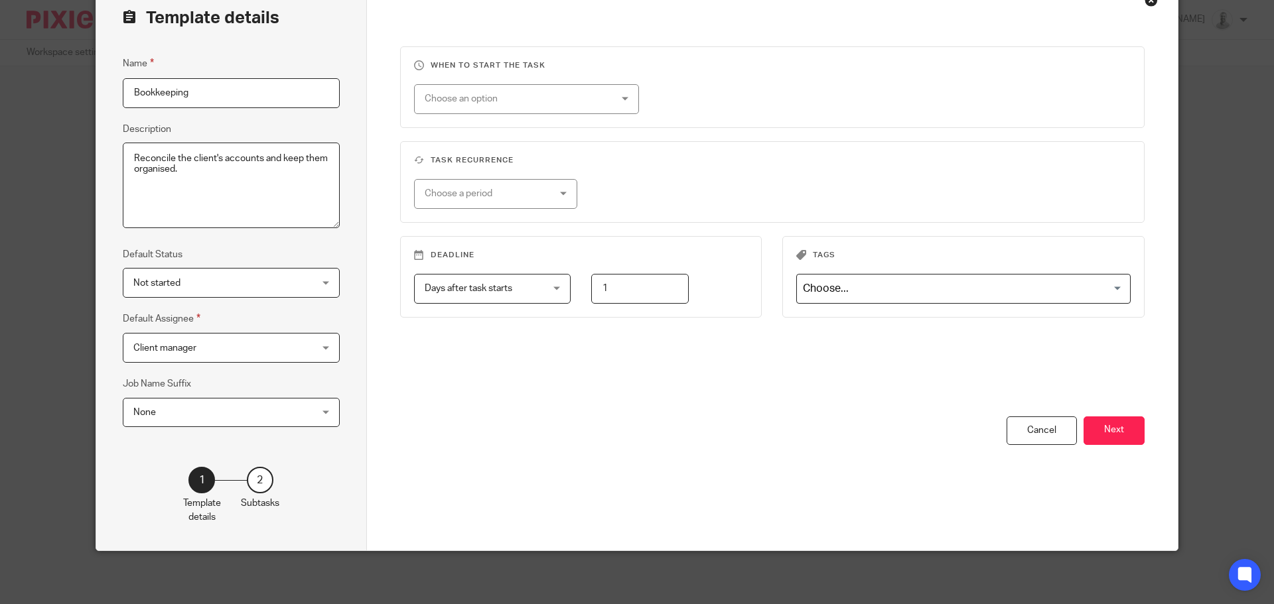
click at [576, 110] on div "Choose an option" at bounding box center [510, 99] width 171 height 28
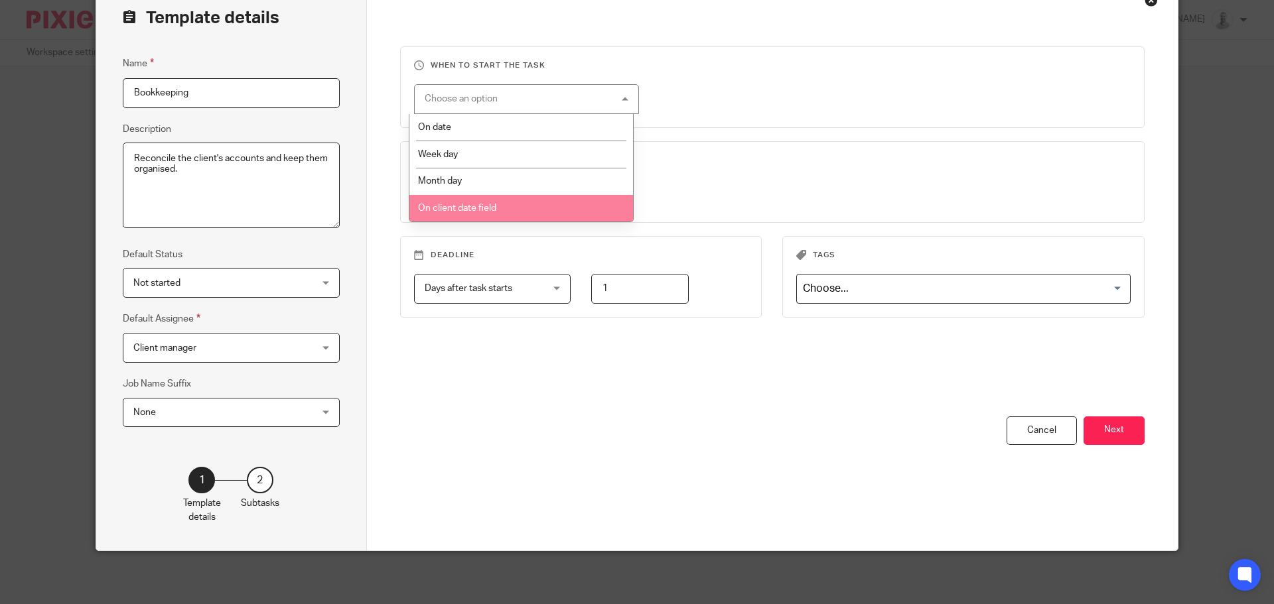
click at [684, 149] on fieldset "Task recurrence Choose a period No repeat Weekly Monthly Yearly" at bounding box center [772, 182] width 745 height 82
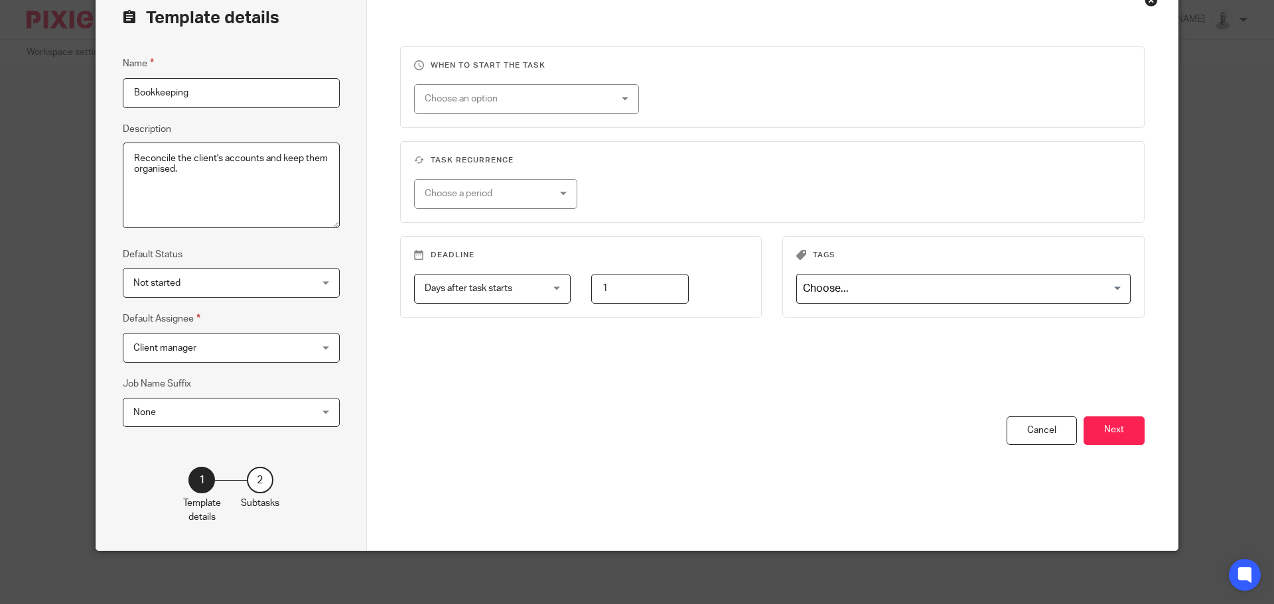
click at [543, 218] on fieldset "Task recurrence Choose a period No repeat Weekly Monthly Yearly" at bounding box center [772, 182] width 745 height 82
click at [546, 186] on div "Choose a period" at bounding box center [496, 194] width 164 height 30
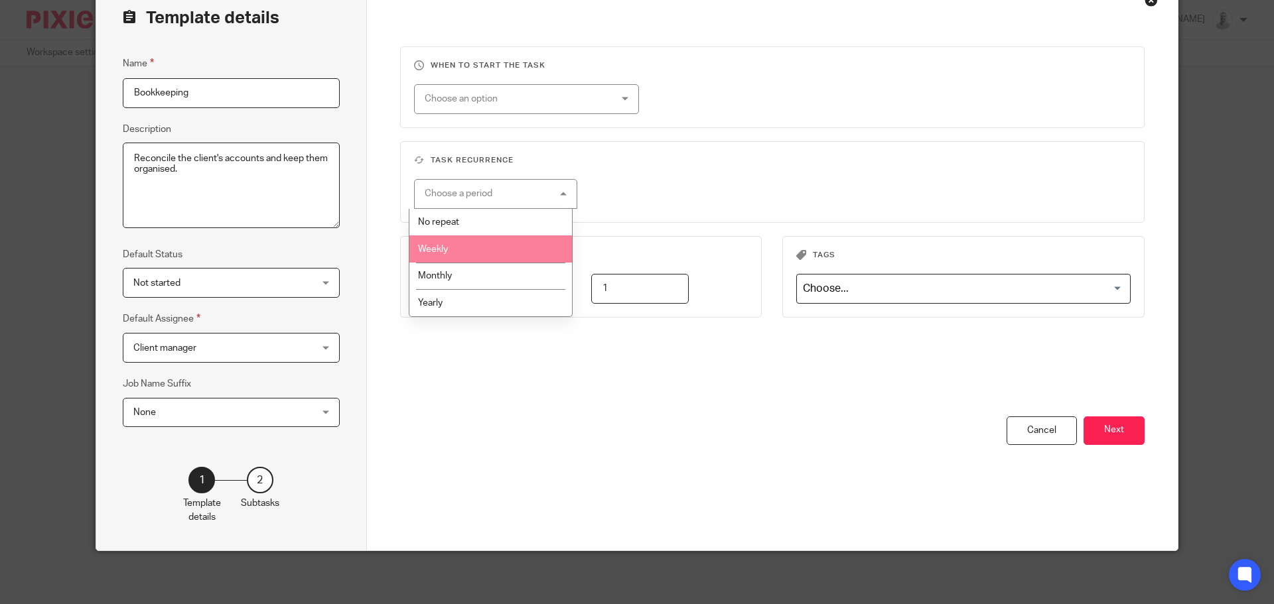
click at [506, 240] on li "Weekly" at bounding box center [490, 248] width 163 height 27
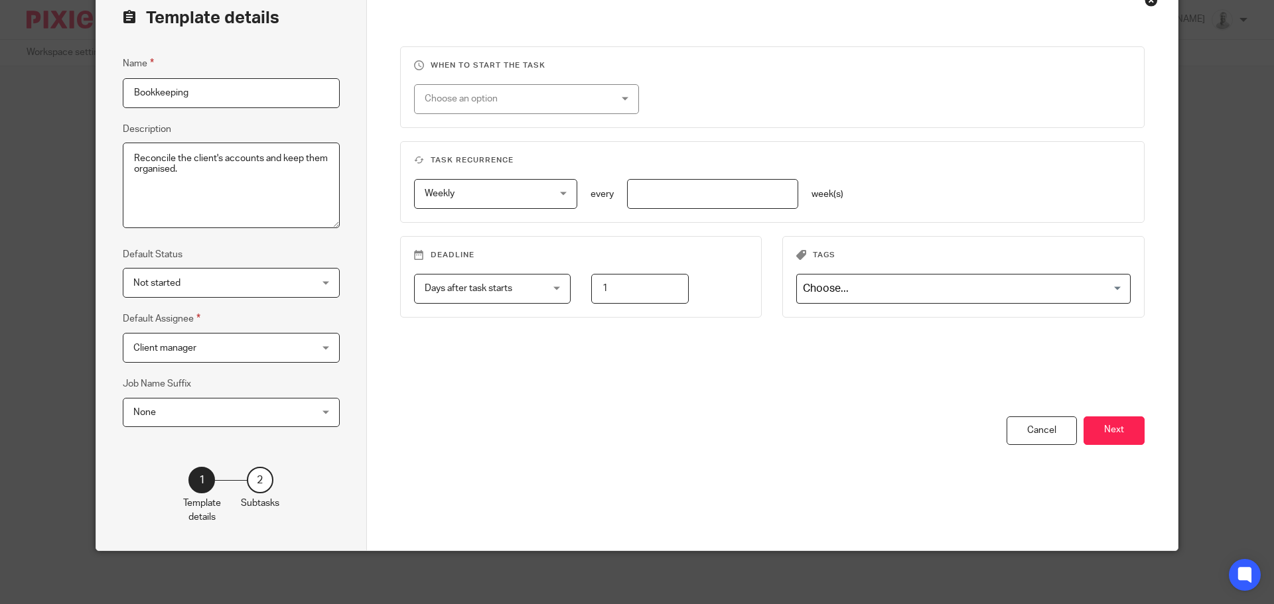
click at [714, 194] on input "number" at bounding box center [712, 194] width 171 height 30
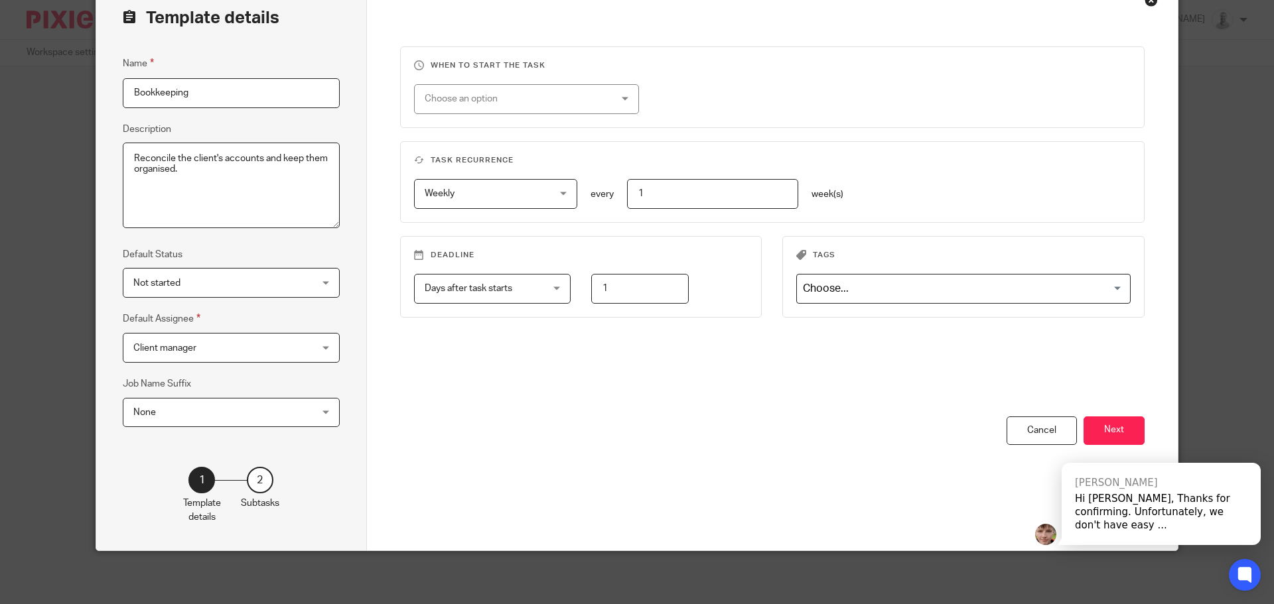
type input "1"
click at [273, 266] on fieldset "Default Status Not started Not started Not started In progress 1" at bounding box center [231, 272] width 217 height 51
click at [281, 276] on span "Not started" at bounding box center [215, 283] width 165 height 28
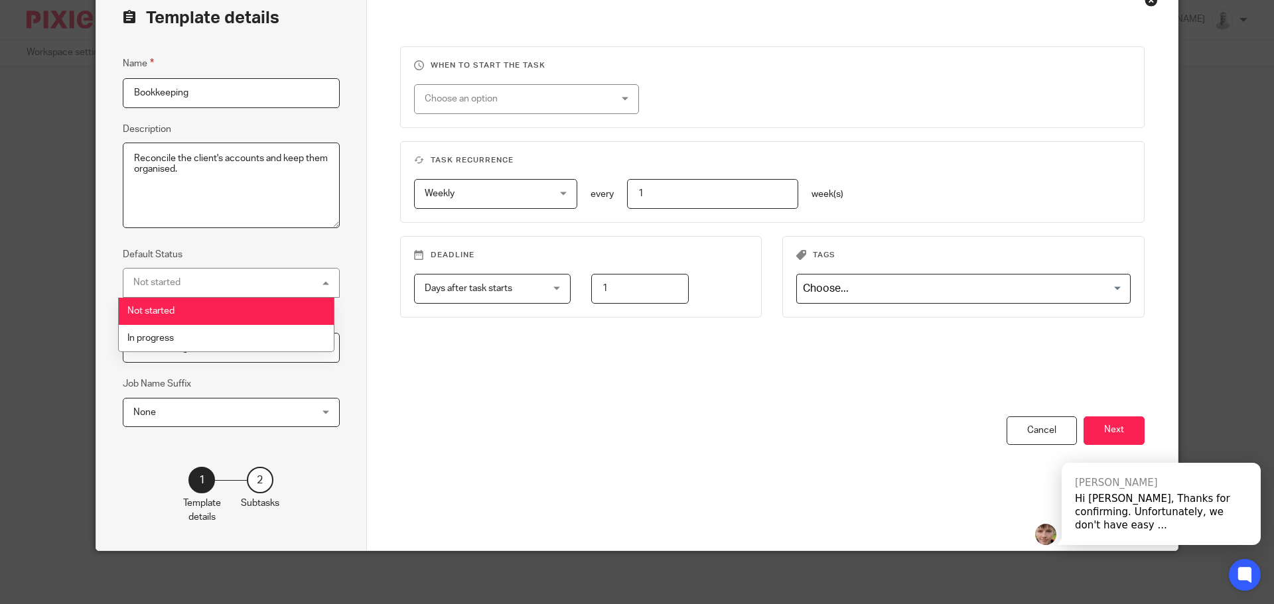
drag, startPoint x: 525, startPoint y: 350, endPoint x: 538, endPoint y: 239, distance: 110.8
click at [526, 348] on div "When to start the task Choose an option On date Week day Month day On client da…" at bounding box center [772, 231] width 745 height 370
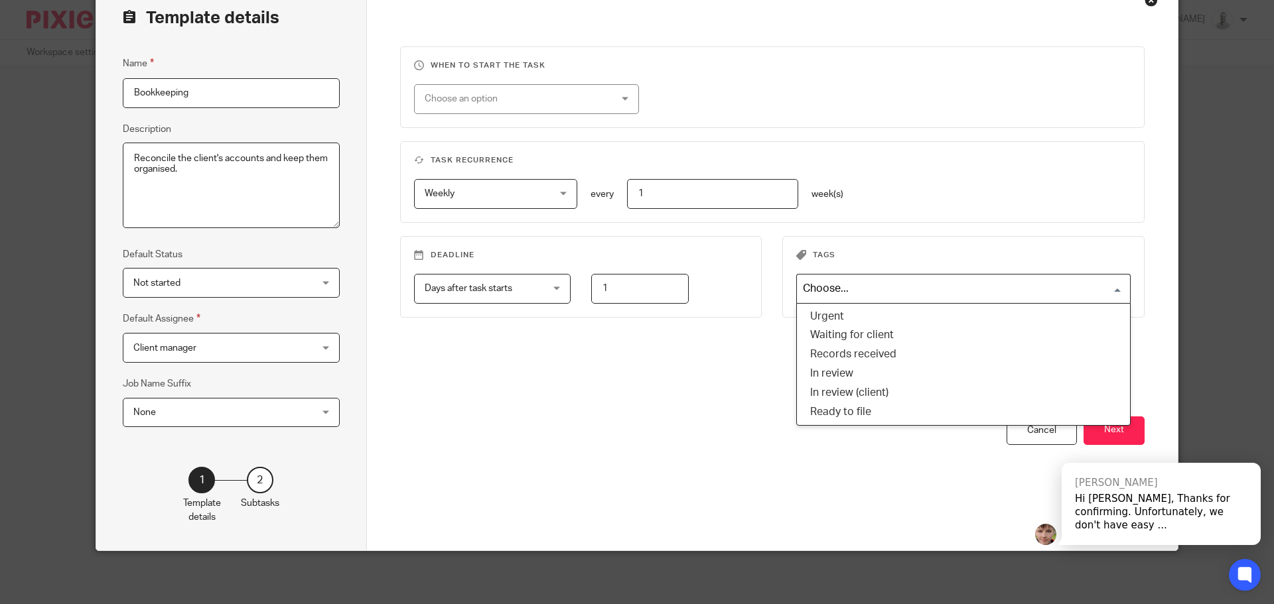
click at [905, 283] on input "Search for option" at bounding box center [960, 288] width 324 height 23
click at [626, 417] on div "You have unsaved changes Cancel Next" at bounding box center [772, 484] width 745 height 134
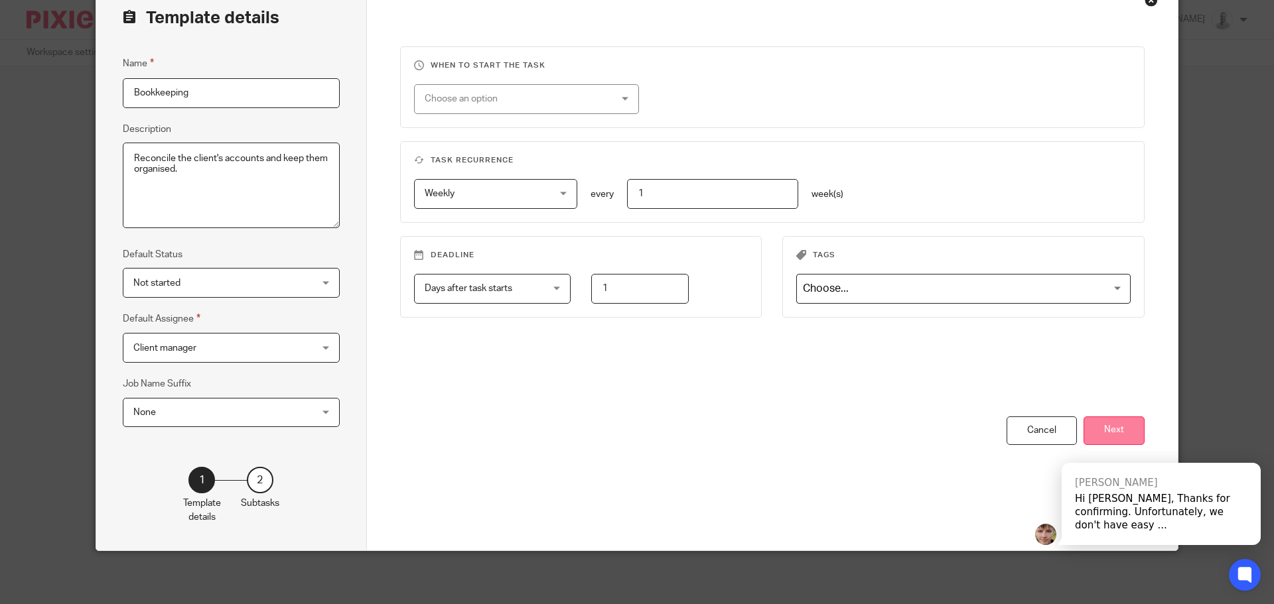
click at [1131, 437] on button "Next" at bounding box center [1113, 431] width 61 height 29
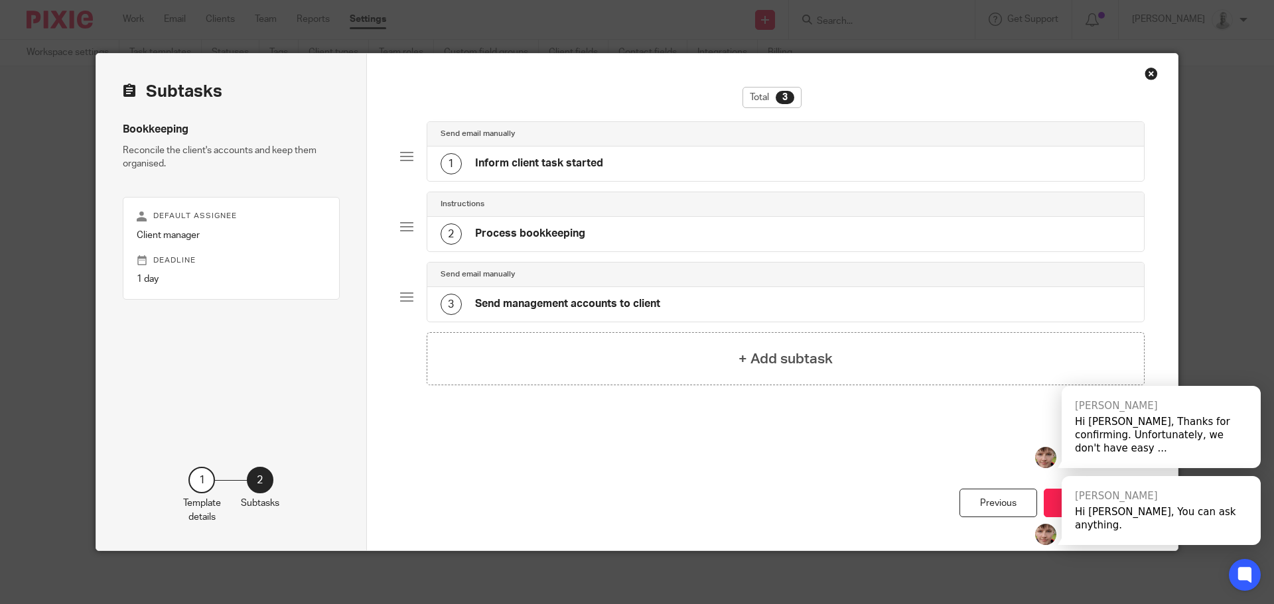
click at [583, 172] on div "1 Inform client task started" at bounding box center [521, 163] width 163 height 21
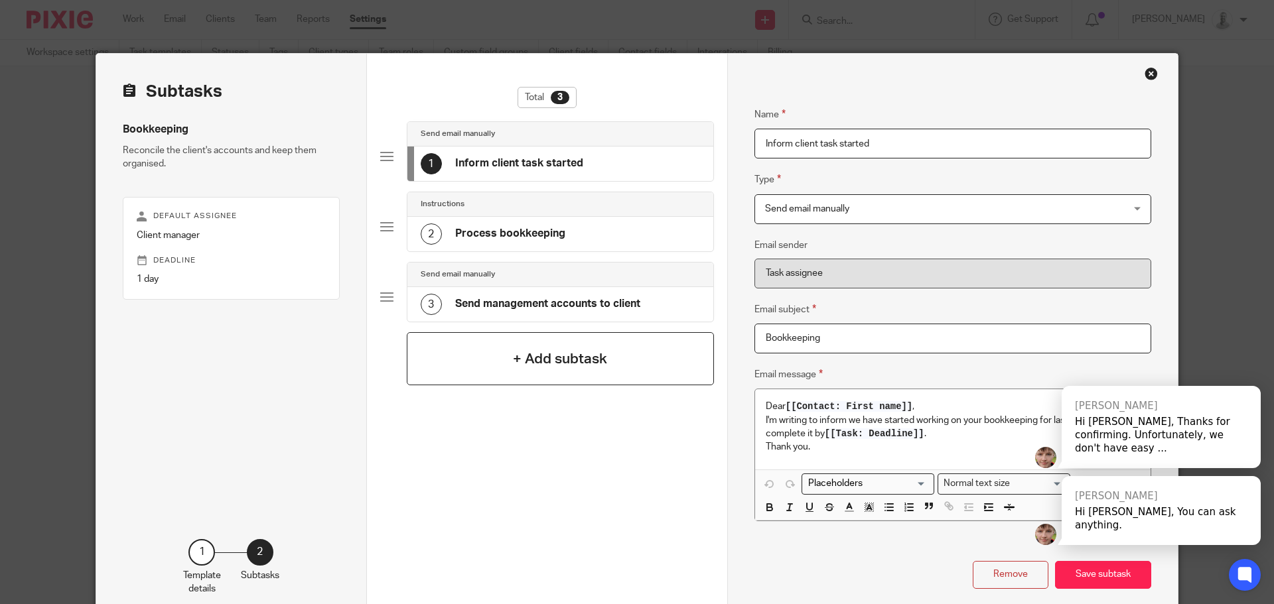
click at [522, 366] on h4 "+ Add subtask" at bounding box center [560, 359] width 94 height 21
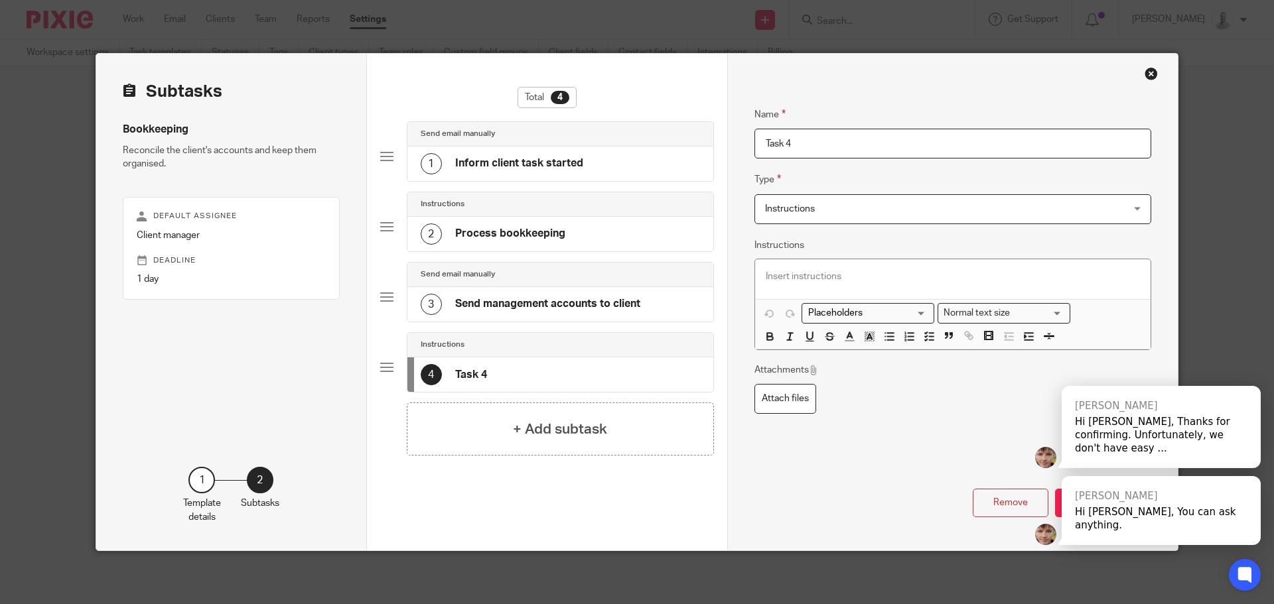
drag, startPoint x: 919, startPoint y: 433, endPoint x: 894, endPoint y: 423, distance: 27.1
click at [919, 433] on div "Name Task 4 Type Instructions Instructions Instructions Document signing - requ…" at bounding box center [952, 275] width 397 height 377
click at [499, 431] on div "+ Add subtask" at bounding box center [560, 429] width 307 height 53
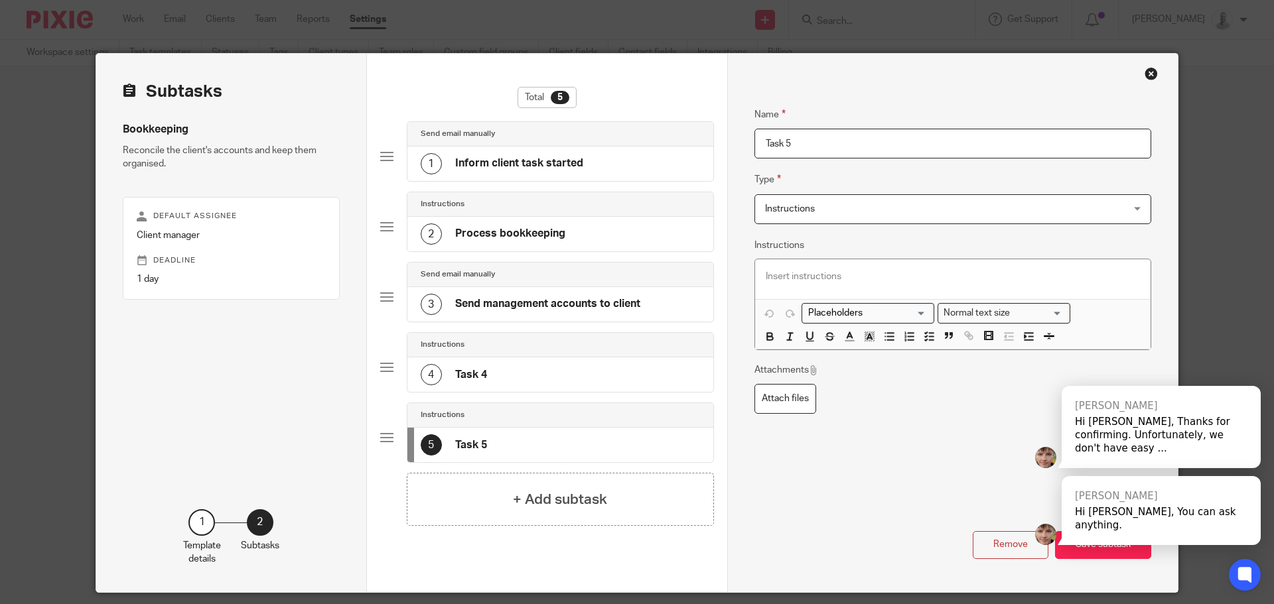
click at [456, 445] on h4 "Task 5" at bounding box center [471, 445] width 32 height 14
click at [462, 373] on h4 "Task 4" at bounding box center [471, 375] width 32 height 14
click at [842, 275] on p at bounding box center [953, 276] width 374 height 13
click at [476, 150] on div "1 Inform client task started" at bounding box center [560, 164] width 306 height 34
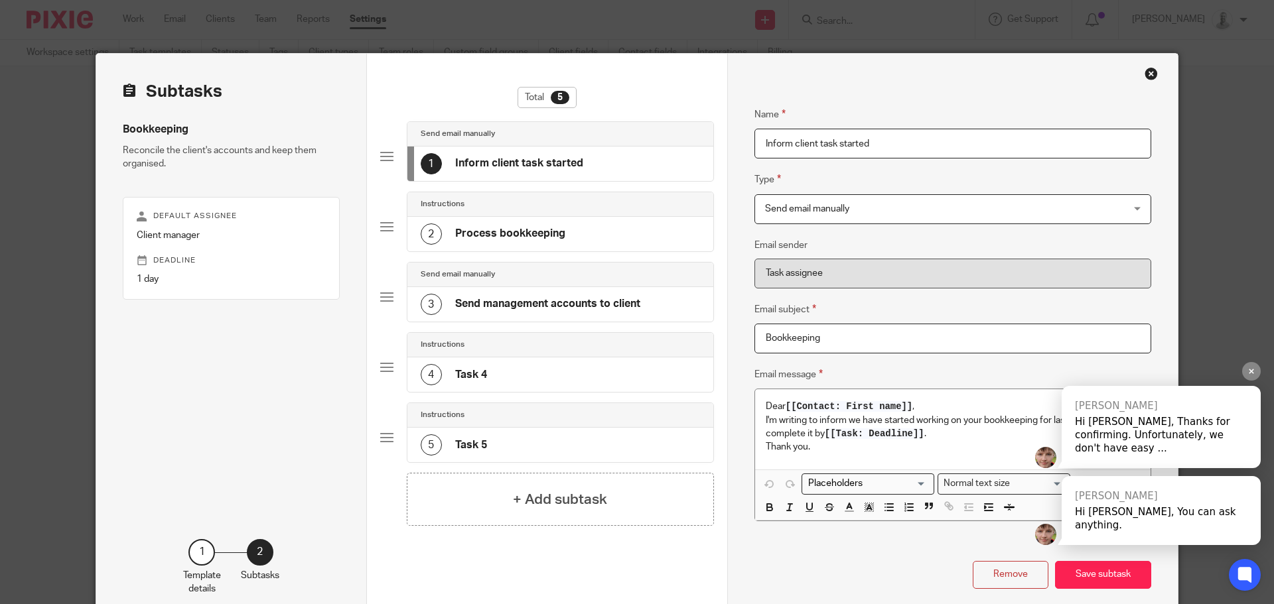
click at [1255, 376] on icon at bounding box center [1251, 372] width 9 height 9
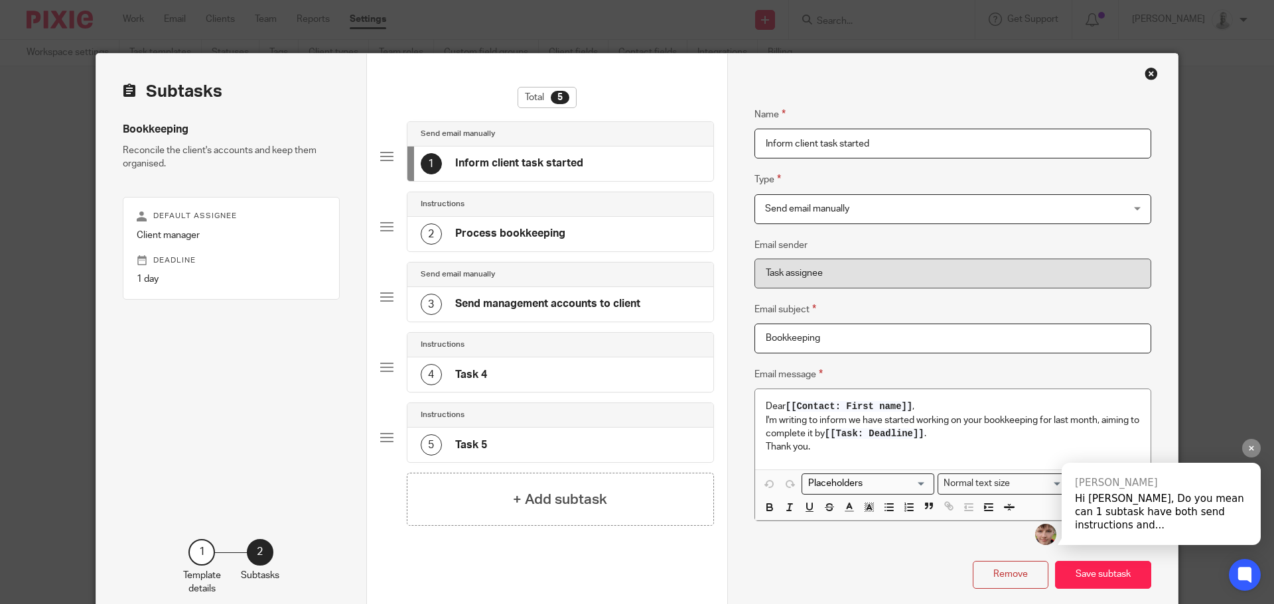
click at [1150, 80] on div "Close this dialog window" at bounding box center [1150, 73] width 13 height 13
click at [1144, 71] on div "Close this dialog window" at bounding box center [1150, 73] width 13 height 13
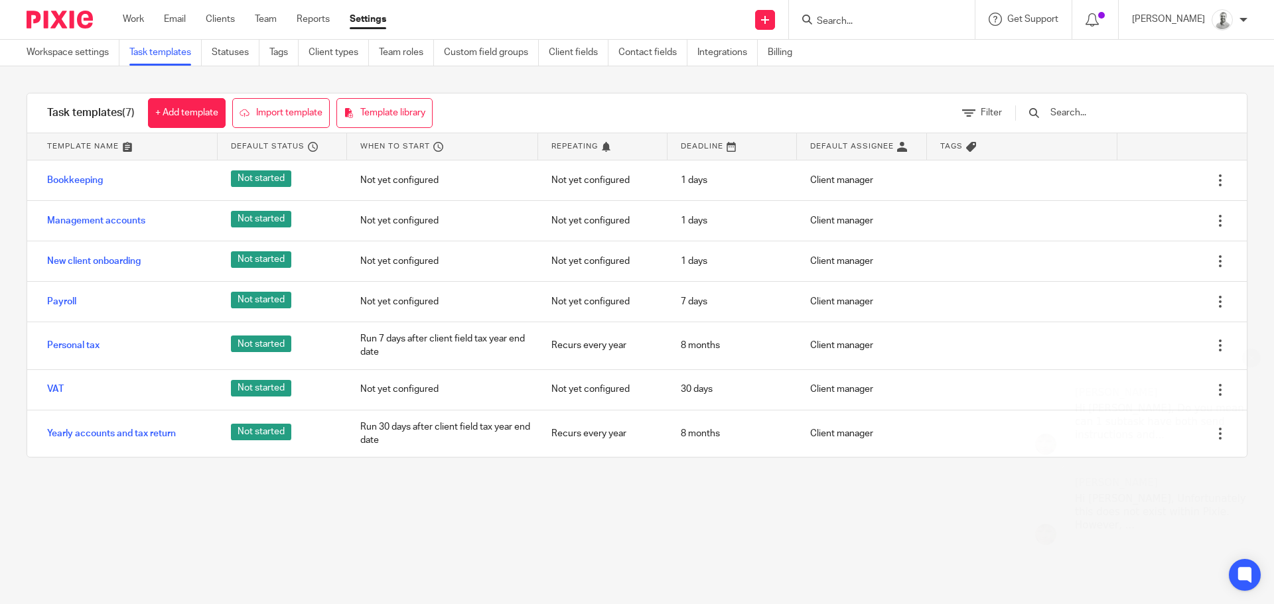
click at [1234, 399] on div "[PERSON_NAME]" at bounding box center [1161, 392] width 172 height 13
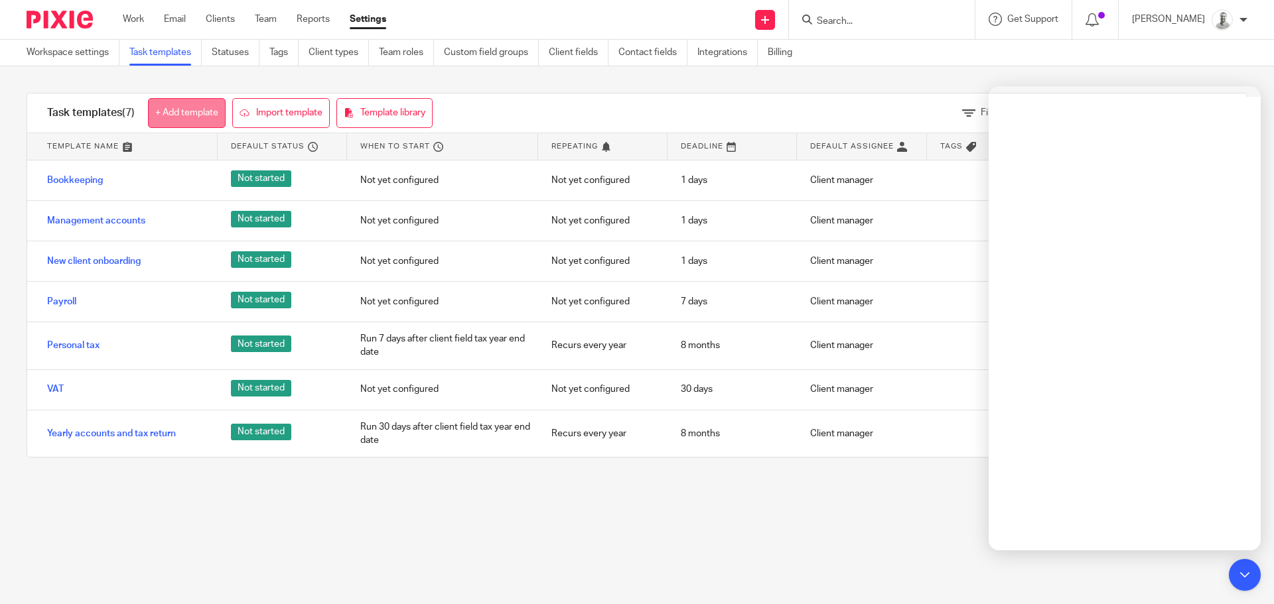
click at [206, 106] on link "+ Add template" at bounding box center [187, 113] width 78 height 30
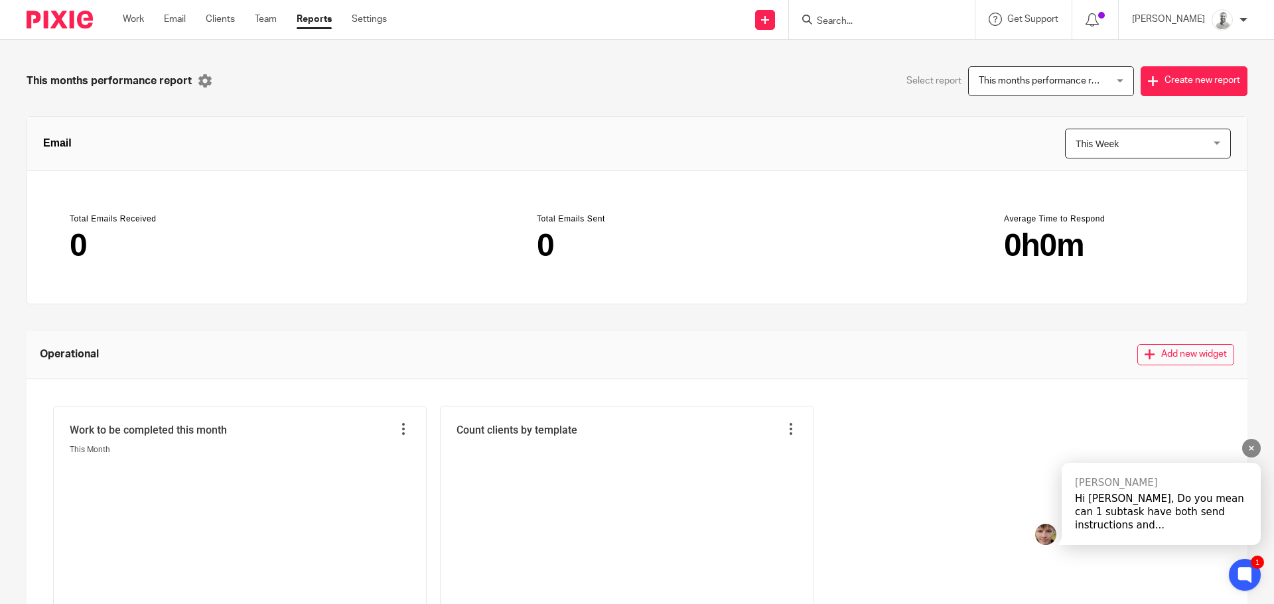
click at [1171, 518] on div "Hi [PERSON_NAME], Do you mean can 1 subtask have both send instructions and..." at bounding box center [1161, 512] width 172 height 40
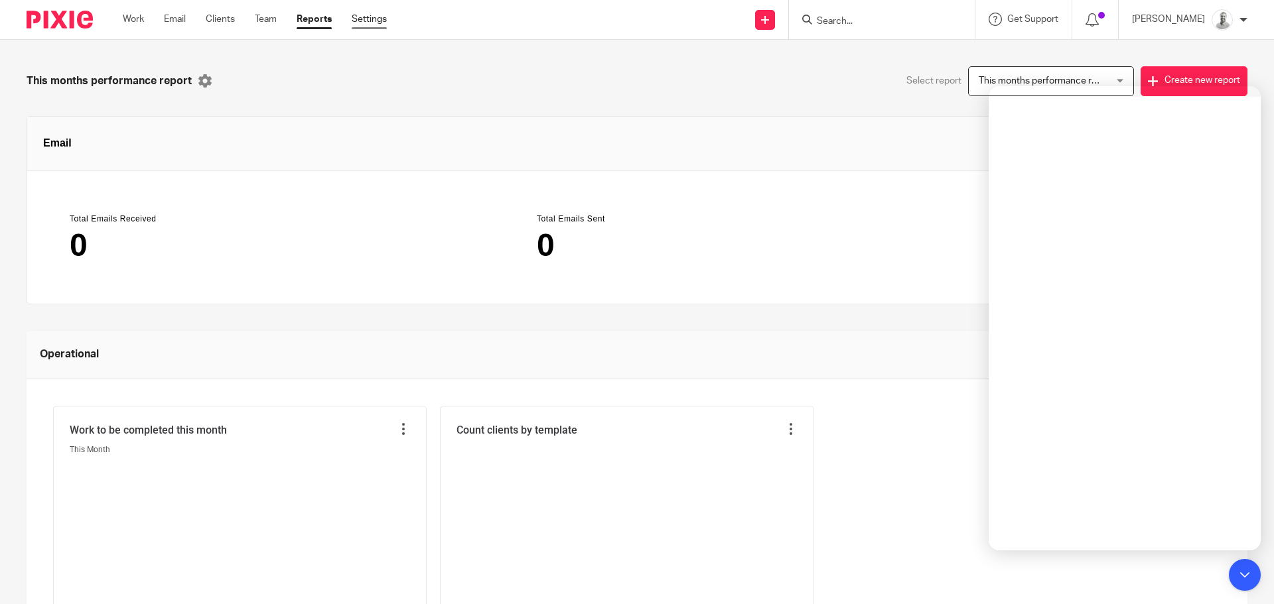
click at [381, 15] on link "Settings" at bounding box center [369, 19] width 35 height 13
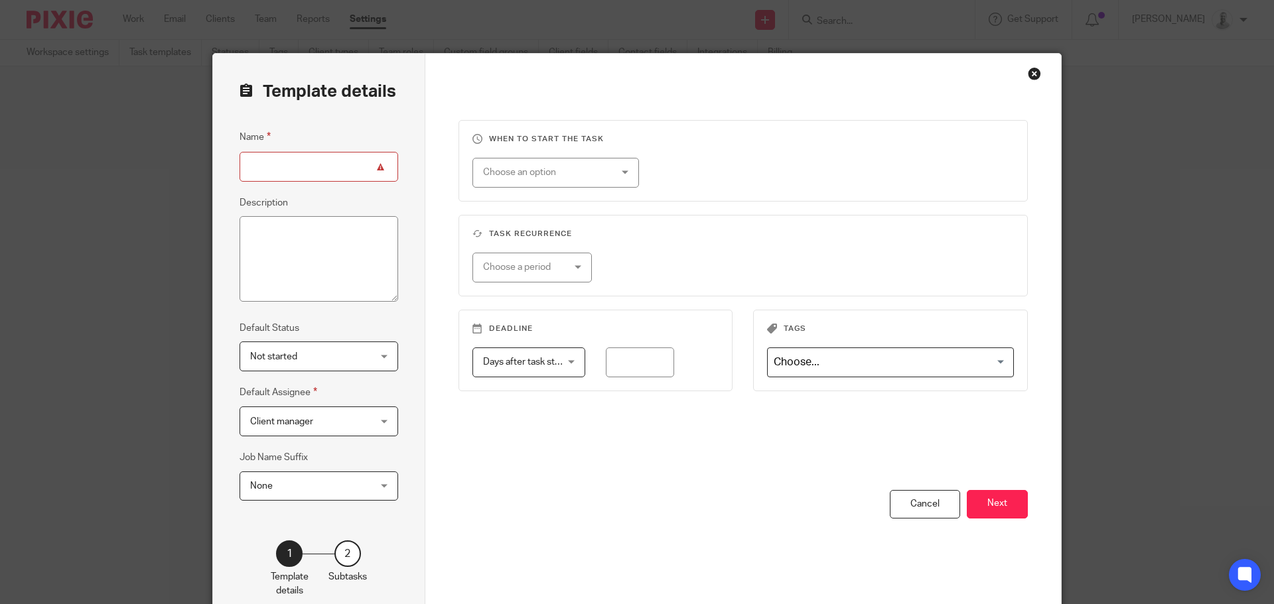
click at [559, 163] on div "Choose an option" at bounding box center [545, 173] width 124 height 28
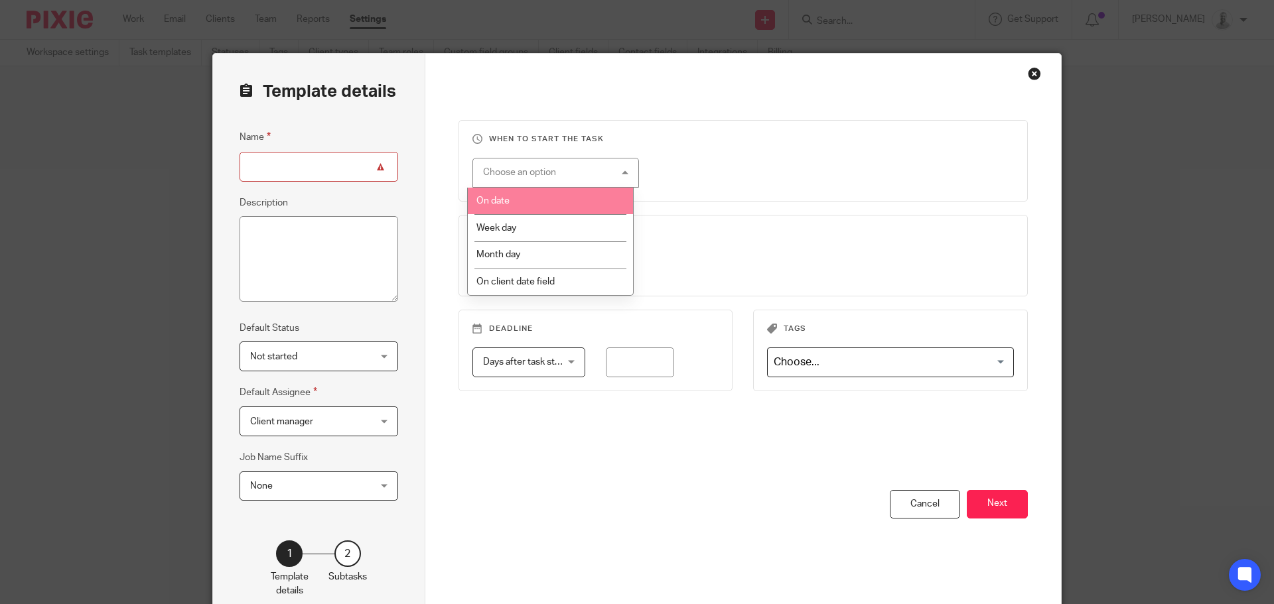
click at [887, 165] on div "Choose an option On date Week day Month day On client date field" at bounding box center [732, 173] width 563 height 30
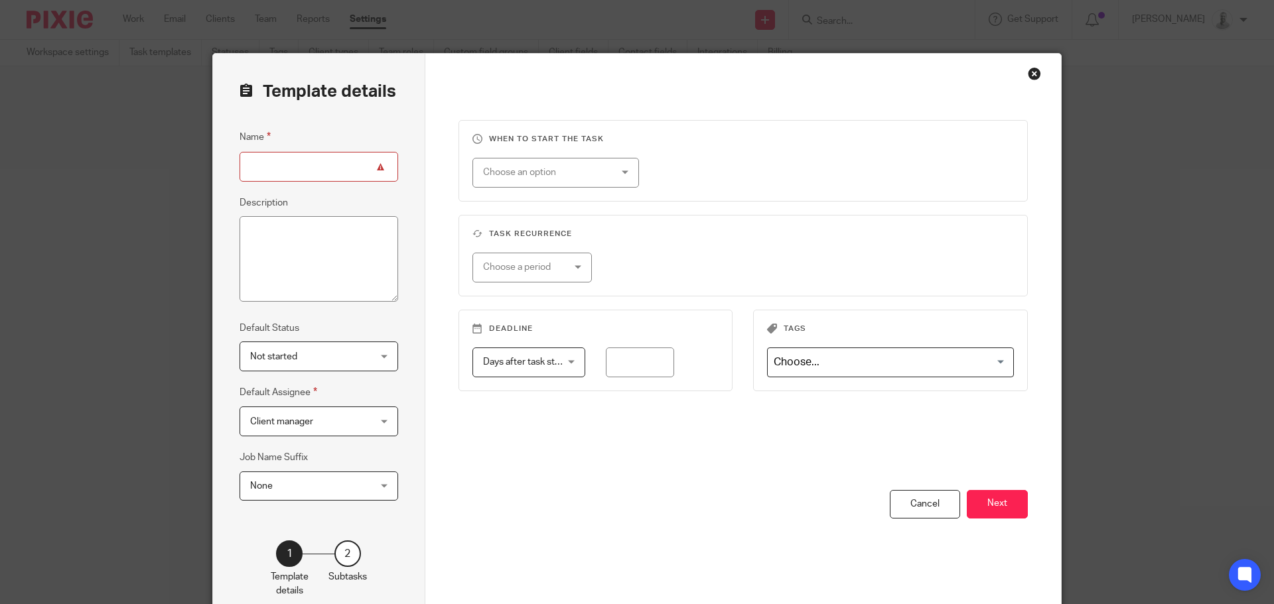
click at [555, 271] on div "Choose a period" at bounding box center [526, 267] width 87 height 28
click at [677, 204] on div "When to start the task Choose an option On date Week day Month day On client da…" at bounding box center [743, 305] width 570 height 370
click at [309, 424] on span "Client manager" at bounding box center [308, 421] width 117 height 28
click at [670, 467] on div "When to start the task Choose an option On date Week day Month day On client da…" at bounding box center [743, 305] width 570 height 370
click at [920, 499] on div "Cancel" at bounding box center [925, 504] width 70 height 29
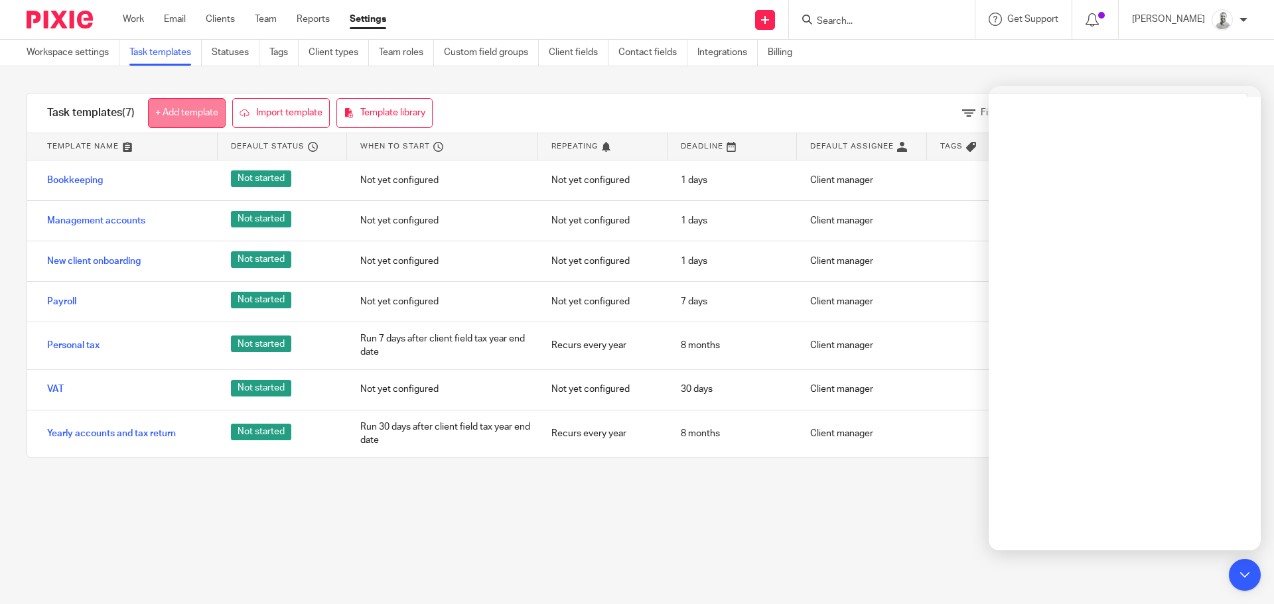
click at [178, 117] on link "+ Add template" at bounding box center [187, 113] width 78 height 30
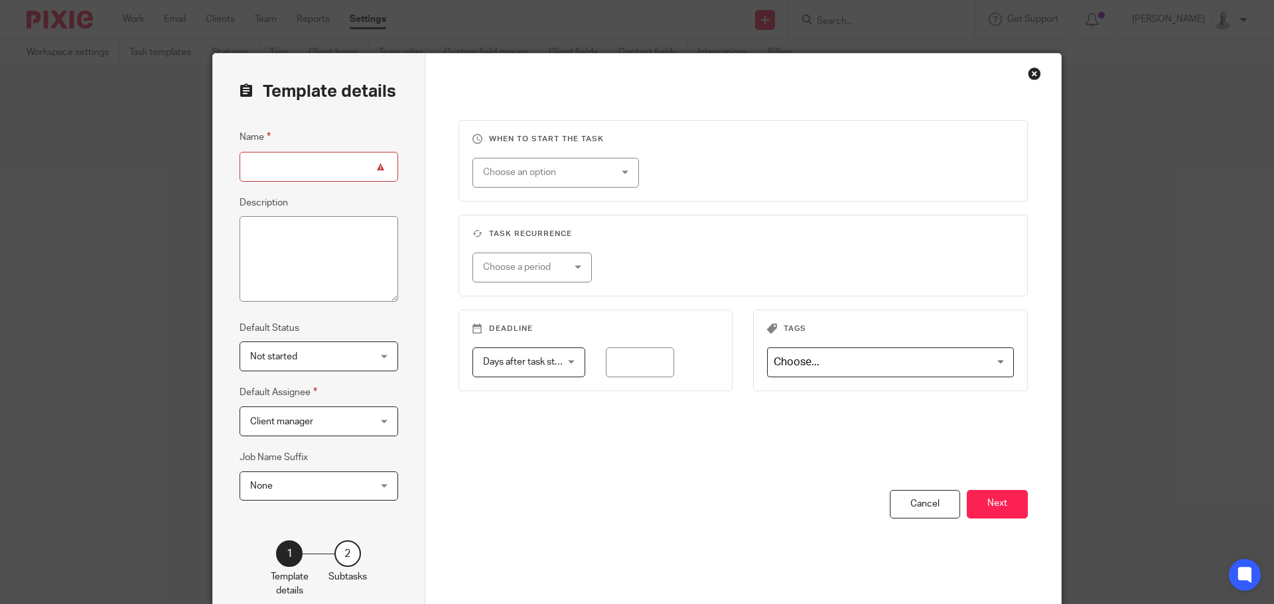
click at [330, 494] on span "None" at bounding box center [308, 486] width 117 height 28
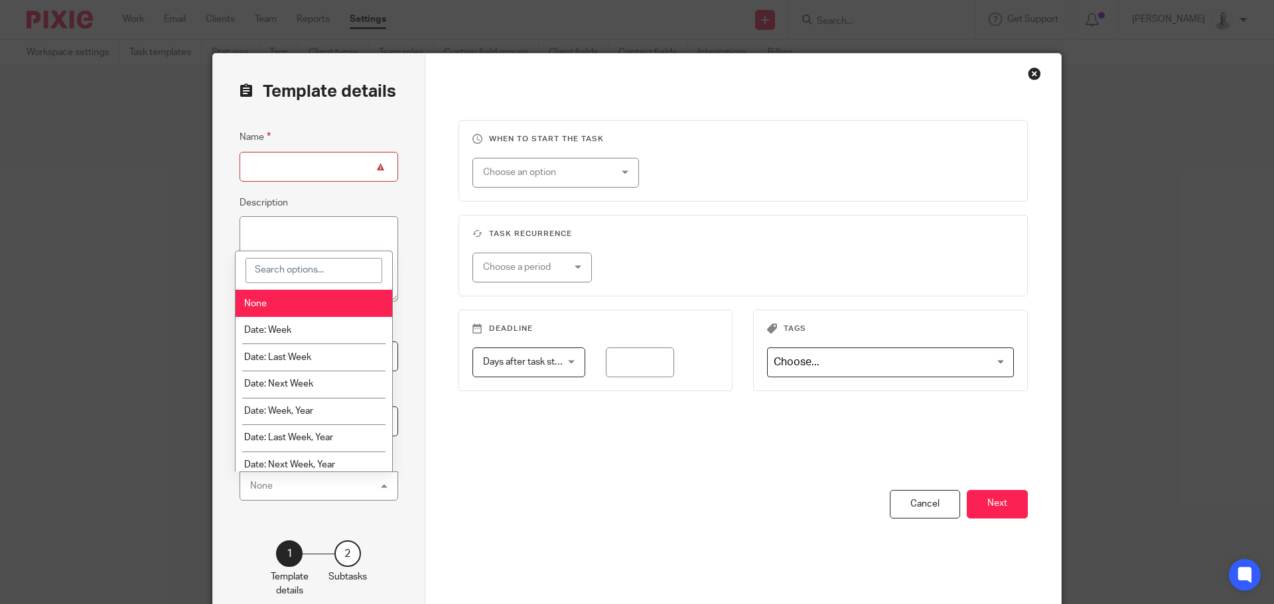
click at [541, 502] on div "You have unsaved changes Cancel Next" at bounding box center [743, 557] width 570 height 134
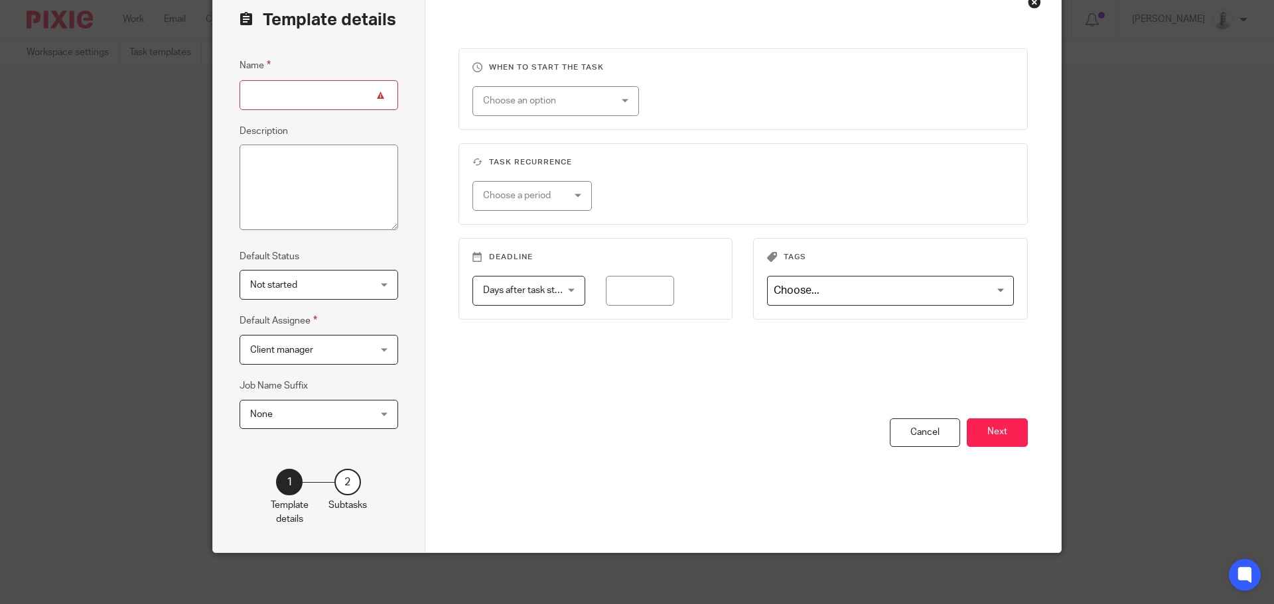
scroll to position [74, 0]
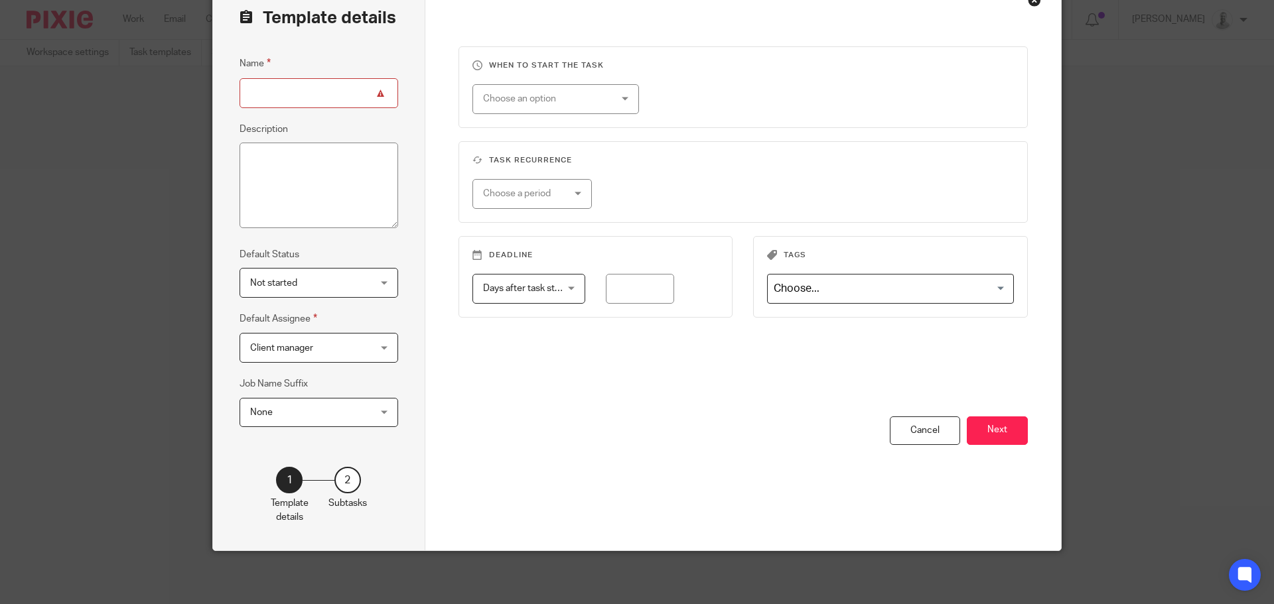
click at [342, 472] on div "2" at bounding box center [347, 480] width 27 height 27
click at [1007, 435] on button "Next" at bounding box center [997, 431] width 61 height 29
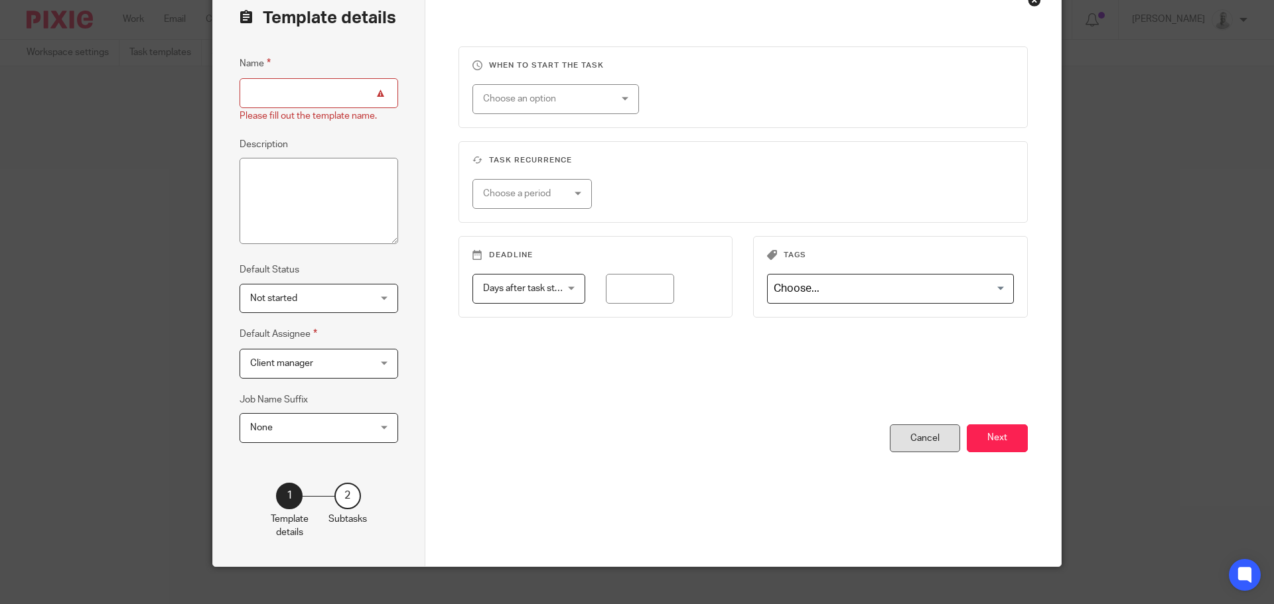
click at [927, 446] on div "Cancel" at bounding box center [925, 439] width 70 height 29
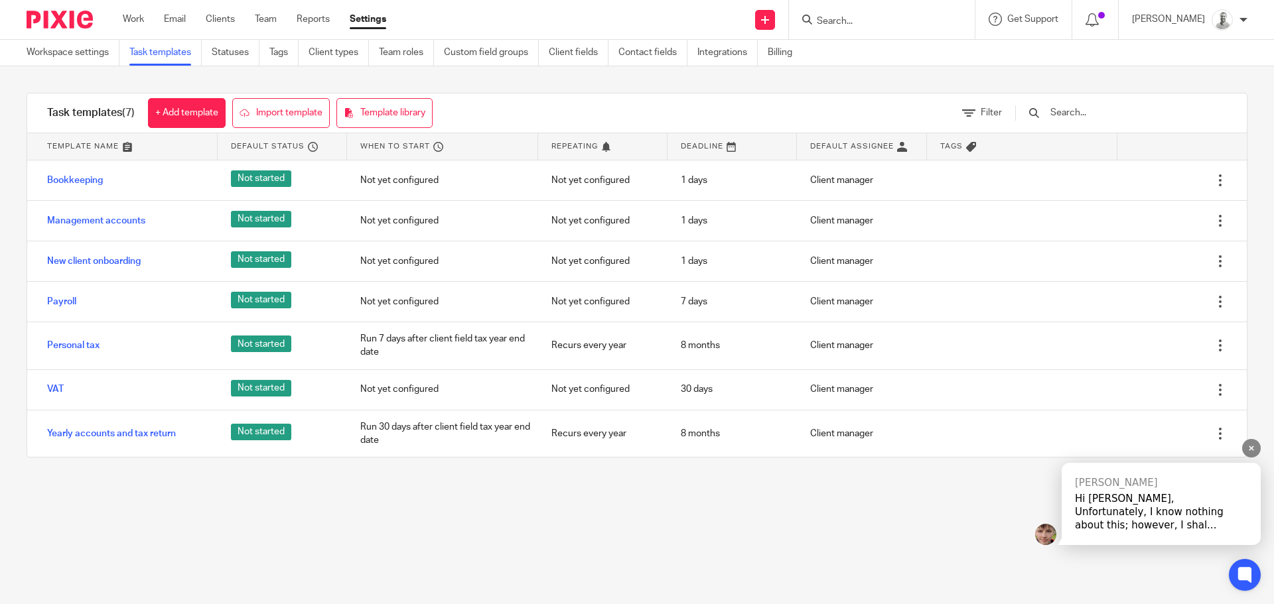
click at [1172, 515] on div "Hi [PERSON_NAME], Unfortunately, I know nothing about this; however, I shal..." at bounding box center [1161, 512] width 172 height 40
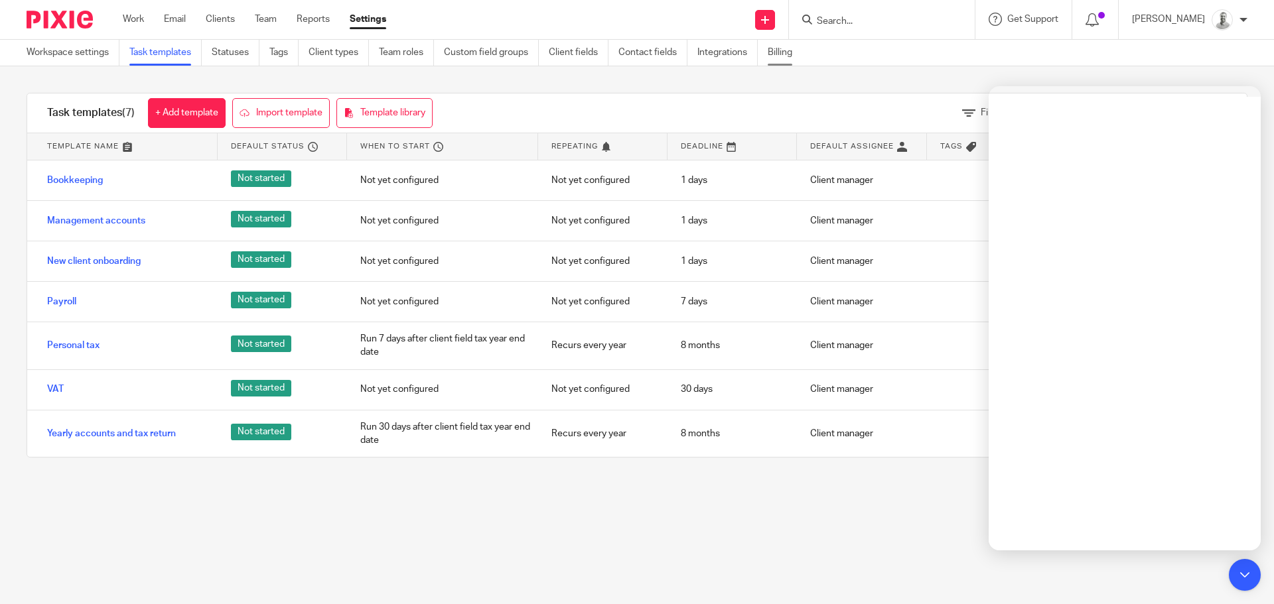
click at [776, 49] on link "Billing" at bounding box center [785, 53] width 34 height 26
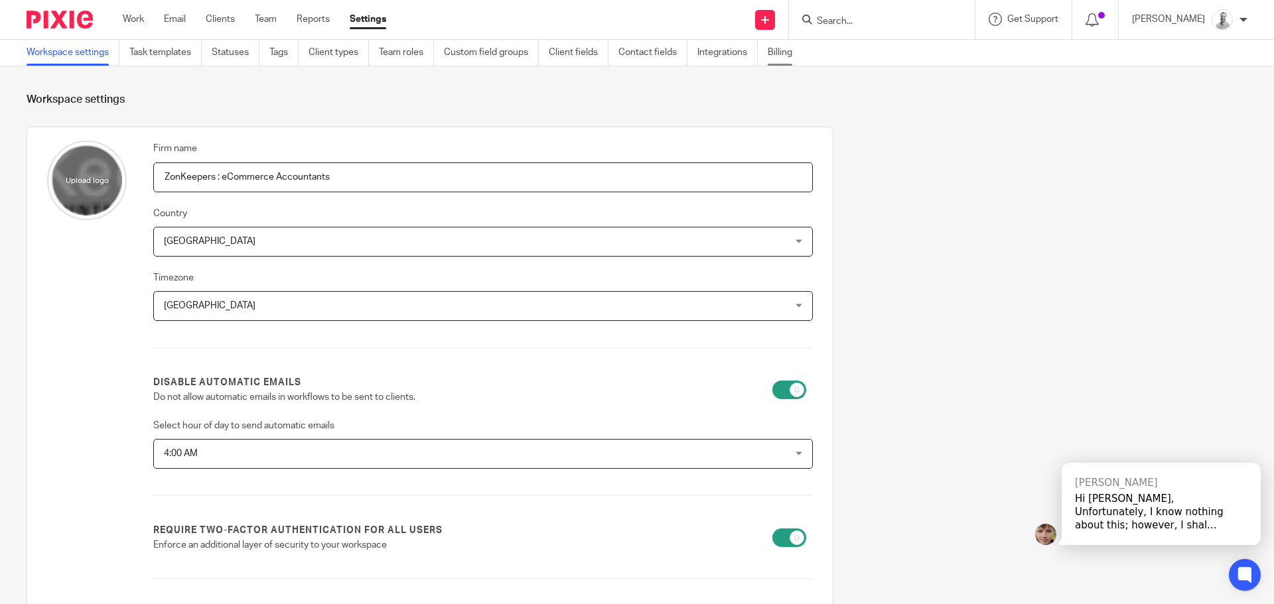
click at [791, 44] on link "Billing" at bounding box center [785, 53] width 34 height 26
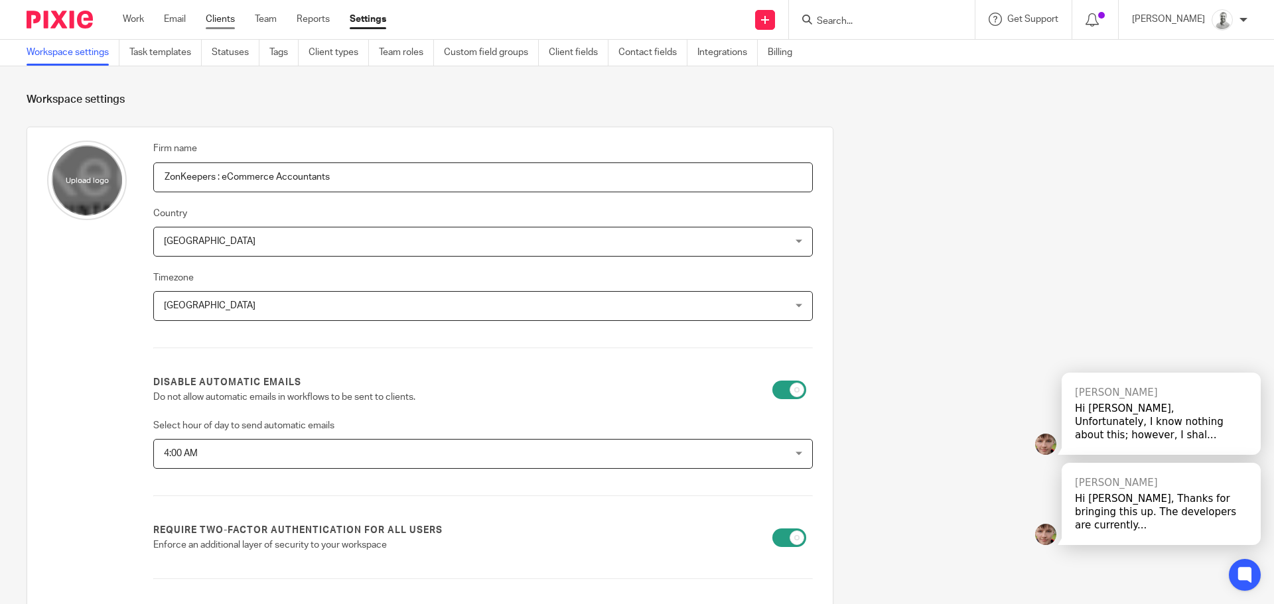
click at [225, 19] on link "Clients" at bounding box center [220, 19] width 29 height 13
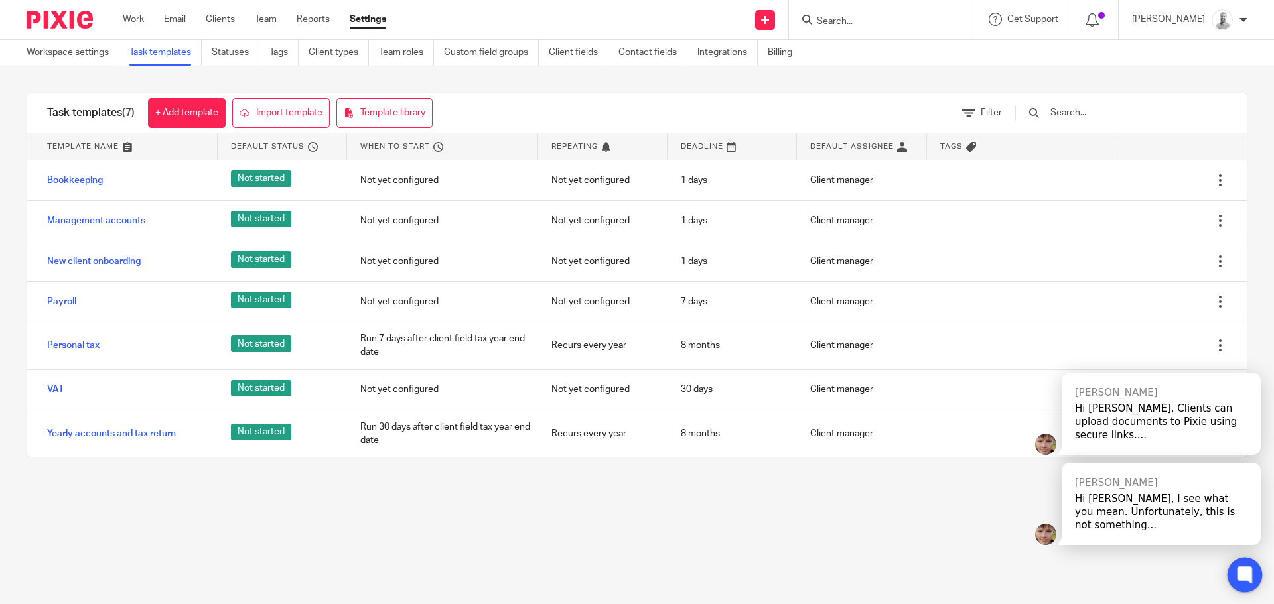
click at [1258, 574] on div at bounding box center [1244, 575] width 35 height 35
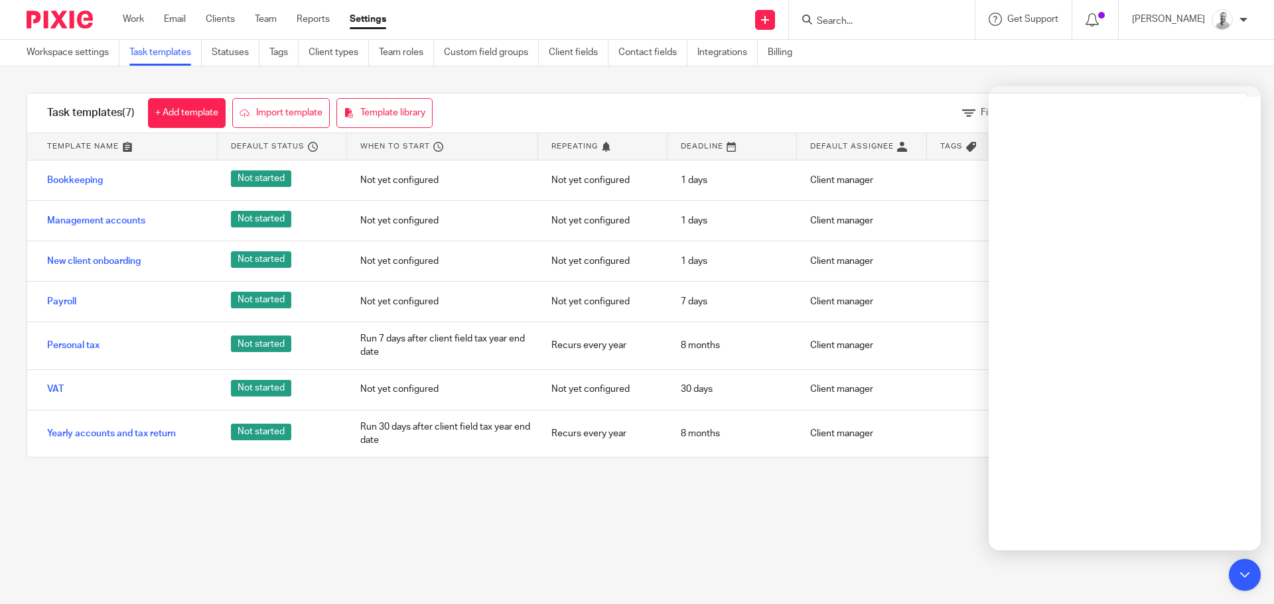
click at [1246, 25] on div "[PERSON_NAME]" at bounding box center [1189, 19] width 115 height 21
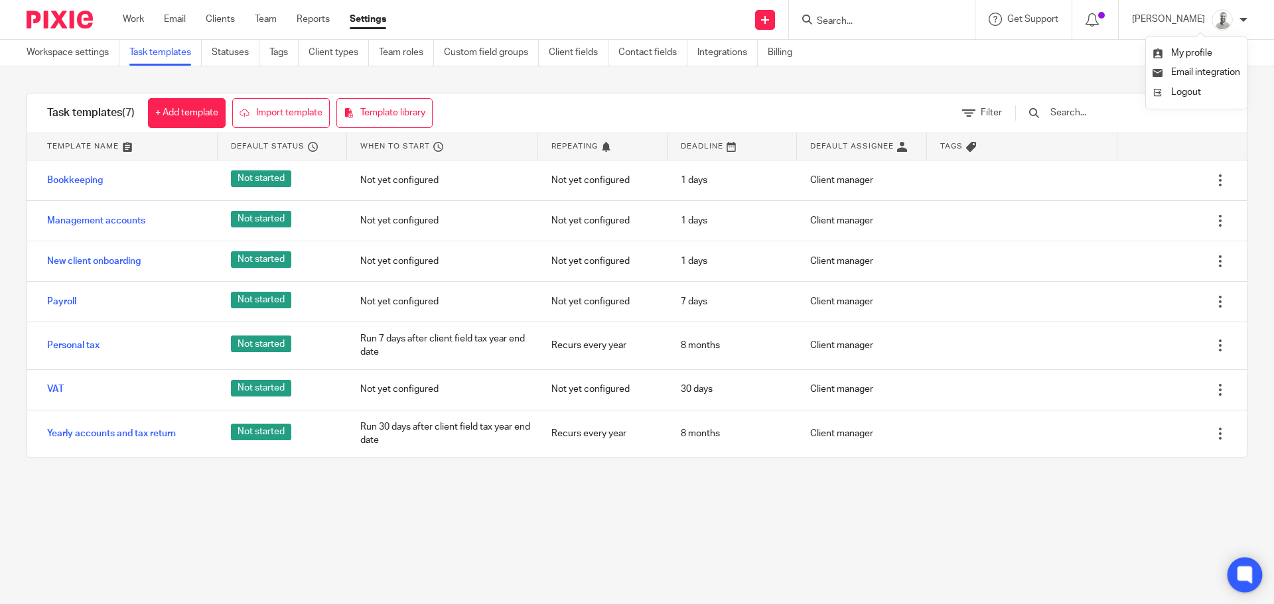
click at [1234, 569] on icon at bounding box center [1245, 576] width 22 height 22
